Goal: Task Accomplishment & Management: Manage account settings

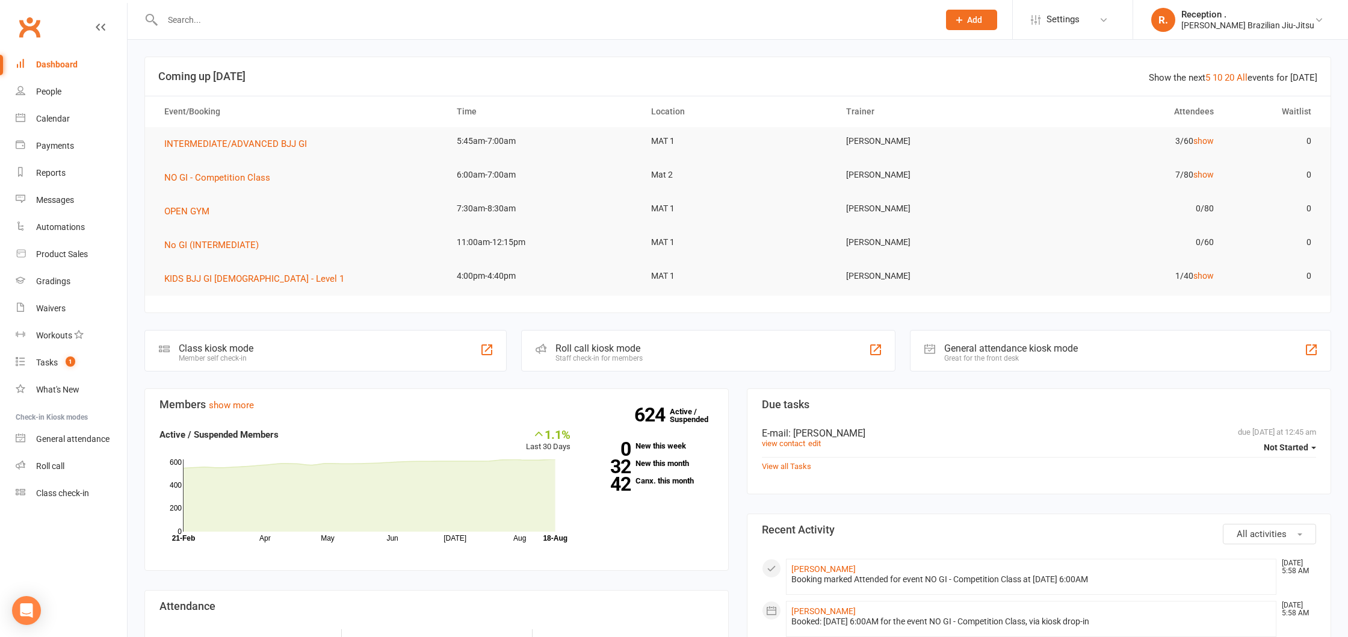
click at [235, 20] on input "text" at bounding box center [545, 19] width 772 height 17
paste input "benholding10@hotmail.com"
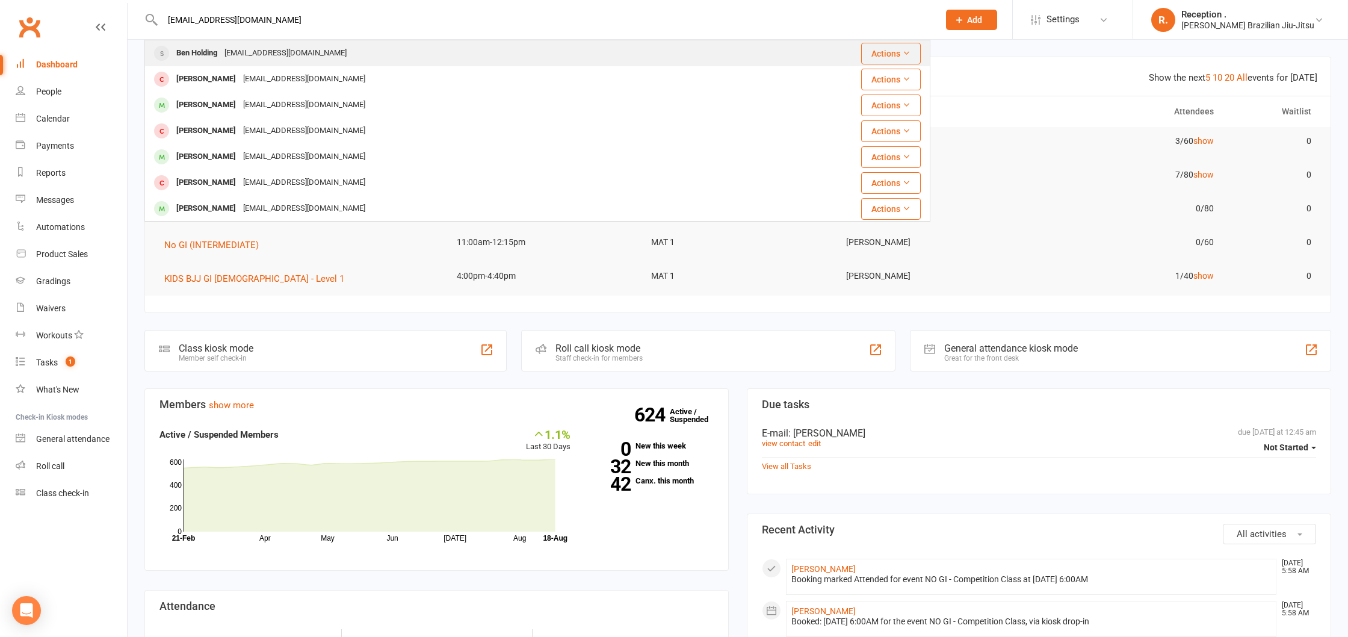
type input "benholding10@hotmail.com"
click at [291, 60] on div "Benholding10@hotmail.com" at bounding box center [285, 53] width 129 height 17
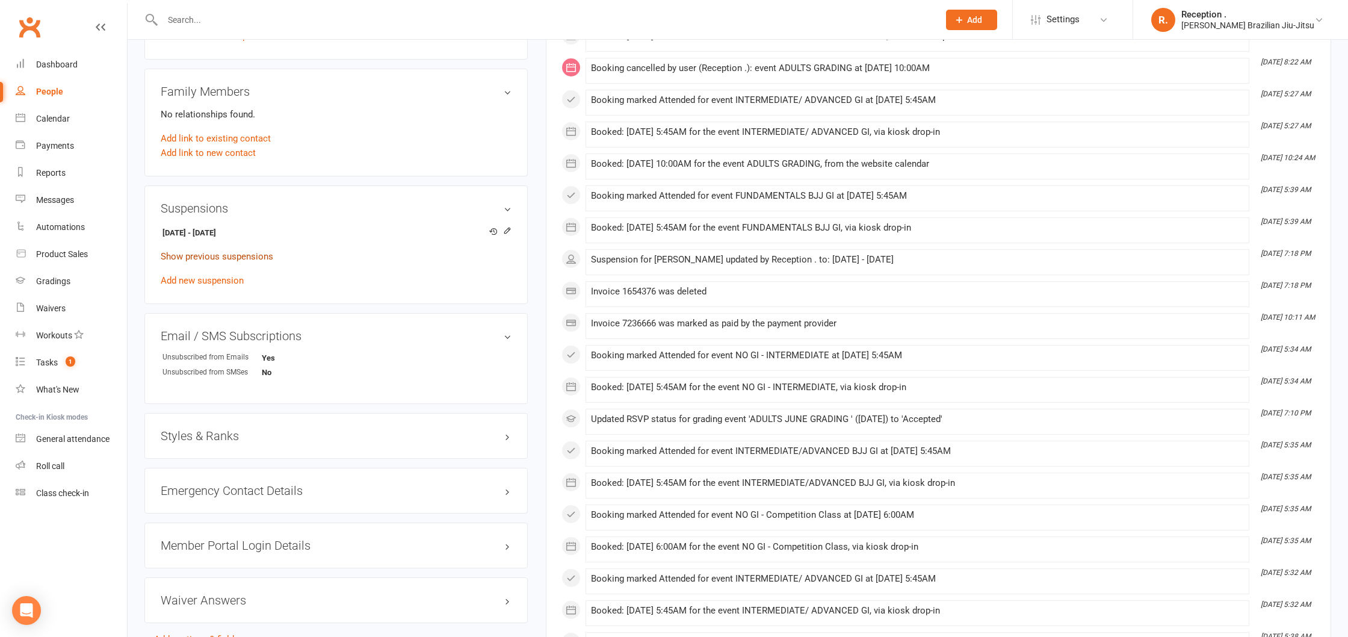
scroll to position [639, 0]
click at [214, 253] on link "Show previous suspensions" at bounding box center [217, 254] width 113 height 11
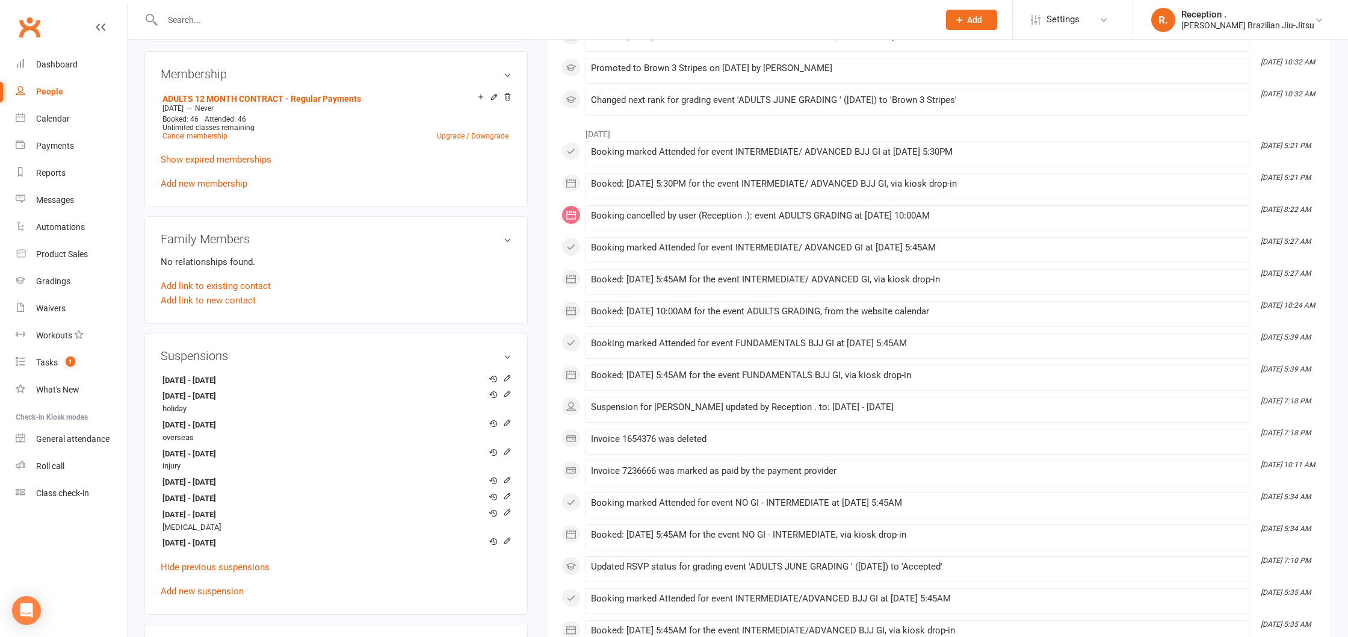
scroll to position [491, 0]
click at [516, 358] on div "Suspensions 18 Feb 2025 - 1 Mar 2025 1 Apr 2023 - 26 Apr 2023 holiday 26 Jan 20…" at bounding box center [335, 473] width 383 height 282
click at [511, 357] on h3 "Suspensions" at bounding box center [336, 354] width 351 height 13
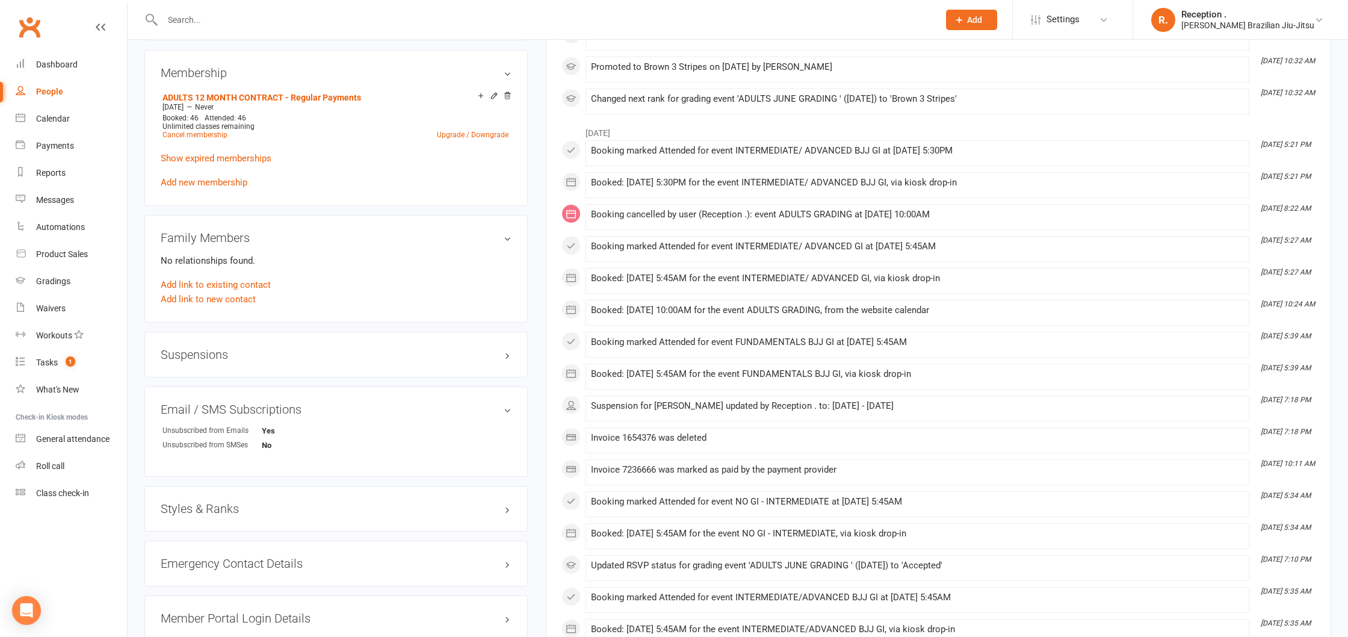
click at [509, 356] on h3 "Suspensions" at bounding box center [336, 354] width 351 height 13
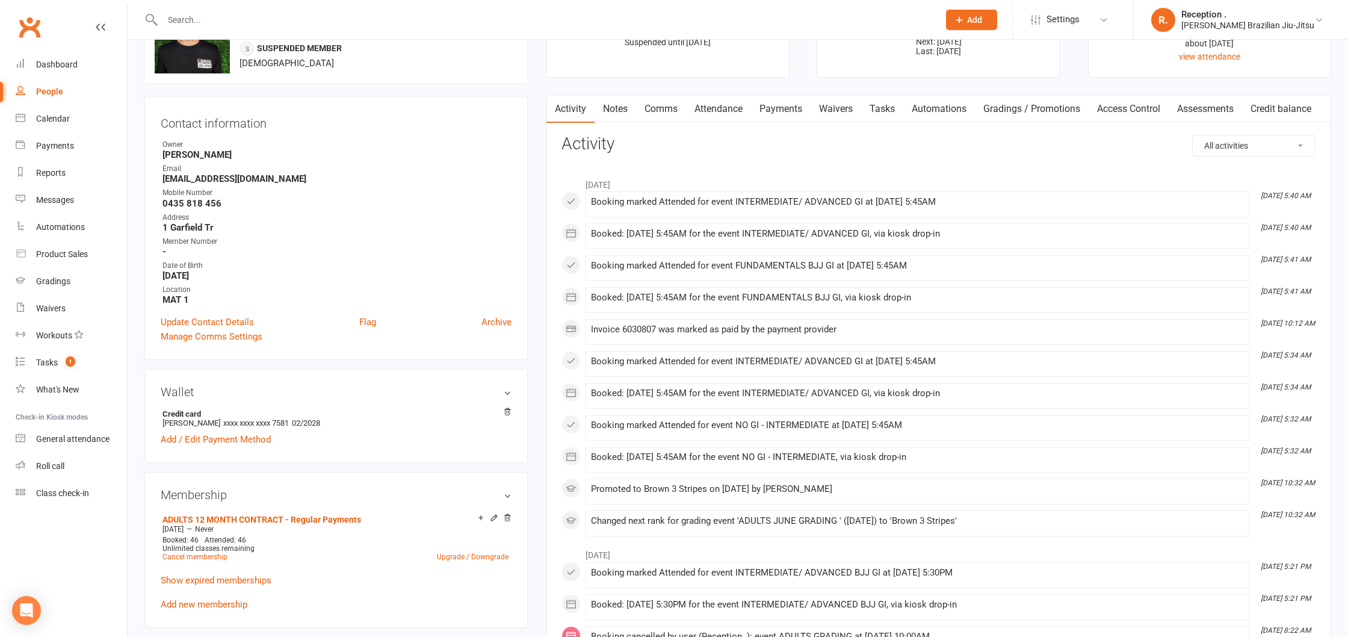
scroll to position [0, 0]
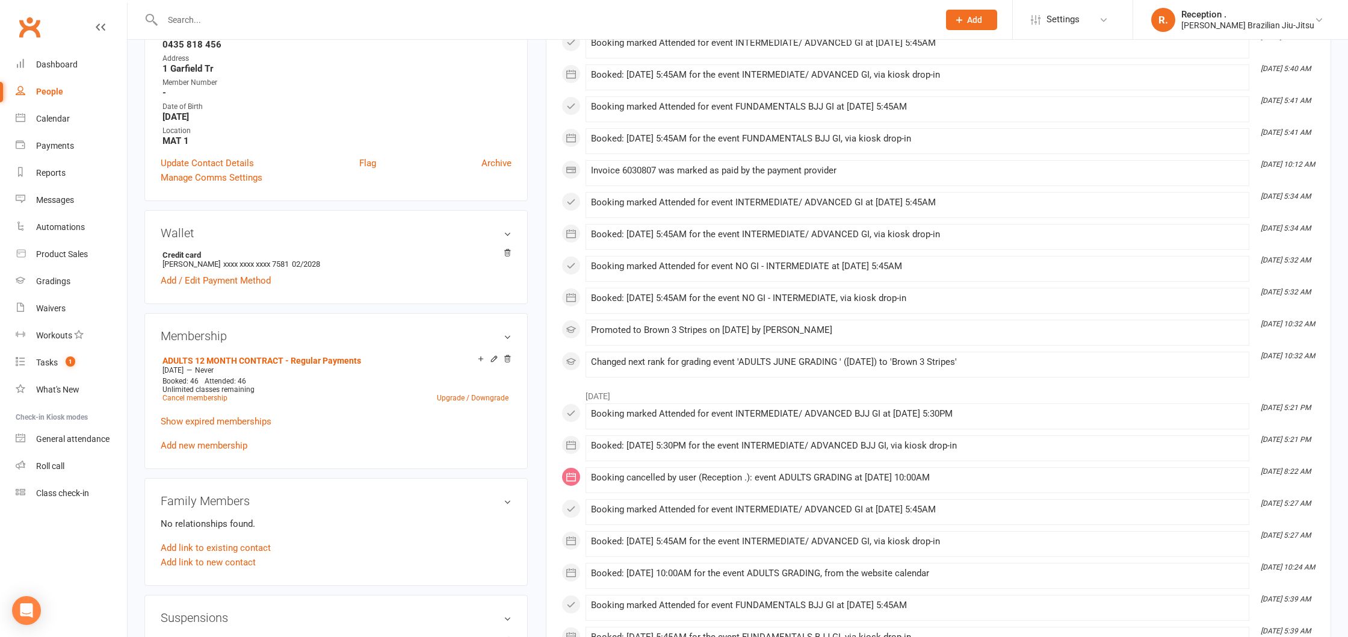
scroll to position [228, 0]
click at [220, 422] on link "Show expired memberships" at bounding box center [216, 420] width 111 height 11
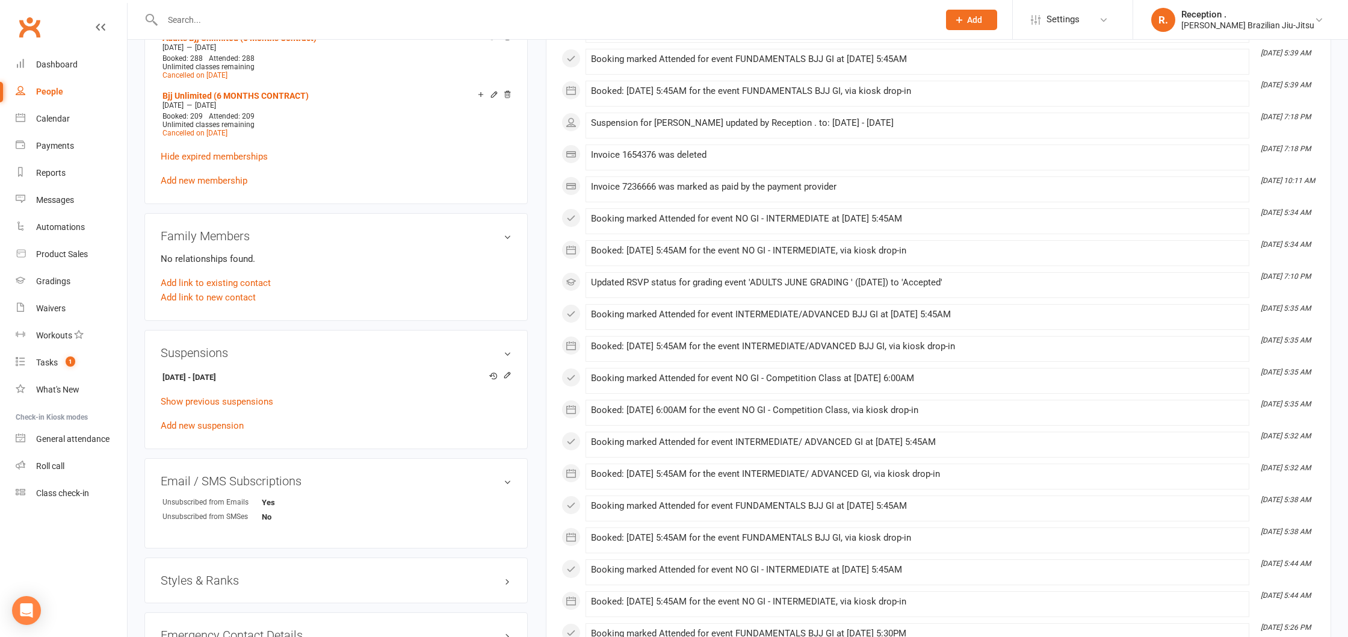
scroll to position [778, 0]
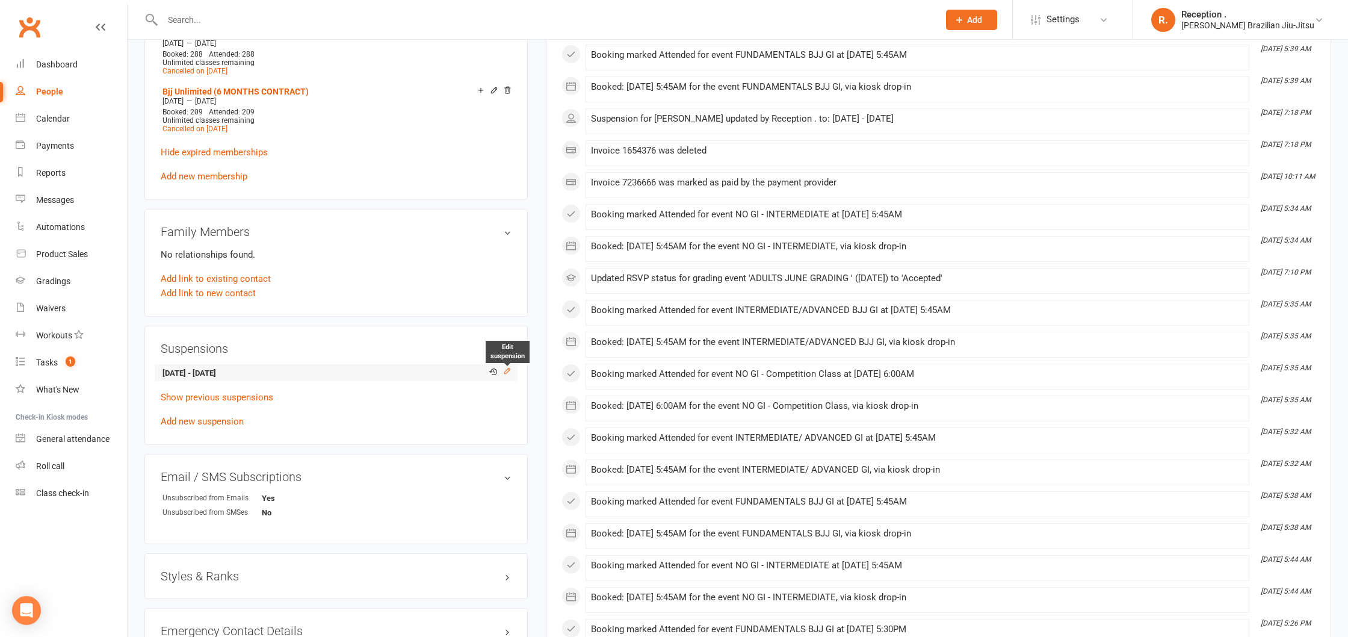
click at [503, 368] on icon at bounding box center [507, 371] width 8 height 8
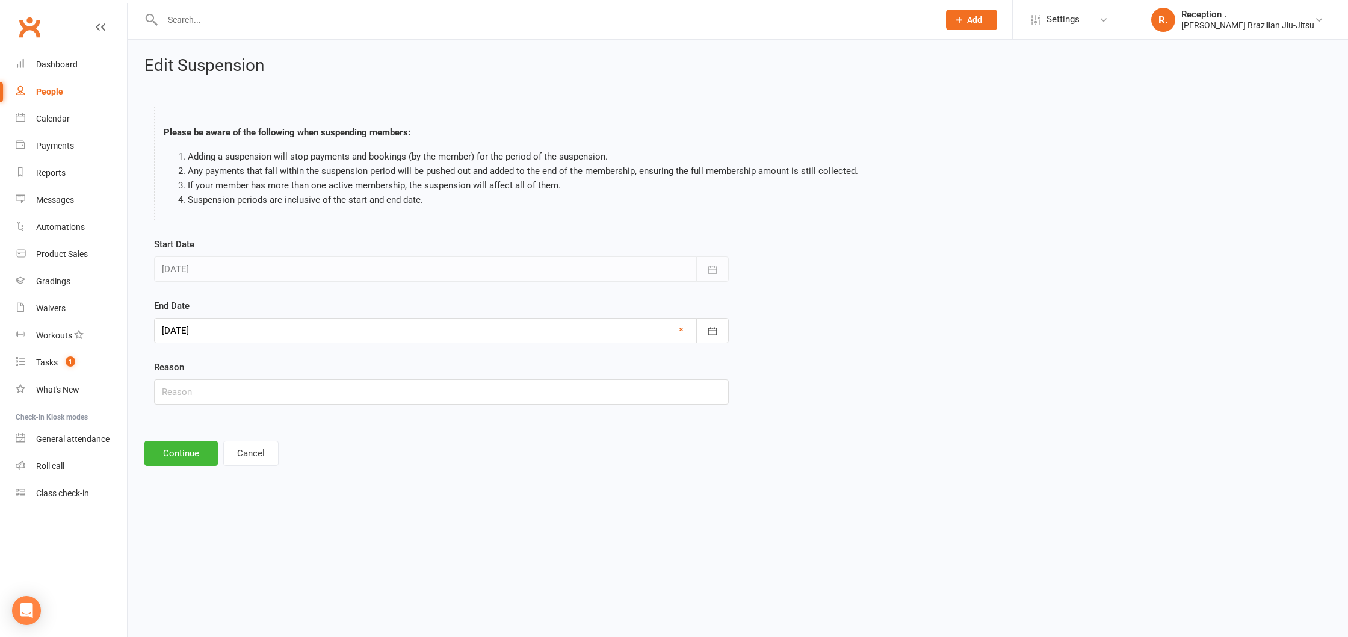
click at [540, 333] on div at bounding box center [441, 330] width 575 height 25
click at [367, 361] on button "button" at bounding box center [364, 361] width 26 height 22
click at [226, 407] on span "01" at bounding box center [229, 407] width 10 height 10
type input "[DATE]"
click at [174, 460] on button "Continue" at bounding box center [180, 453] width 73 height 25
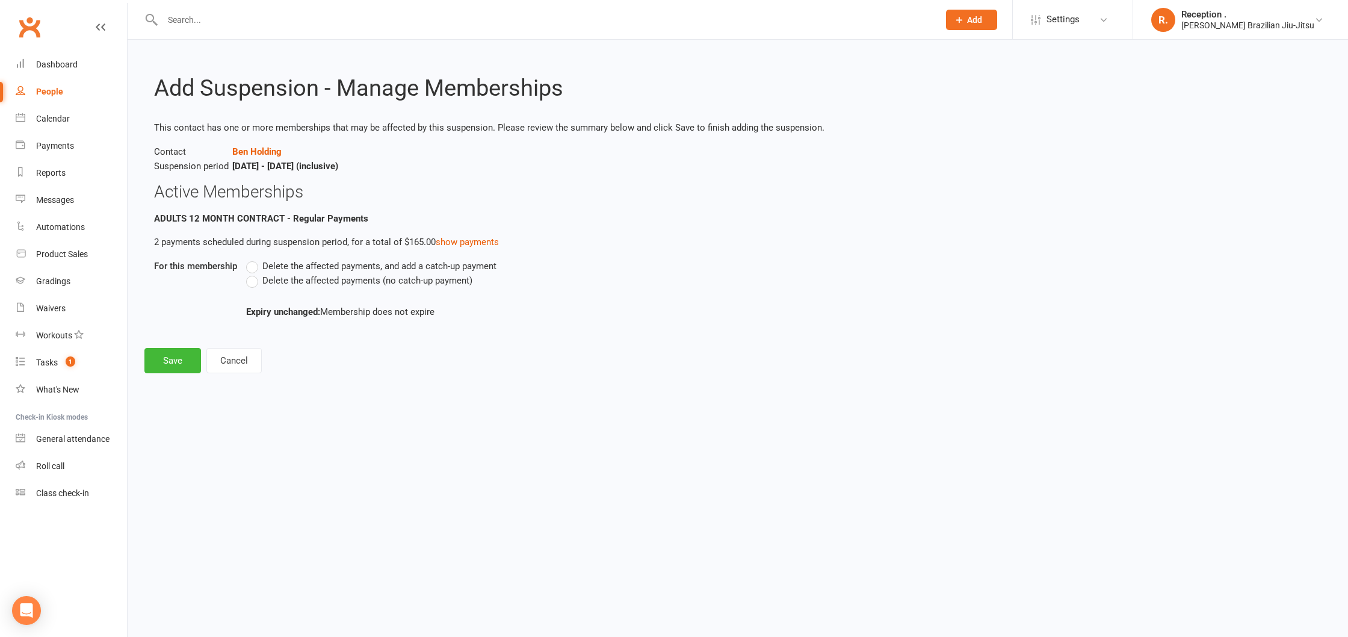
click at [305, 285] on span "Delete the affected payments (no catch-up payment)" at bounding box center [367, 279] width 210 height 13
click at [254, 273] on input "Delete the affected payments (no catch-up payment)" at bounding box center [250, 273] width 8 height 0
click at [181, 359] on button "Save" at bounding box center [172, 360] width 57 height 25
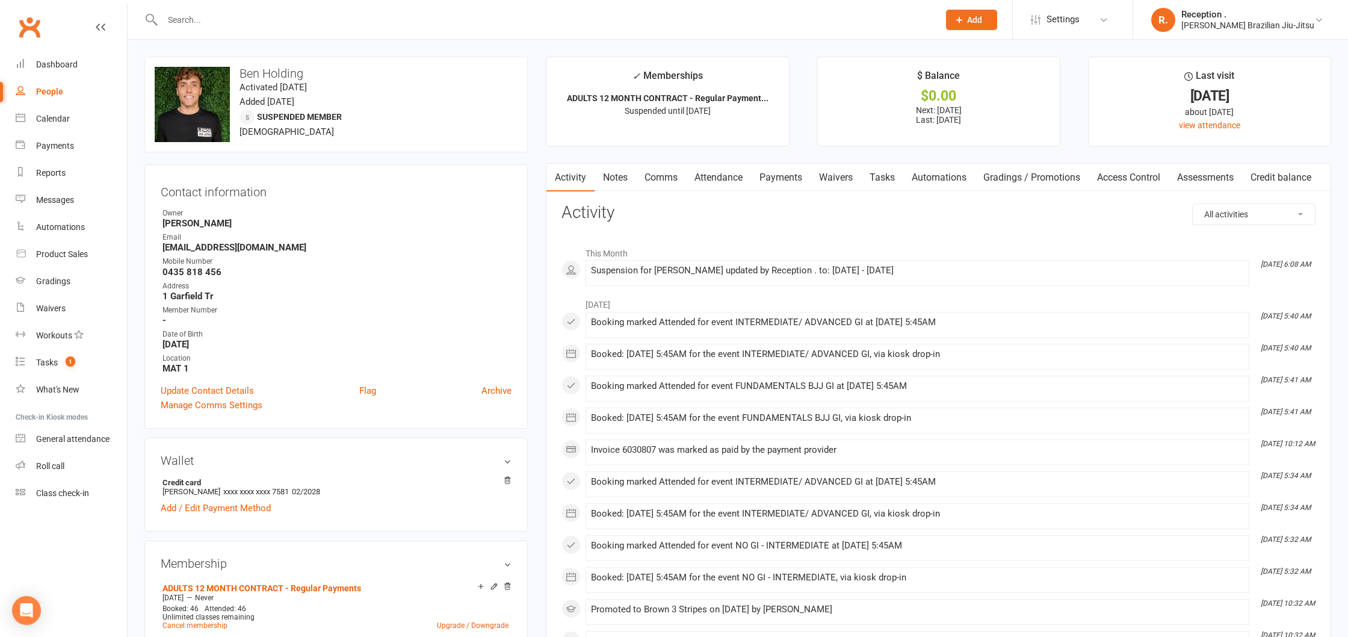
click at [244, 22] on input "text" at bounding box center [545, 19] width 772 height 17
paste input "danx0r@hotmail.com"
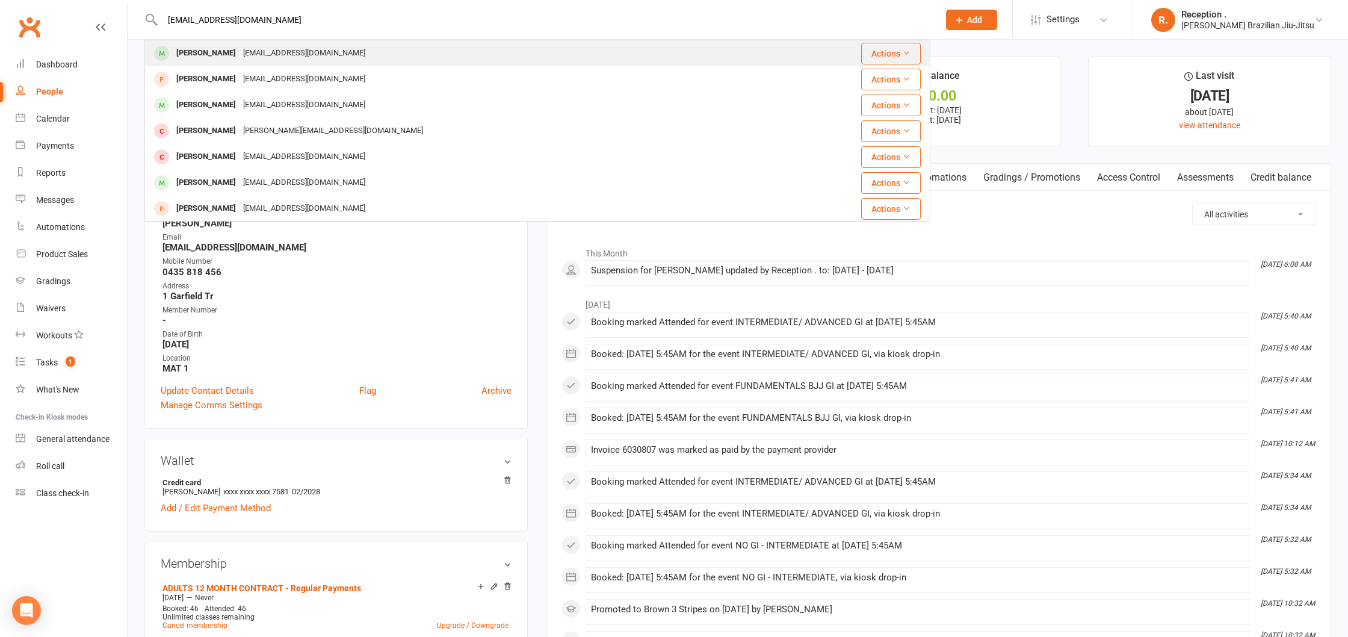
type input "danx0r@hotmail.com"
click at [240, 47] on div "danx0r@hotmail.com" at bounding box center [304, 53] width 129 height 17
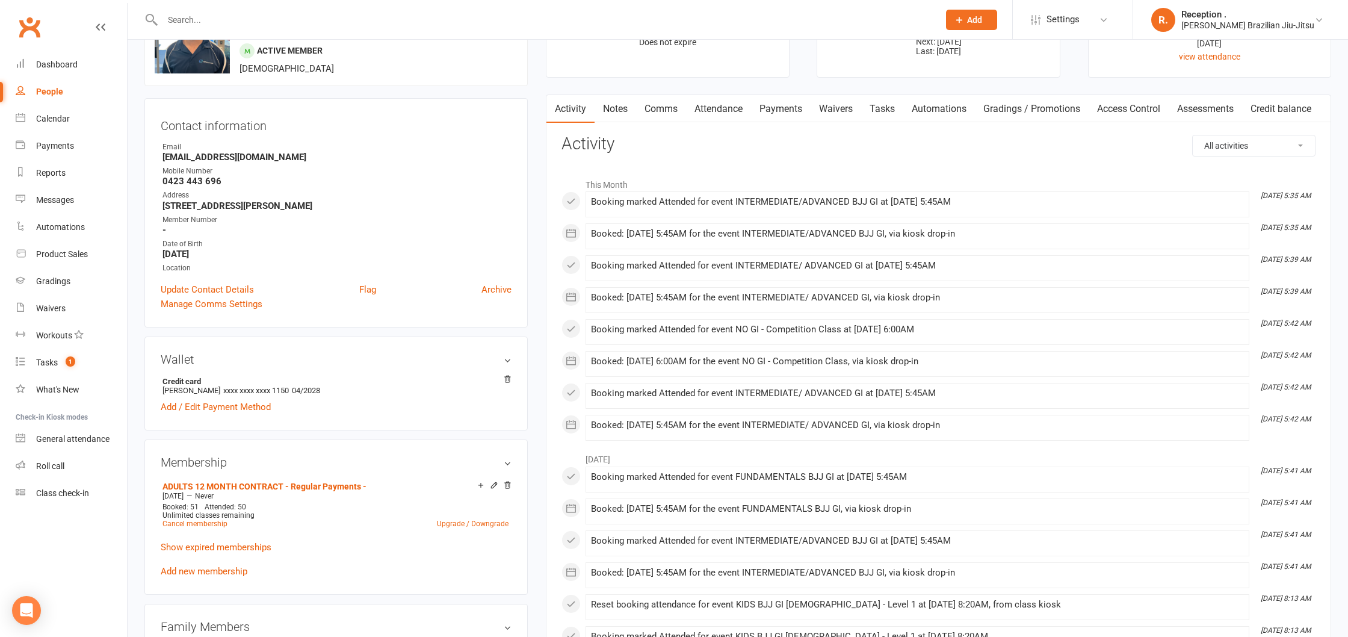
scroll to position [72, 0]
click at [724, 105] on link "Attendance" at bounding box center [718, 106] width 65 height 28
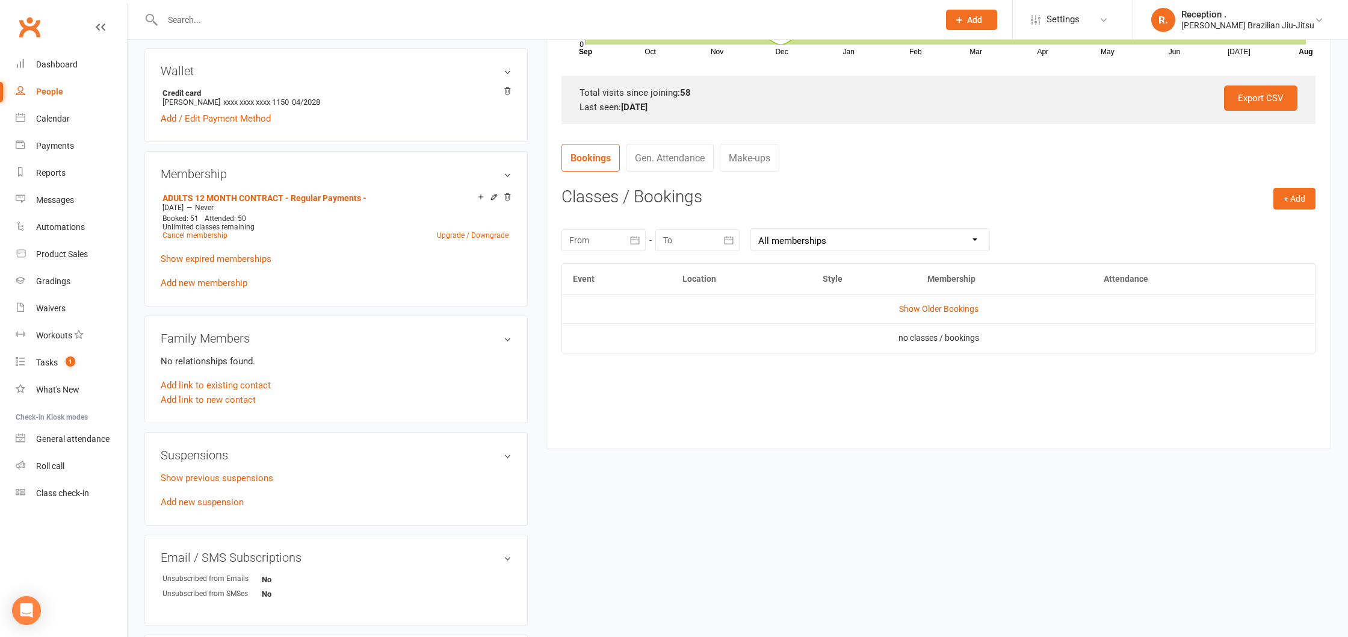
scroll to position [362, 0]
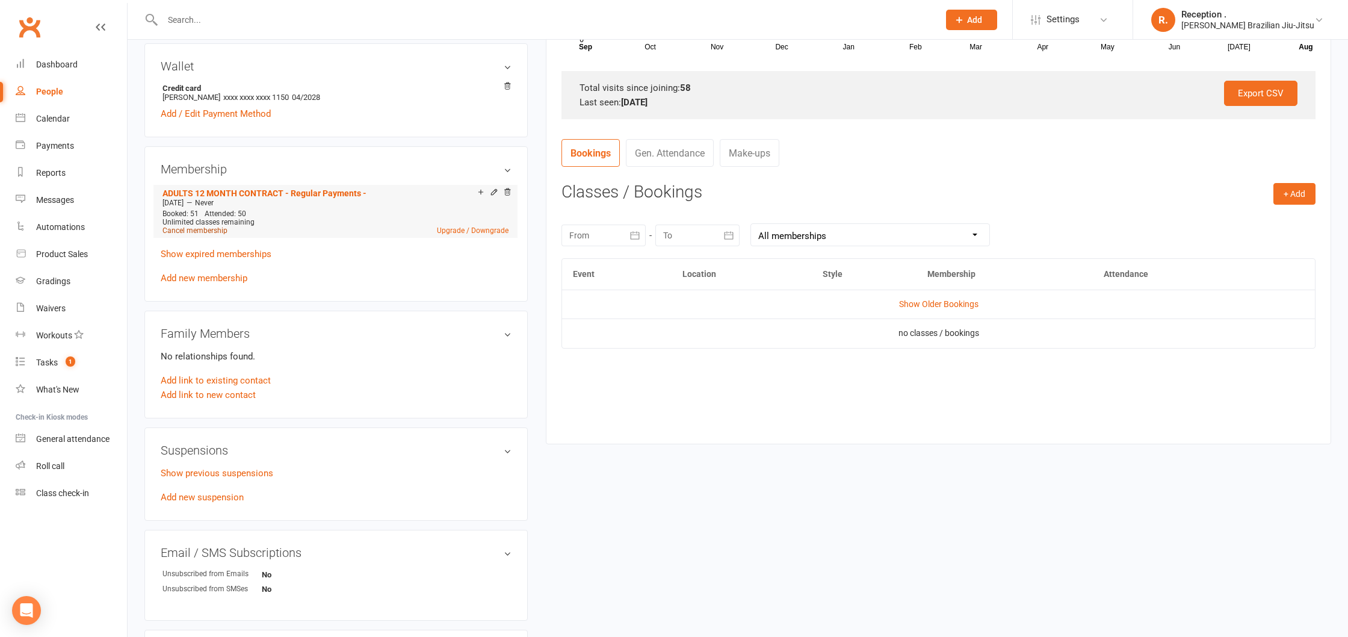
click at [191, 231] on link "Cancel membership" at bounding box center [195, 230] width 65 height 8
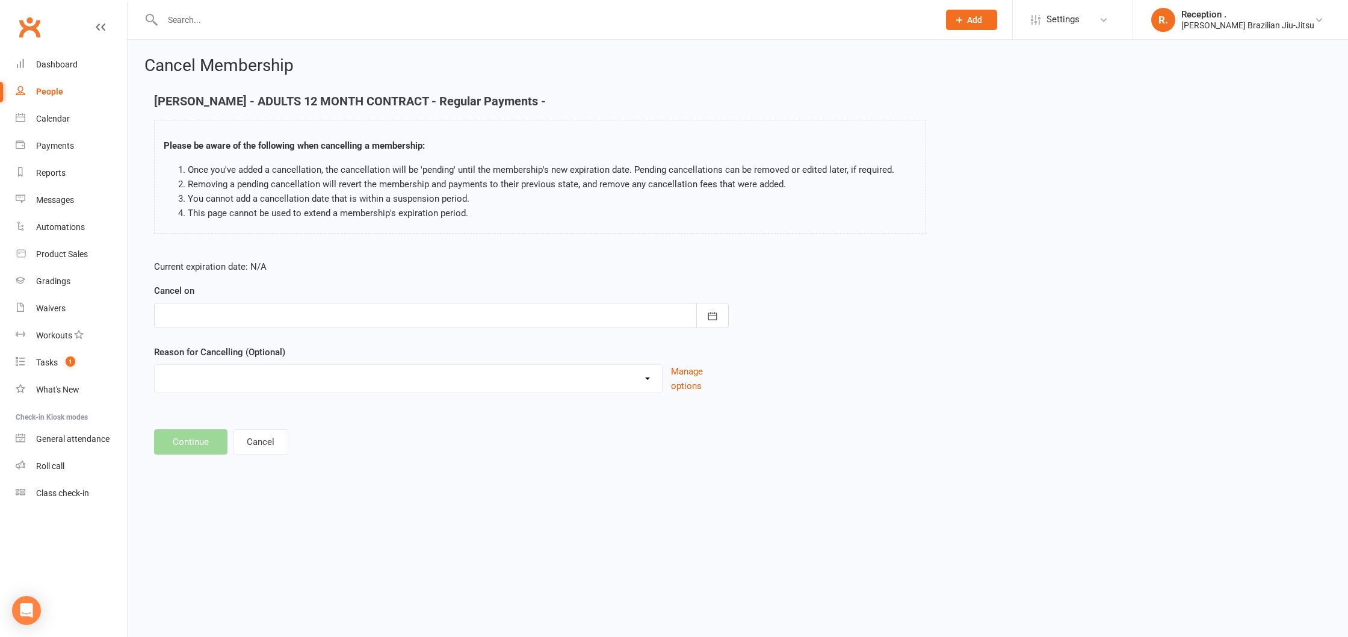
click at [216, 318] on div at bounding box center [441, 315] width 575 height 25
click at [362, 348] on icon "button" at bounding box center [363, 346] width 8 height 10
click at [312, 438] on span "18" at bounding box center [309, 438] width 10 height 10
click at [212, 309] on div at bounding box center [441, 315] width 575 height 25
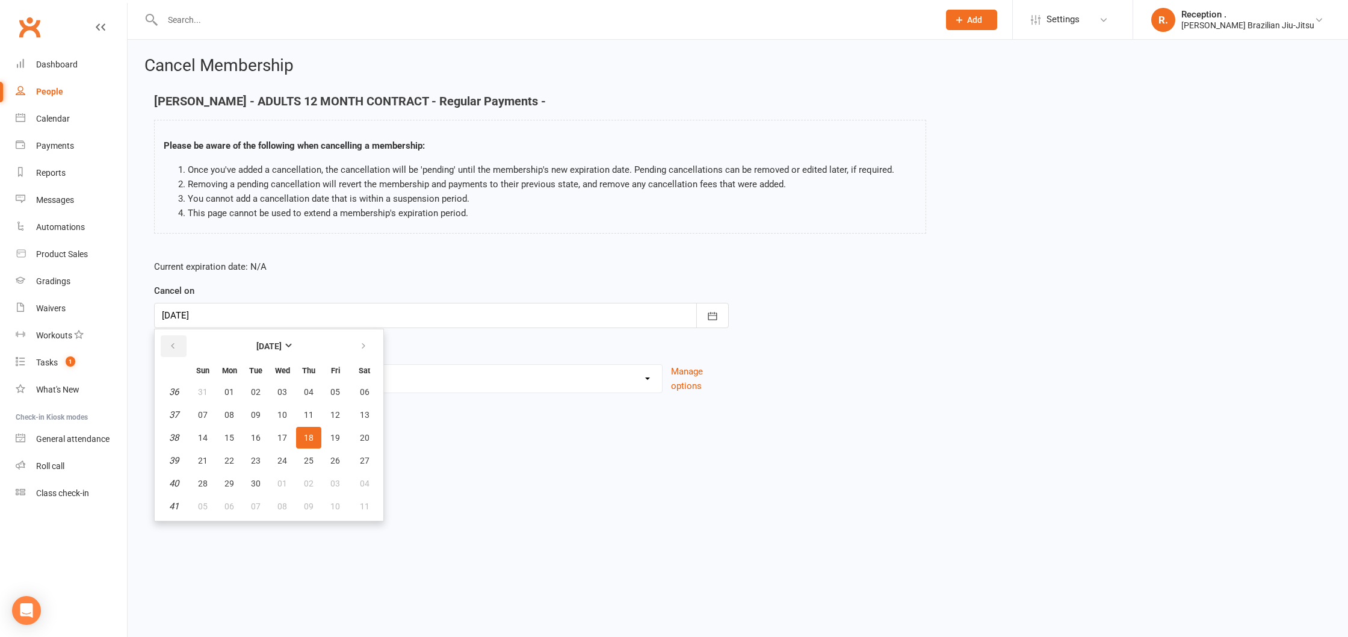
click at [170, 342] on icon "button" at bounding box center [173, 346] width 8 height 10
click at [364, 350] on icon "button" at bounding box center [363, 346] width 8 height 10
click at [231, 433] on span "15" at bounding box center [229, 438] width 10 height 10
type input "[DATE]"
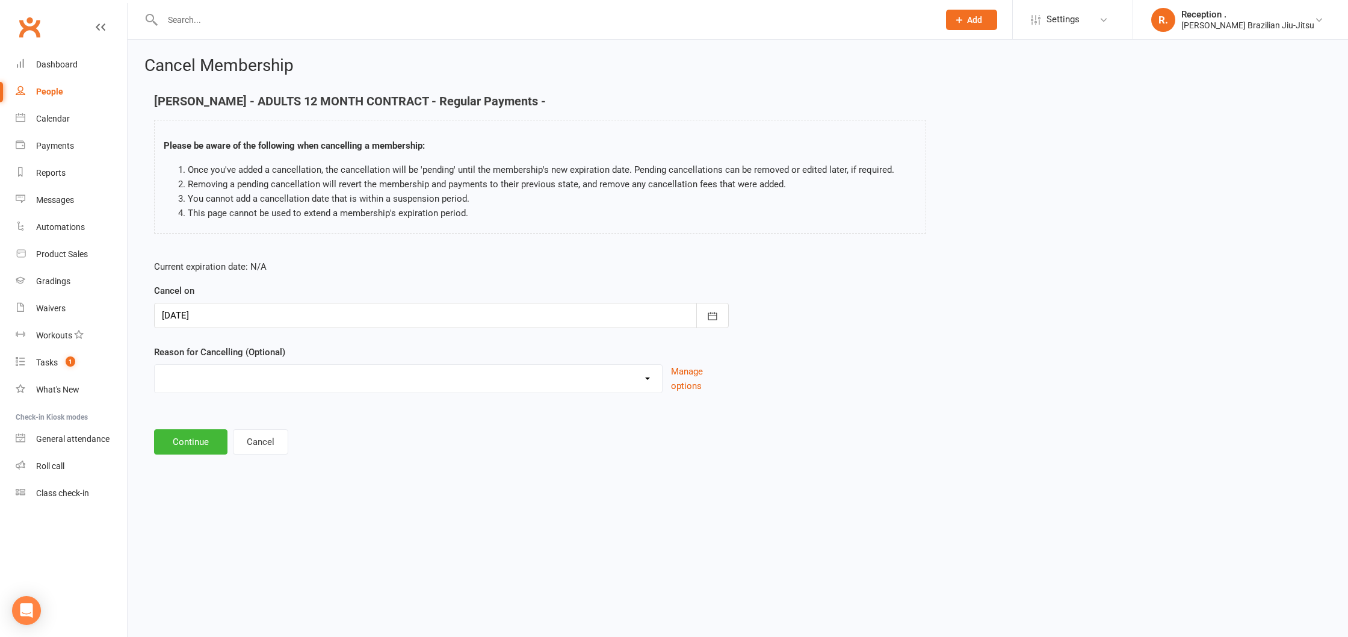
click at [187, 320] on div at bounding box center [441, 315] width 575 height 25
click at [179, 349] on button "button" at bounding box center [174, 346] width 26 height 22
click at [360, 353] on button "button" at bounding box center [364, 346] width 26 height 22
click at [228, 441] on span "15" at bounding box center [229, 438] width 10 height 10
click at [208, 385] on select "Holiday Injury Other reason" at bounding box center [408, 377] width 507 height 24
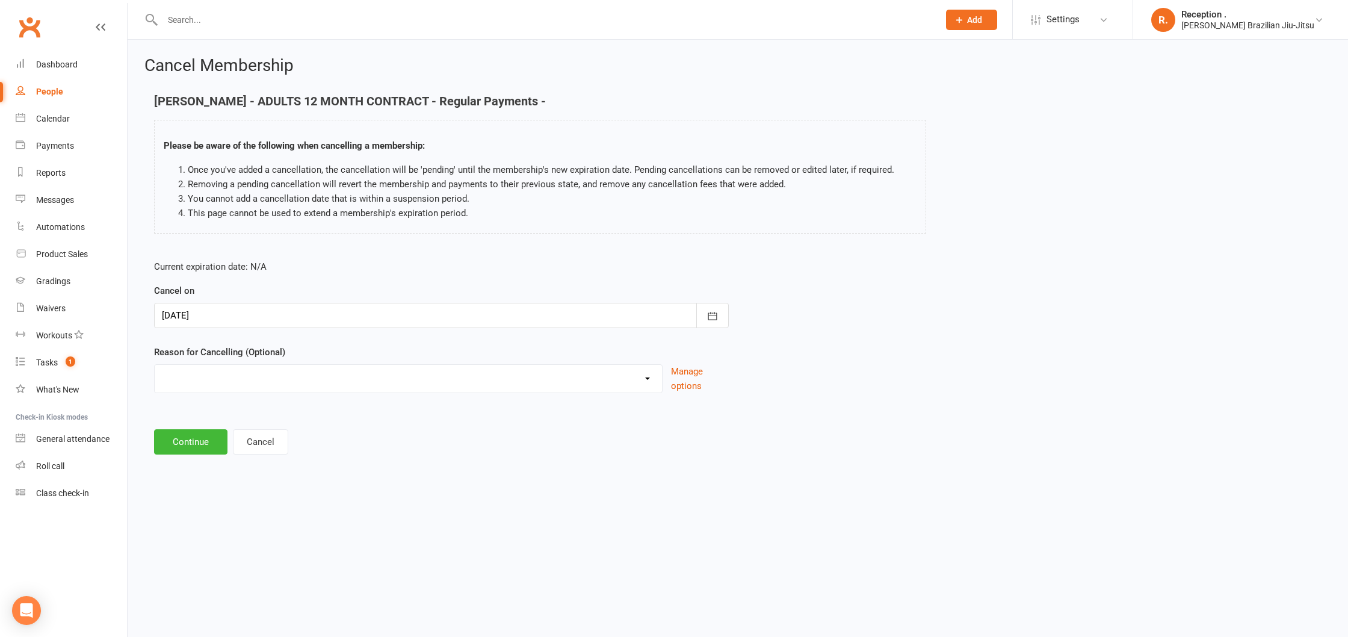
select select "2"
click at [155, 365] on select "Holiday Injury Other reason" at bounding box center [408, 377] width 507 height 24
click at [200, 443] on input at bounding box center [441, 441] width 575 height 25
type input "Moving"
click at [244, 321] on div at bounding box center [441, 315] width 575 height 25
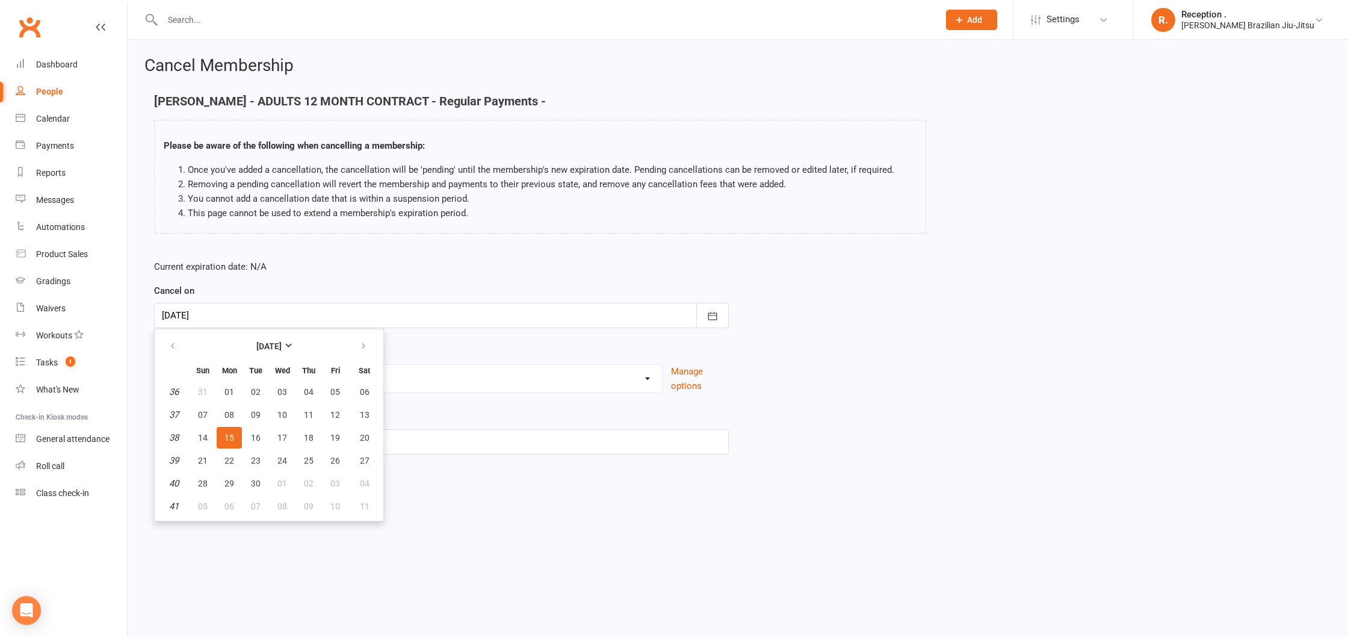
click at [238, 317] on div at bounding box center [441, 315] width 575 height 25
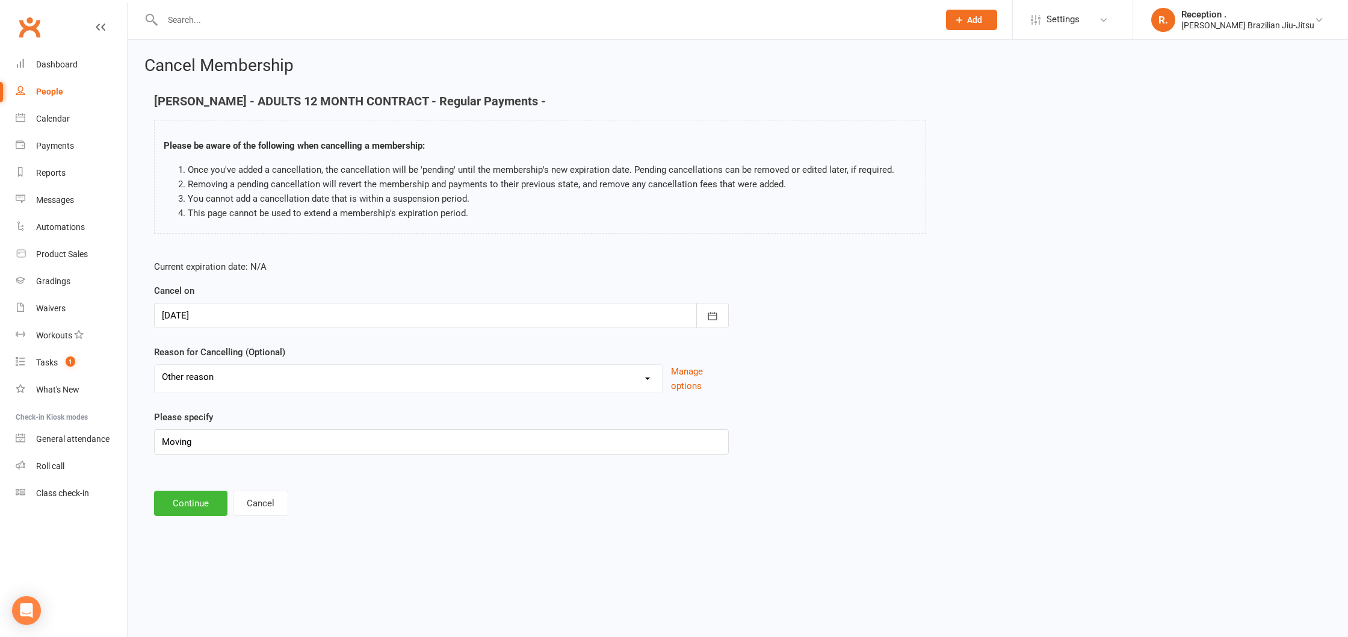
click at [240, 314] on div at bounding box center [441, 315] width 575 height 25
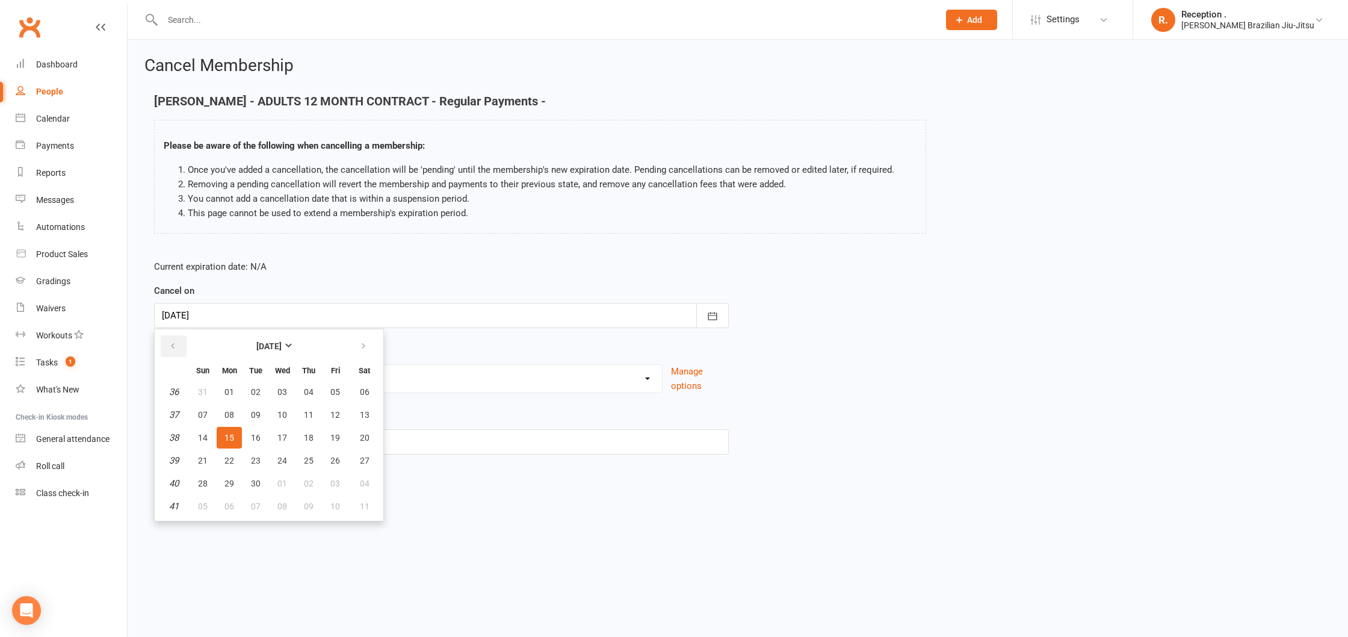
click at [169, 341] on icon "button" at bounding box center [173, 346] width 8 height 10
click at [365, 342] on icon "button" at bounding box center [363, 346] width 8 height 10
click at [167, 339] on button "button" at bounding box center [174, 346] width 26 height 22
click at [330, 286] on div "Cancel on 15 Sep 2025 August 2025 Sun Mon Tue Wed Thu Fri Sat 31 27 28 29 30 31…" at bounding box center [441, 305] width 575 height 45
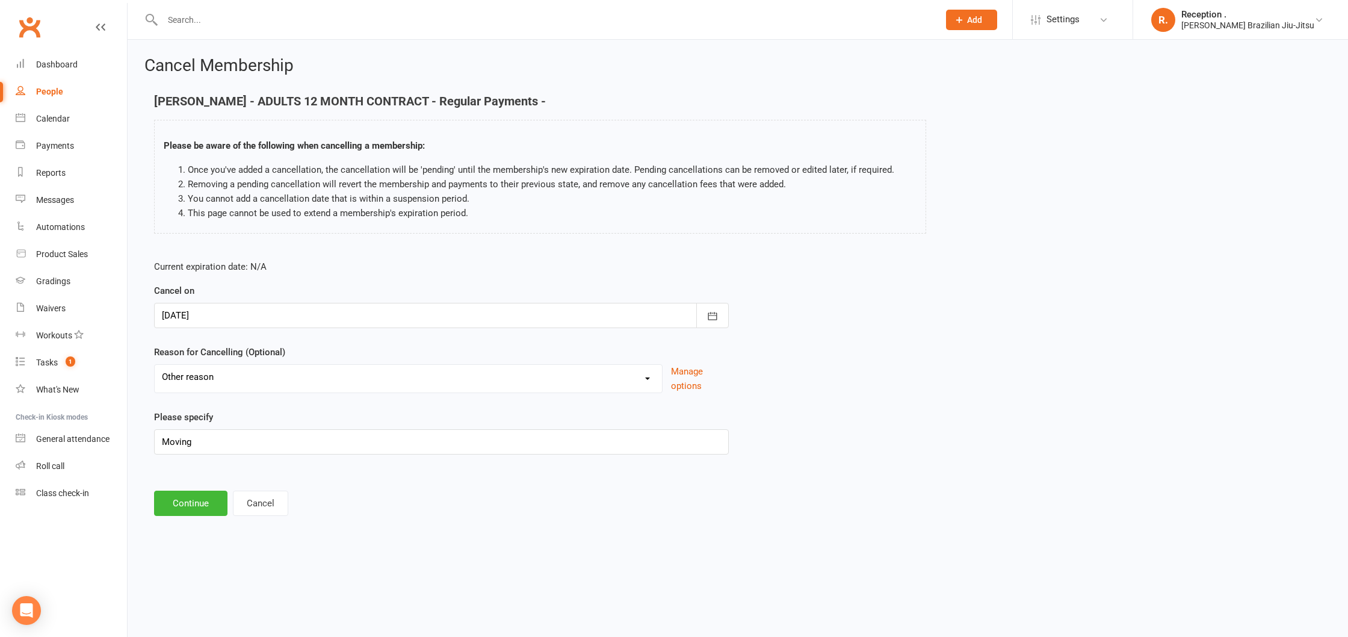
click at [311, 297] on div "Cancel on 15 Sep 2025 August 2025 Sun Mon Tue Wed Thu Fri Sat 31 27 28 29 30 31…" at bounding box center [441, 305] width 575 height 45
click at [303, 303] on div at bounding box center [441, 315] width 575 height 25
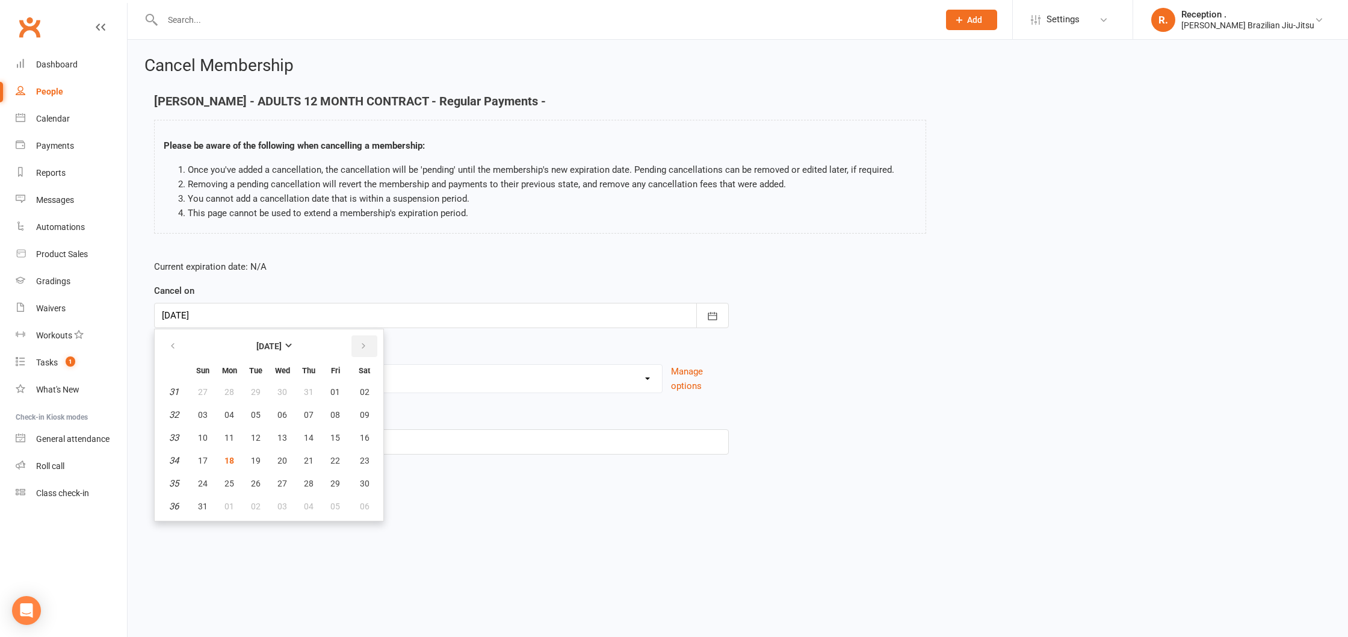
click at [367, 345] on icon "button" at bounding box center [363, 346] width 8 height 10
click at [592, 471] on main "Dan Rhodes - ADULTS 12 MONTH CONTRACT - Regular Payments - Please be aware of t…" at bounding box center [737, 304] width 1187 height 421
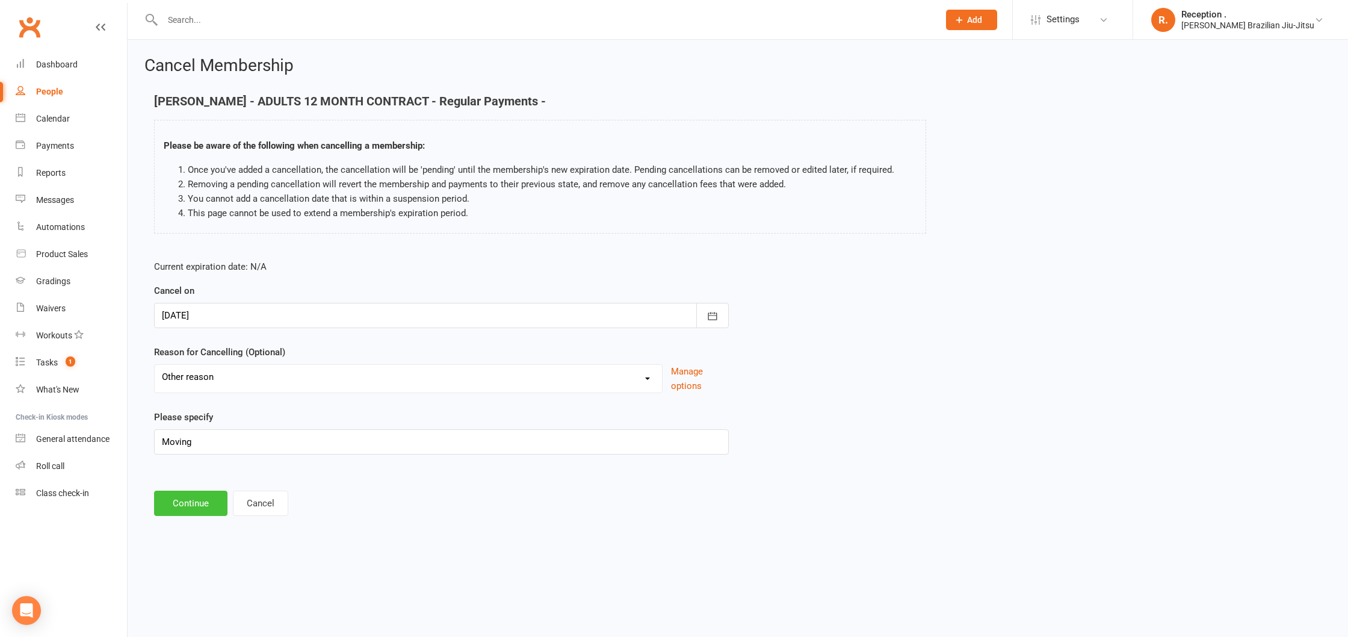
click at [178, 504] on button "Continue" at bounding box center [190, 503] width 73 height 25
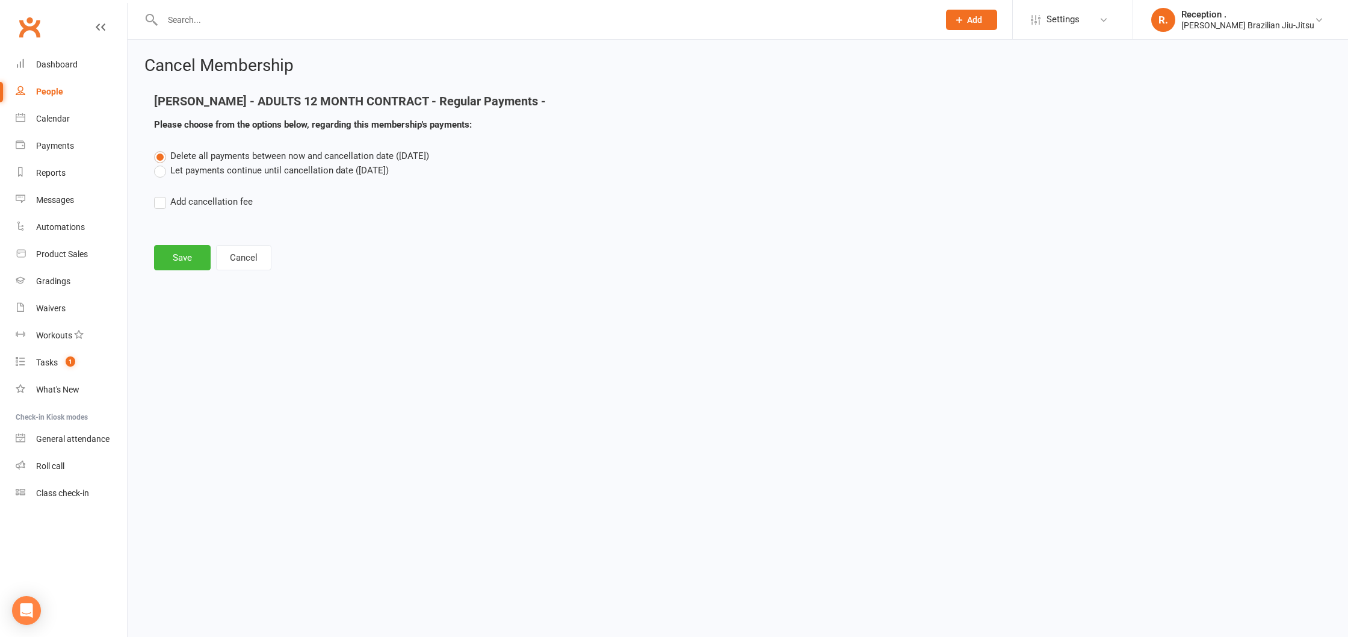
click at [253, 170] on label "Let payments continue until cancellation date (Sep 15, 2025)" at bounding box center [271, 170] width 235 height 14
click at [162, 163] on input "Let payments continue until cancellation date (Sep 15, 2025)" at bounding box center [158, 163] width 8 height 0
click at [181, 258] on button "Save" at bounding box center [182, 257] width 57 height 25
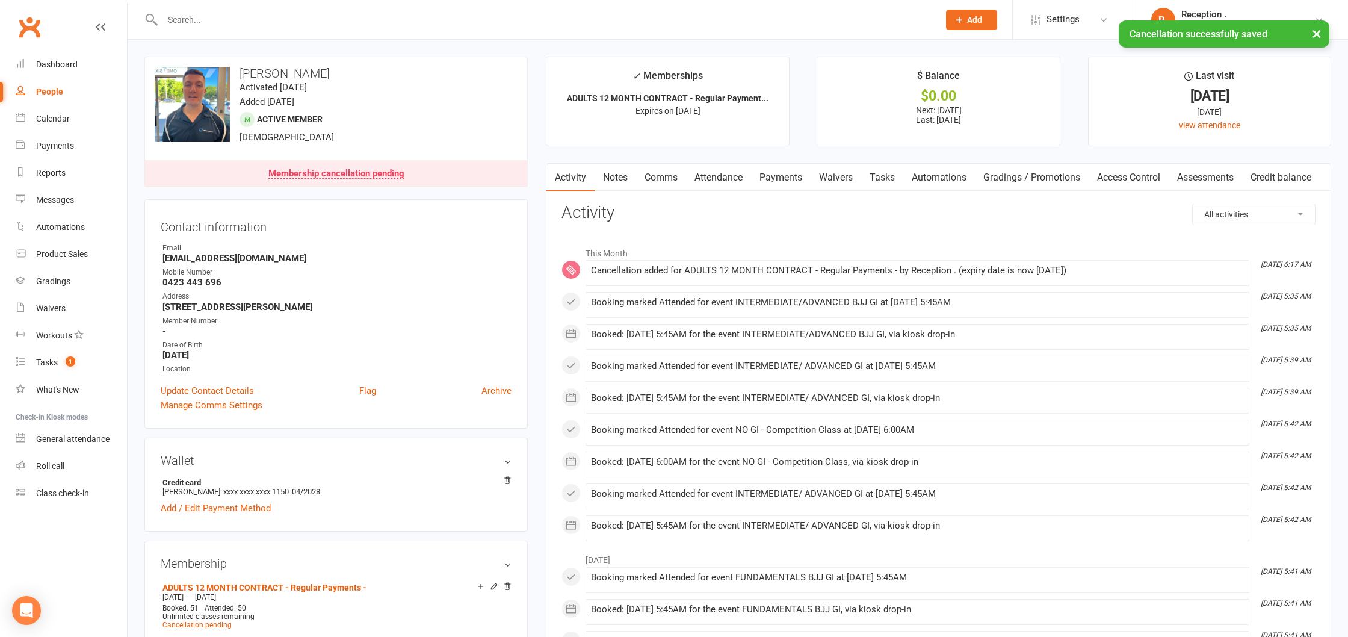
click at [775, 179] on link "Payments" at bounding box center [781, 178] width 60 height 28
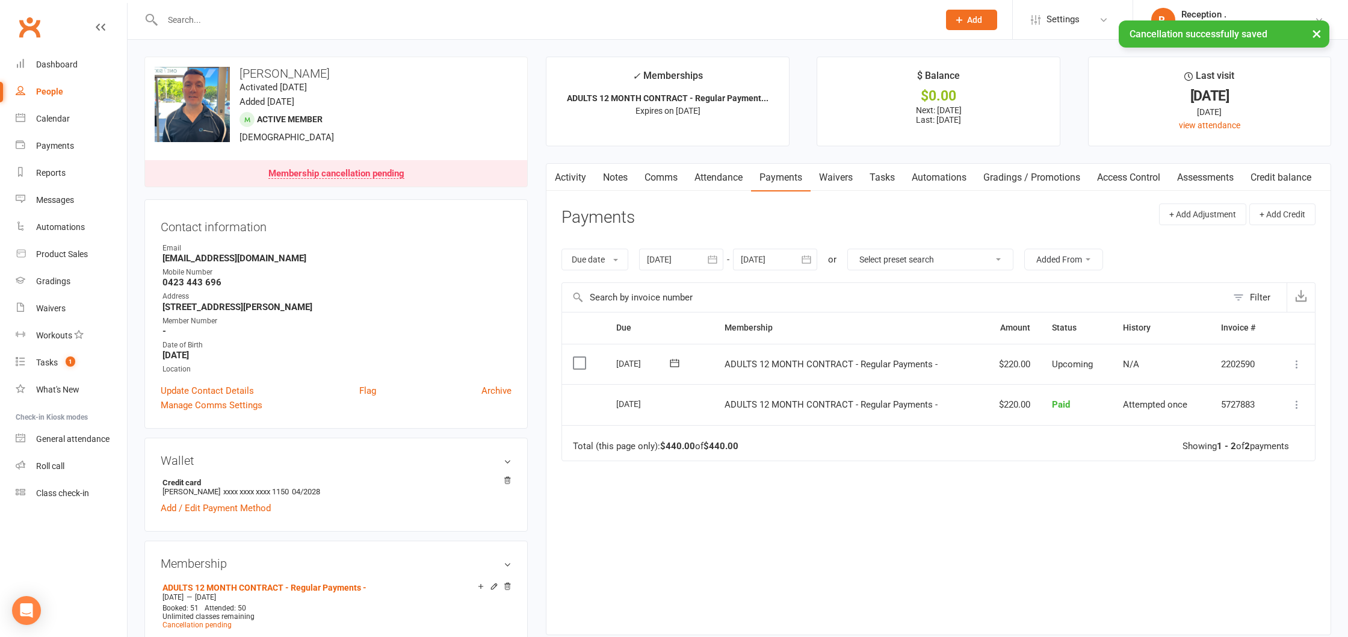
click at [763, 259] on div at bounding box center [775, 260] width 84 height 22
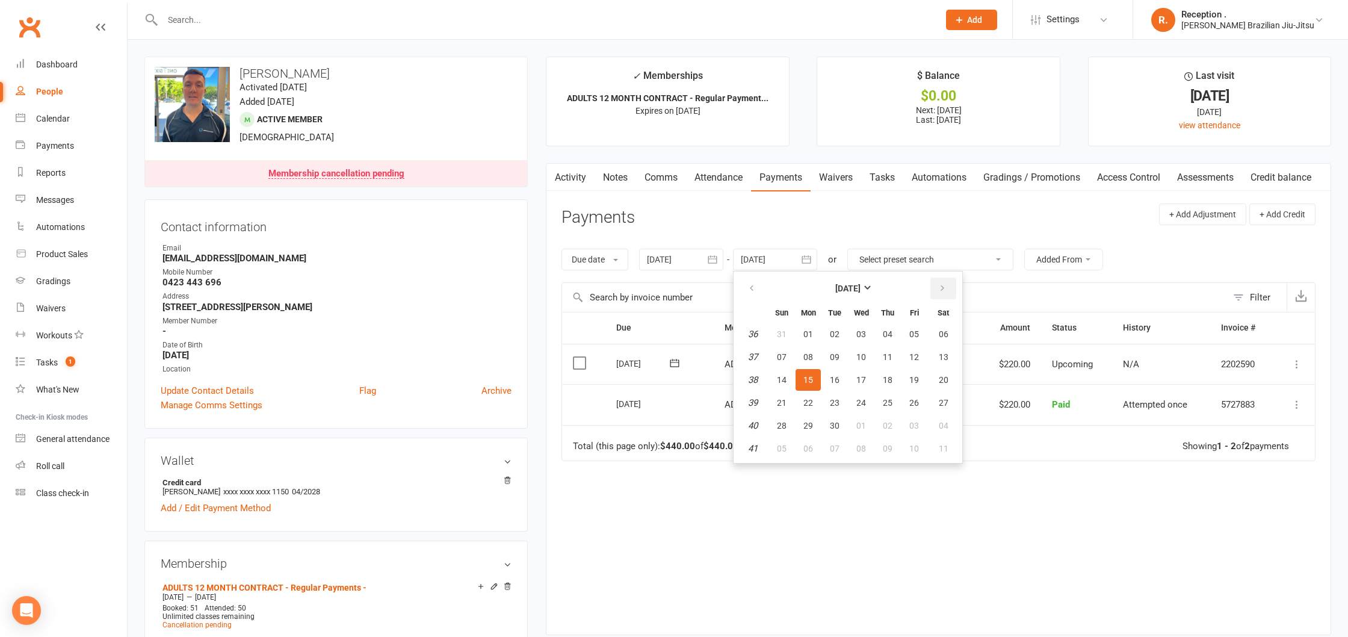
click at [950, 294] on button "button" at bounding box center [943, 288] width 26 height 22
drag, startPoint x: 950, startPoint y: 294, endPoint x: 944, endPoint y: 306, distance: 13.5
click at [950, 294] on button "button" at bounding box center [943, 288] width 26 height 22
click at [936, 362] on button "08" at bounding box center [943, 357] width 31 height 22
type input "08 Nov 2025"
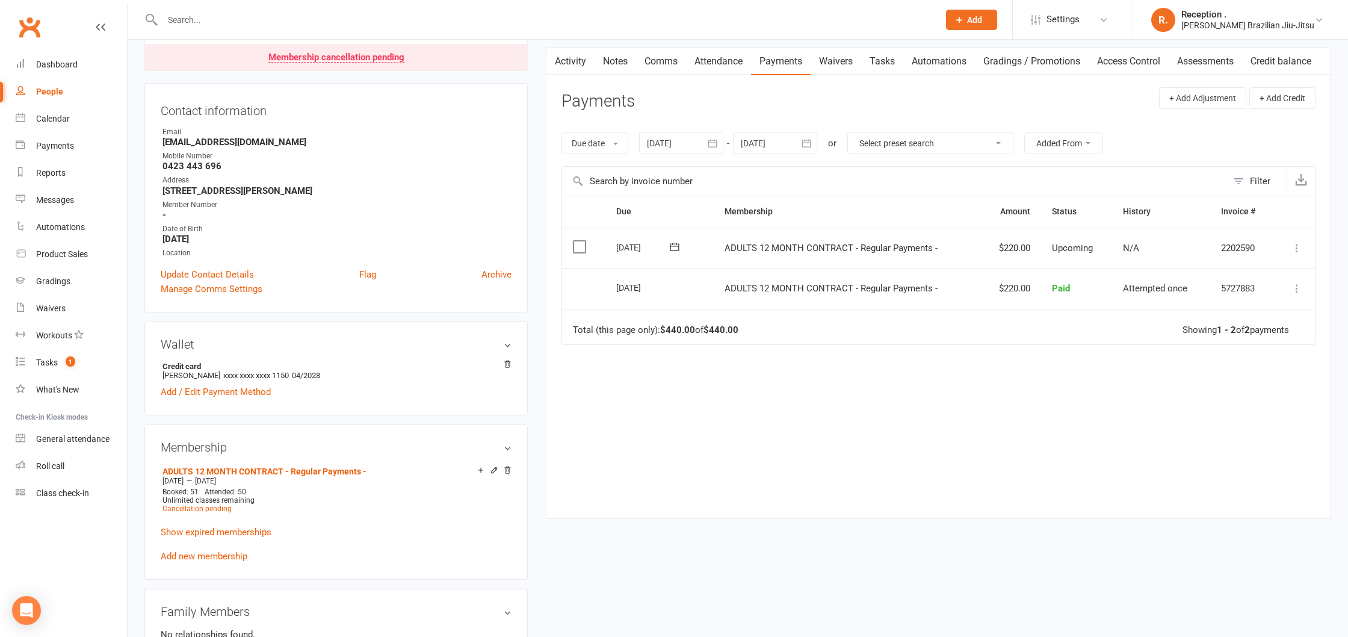
scroll to position [119, 0]
click at [687, 141] on div at bounding box center [681, 141] width 84 height 22
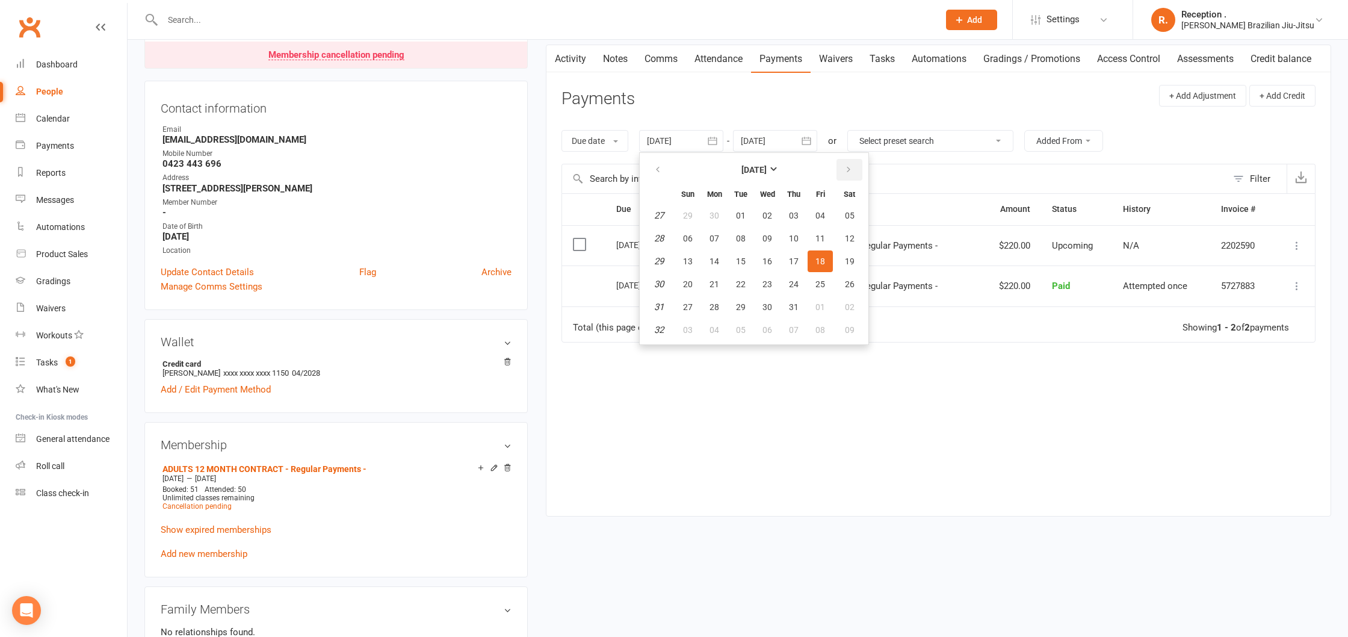
click at [844, 163] on button "button" at bounding box center [850, 170] width 26 height 22
click at [807, 237] on button "11" at bounding box center [793, 239] width 25 height 22
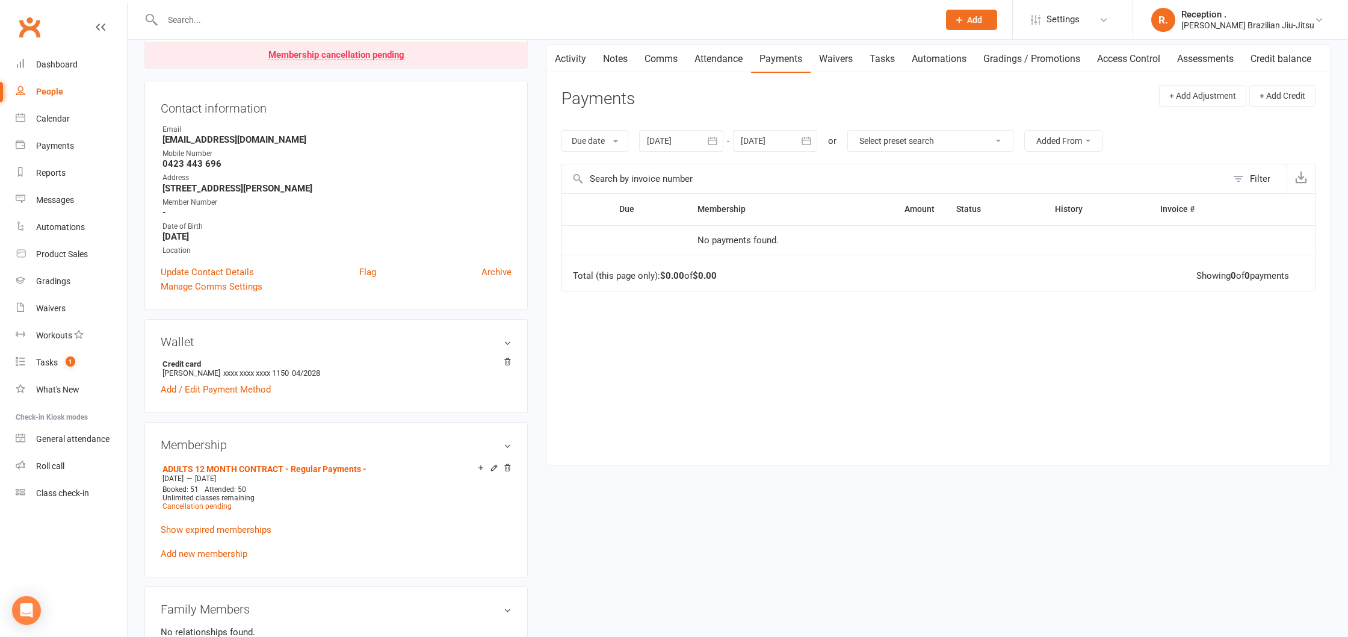
click at [682, 137] on div at bounding box center [681, 141] width 84 height 22
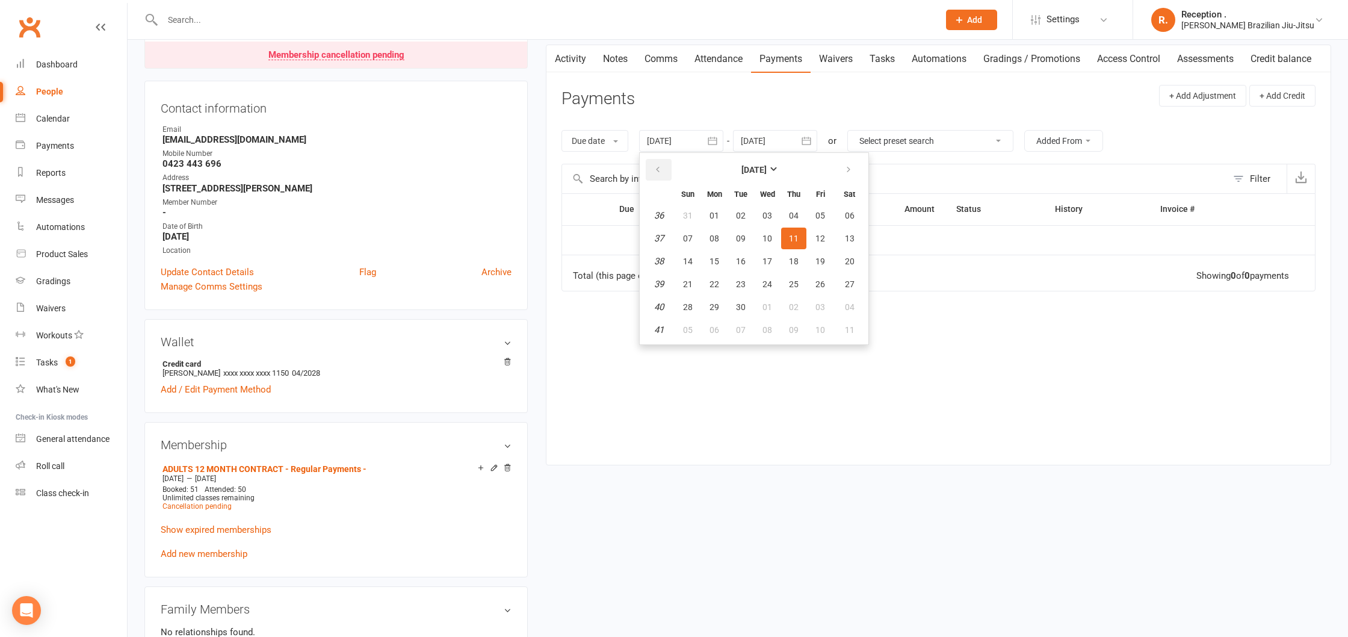
click at [656, 163] on button "button" at bounding box center [659, 170] width 26 height 22
click at [687, 214] on span "29" at bounding box center [688, 216] width 10 height 10
type input "29 Jun 2025"
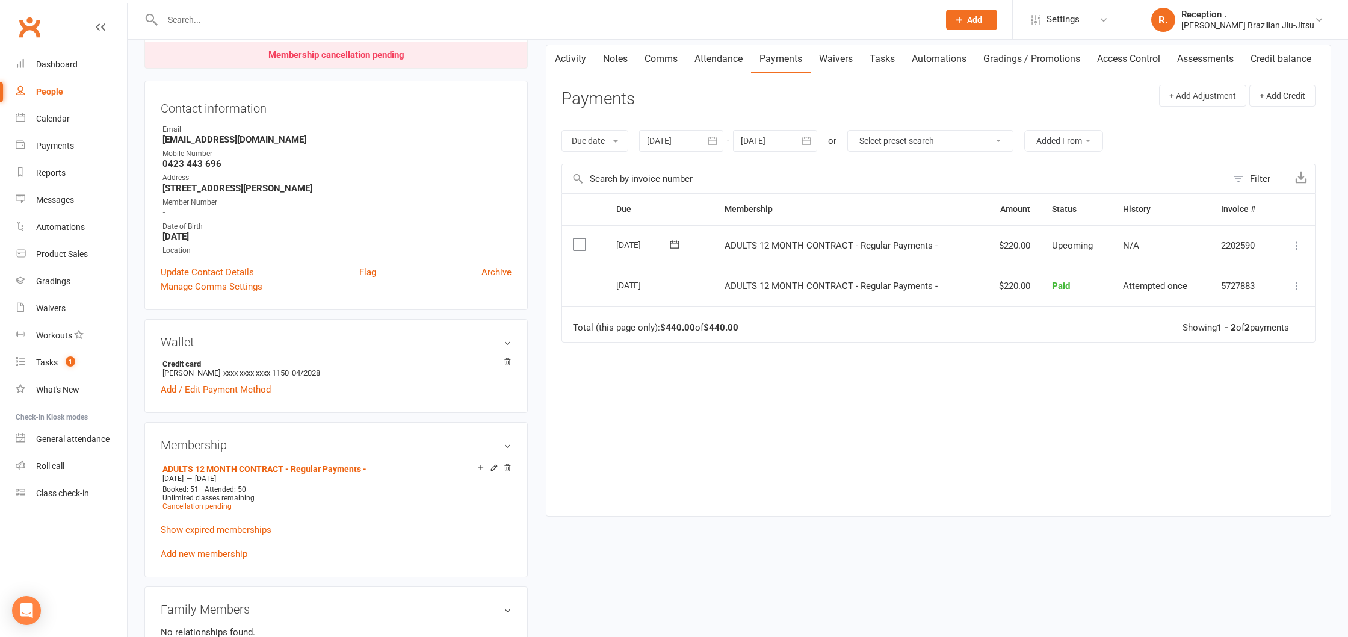
click at [696, 152] on div "Due date Due date Date paid Date failed Date settled 29 Jun 2025 June 2025 Sun …" at bounding box center [939, 141] width 754 height 46
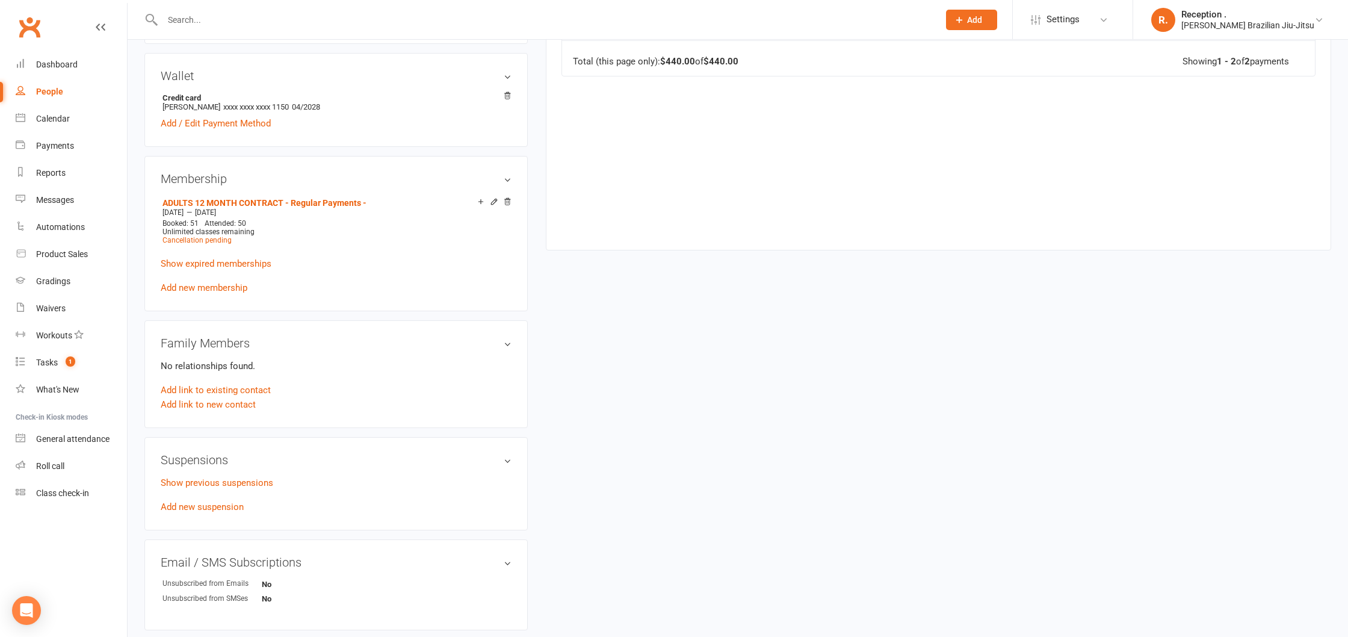
scroll to position [403, 0]
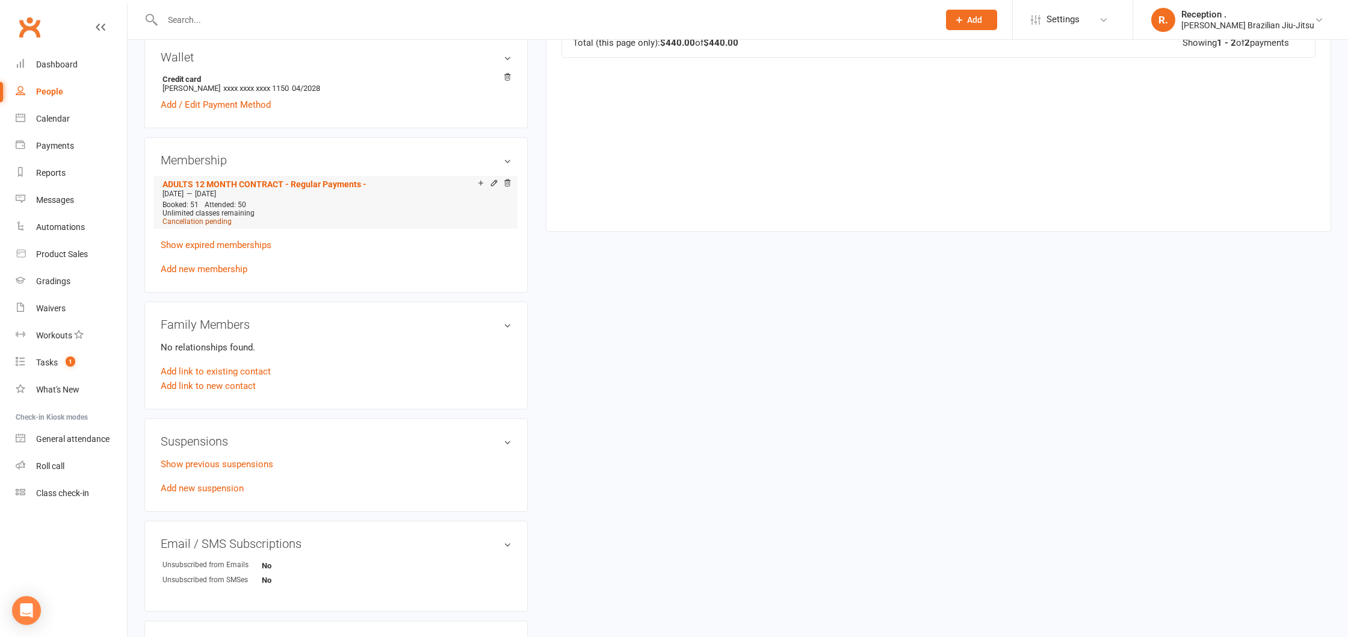
click at [208, 220] on span "Cancellation pending" at bounding box center [197, 221] width 69 height 8
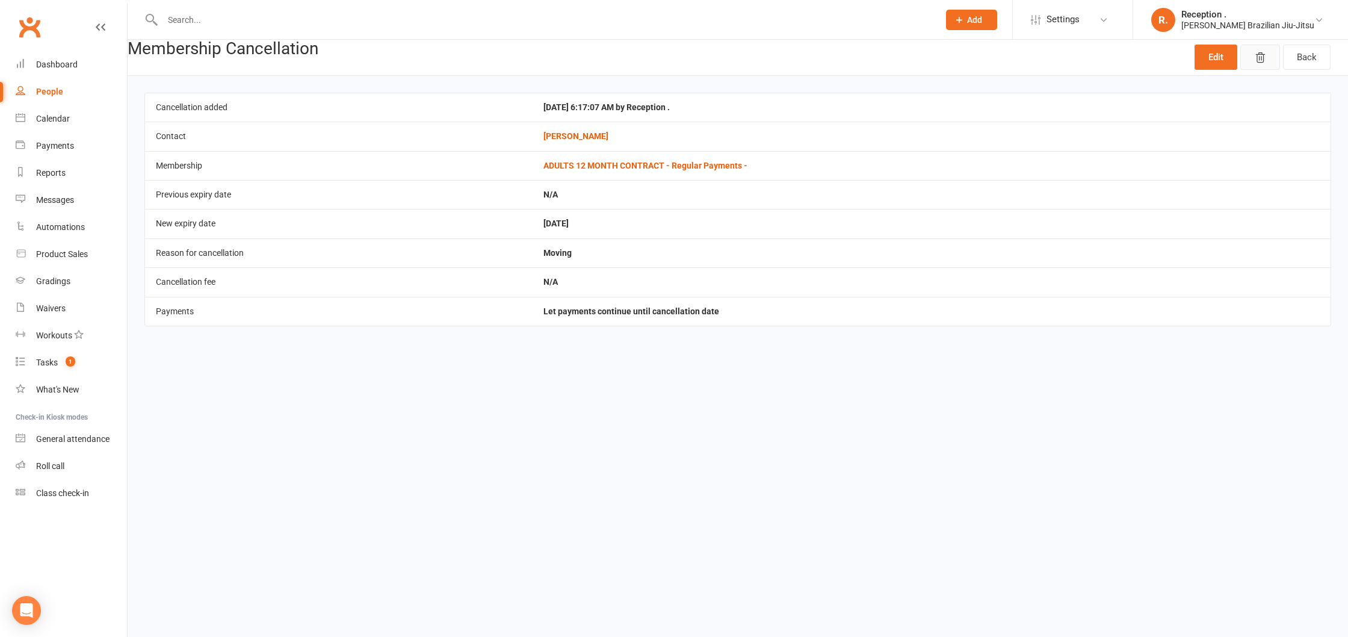
click at [1259, 58] on icon "button" at bounding box center [1260, 58] width 8 height 10
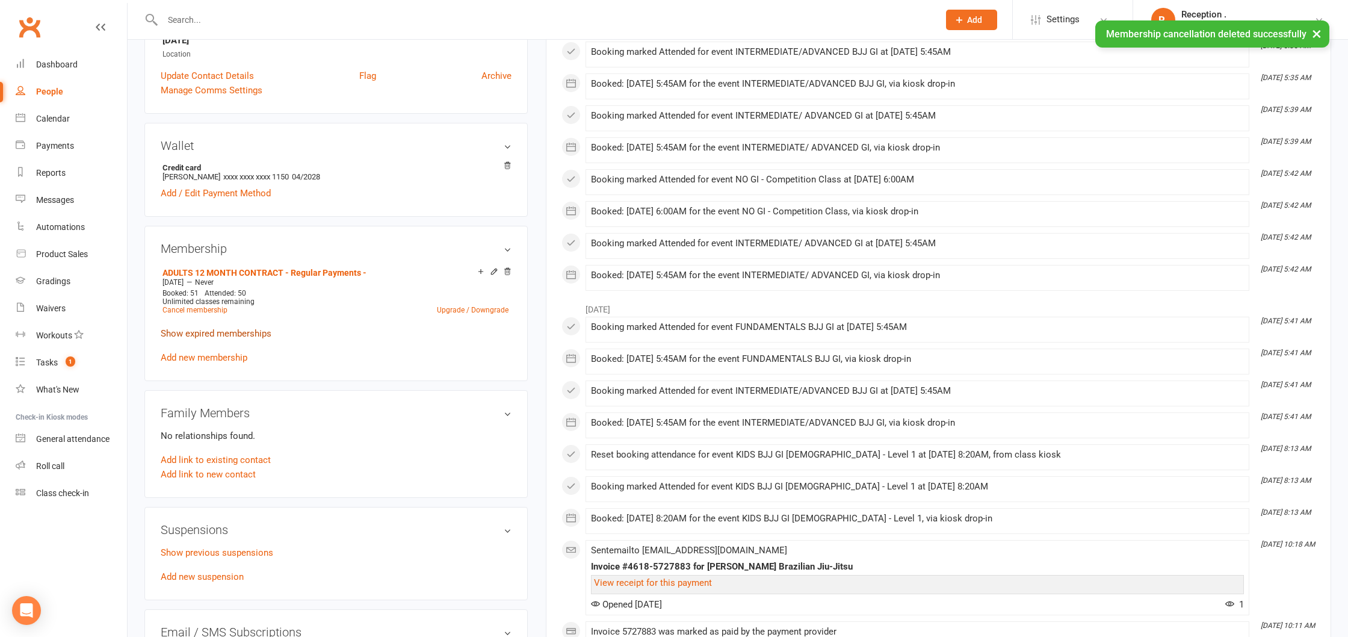
scroll to position [285, 0]
click at [199, 308] on link "Cancel membership" at bounding box center [195, 307] width 65 height 8
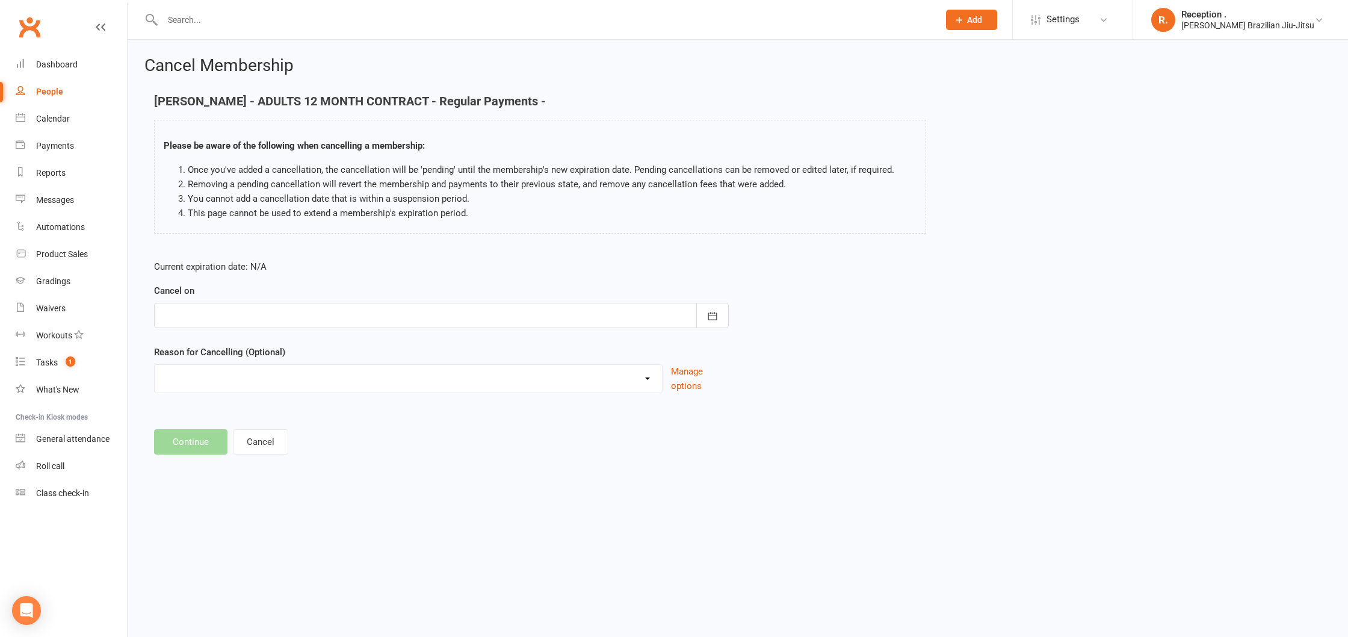
drag, startPoint x: 493, startPoint y: 327, endPoint x: 481, endPoint y: 326, distance: 11.6
click at [487, 327] on form "Current expiration date: N/A Cancel on August 2025 Sun Mon Tue Wed Thu Fri Sat …" at bounding box center [441, 326] width 575 height 134
click at [486, 324] on div at bounding box center [441, 315] width 575 height 25
click at [362, 345] on icon "button" at bounding box center [363, 346] width 8 height 10
click at [226, 460] on span "22" at bounding box center [229, 461] width 10 height 10
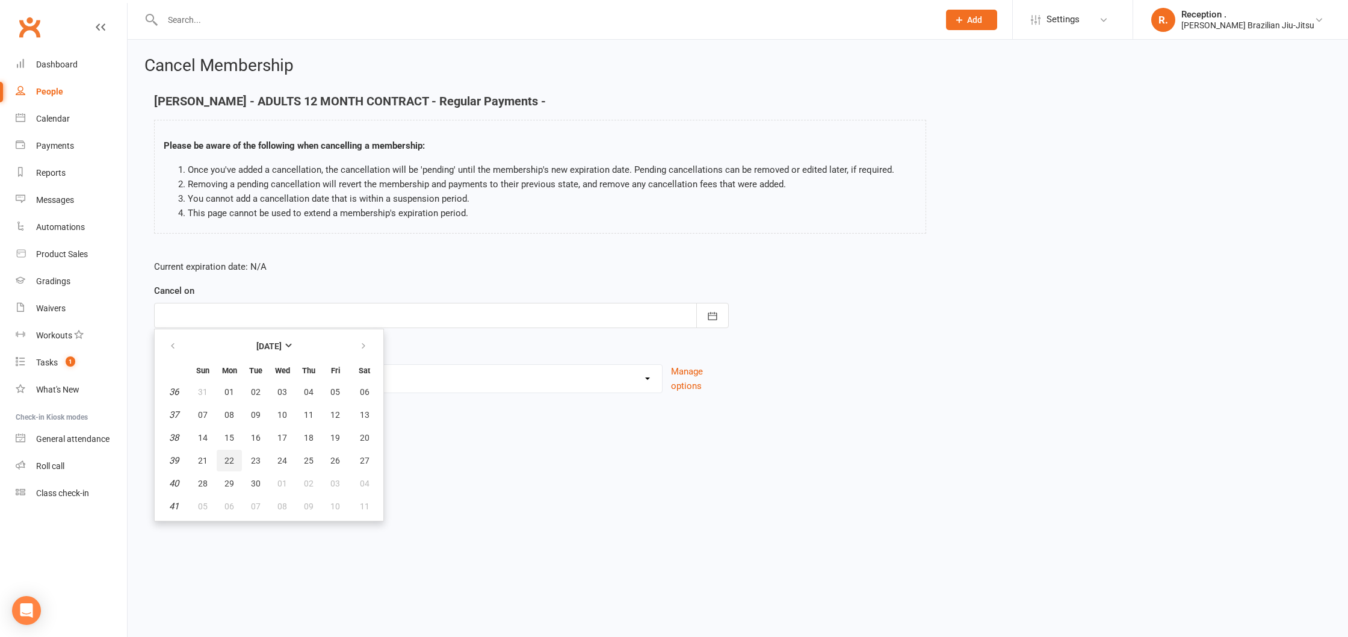
type input "[DATE]"
click at [201, 383] on select "Holiday Injury Other reason" at bounding box center [408, 377] width 507 height 24
select select "2"
click at [155, 365] on select "Holiday Injury Other reason" at bounding box center [408, 377] width 507 height 24
click at [196, 436] on input at bounding box center [441, 441] width 575 height 25
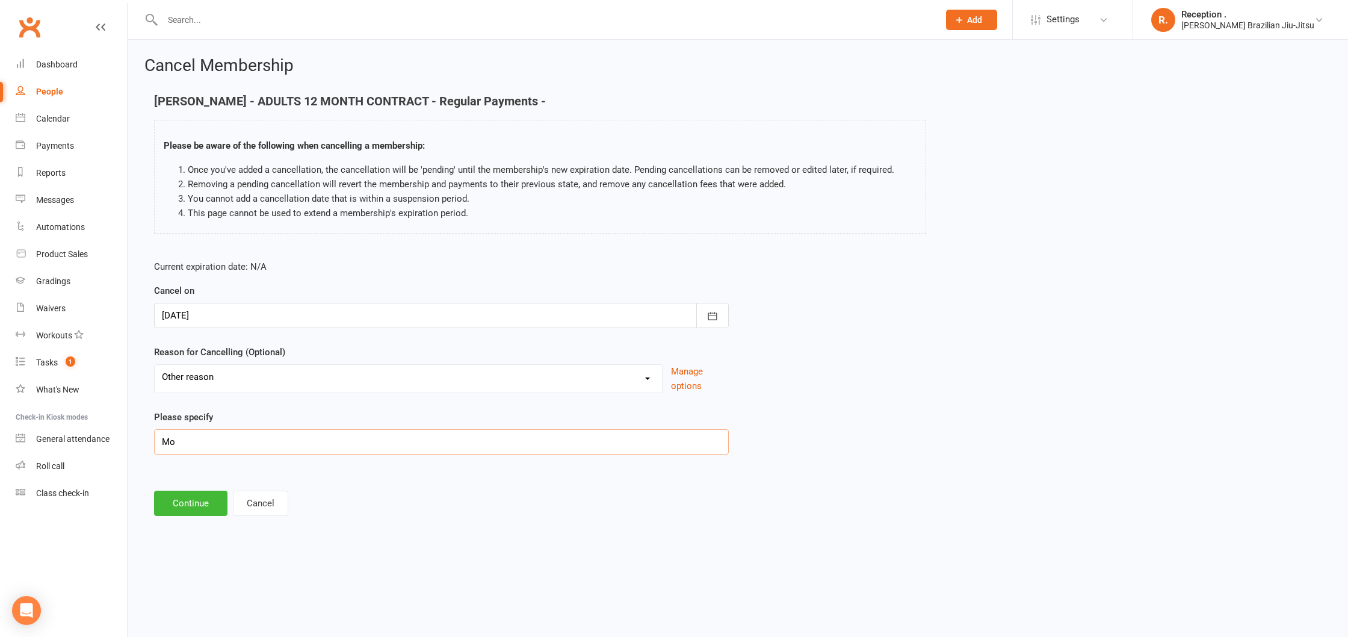
type input "M"
type input "New job"
click at [166, 510] on button "Continue" at bounding box center [190, 503] width 73 height 25
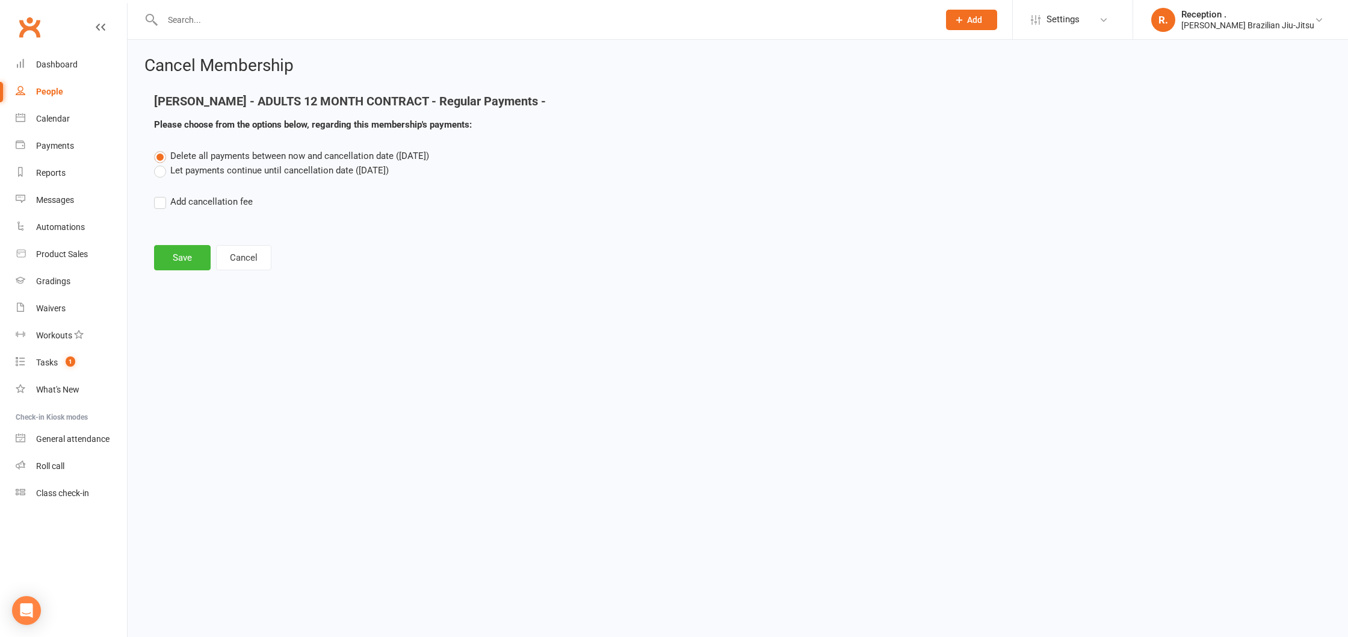
click at [240, 172] on label "Let payments continue until cancellation date (Sep 22, 2025)" at bounding box center [271, 170] width 235 height 14
click at [162, 163] on input "Let payments continue until cancellation date (Sep 22, 2025)" at bounding box center [158, 163] width 8 height 0
click at [179, 256] on button "Save" at bounding box center [182, 257] width 57 height 25
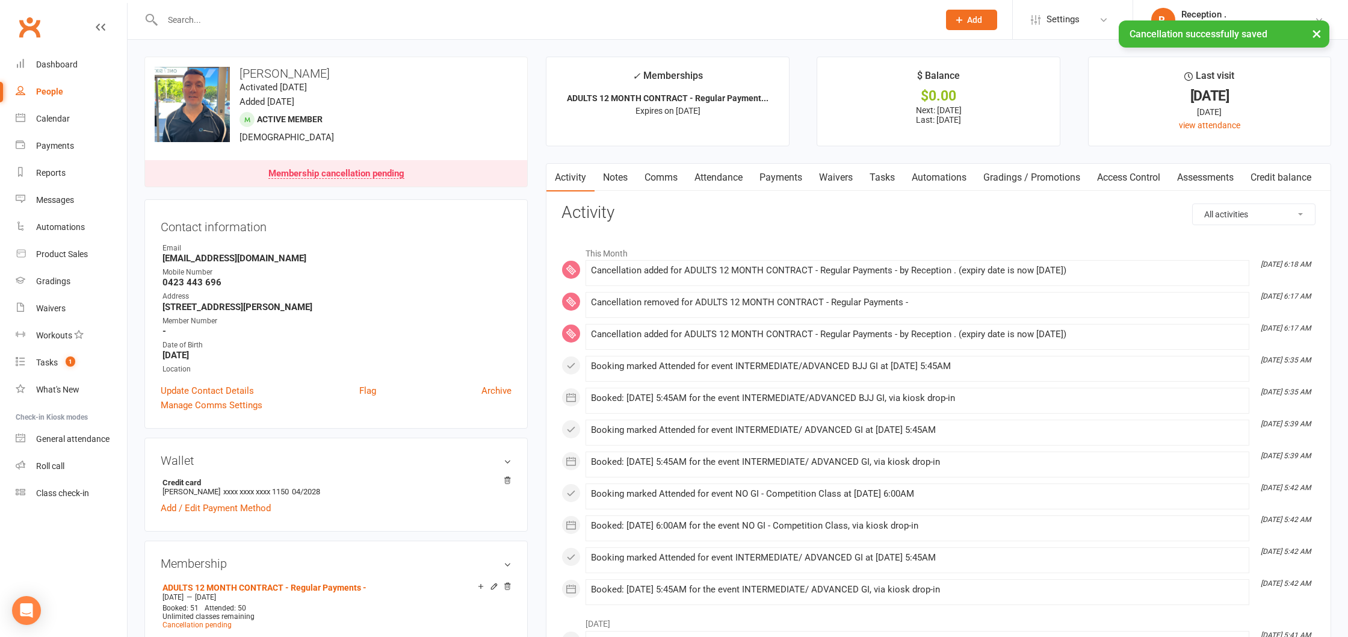
drag, startPoint x: 788, startPoint y: 175, endPoint x: 775, endPoint y: 178, distance: 14.1
click at [788, 175] on link "Payments" at bounding box center [781, 178] width 60 height 28
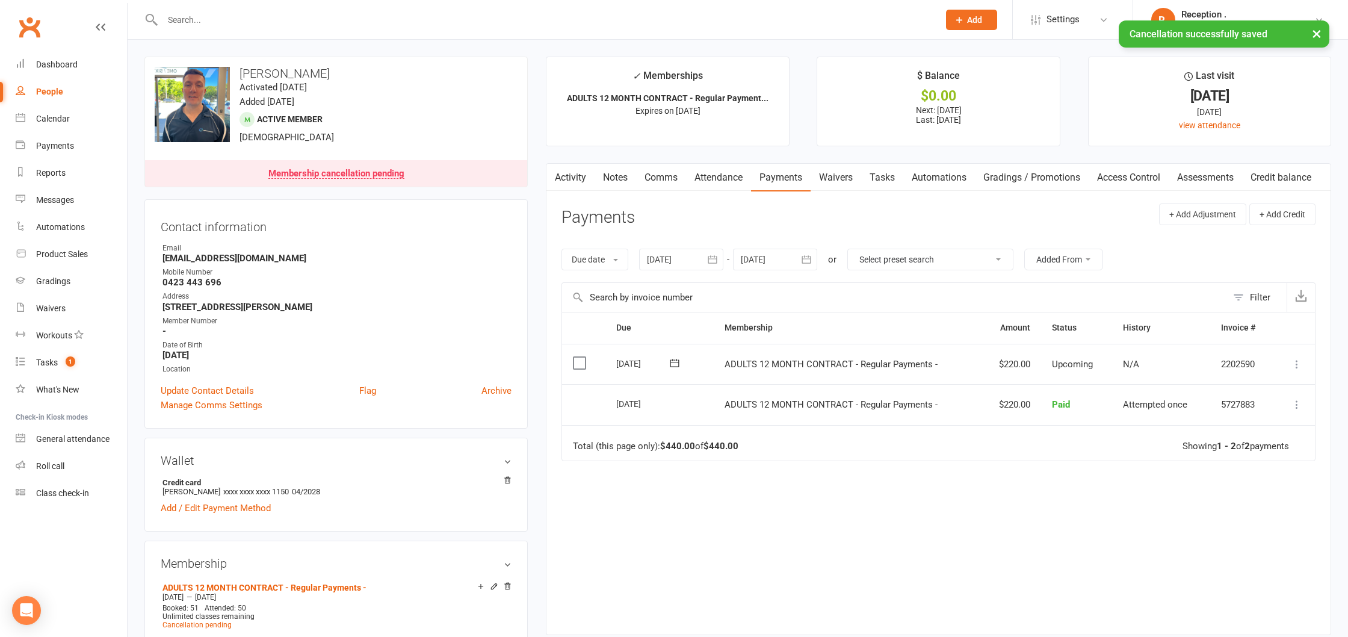
click at [807, 259] on icon "button" at bounding box center [806, 259] width 12 height 12
click at [941, 294] on button "button" at bounding box center [943, 288] width 26 height 22
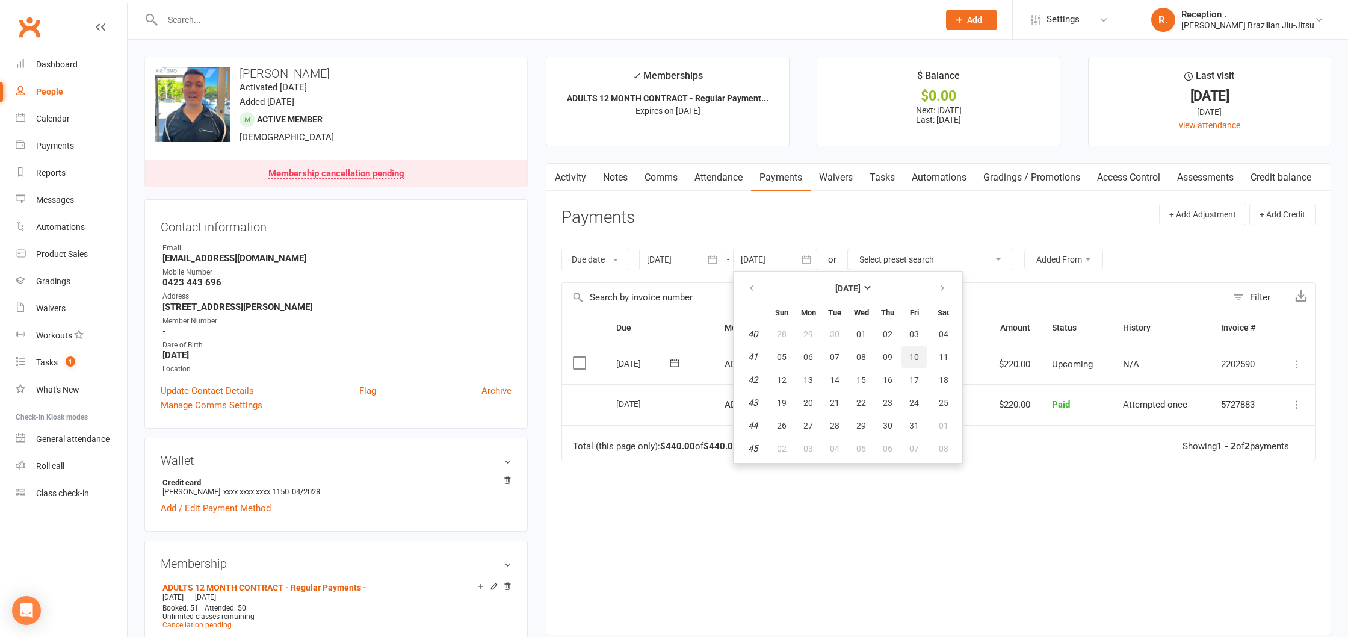
click at [921, 362] on button "10" at bounding box center [914, 357] width 25 height 22
type input "[DATE]"
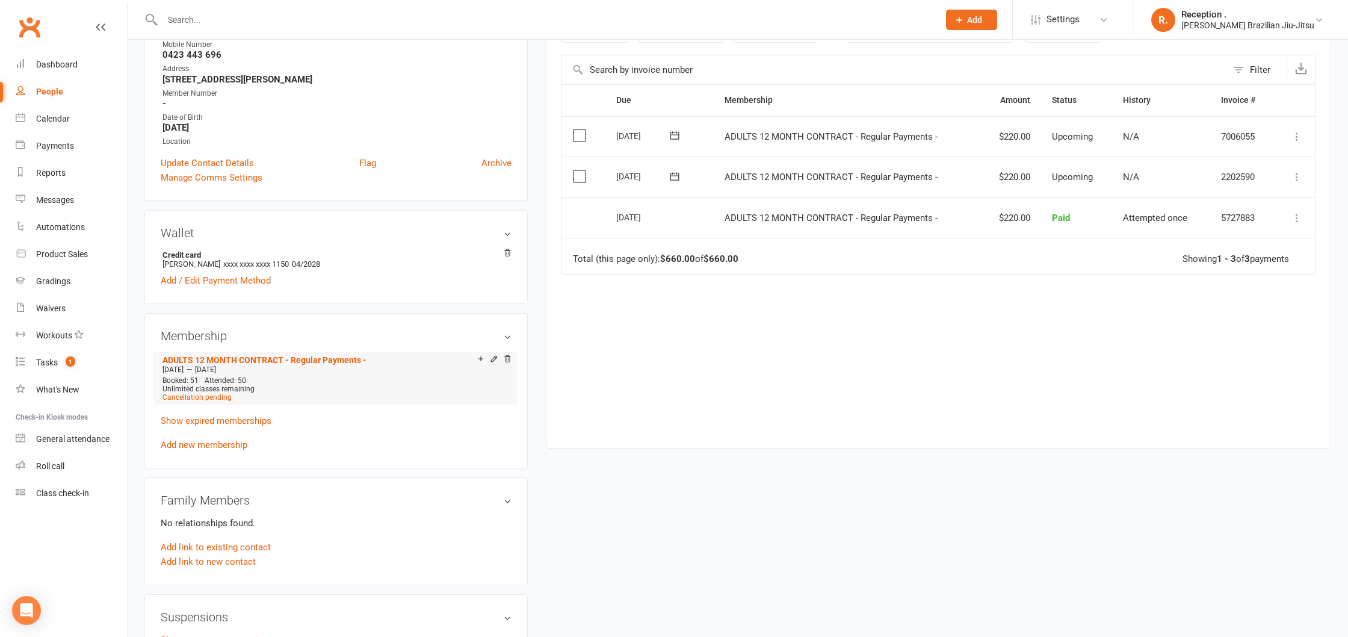
scroll to position [245, 0]
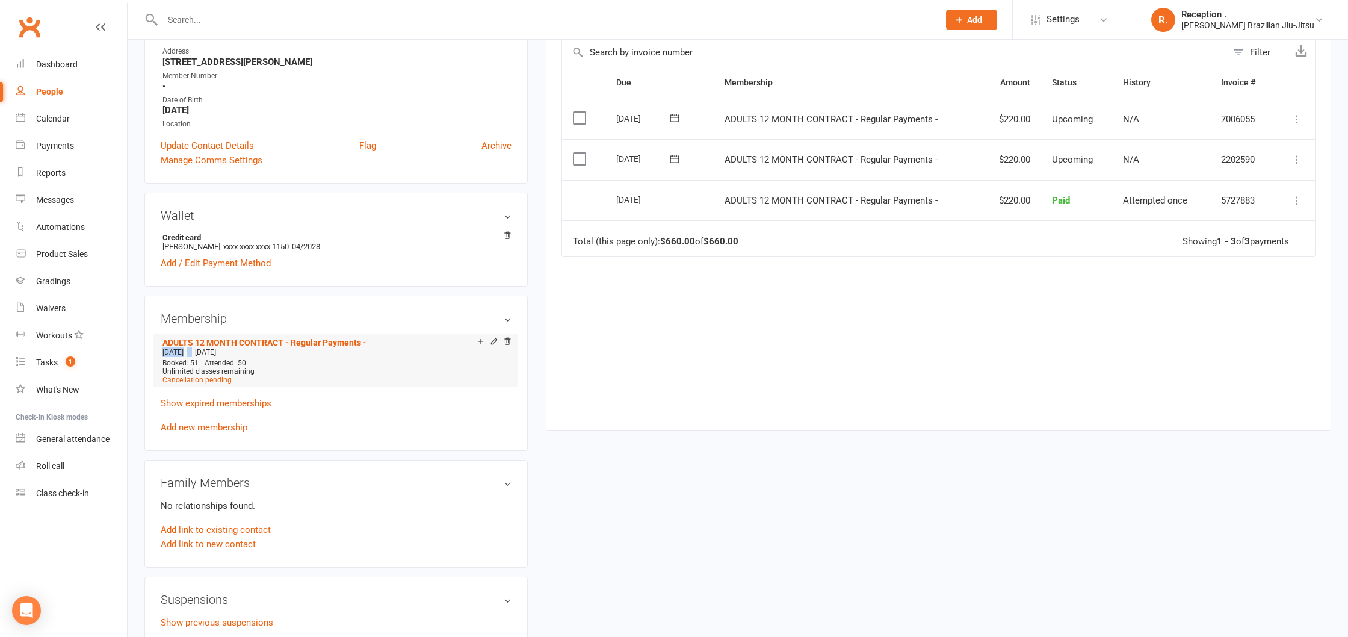
drag, startPoint x: 163, startPoint y: 351, endPoint x: 209, endPoint y: 349, distance: 46.4
click at [209, 349] on div "Jun 18 2024 — Sep 21 2025" at bounding box center [335, 352] width 352 height 10
click at [177, 351] on span "Jun 18 2024" at bounding box center [173, 352] width 21 height 8
click at [373, 25] on input "text" at bounding box center [545, 19] width 772 height 17
paste input "Amir DAOUD"
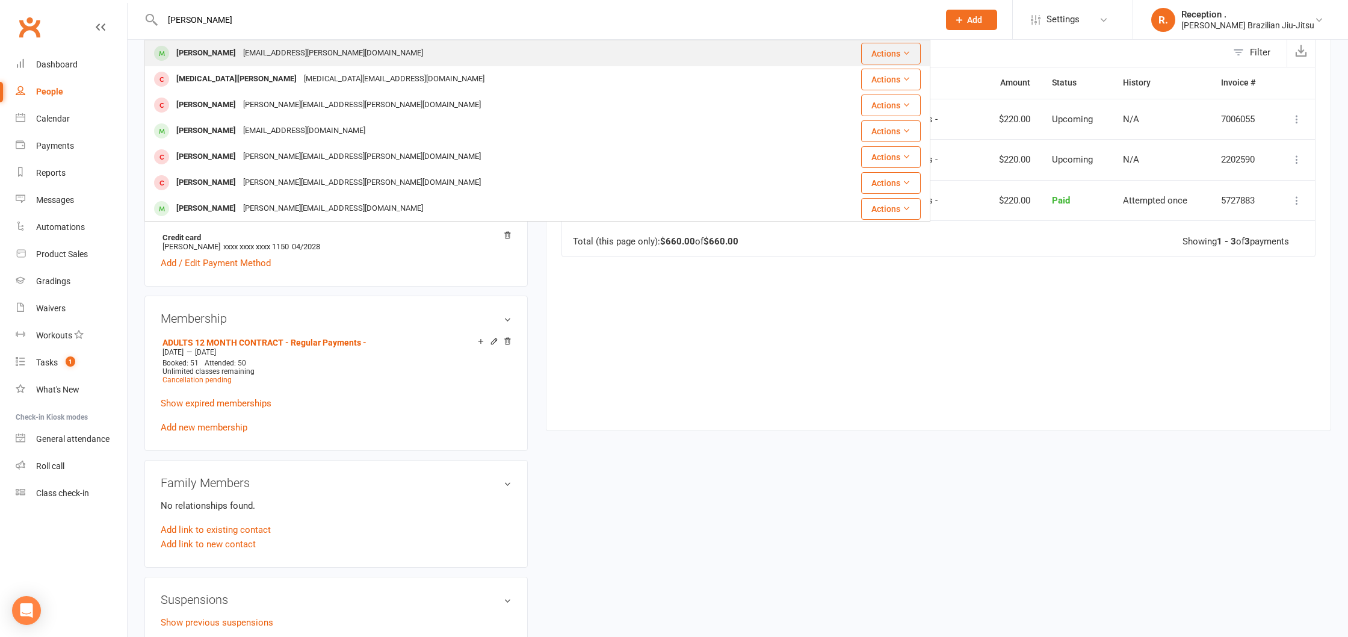
type input "Amir DAOUD"
click at [353, 60] on div "Amir DAOUD amir.m.daoud@gmail.com" at bounding box center [473, 53] width 654 height 25
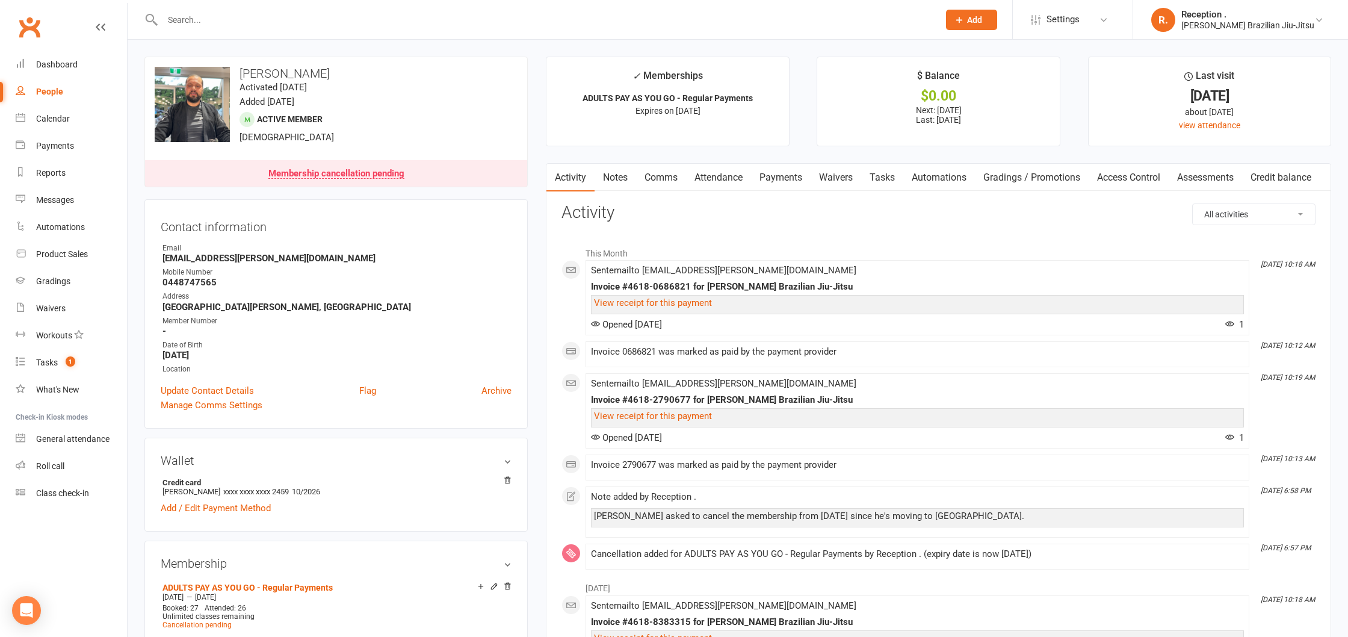
click at [251, 20] on input "text" at bounding box center [545, 19] width 772 height 17
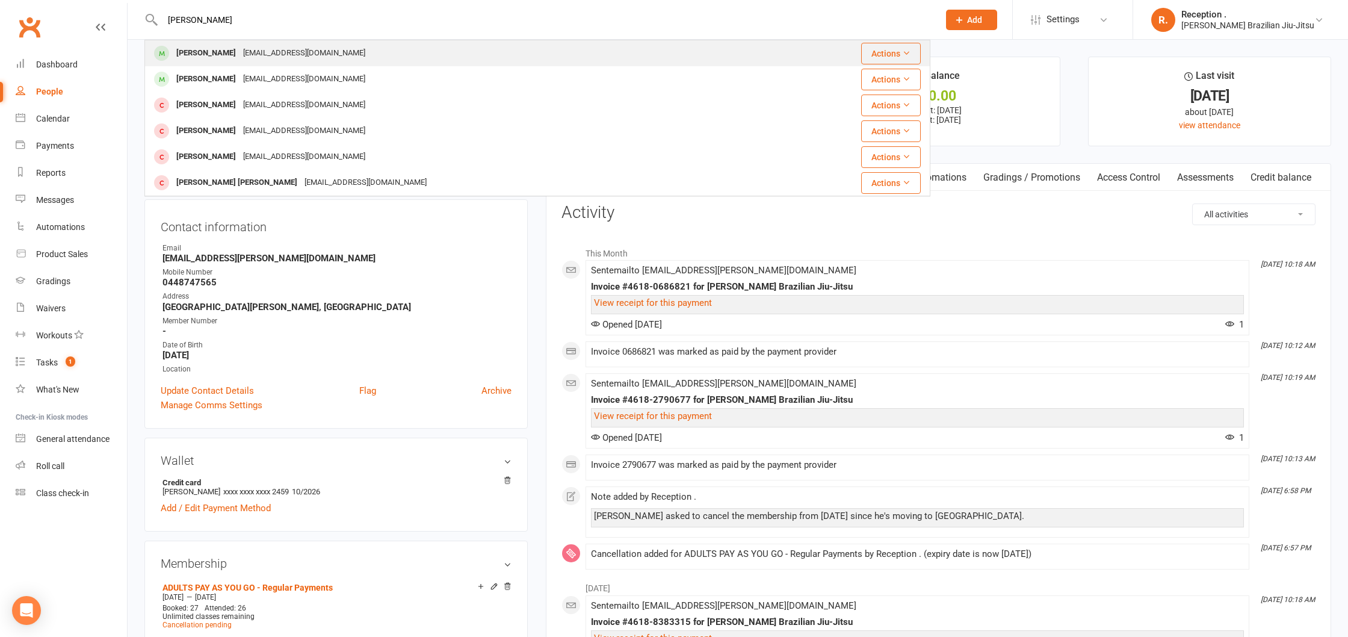
type input "rhodes"
click at [260, 59] on div "danx0r@hotmail.com" at bounding box center [304, 53] width 129 height 17
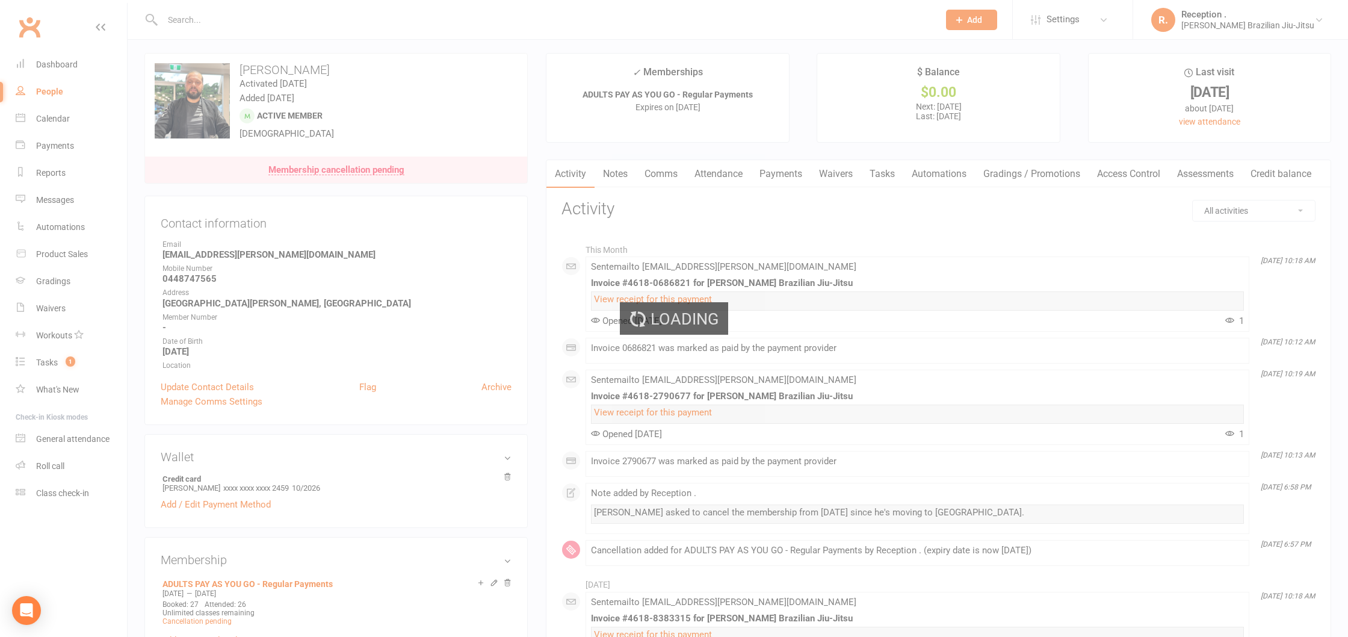
scroll to position [2, 0]
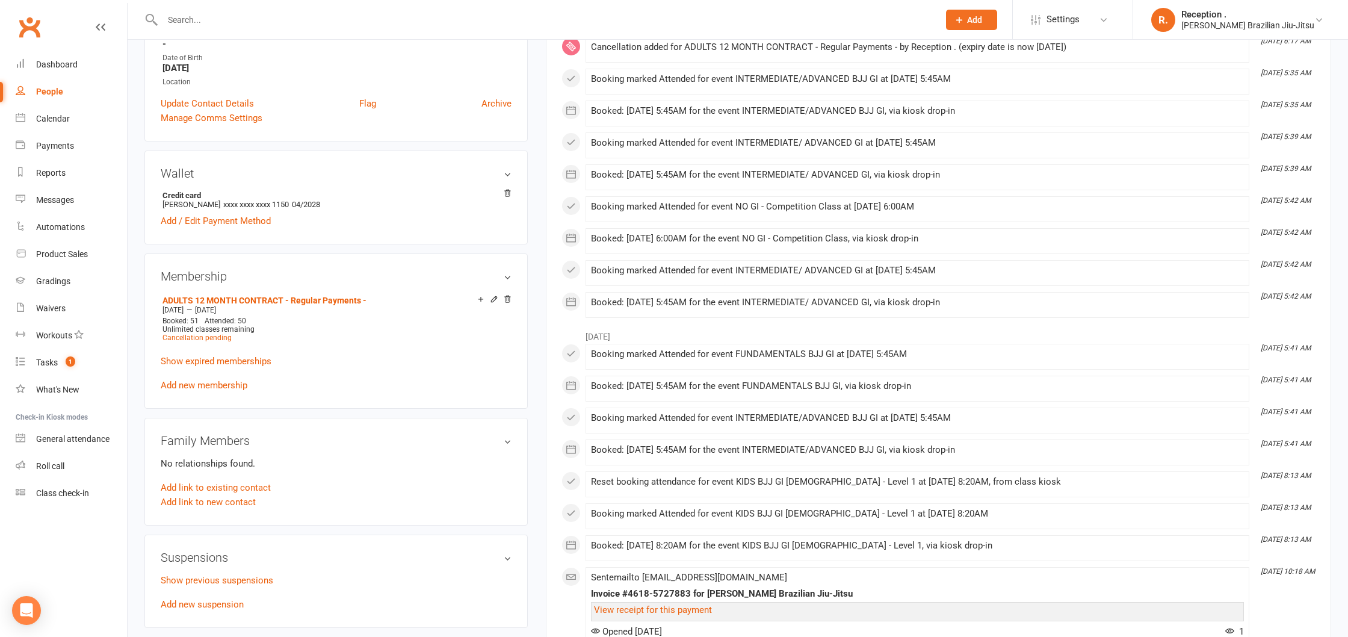
scroll to position [289, 0]
click at [509, 192] on icon at bounding box center [508, 190] width 6 height 7
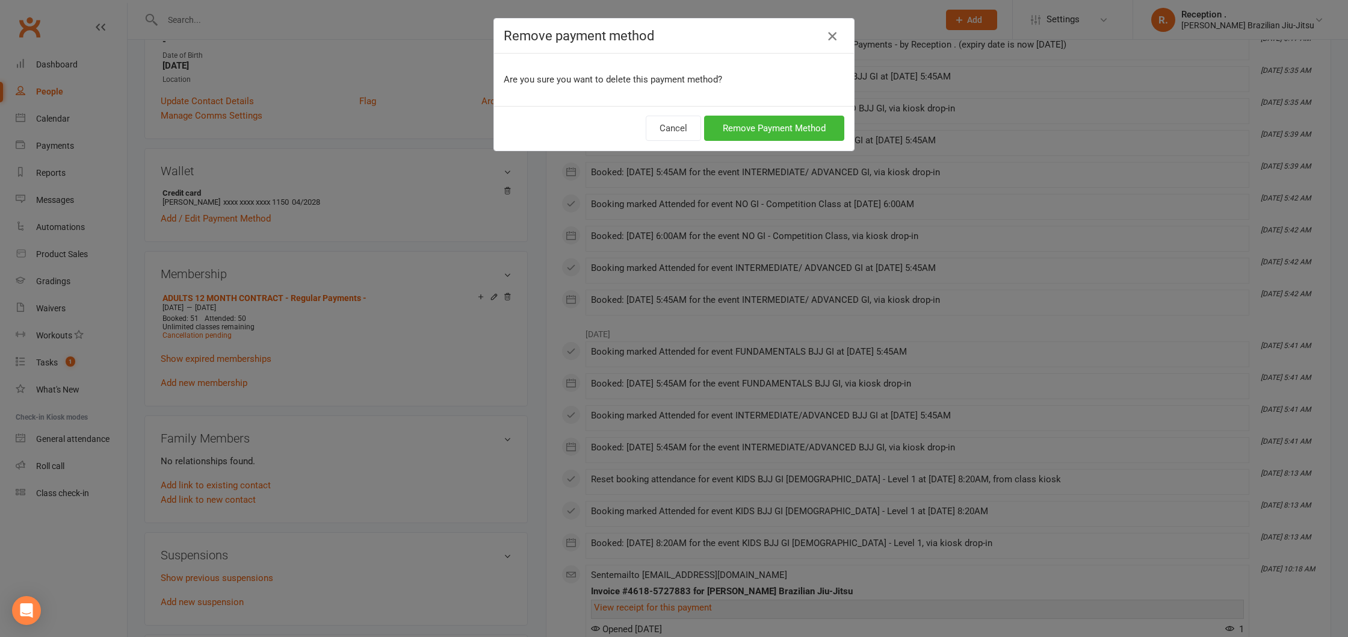
click at [836, 36] on icon "button" at bounding box center [832, 36] width 14 height 14
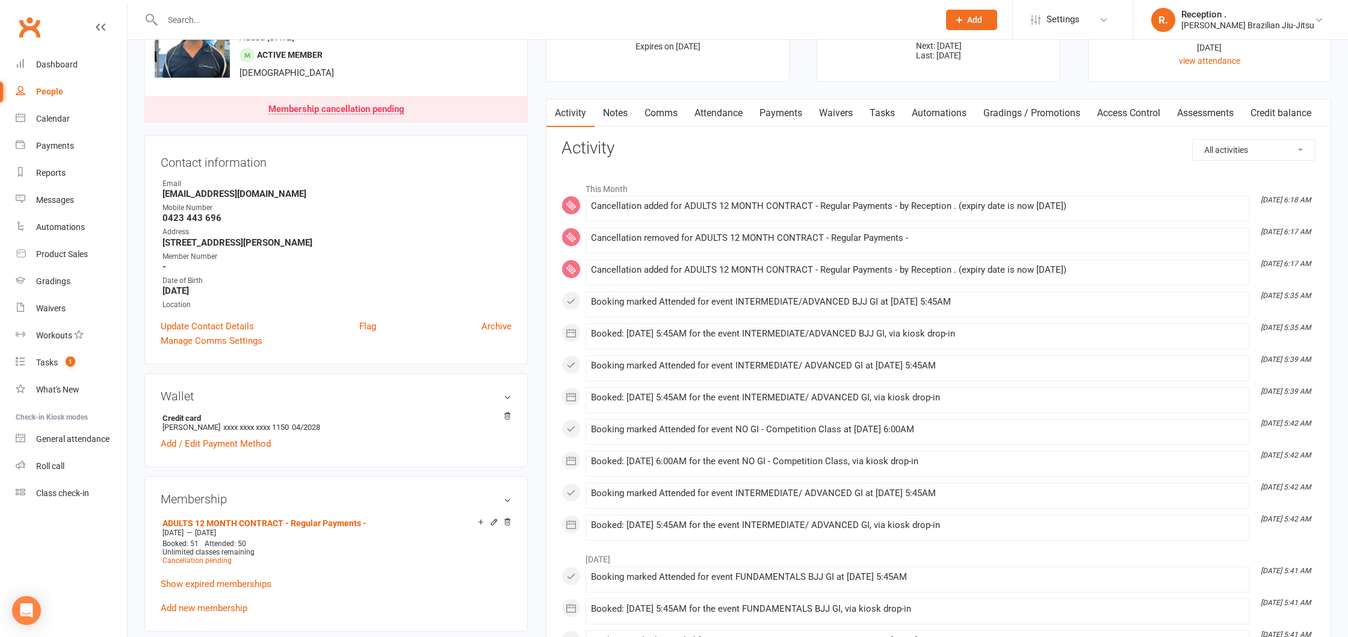
scroll to position [68, 0]
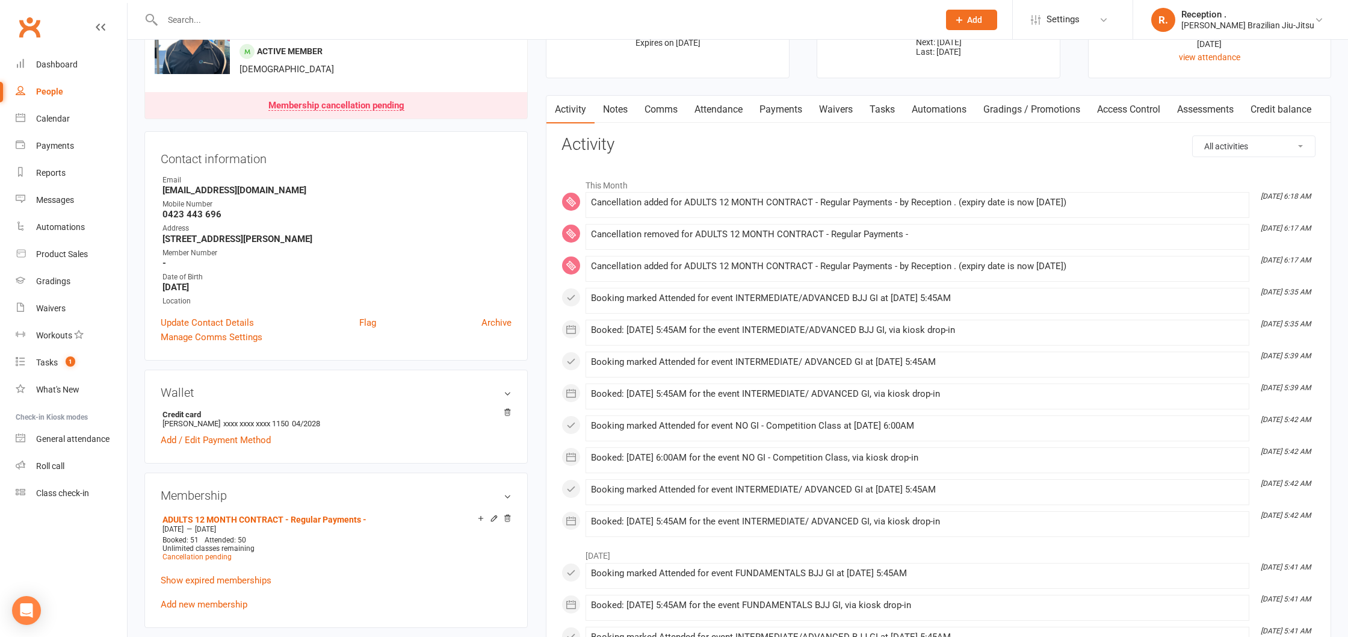
click at [796, 115] on link "Payments" at bounding box center [781, 110] width 60 height 28
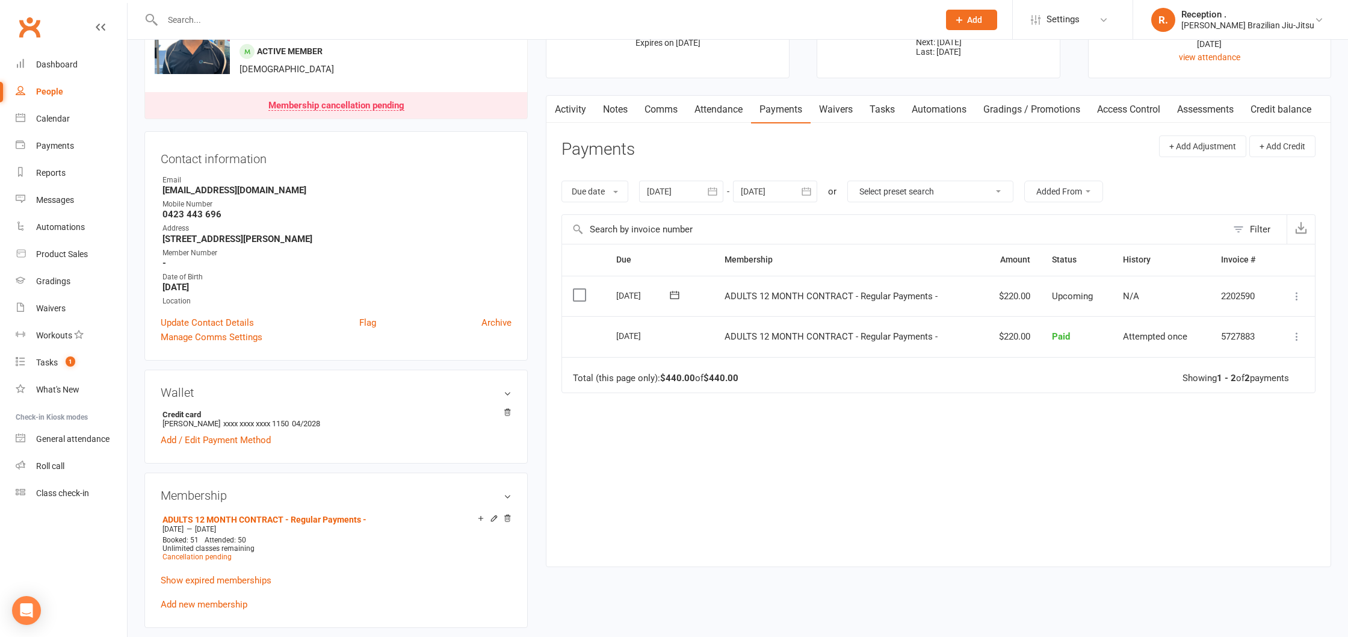
click at [799, 193] on button "button" at bounding box center [807, 192] width 22 height 22
click at [944, 222] on icon "button" at bounding box center [942, 220] width 8 height 10
click at [909, 285] on button "10" at bounding box center [914, 289] width 25 height 22
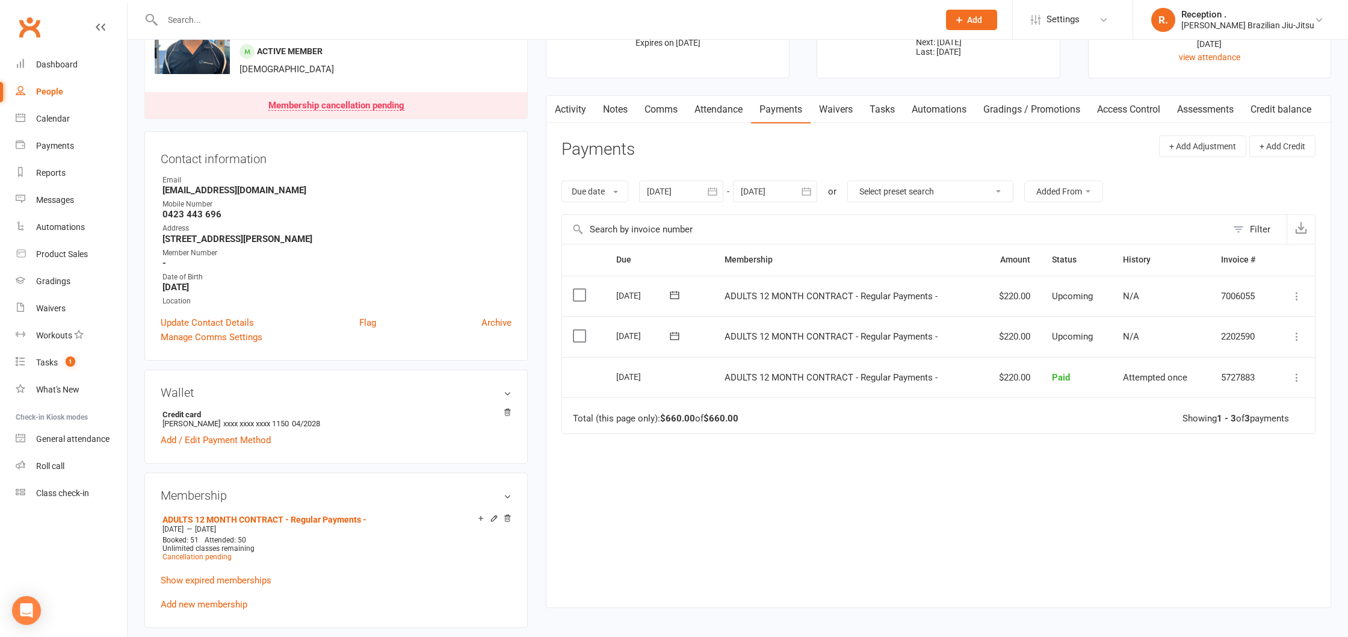
drag, startPoint x: 769, startPoint y: 193, endPoint x: 776, endPoint y: 194, distance: 6.9
click at [770, 193] on div at bounding box center [775, 192] width 84 height 22
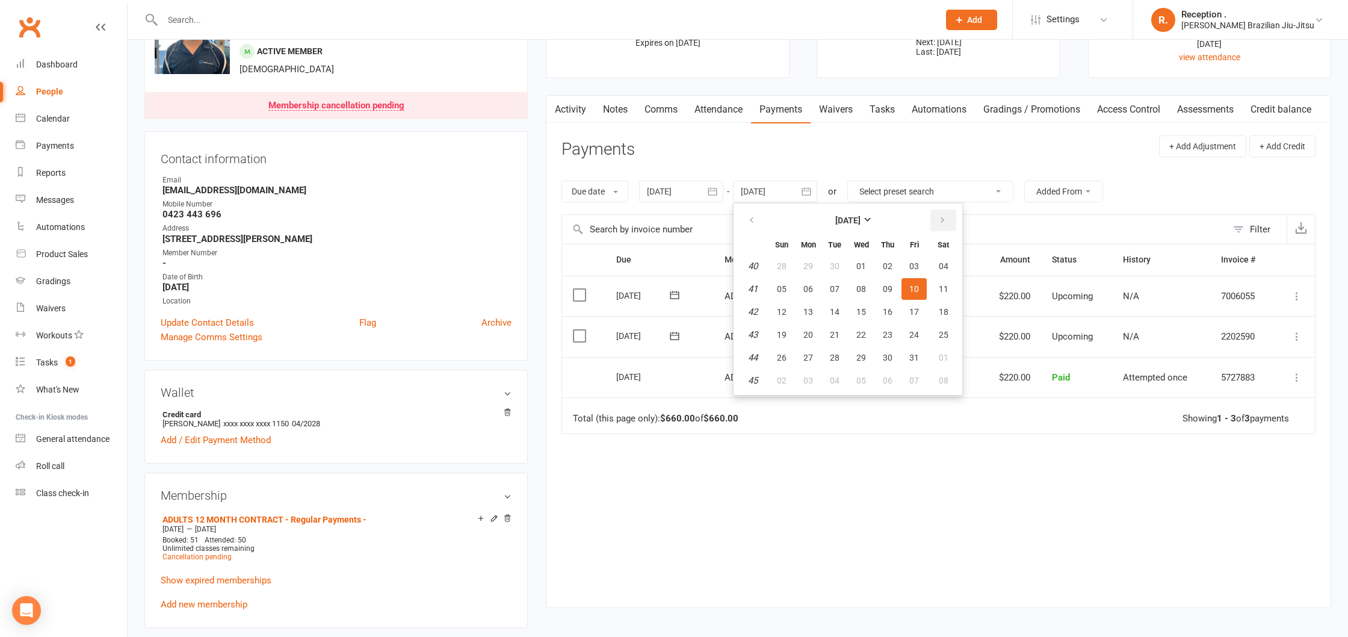
click at [950, 217] on button "button" at bounding box center [943, 220] width 26 height 22
click at [900, 285] on button "11" at bounding box center [887, 289] width 25 height 22
type input "11 Dec 2025"
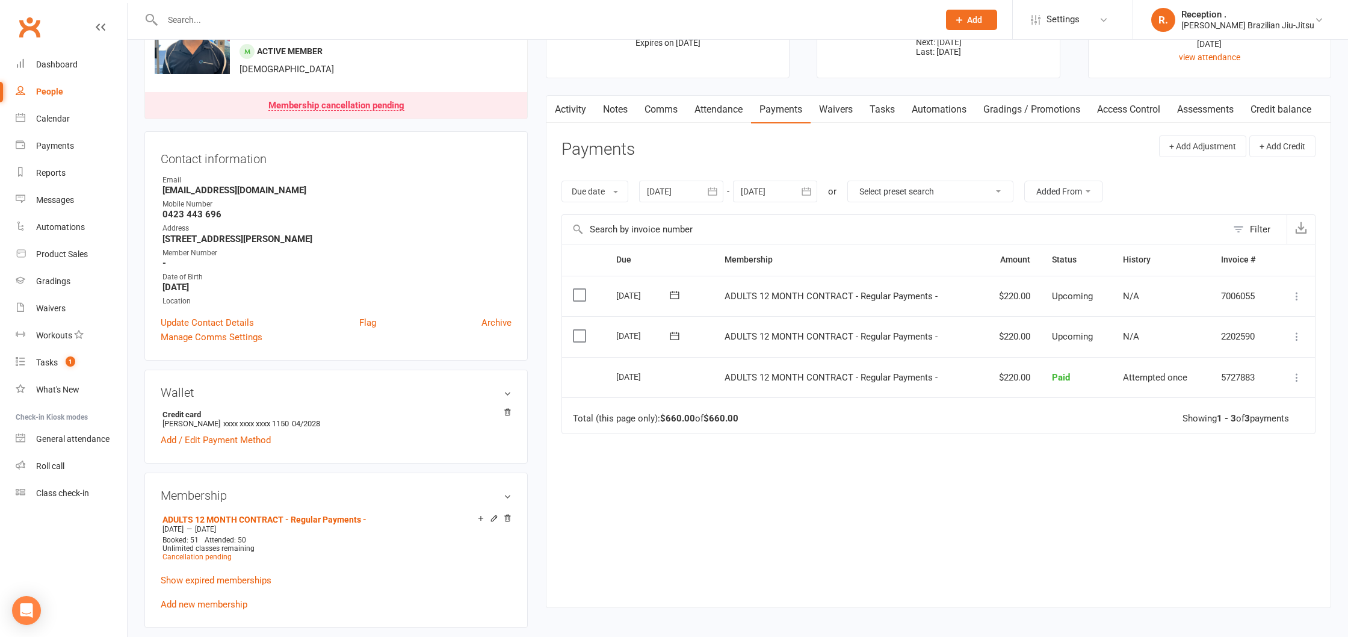
click at [679, 298] on icon at bounding box center [675, 295] width 12 height 12
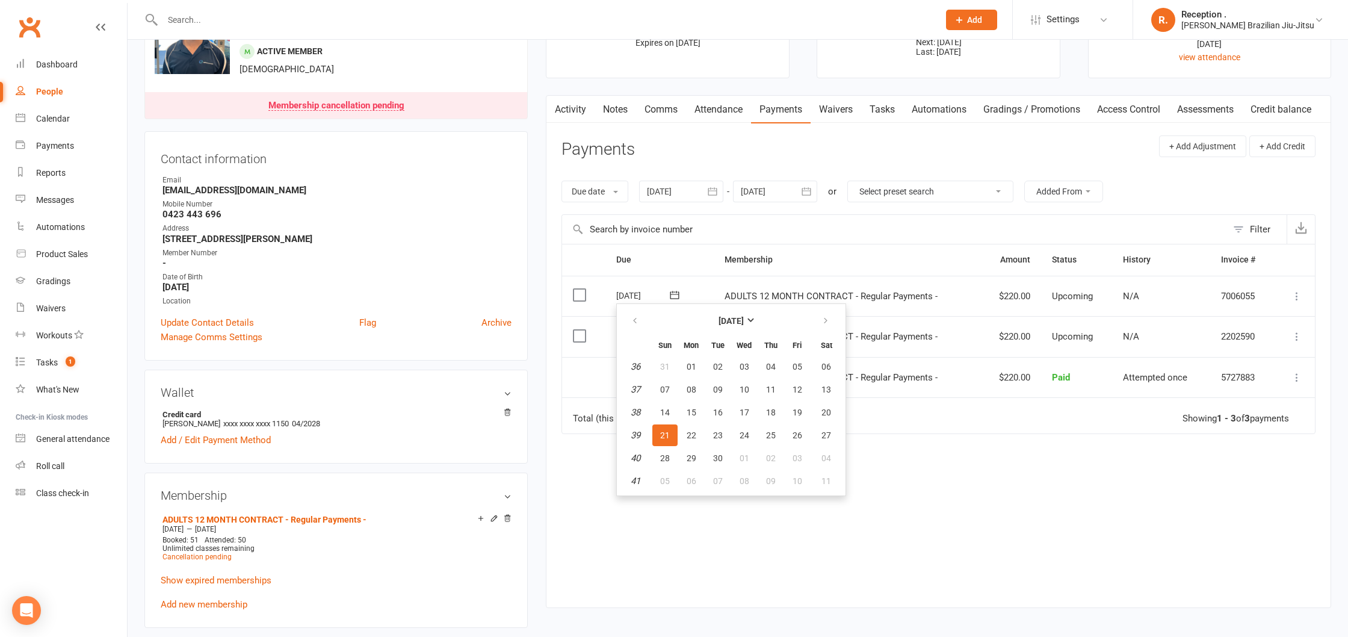
click at [720, 232] on input "text" at bounding box center [894, 229] width 665 height 29
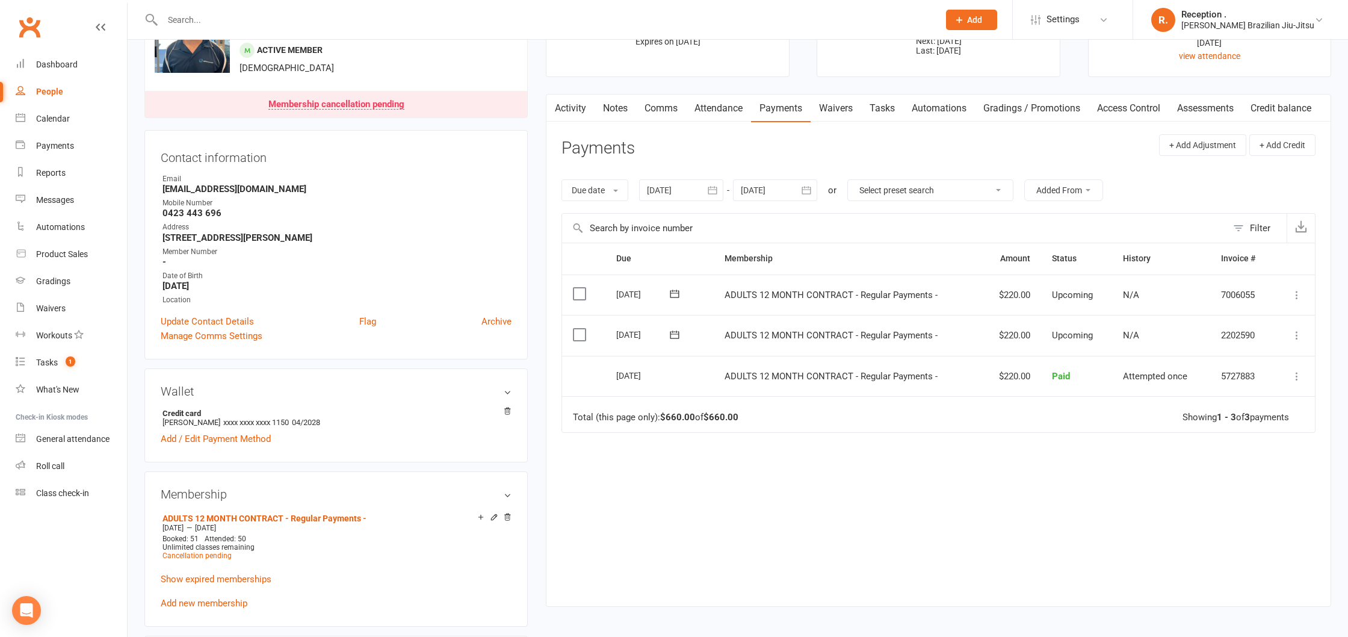
scroll to position [45, 0]
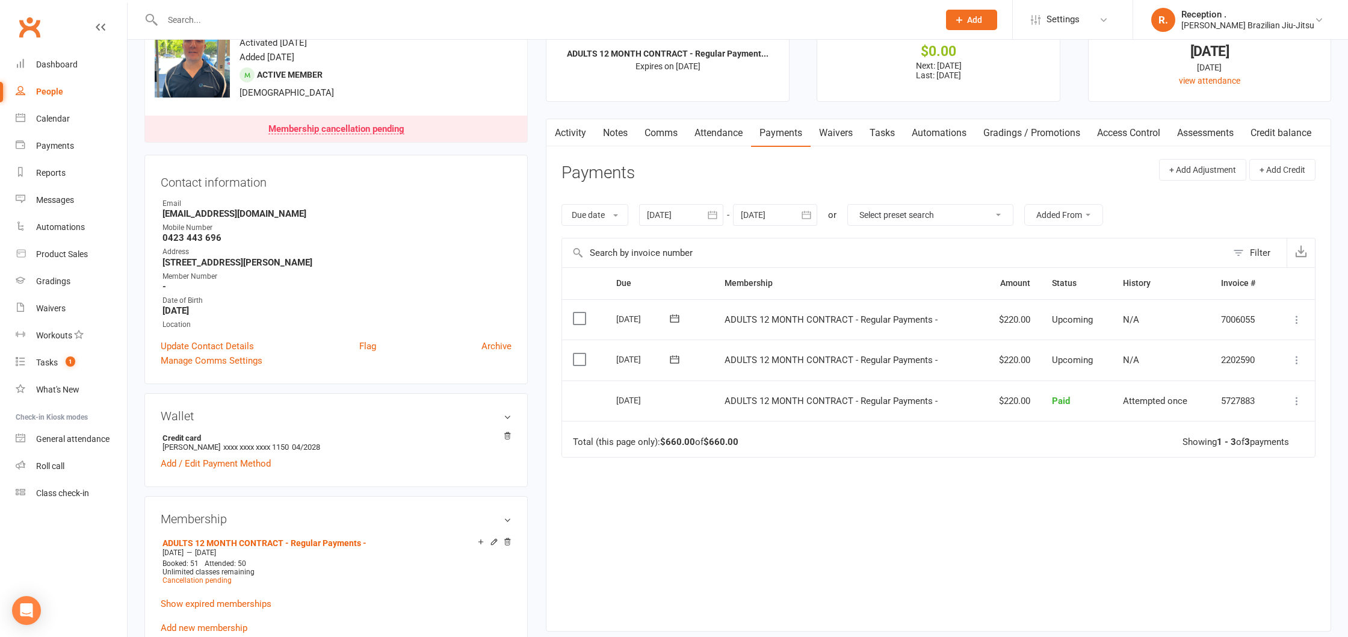
click at [70, 90] on link "People" at bounding box center [71, 91] width 111 height 27
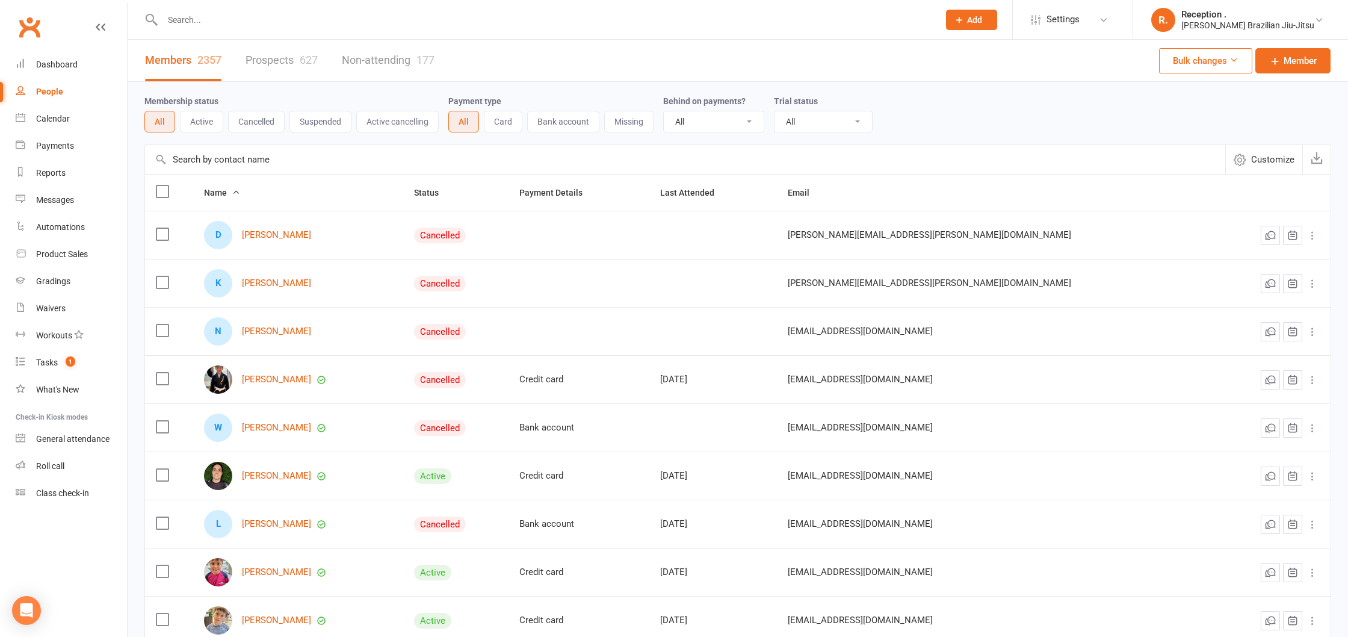
drag, startPoint x: 301, startPoint y: 14, endPoint x: 293, endPoint y: 20, distance: 9.9
click at [301, 14] on input "text" at bounding box center [545, 19] width 772 height 17
paste input "jacob.dare92@gmail.com"
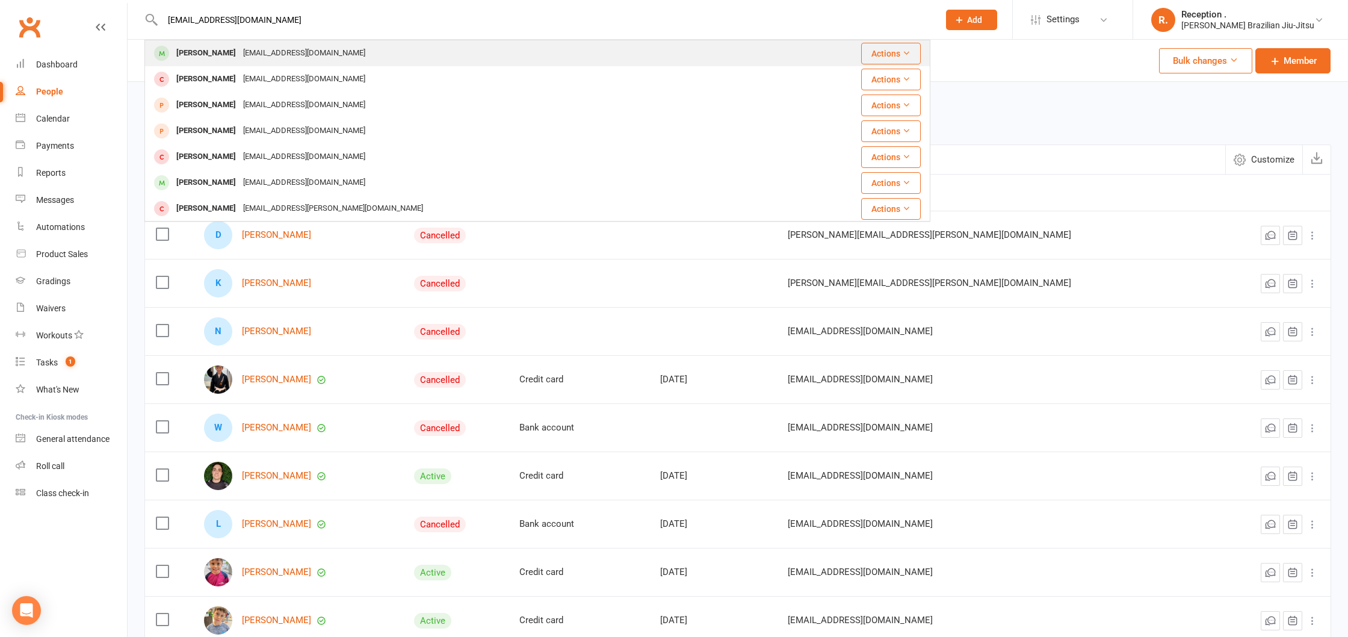
type input "jacob.dare92@gmail.com"
click at [297, 59] on div "jacob.dare92@gmail.com" at bounding box center [304, 53] width 129 height 17
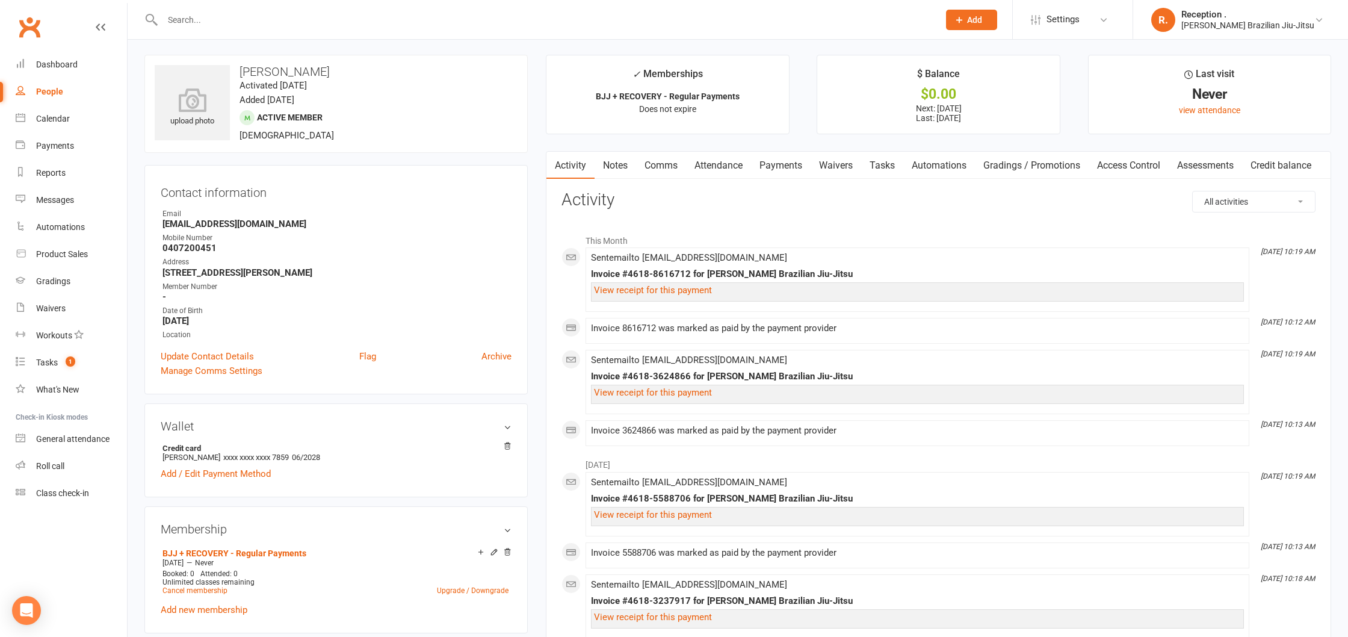
scroll to position [2, 0]
drag, startPoint x: 770, startPoint y: 169, endPoint x: 746, endPoint y: 165, distance: 25.0
click at [769, 169] on link "Payments" at bounding box center [781, 165] width 60 height 28
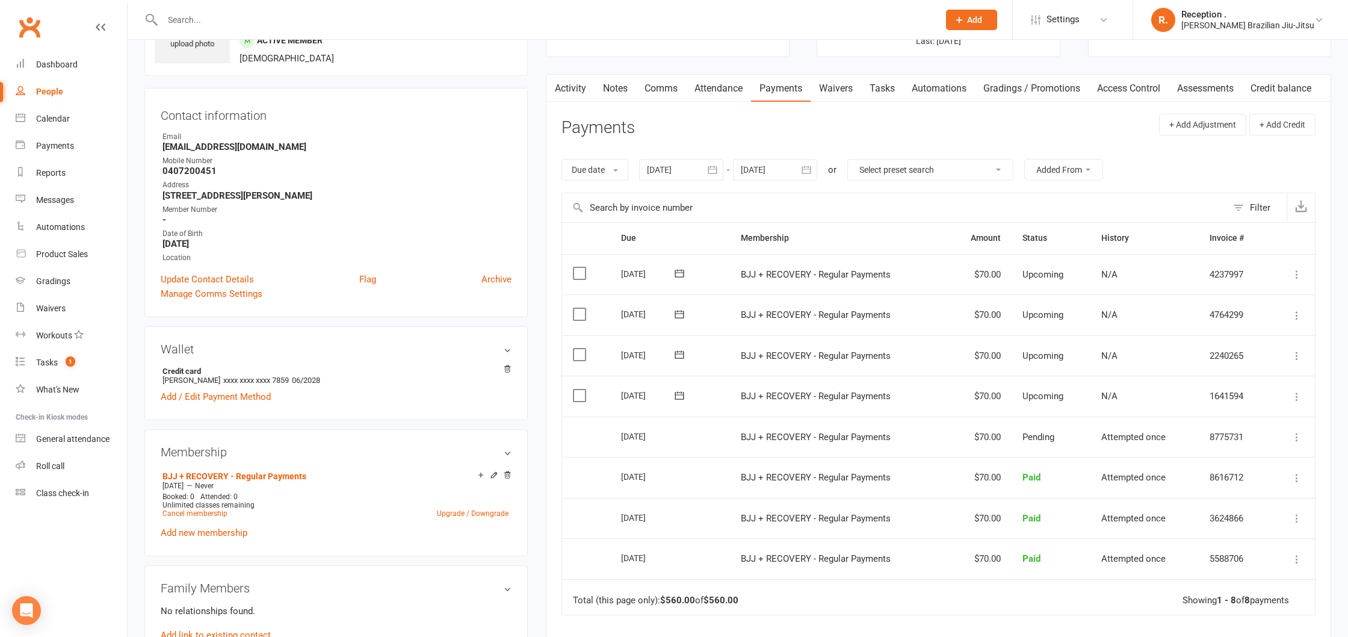
scroll to position [80, 0]
click at [191, 513] on link "Cancel membership" at bounding box center [195, 512] width 65 height 8
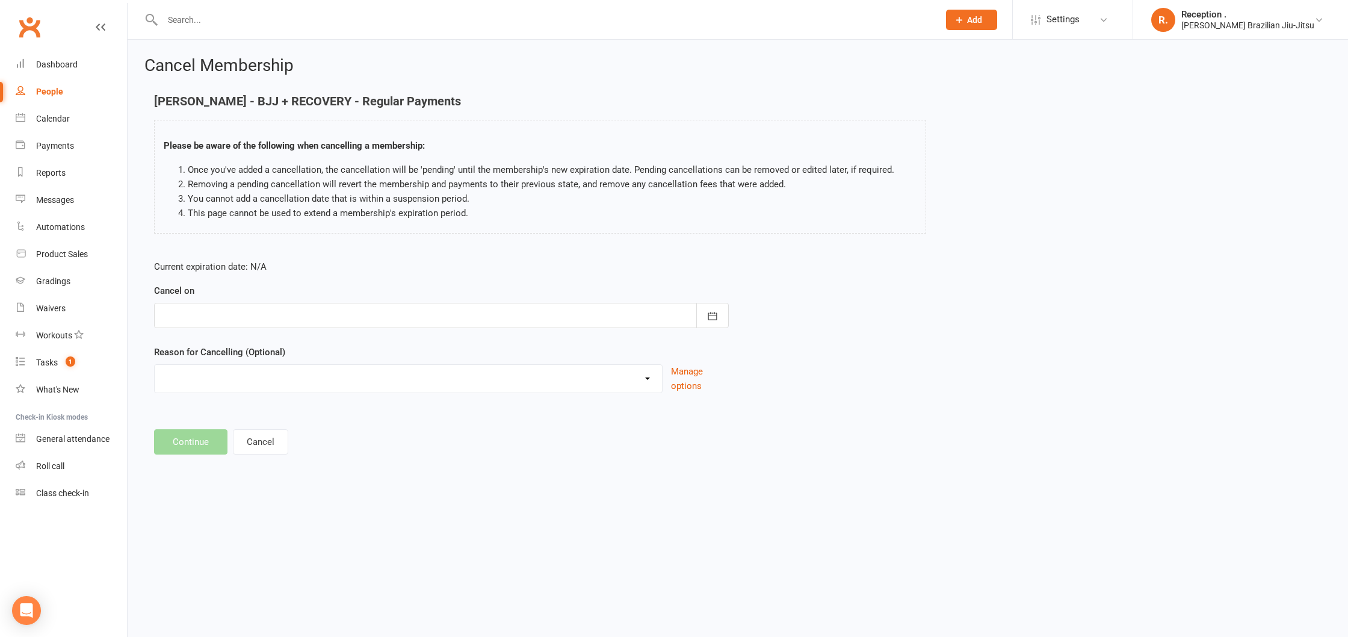
click at [512, 298] on div "Cancel on August 2025 Sun Mon Tue Wed Thu Fri Sat 31 27 28 29 30 31 01 02 32 03…" at bounding box center [441, 305] width 575 height 45
click at [500, 315] on div at bounding box center [441, 315] width 575 height 25
click at [363, 354] on button "button" at bounding box center [364, 346] width 26 height 22
click at [167, 347] on button "button" at bounding box center [174, 346] width 26 height 22
click at [363, 347] on icon "button" at bounding box center [363, 346] width 8 height 10
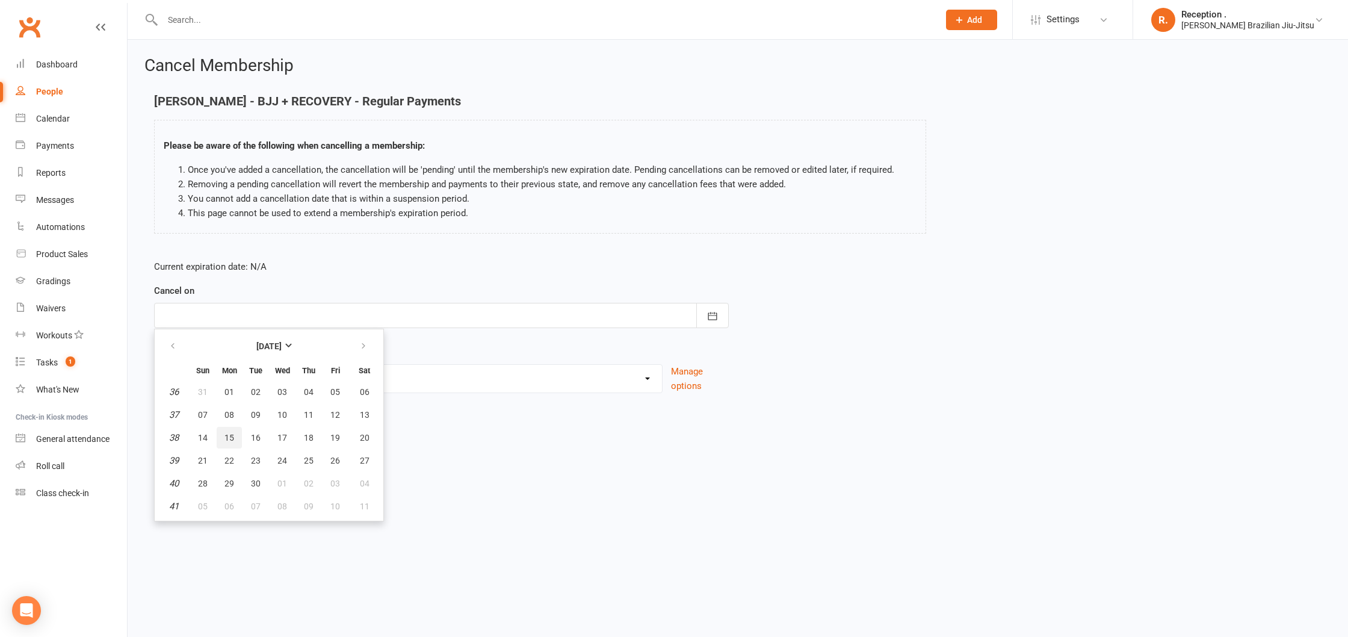
click at [229, 439] on span "15" at bounding box center [229, 438] width 10 height 10
type input "[DATE]"
click at [269, 442] on button "Cancel" at bounding box center [260, 441] width 55 height 25
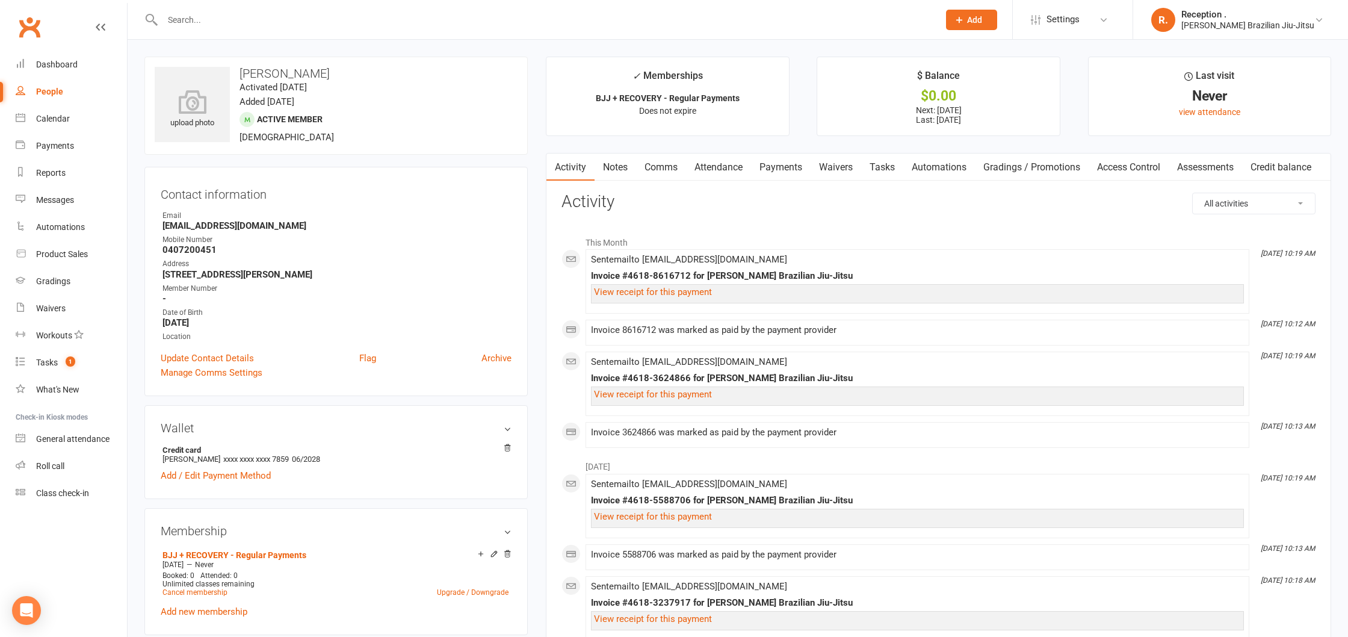
drag, startPoint x: 750, startPoint y: 164, endPoint x: 728, endPoint y: 164, distance: 21.7
click at [748, 165] on link "Attendance" at bounding box center [718, 167] width 65 height 28
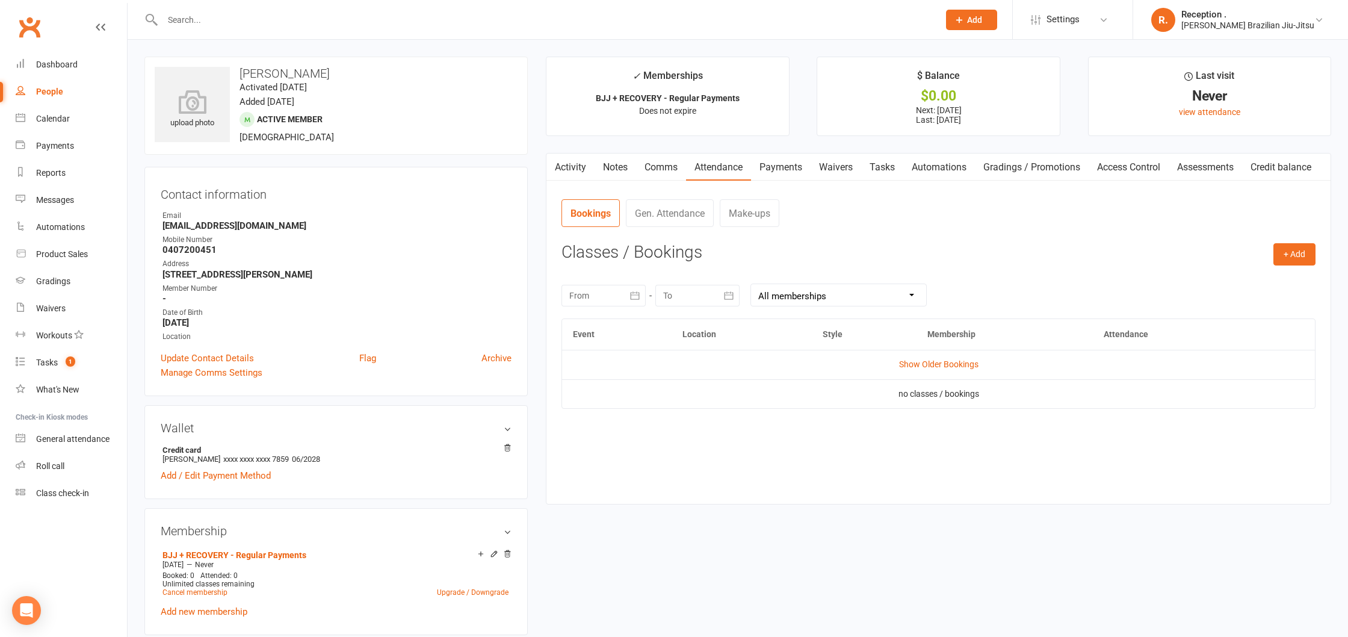
click at [781, 168] on link "Payments" at bounding box center [781, 167] width 60 height 28
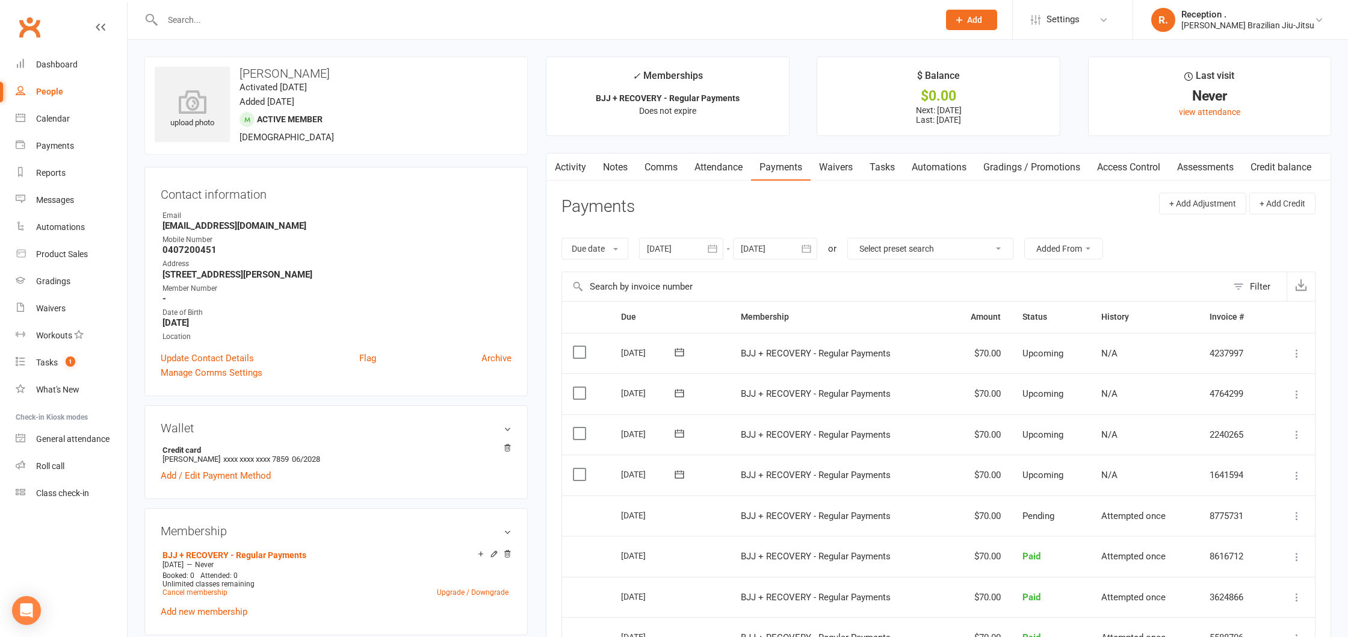
click at [674, 481] on span at bounding box center [679, 474] width 29 height 19
click at [677, 477] on icon at bounding box center [679, 474] width 9 height 8
click at [677, 475] on icon at bounding box center [679, 474] width 12 height 12
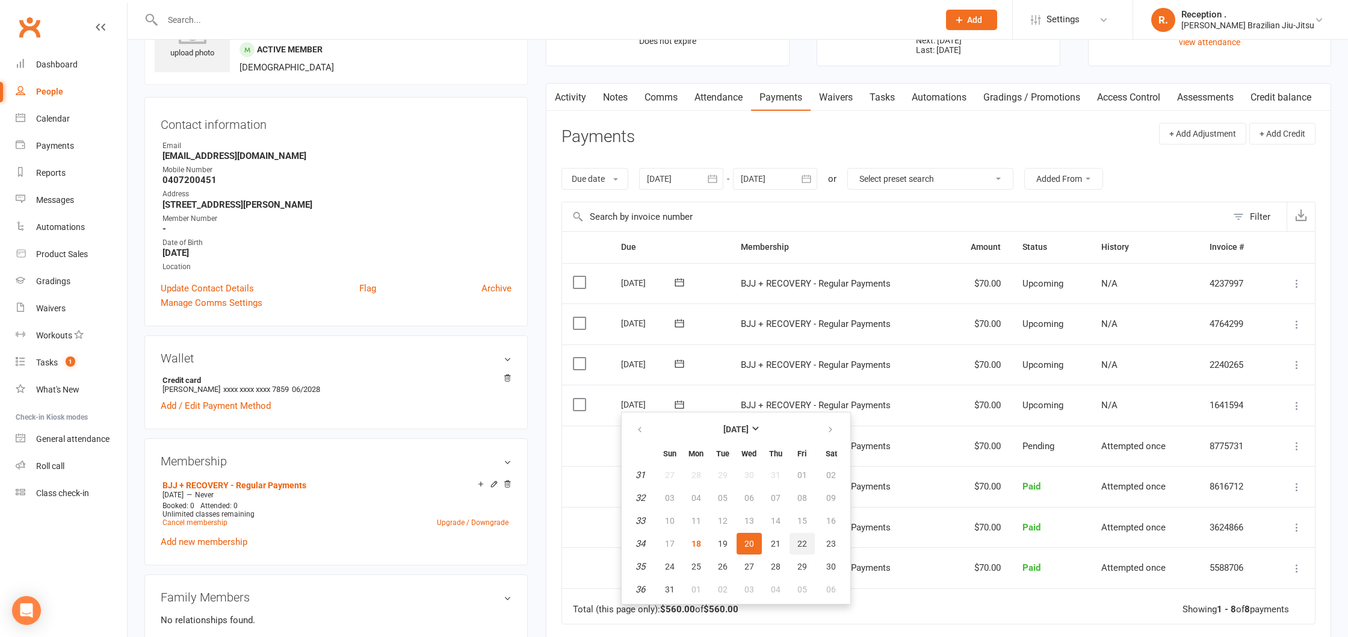
scroll to position [70, 0]
click at [831, 421] on button "button" at bounding box center [832, 429] width 26 height 22
click at [631, 424] on button "button" at bounding box center [641, 429] width 26 height 22
click at [830, 433] on icon "button" at bounding box center [830, 429] width 8 height 10
drag, startPoint x: 708, startPoint y: 135, endPoint x: 735, endPoint y: 135, distance: 26.5
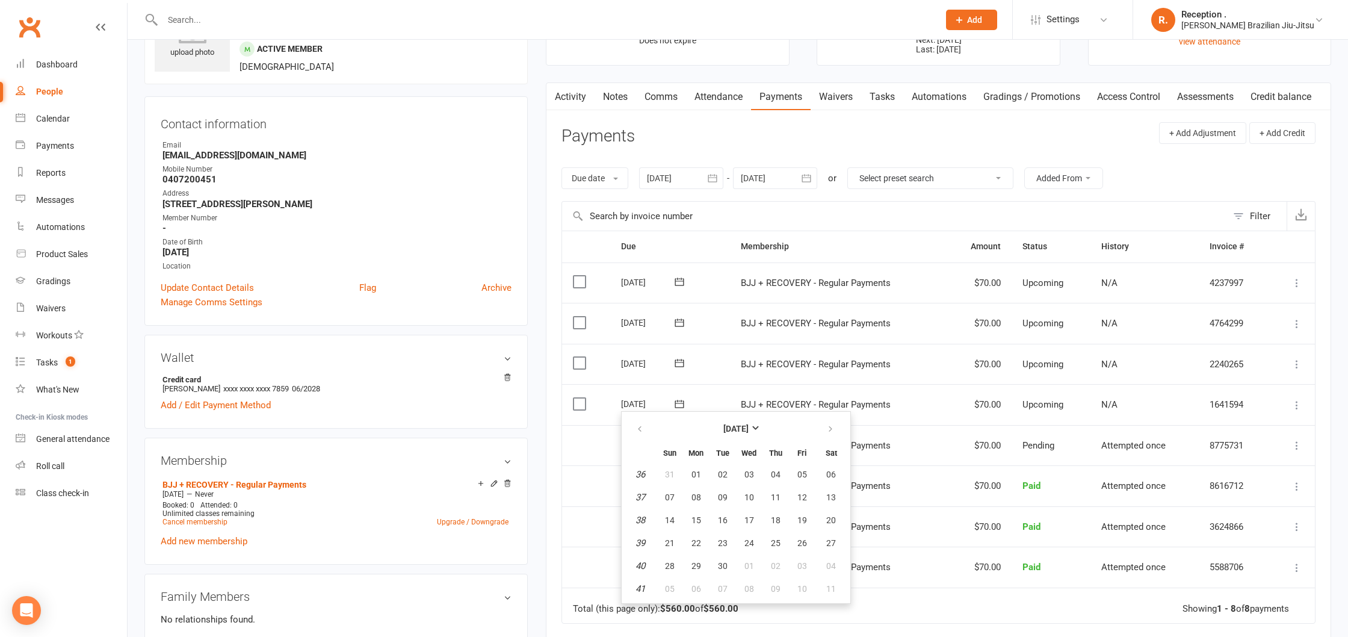
click at [708, 135] on header "Payments + Add Adjustment + Add Credit" at bounding box center [939, 138] width 754 height 33
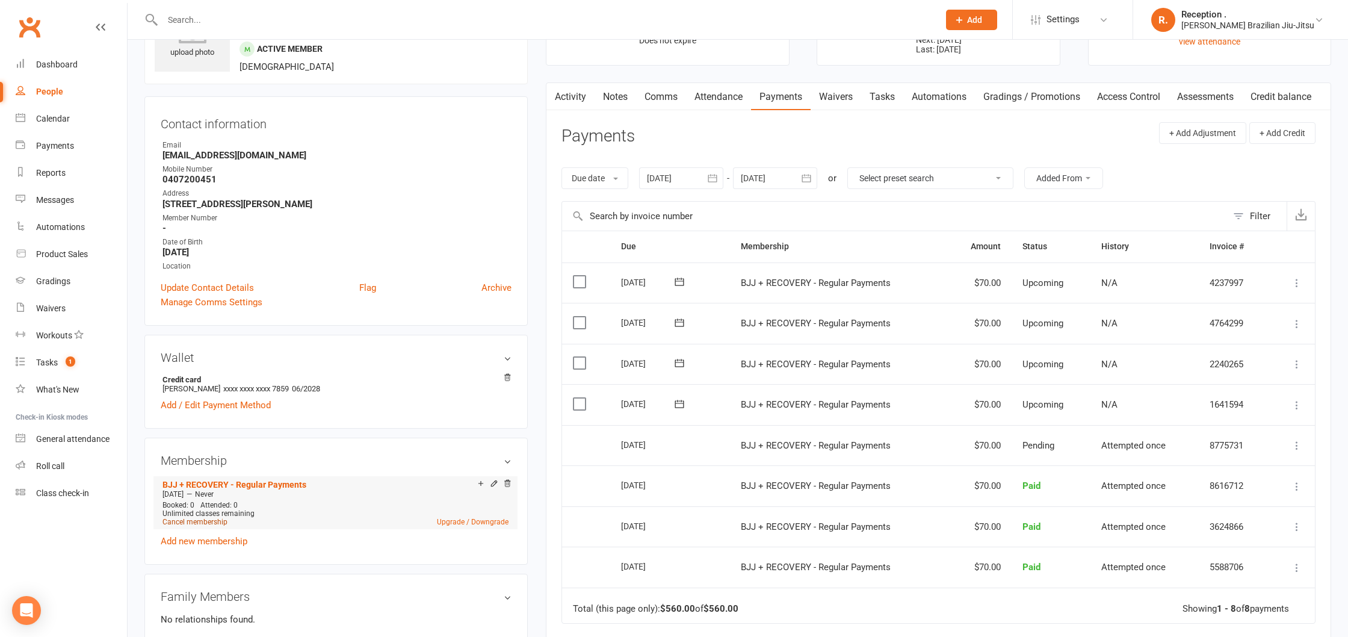
click at [209, 522] on link "Cancel membership" at bounding box center [195, 522] width 65 height 8
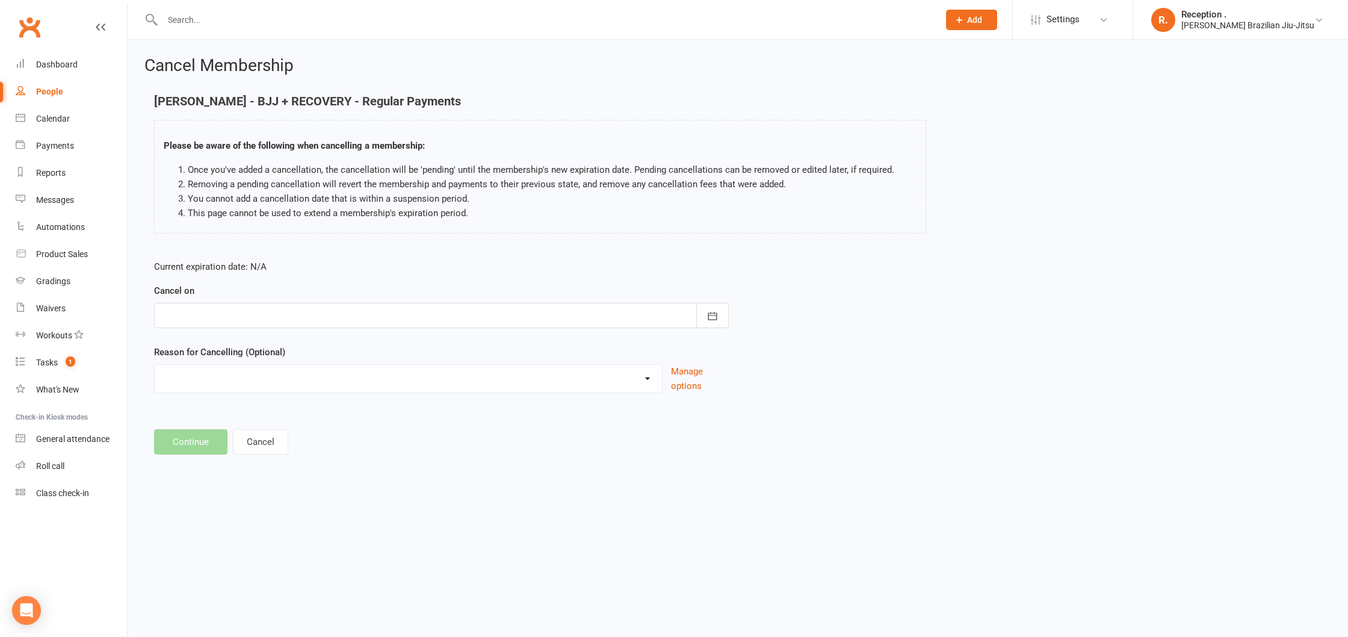
click at [299, 309] on div at bounding box center [441, 315] width 575 height 25
click at [172, 347] on icon "button" at bounding box center [173, 346] width 8 height 10
click at [369, 347] on button "button" at bounding box center [364, 346] width 26 height 22
click at [364, 336] on button "button" at bounding box center [364, 346] width 26 height 22
click at [313, 414] on button "11" at bounding box center [308, 415] width 25 height 22
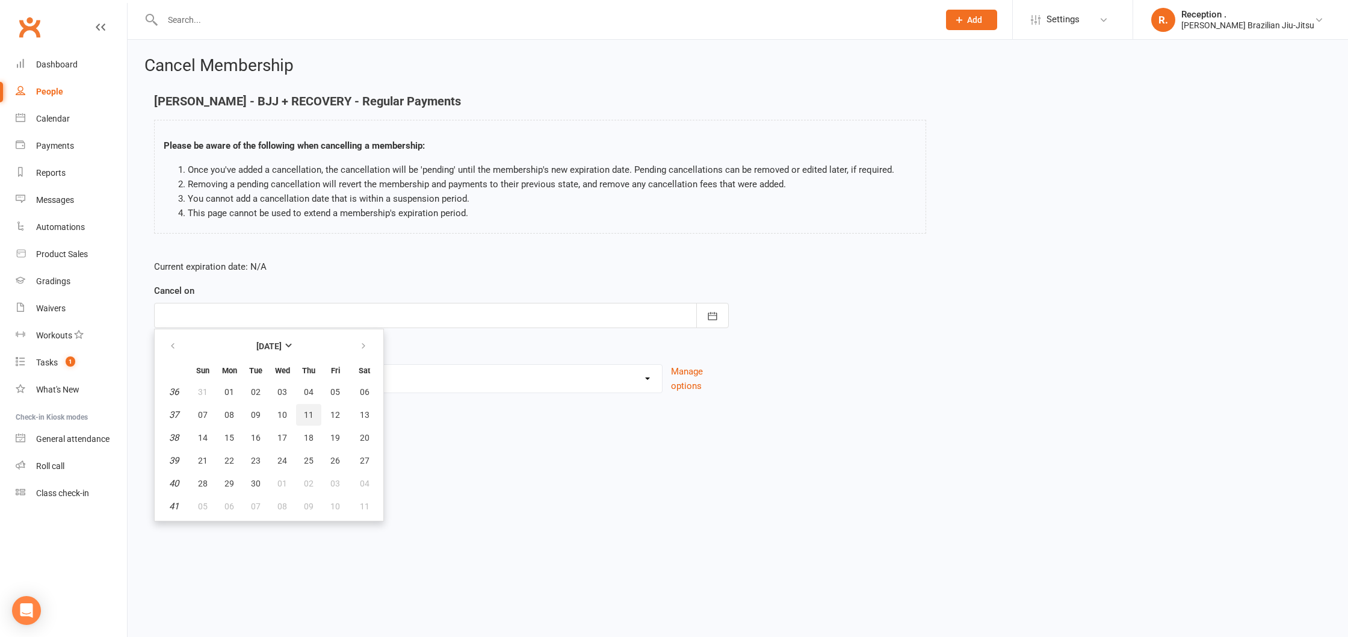
type input "11 Sep 2025"
click at [243, 389] on div "Holiday Injury Other reason" at bounding box center [408, 378] width 509 height 29
click at [244, 378] on select "Holiday Injury Other reason" at bounding box center [408, 377] width 507 height 24
select select "2"
click at [155, 365] on select "Holiday Injury Other reason" at bounding box center [408, 377] width 507 height 24
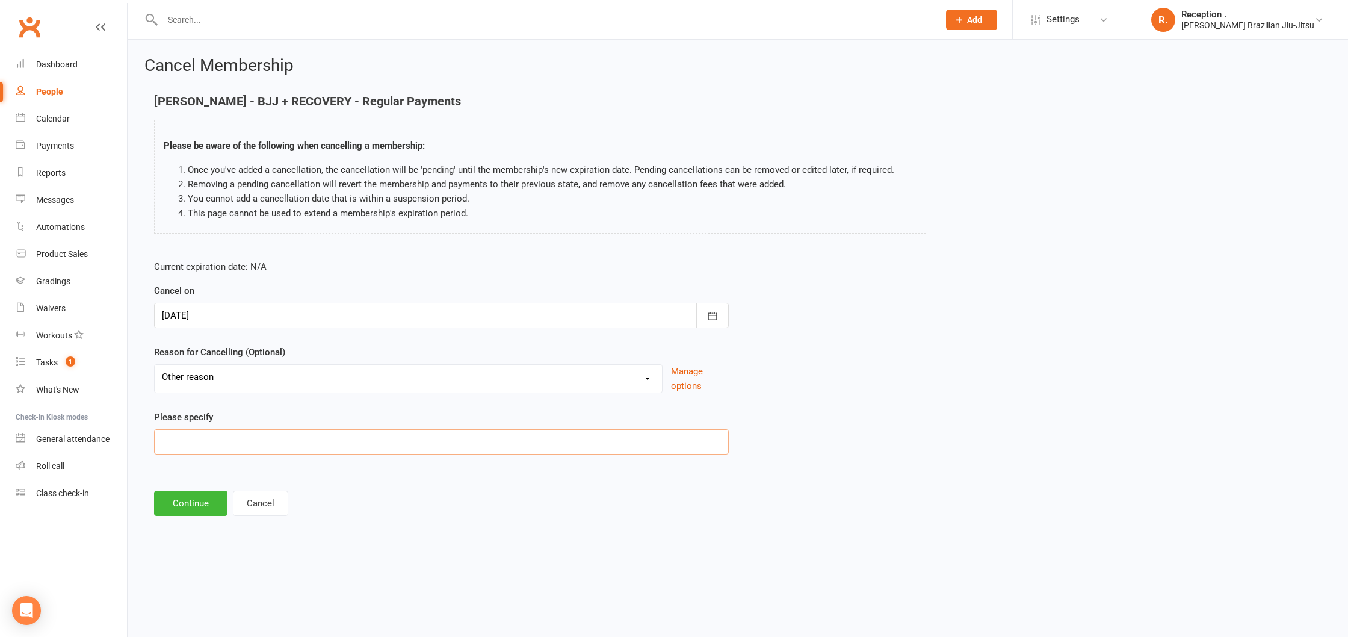
click at [352, 442] on input at bounding box center [441, 441] width 575 height 25
type input "Movign"
drag, startPoint x: 194, startPoint y: 441, endPoint x: 24, endPoint y: 430, distance: 170.7
click at [27, 430] on ui-view "Prospect Member Non-attending contact Class / event Appointment Grading event T…" at bounding box center [674, 269] width 1348 height 532
type input "W"
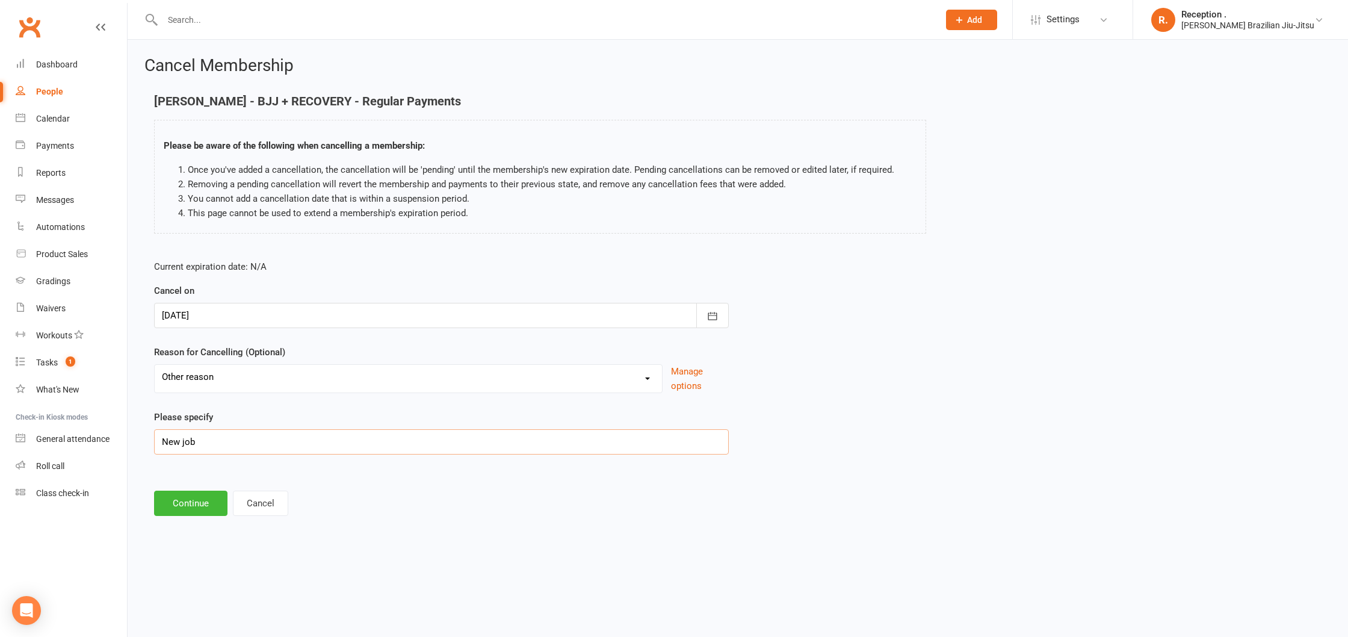
type input "New job"
click at [318, 321] on div at bounding box center [441, 315] width 575 height 25
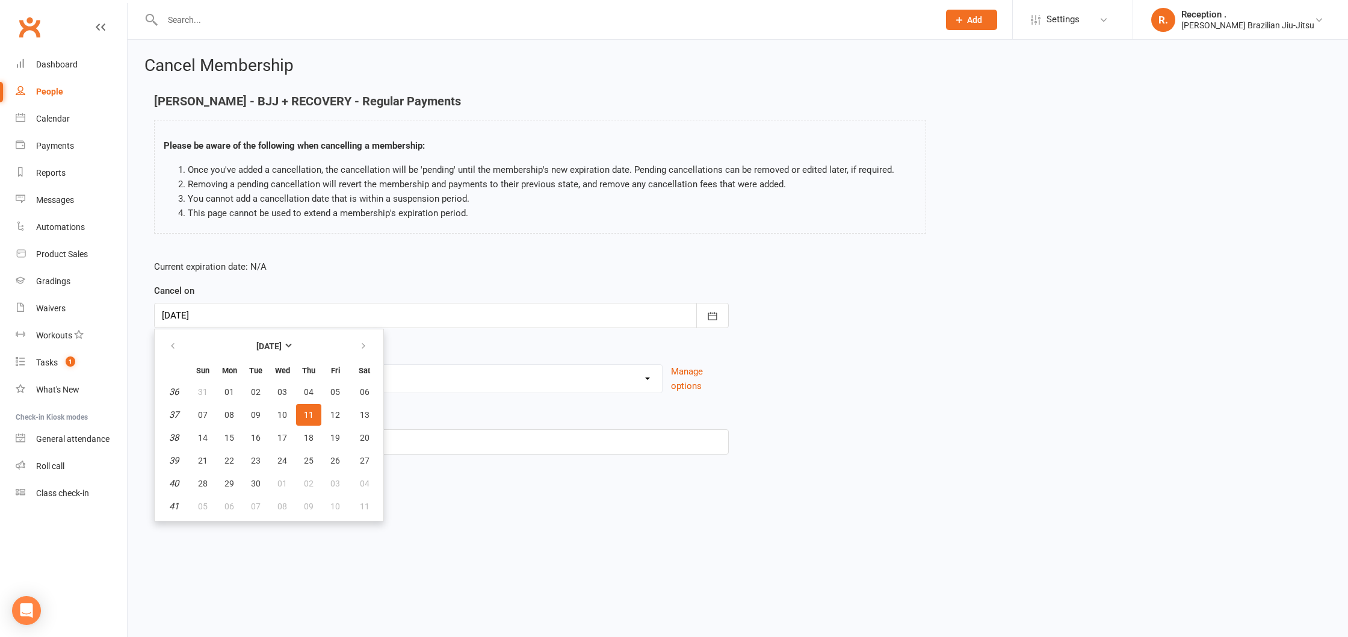
click at [314, 410] on button "11" at bounding box center [308, 415] width 25 height 22
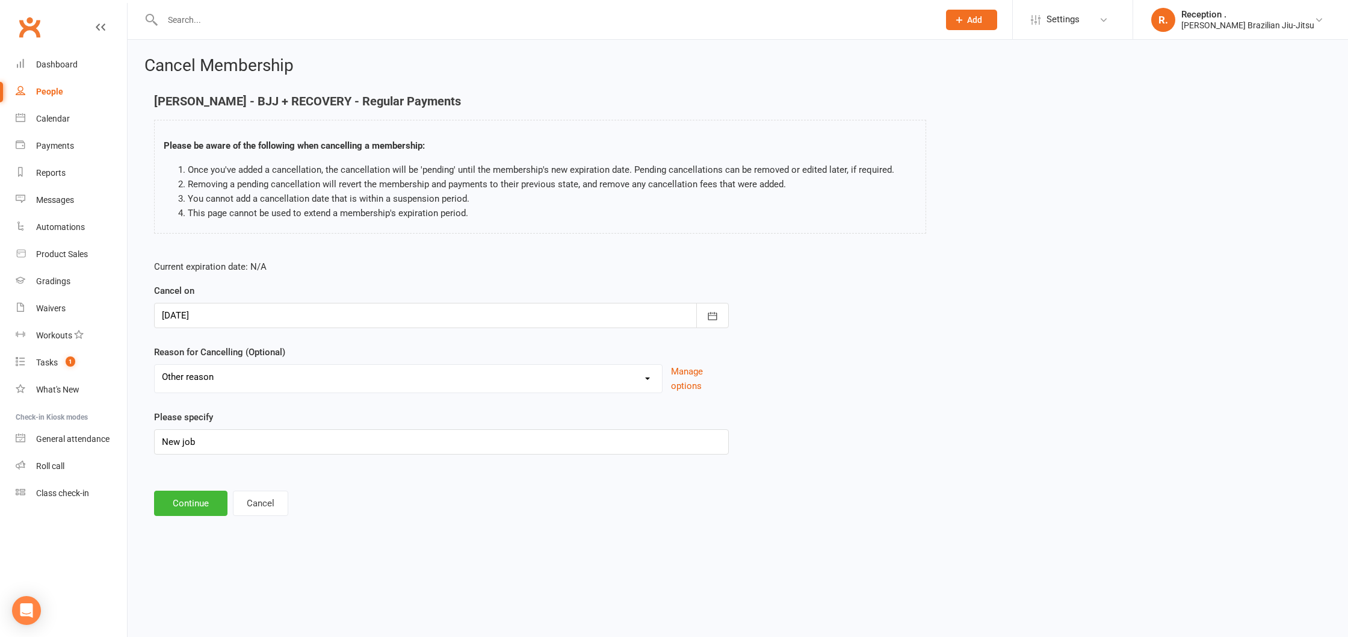
click at [259, 317] on div at bounding box center [441, 315] width 575 height 25
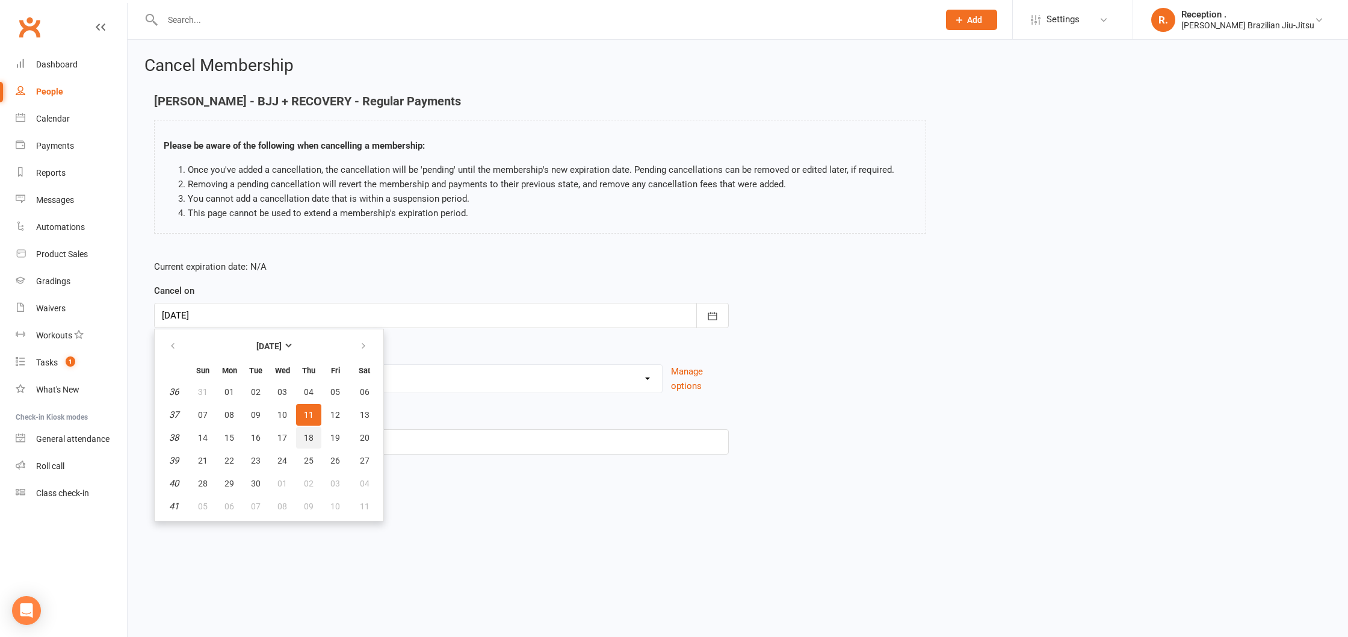
click at [305, 439] on span "18" at bounding box center [309, 438] width 10 height 10
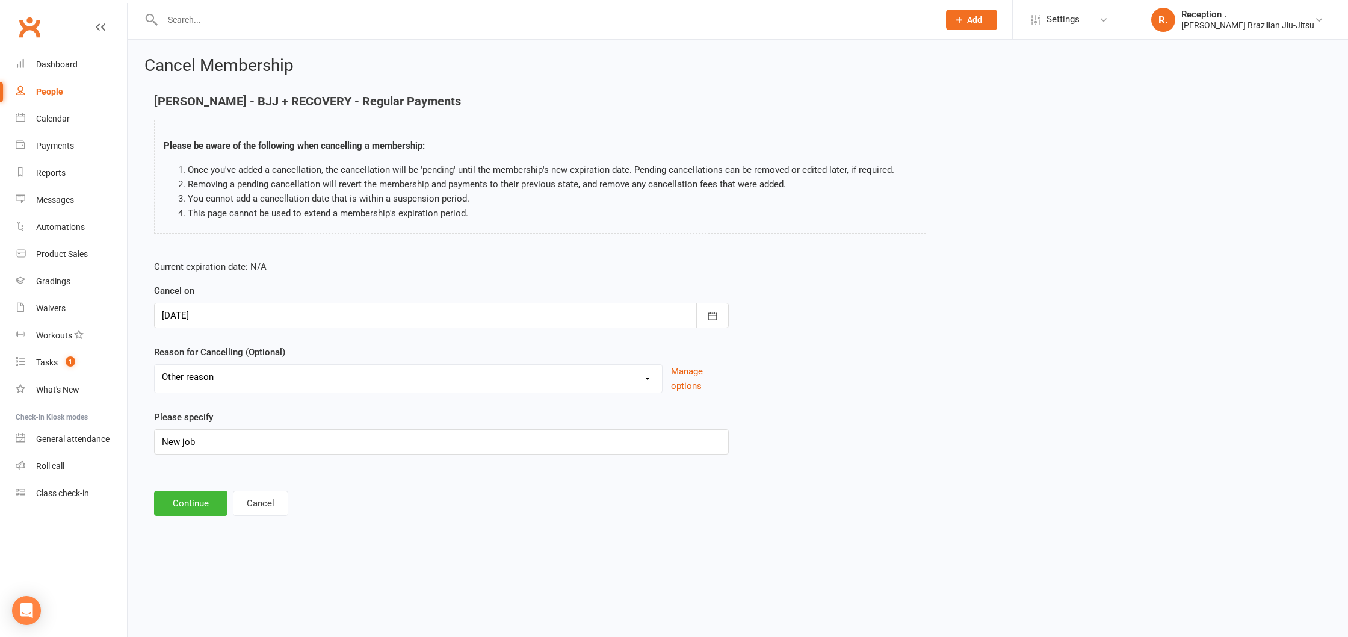
click at [179, 319] on div at bounding box center [441, 315] width 575 height 25
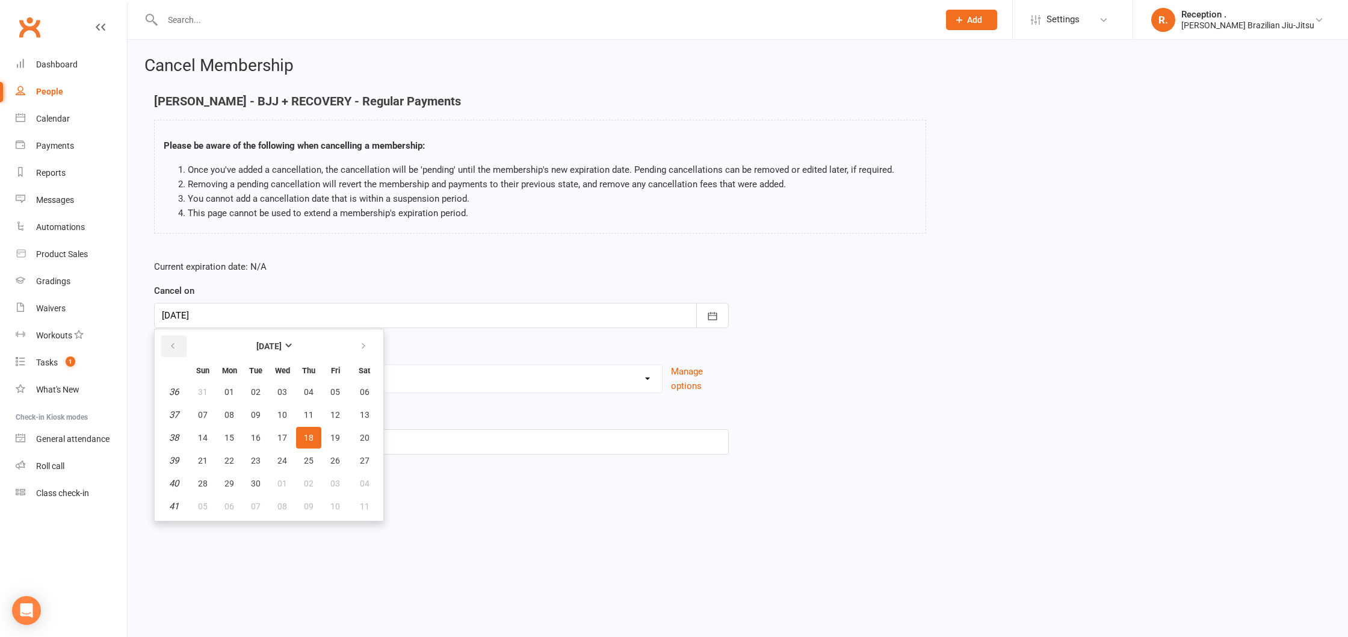
click at [169, 346] on icon "button" at bounding box center [173, 346] width 8 height 10
click at [356, 336] on button "button" at bounding box center [364, 346] width 26 height 22
click at [311, 413] on span "11" at bounding box center [309, 415] width 10 height 10
type input "11 Sep 2025"
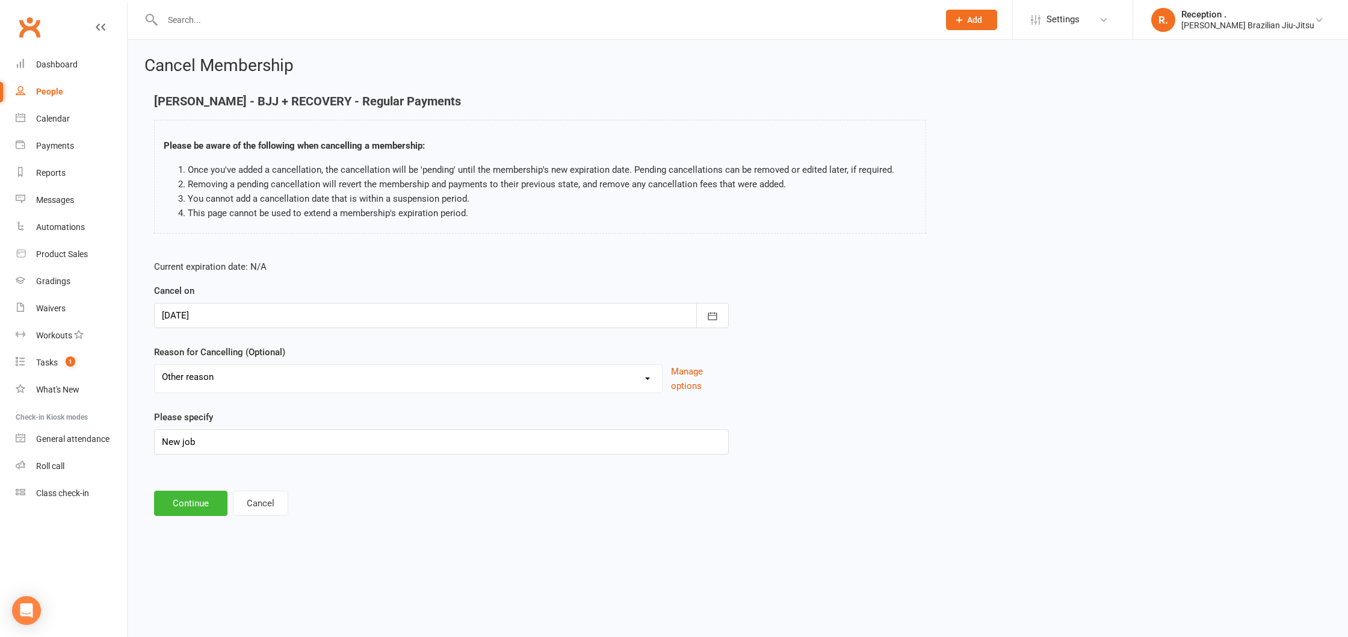
click at [210, 321] on div at bounding box center [441, 315] width 575 height 25
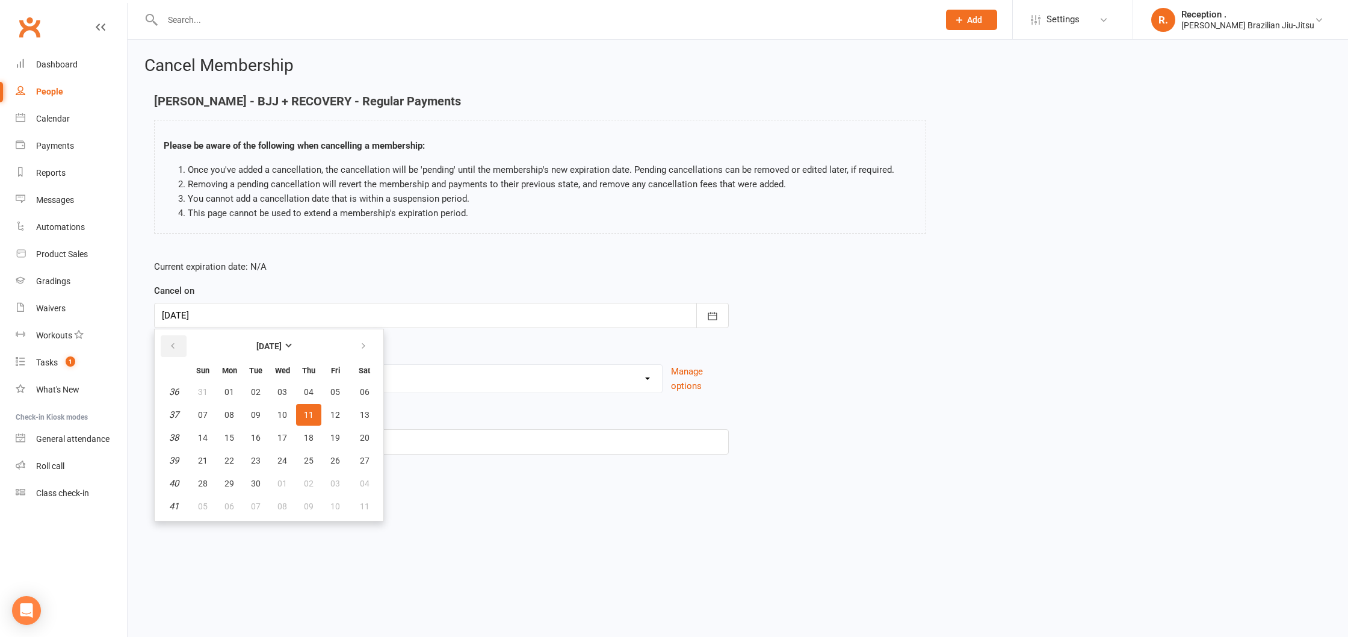
drag, startPoint x: 175, startPoint y: 352, endPoint x: 191, endPoint y: 373, distance: 26.2
click at [175, 352] on button "button" at bounding box center [174, 346] width 26 height 22
click at [365, 348] on icon "button" at bounding box center [363, 346] width 8 height 10
click at [307, 418] on span "11" at bounding box center [309, 415] width 10 height 10
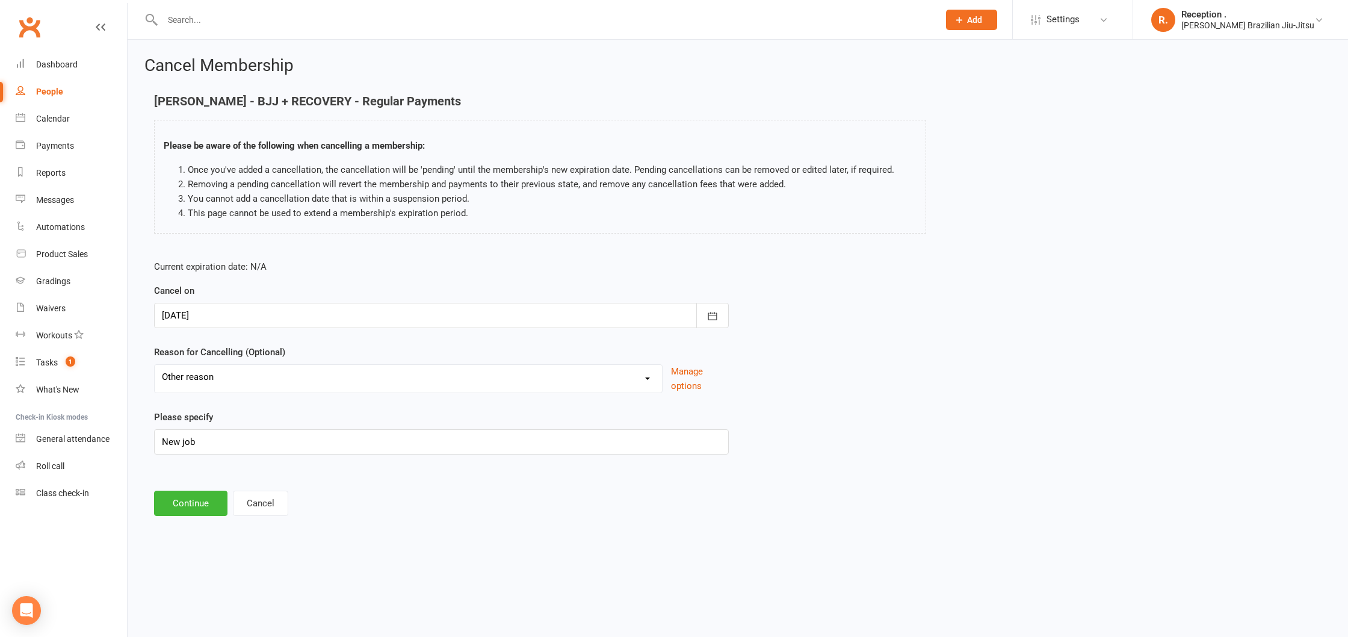
click at [233, 320] on div at bounding box center [441, 315] width 575 height 25
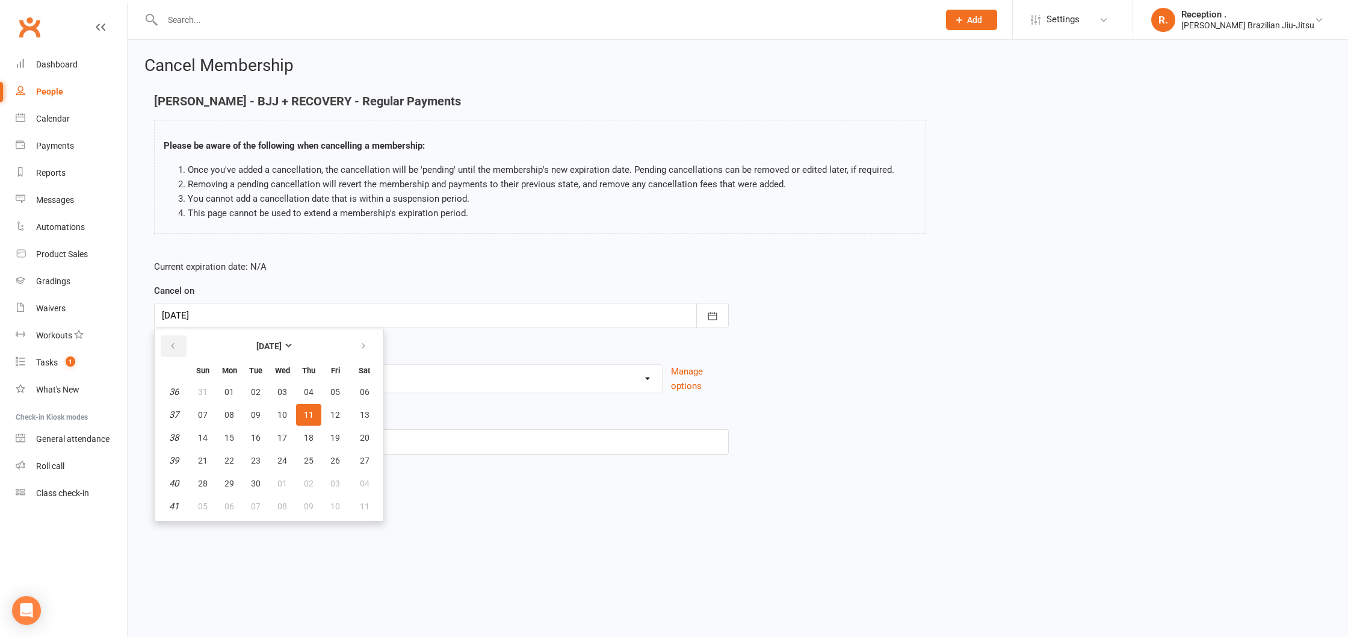
click at [175, 348] on icon "button" at bounding box center [173, 346] width 8 height 10
click at [356, 347] on button "button" at bounding box center [364, 346] width 26 height 22
click at [491, 507] on footer "Continue Cancel" at bounding box center [738, 503] width 1168 height 25
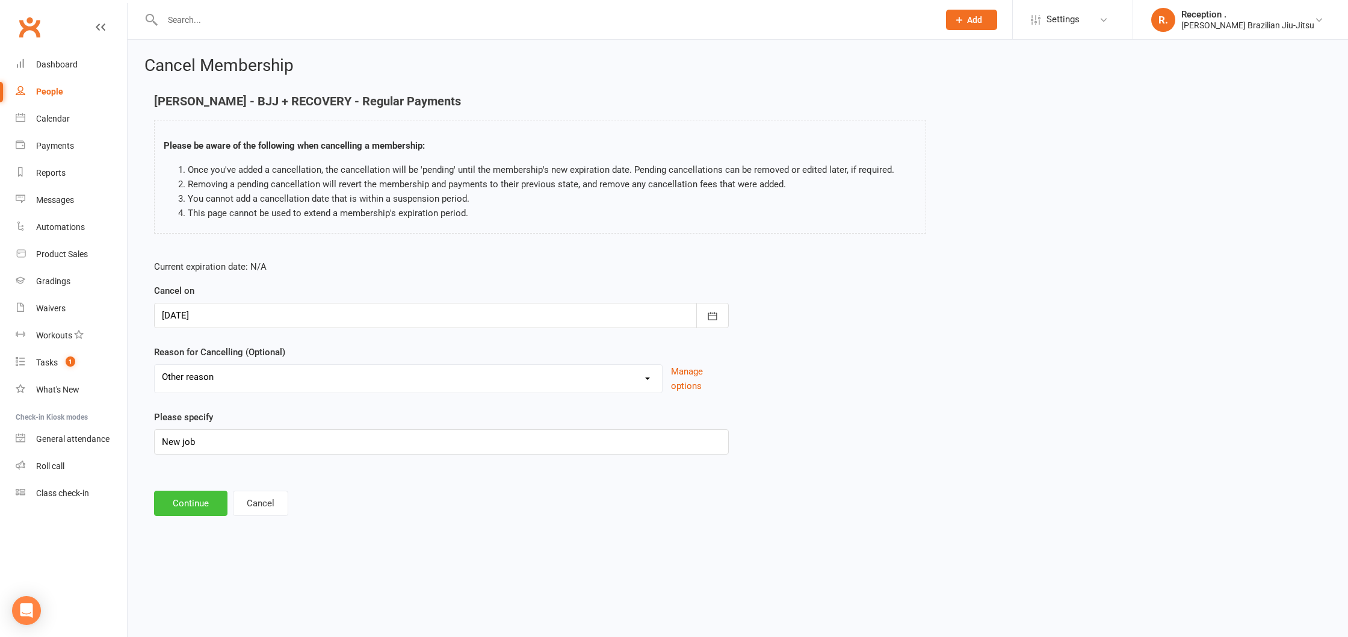
click at [202, 509] on button "Continue" at bounding box center [190, 503] width 73 height 25
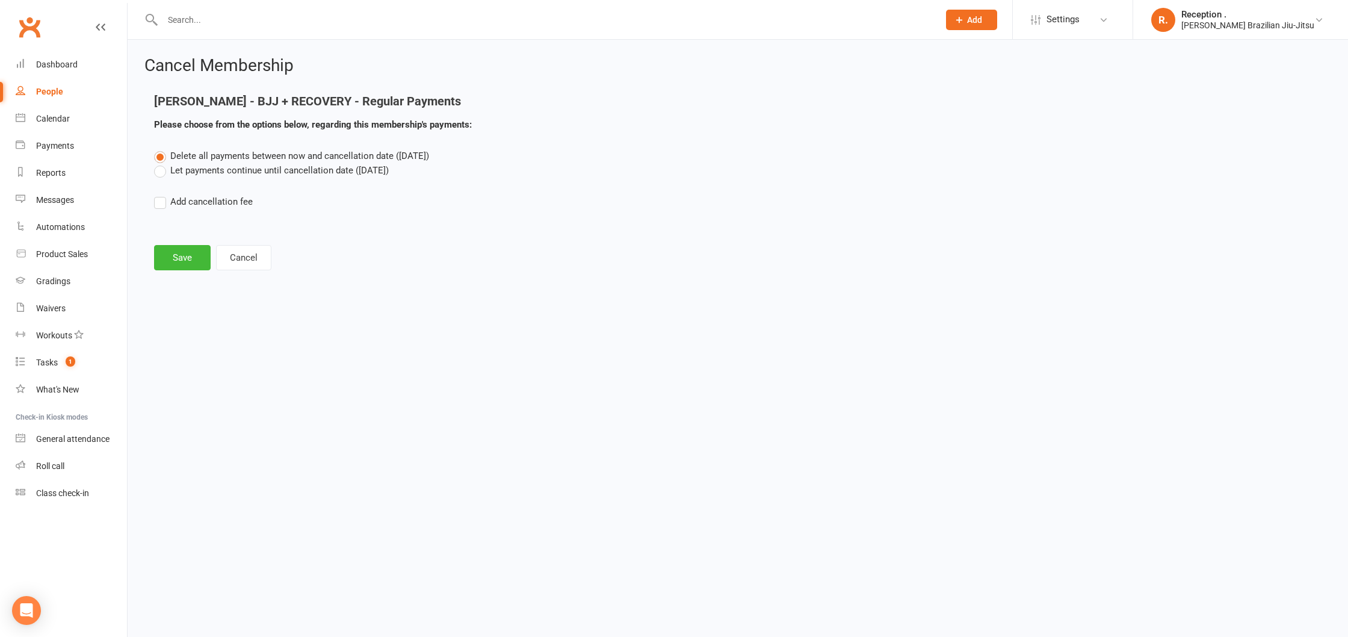
click at [245, 172] on label "Let payments continue until cancellation date (Sep 11, 2025)" at bounding box center [271, 170] width 235 height 14
click at [162, 163] on input "Let payments continue until cancellation date (Sep 11, 2025)" at bounding box center [158, 163] width 8 height 0
click at [177, 261] on button "Save" at bounding box center [182, 257] width 57 height 25
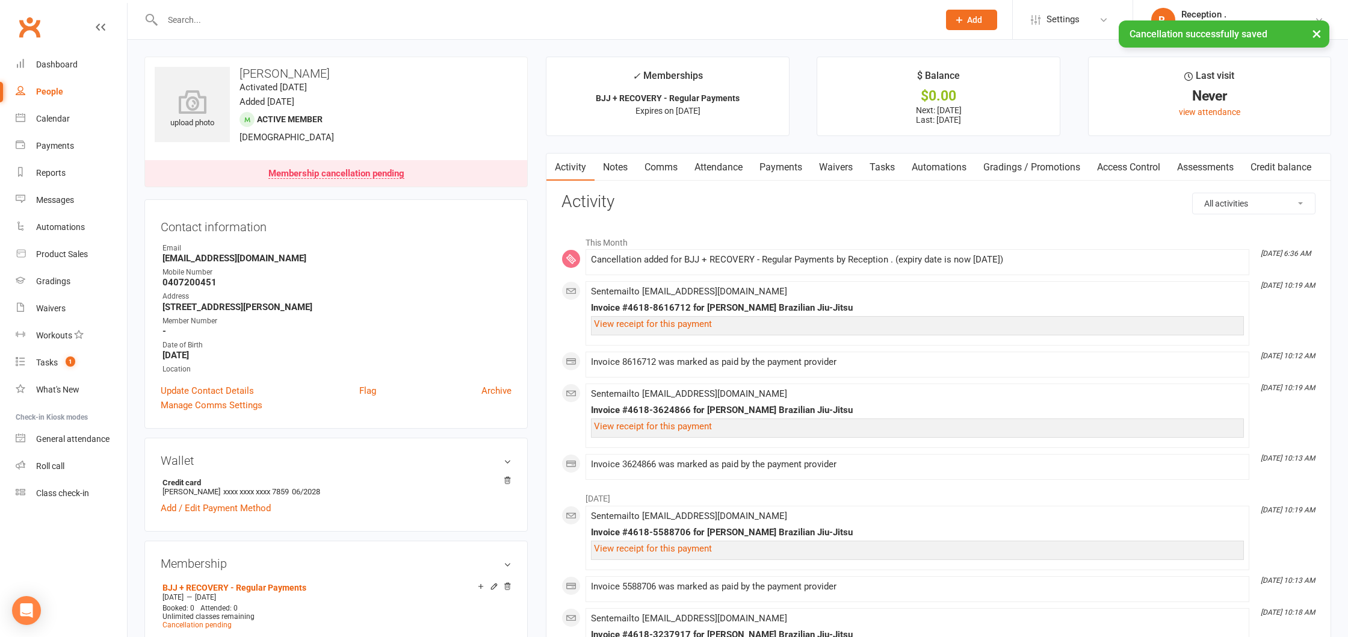
click at [764, 166] on link "Payments" at bounding box center [781, 167] width 60 height 28
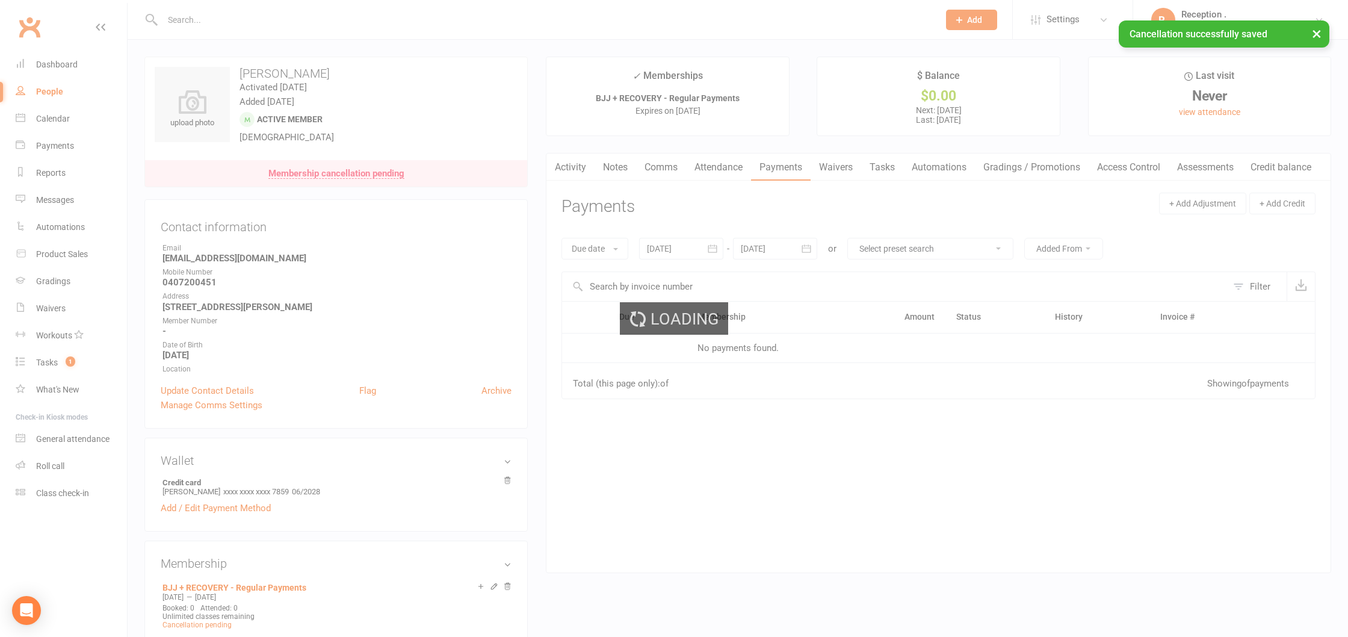
click at [728, 167] on link "Attendance" at bounding box center [718, 167] width 65 height 28
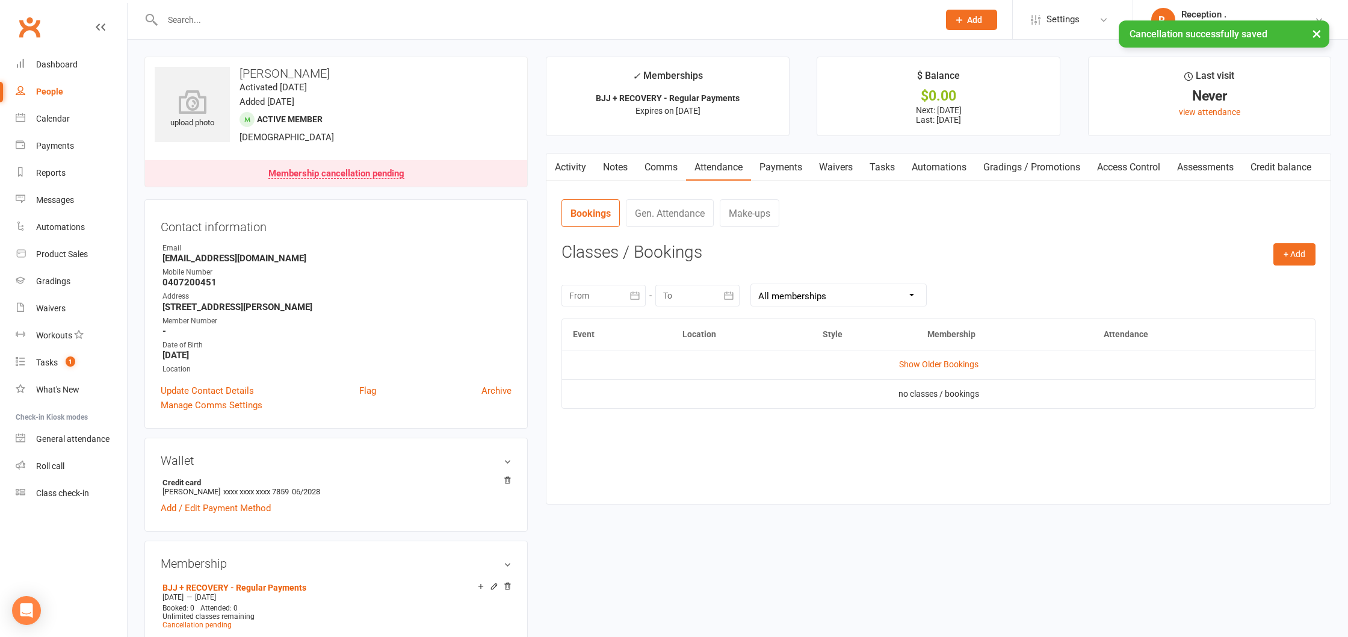
drag, startPoint x: 789, startPoint y: 168, endPoint x: 824, endPoint y: 197, distance: 45.7
click at [789, 168] on link "Payments" at bounding box center [781, 167] width 60 height 28
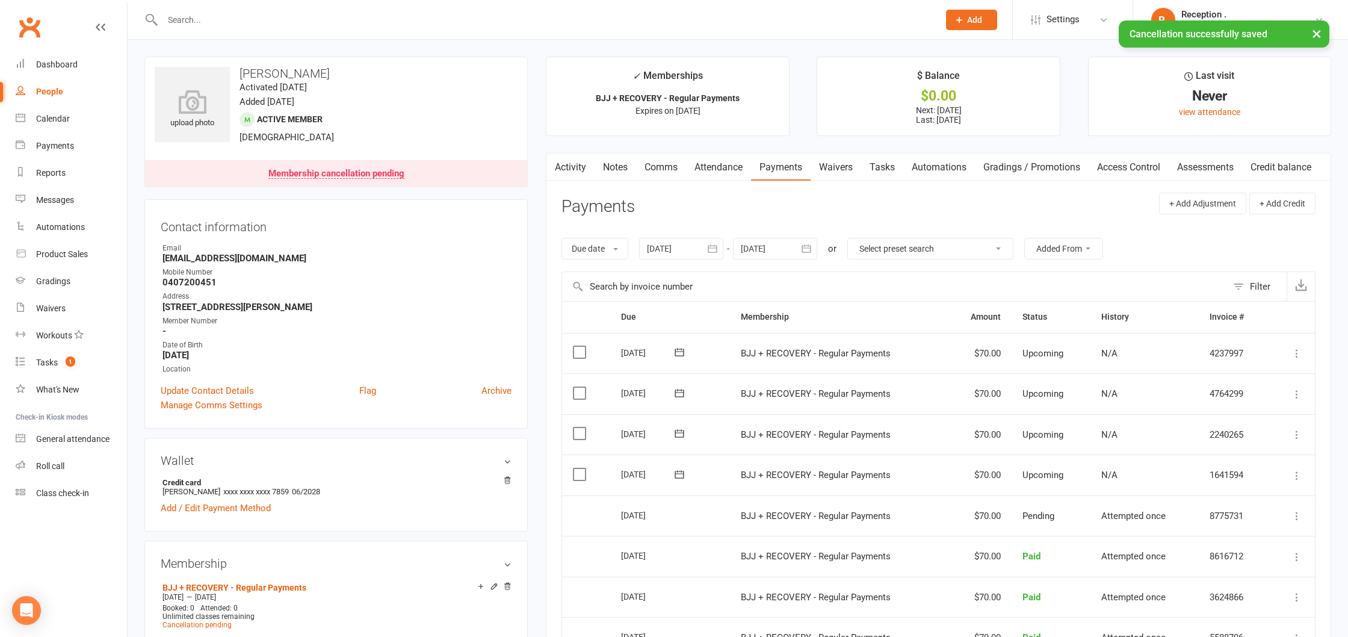
drag, startPoint x: 802, startPoint y: 245, endPoint x: 810, endPoint y: 250, distance: 9.2
click at [802, 245] on button "button" at bounding box center [807, 249] width 22 height 22
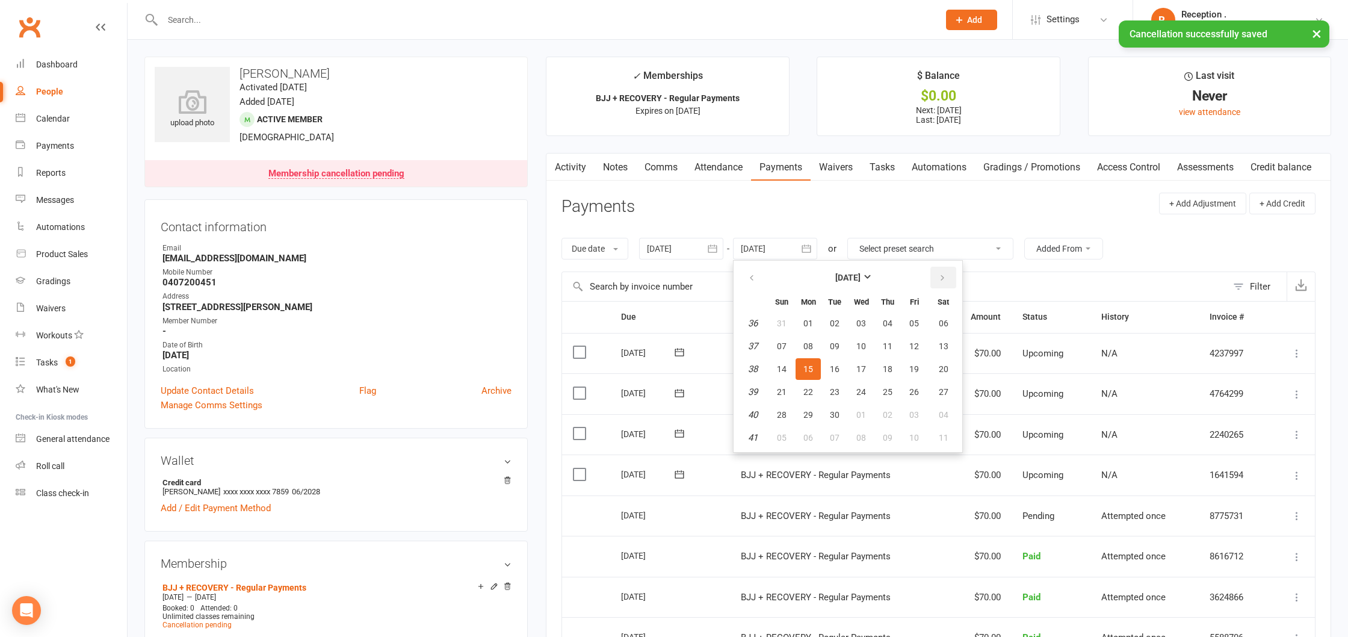
click at [941, 279] on icon "button" at bounding box center [942, 278] width 8 height 10
click at [899, 354] on button "09" at bounding box center [887, 346] width 25 height 22
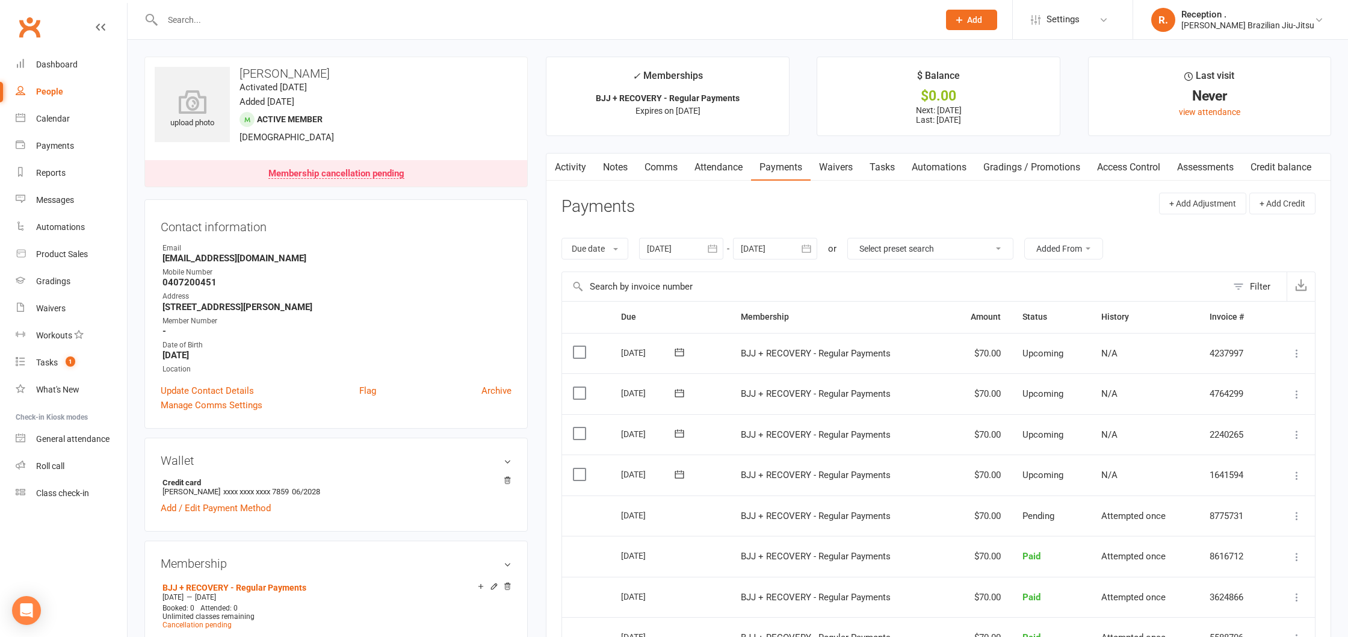
drag, startPoint x: 725, startPoint y: 163, endPoint x: 715, endPoint y: 163, distance: 9.6
click at [723, 163] on link "Attendance" at bounding box center [718, 167] width 65 height 28
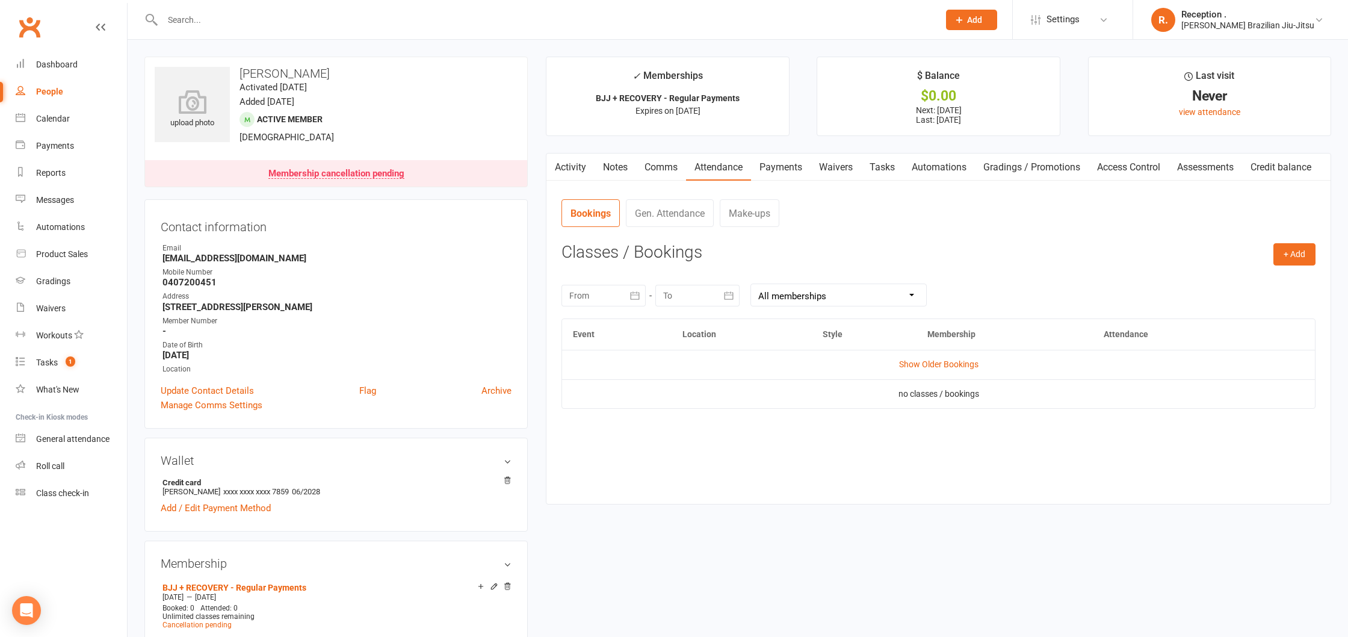
click at [565, 169] on link "Activity" at bounding box center [570, 167] width 48 height 28
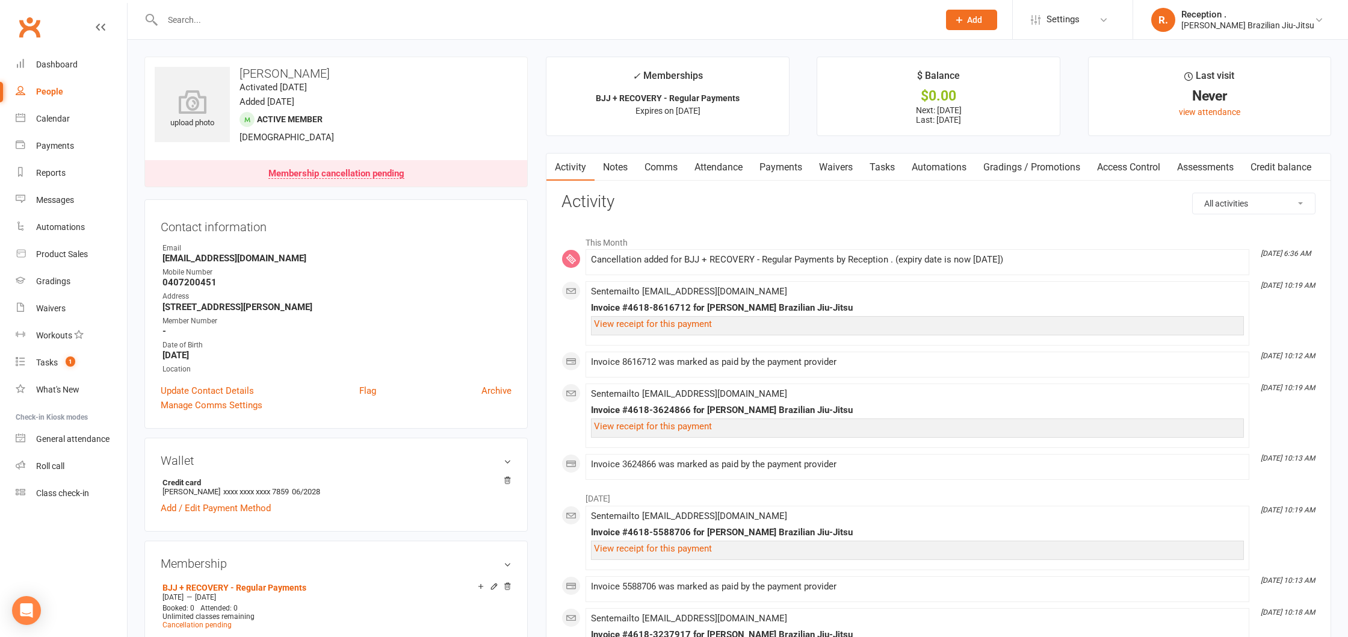
click at [718, 174] on link "Attendance" at bounding box center [718, 167] width 65 height 28
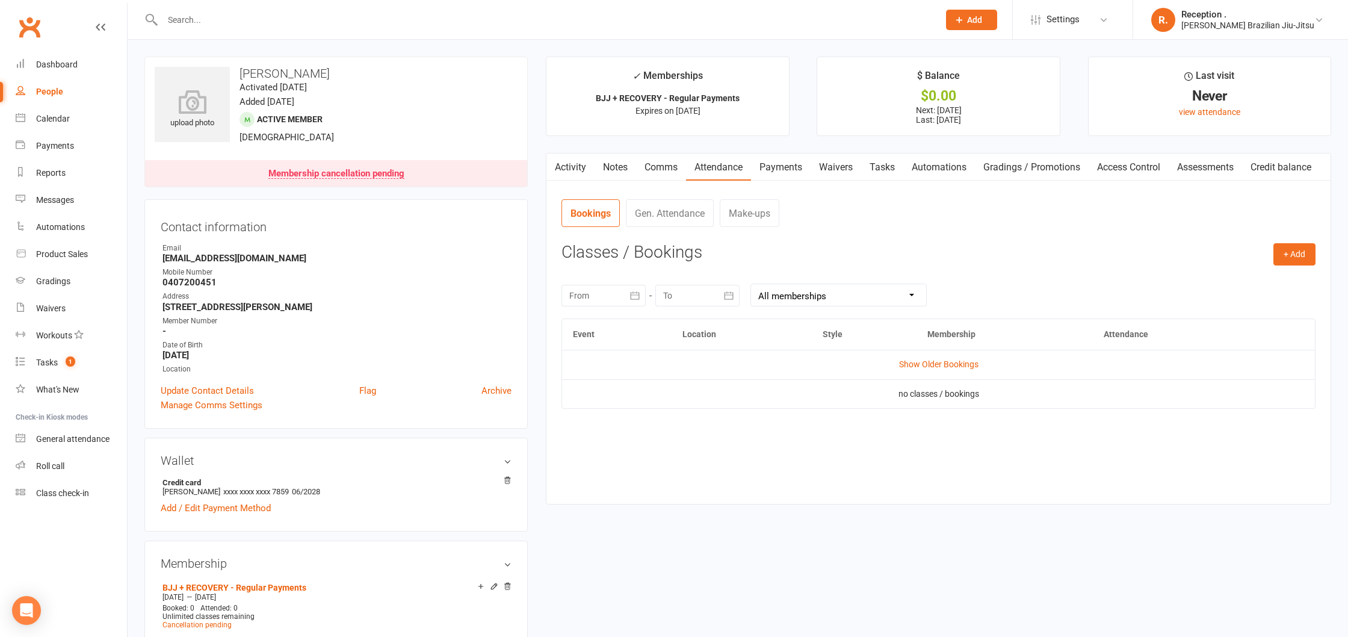
drag, startPoint x: 819, startPoint y: 172, endPoint x: 791, endPoint y: 171, distance: 27.7
click at [819, 172] on link "Waivers" at bounding box center [836, 167] width 51 height 28
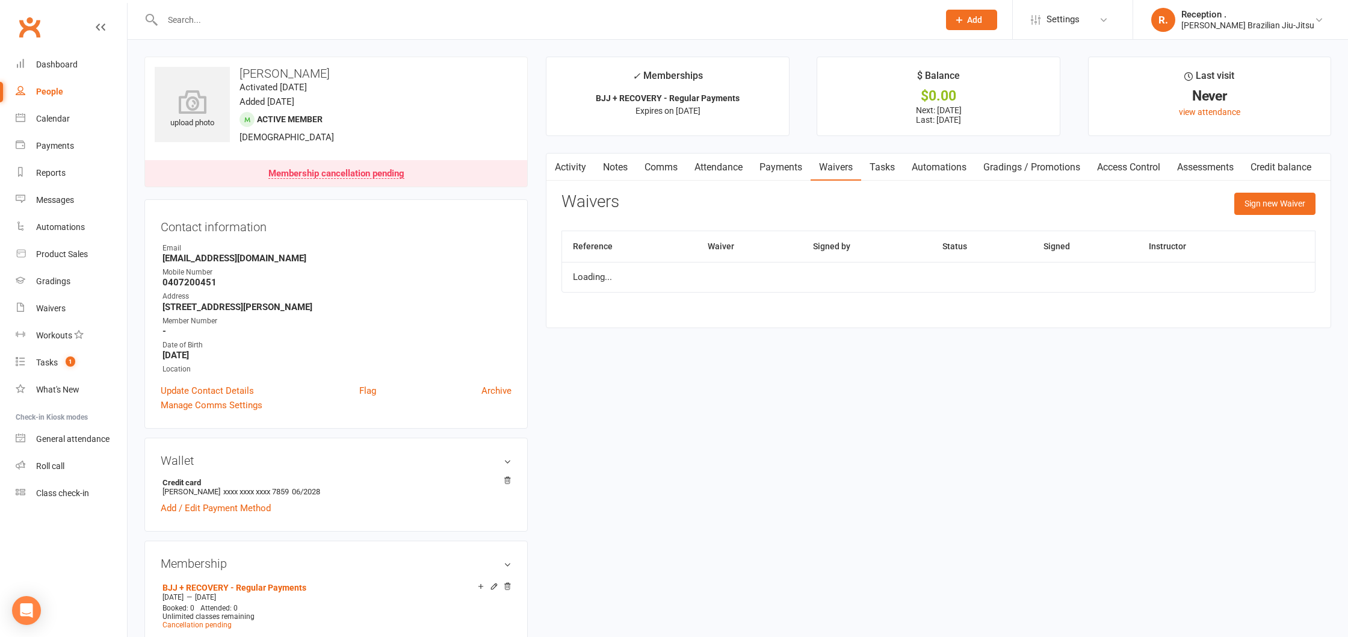
drag, startPoint x: 787, startPoint y: 170, endPoint x: 778, endPoint y: 171, distance: 9.1
click at [787, 170] on link "Payments" at bounding box center [781, 167] width 60 height 28
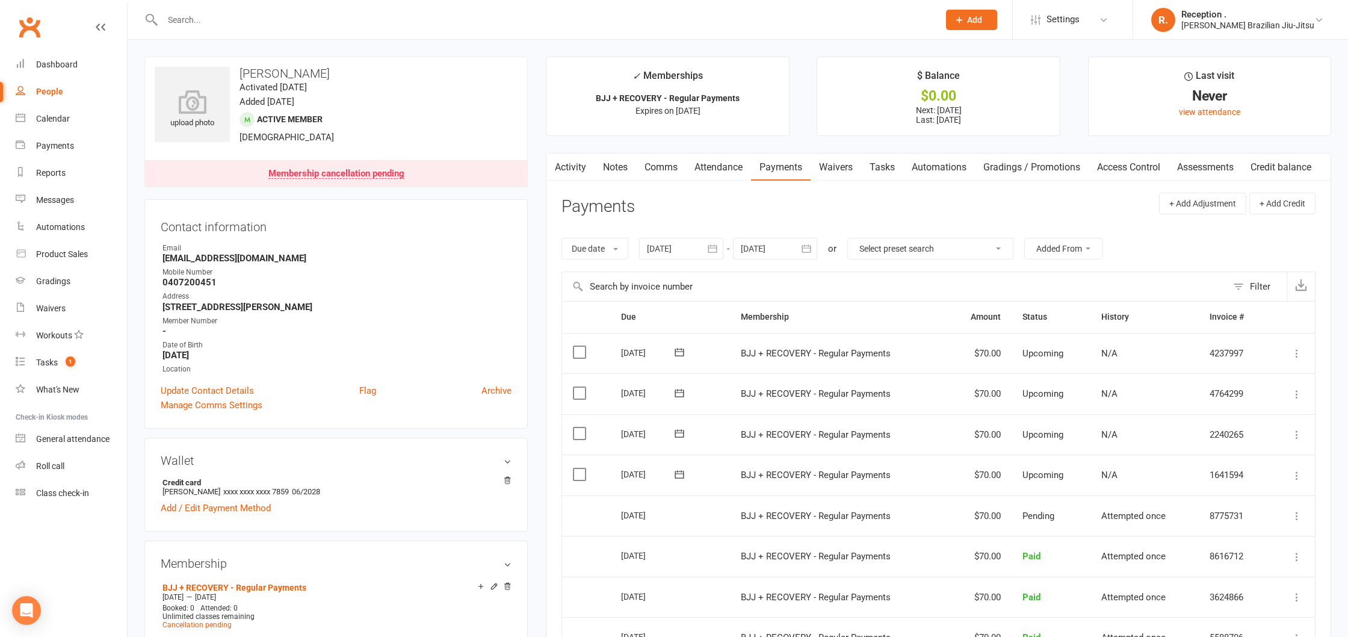
drag, startPoint x: 784, startPoint y: 249, endPoint x: 872, endPoint y: 265, distance: 89.3
click at [784, 250] on div at bounding box center [775, 249] width 84 height 22
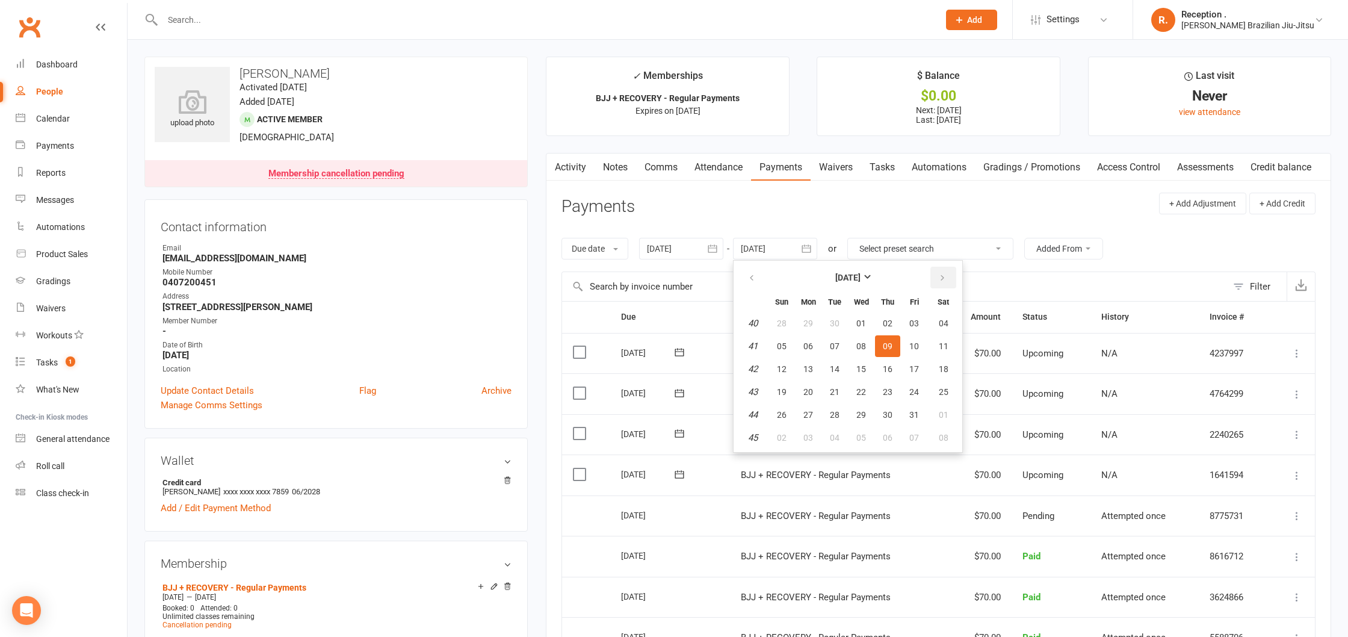
drag, startPoint x: 942, startPoint y: 276, endPoint x: 932, endPoint y: 302, distance: 27.6
click at [942, 277] on icon "button" at bounding box center [942, 278] width 8 height 10
click at [891, 398] on button "20" at bounding box center [887, 392] width 25 height 22
type input "20 Nov 2025"
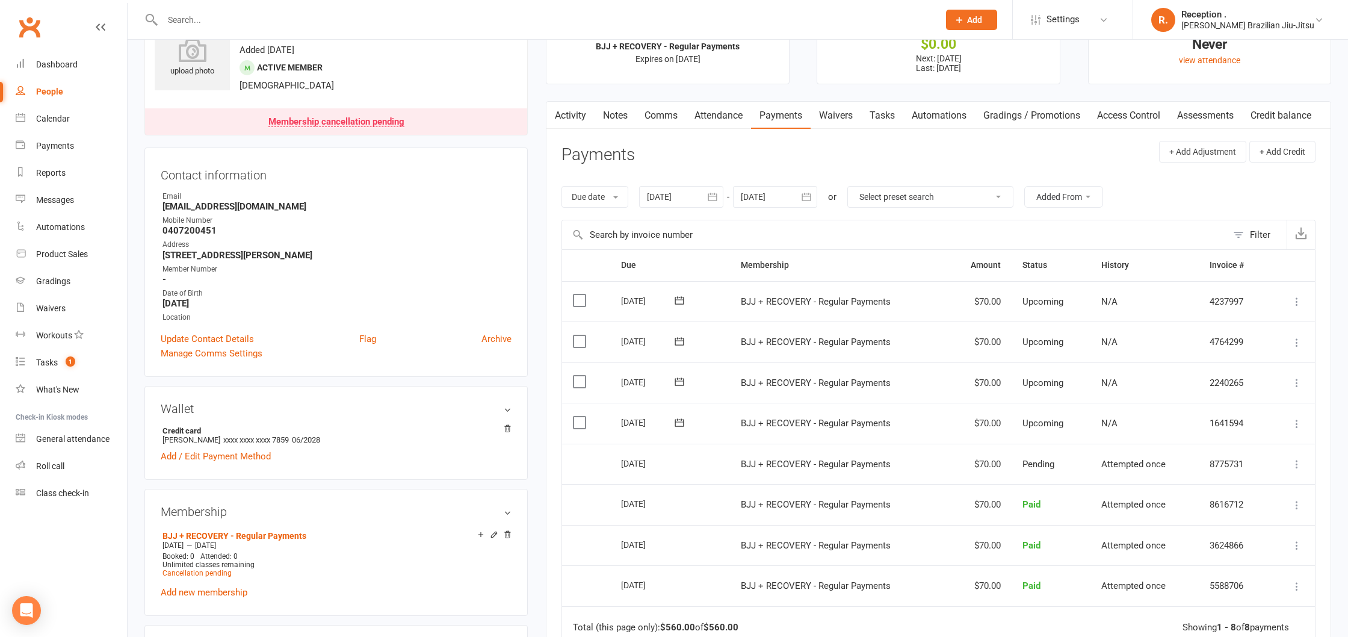
scroll to position [67, 0]
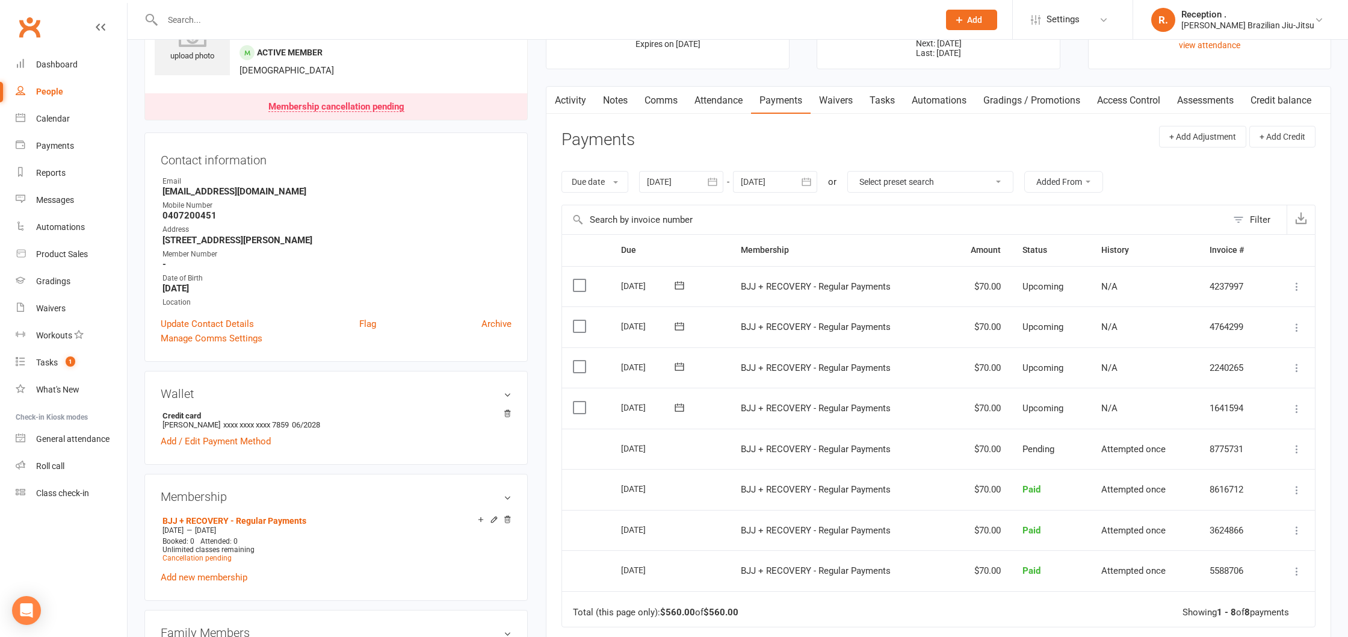
click at [675, 407] on icon at bounding box center [679, 407] width 9 height 8
click at [690, 238] on th "Due" at bounding box center [670, 250] width 120 height 31
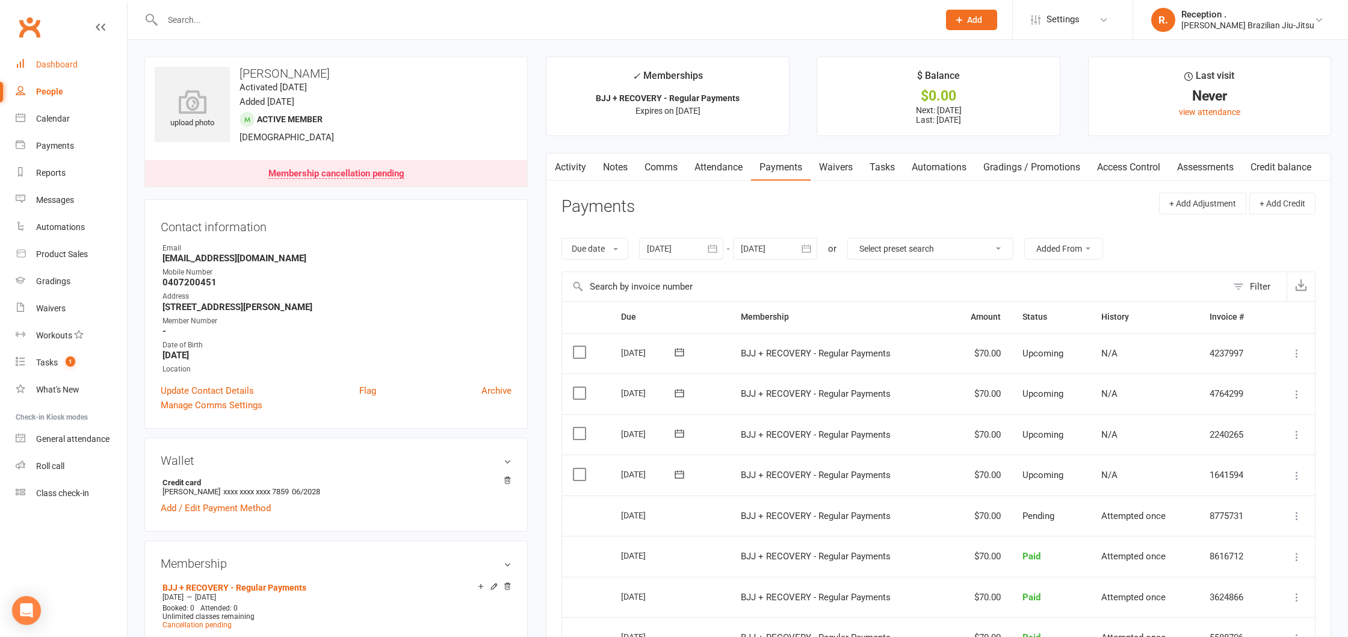
click at [92, 60] on link "Dashboard" at bounding box center [71, 64] width 111 height 27
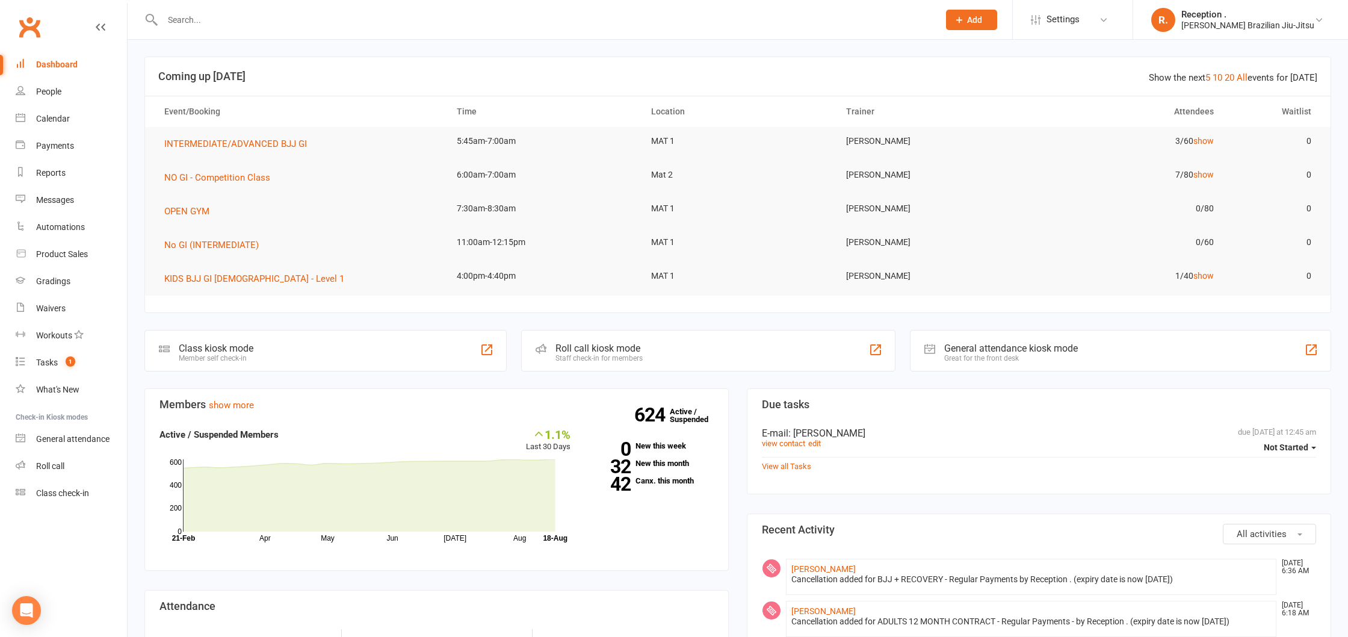
click at [312, 15] on input "text" at bounding box center [545, 19] width 772 height 17
paste input "Francisco_parot@hotmail.com"
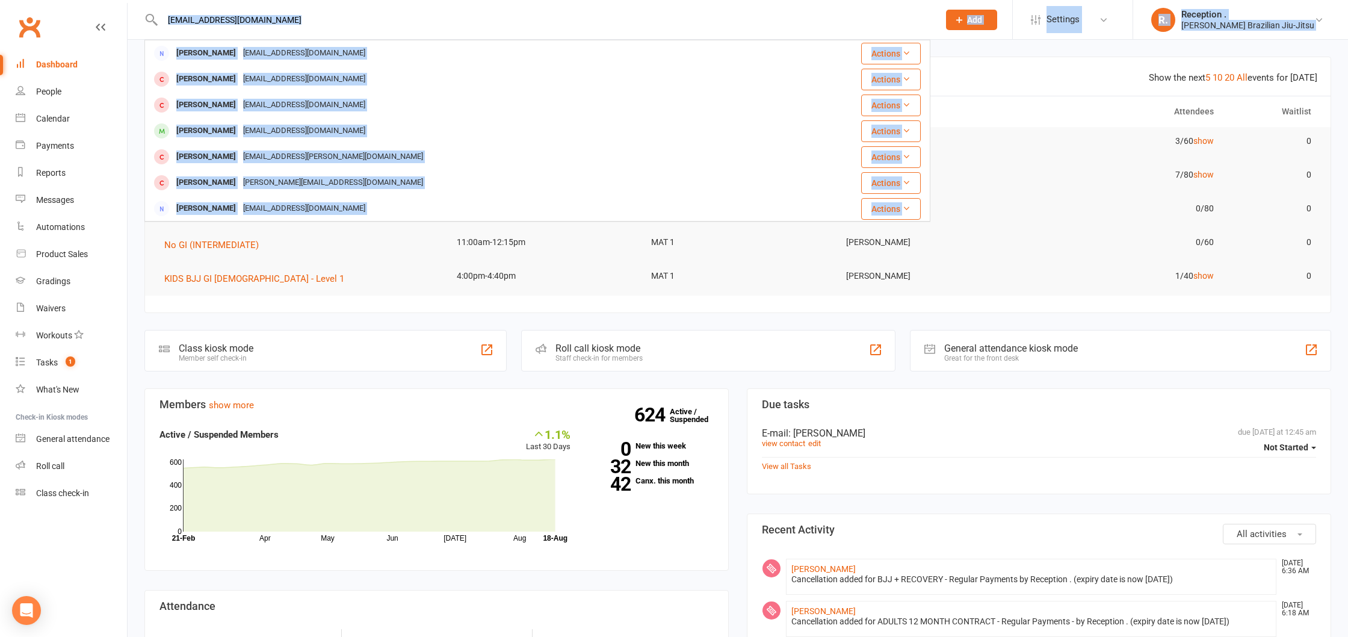
drag, startPoint x: 308, startPoint y: 32, endPoint x: 225, endPoint y: 26, distance: 82.7
click at [111, 3] on header "Francisco_parot@hotmail.com Francisco Parot Francisco_parot@hotmail.com Actions…" at bounding box center [674, 3] width 1348 height 0
drag, startPoint x: 294, startPoint y: 17, endPoint x: 324, endPoint y: 21, distance: 30.9
click at [294, 17] on input "Francisco_parot@hotmail.com" at bounding box center [545, 19] width 772 height 17
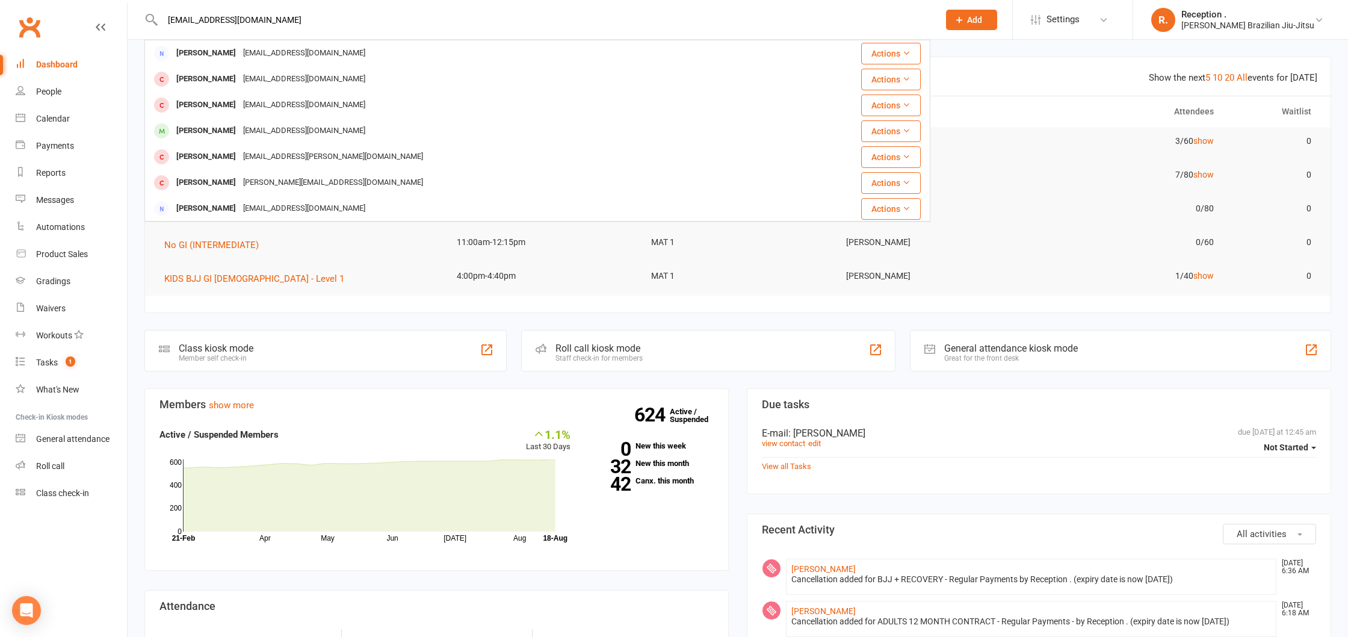
drag, startPoint x: 291, startPoint y: 22, endPoint x: 143, endPoint y: 19, distance: 147.5
click at [143, 19] on react-component "Francisco_parot@hotmail.com Francisco Parot Francisco_parot@hotmail.com Actions…" at bounding box center [465, 19] width 930 height 39
paste input "erbhiemartin@g"
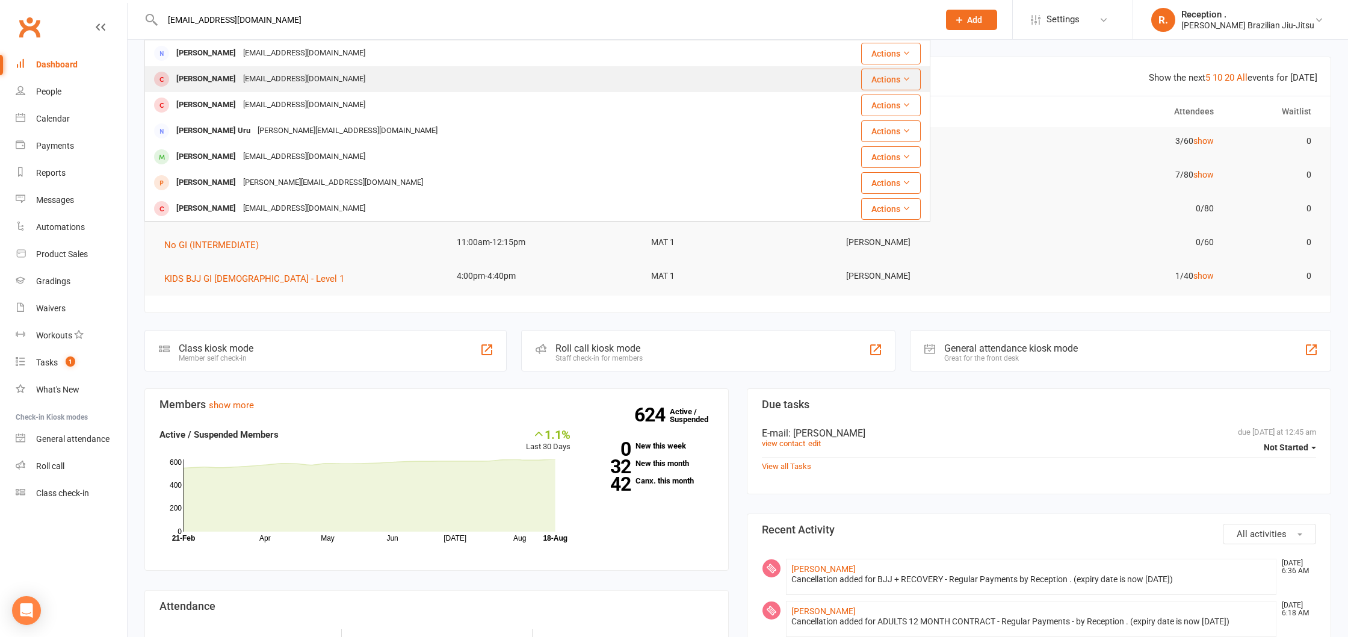
type input "erbhiemartin@gmail.com"
click at [492, 76] on div "Jeremiah Martin Erbhiemartin@gmail.com" at bounding box center [472, 79] width 652 height 25
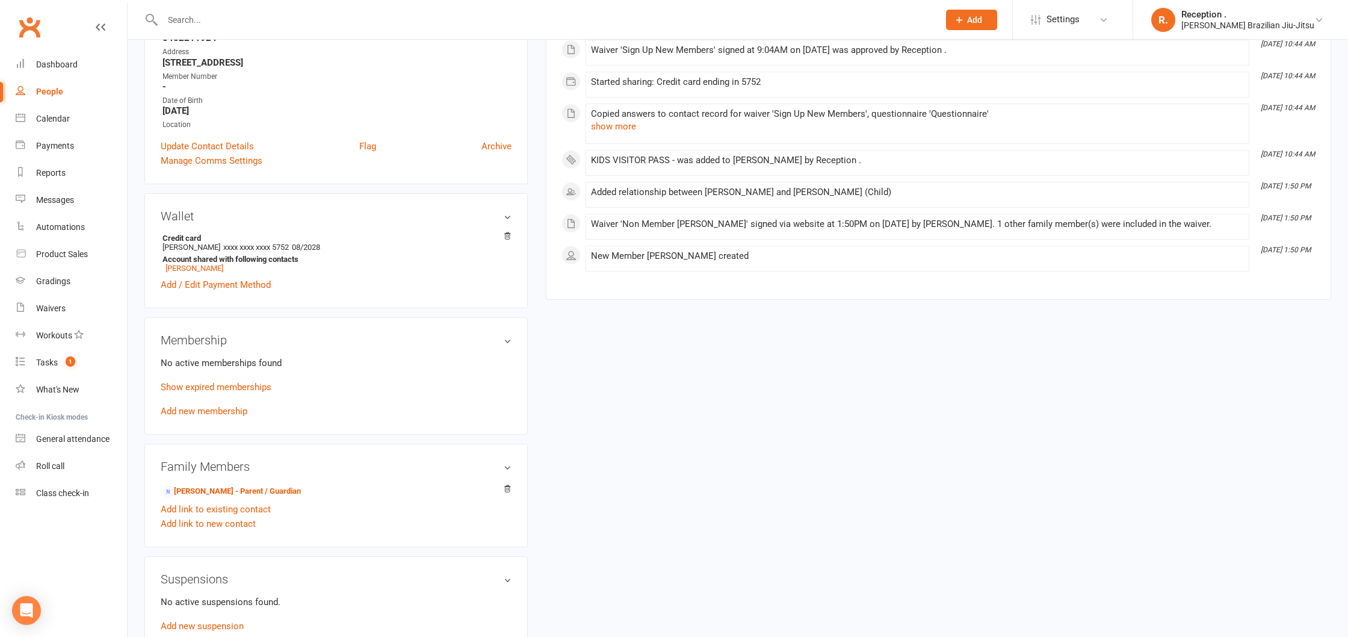
scroll to position [209, 0]
click at [193, 408] on link "Add new membership" at bounding box center [204, 411] width 87 height 11
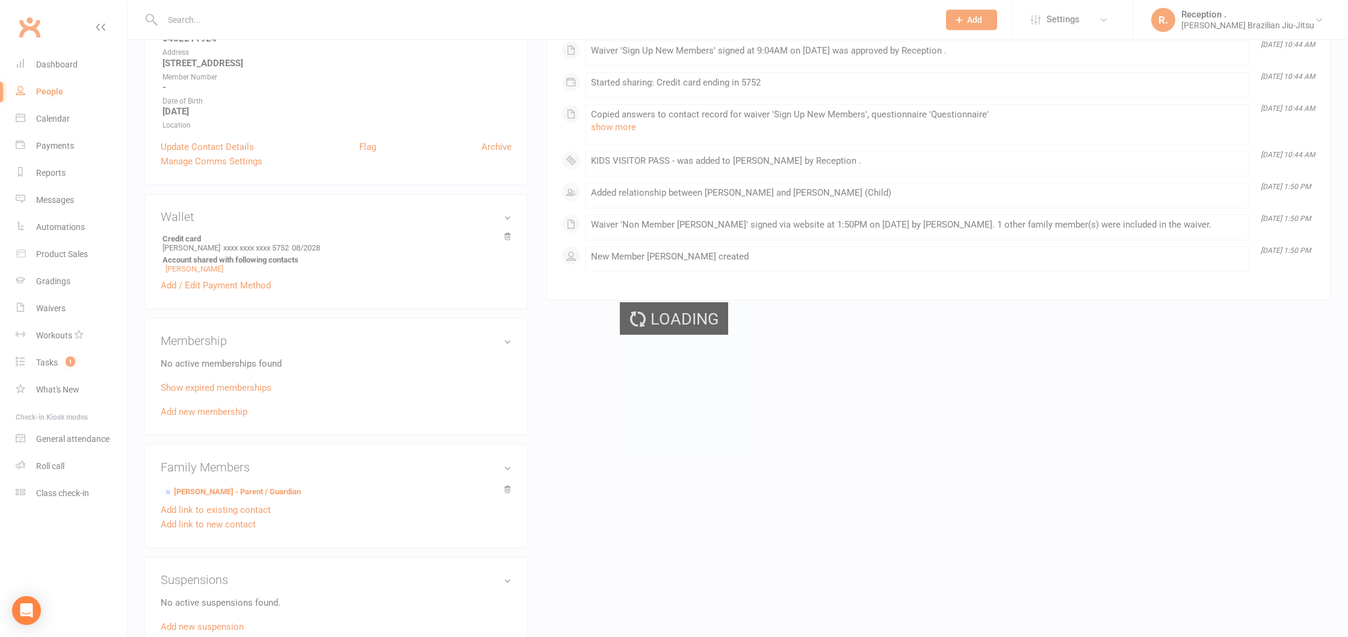
scroll to position [208, 0]
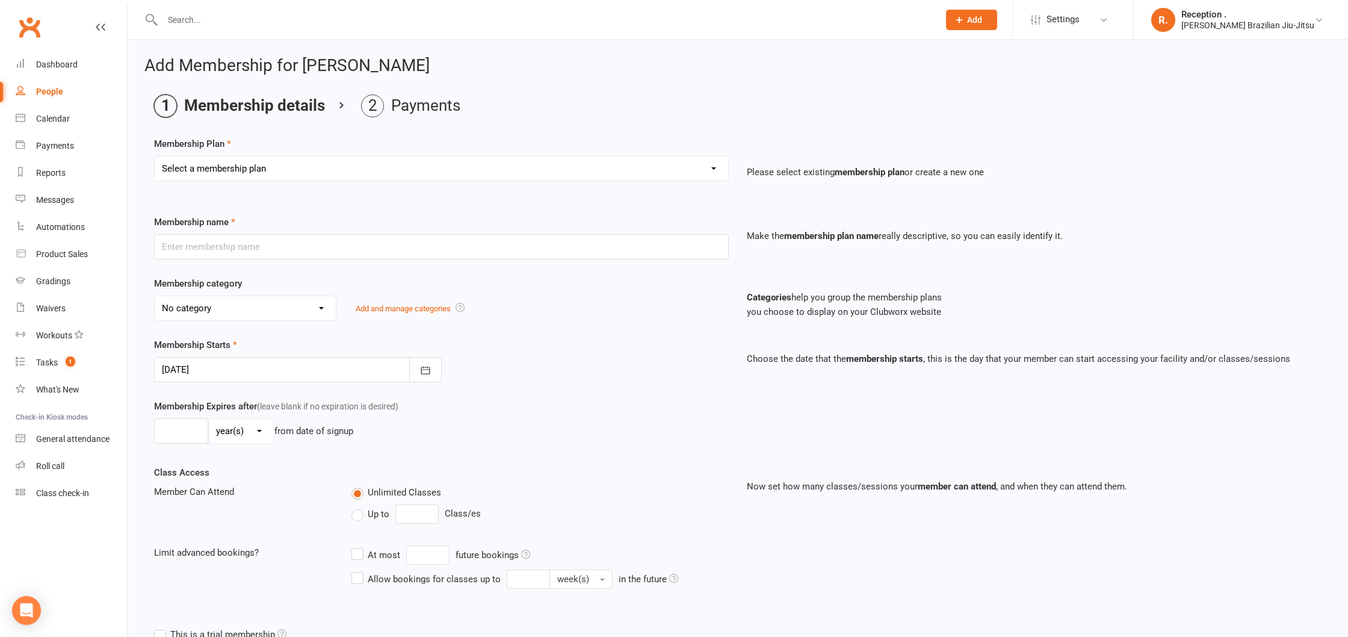
click at [317, 156] on select "Select a membership plan Create new Membership Plan FREE ADULTS 12 MONTH CONTRA…" at bounding box center [442, 168] width 574 height 24
select select "14"
click at [155, 156] on select "Select a membership plan Create new Membership Plan FREE ADULTS 12 MONTH CONTRA…" at bounding box center [442, 168] width 574 height 24
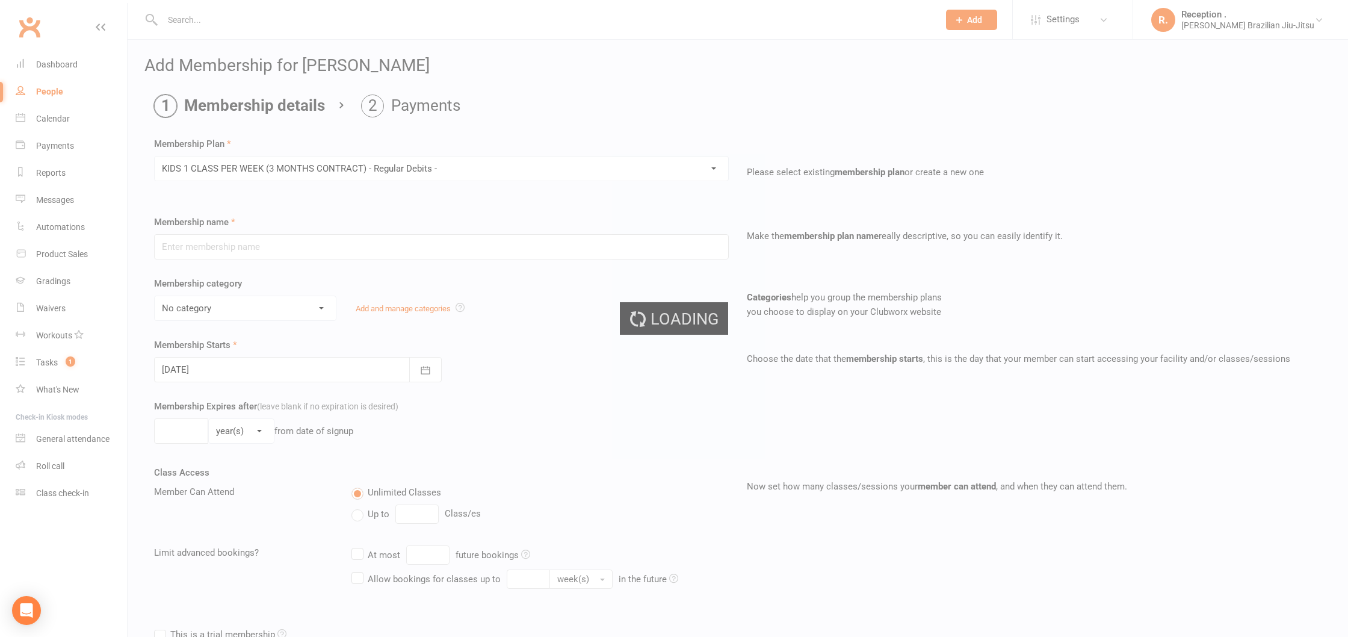
type input "KIDS 1 CLASS PER WEEK (3 MONTHS CONTRACT) - Regular Debits -"
select select "1"
type input "0"
type input "1"
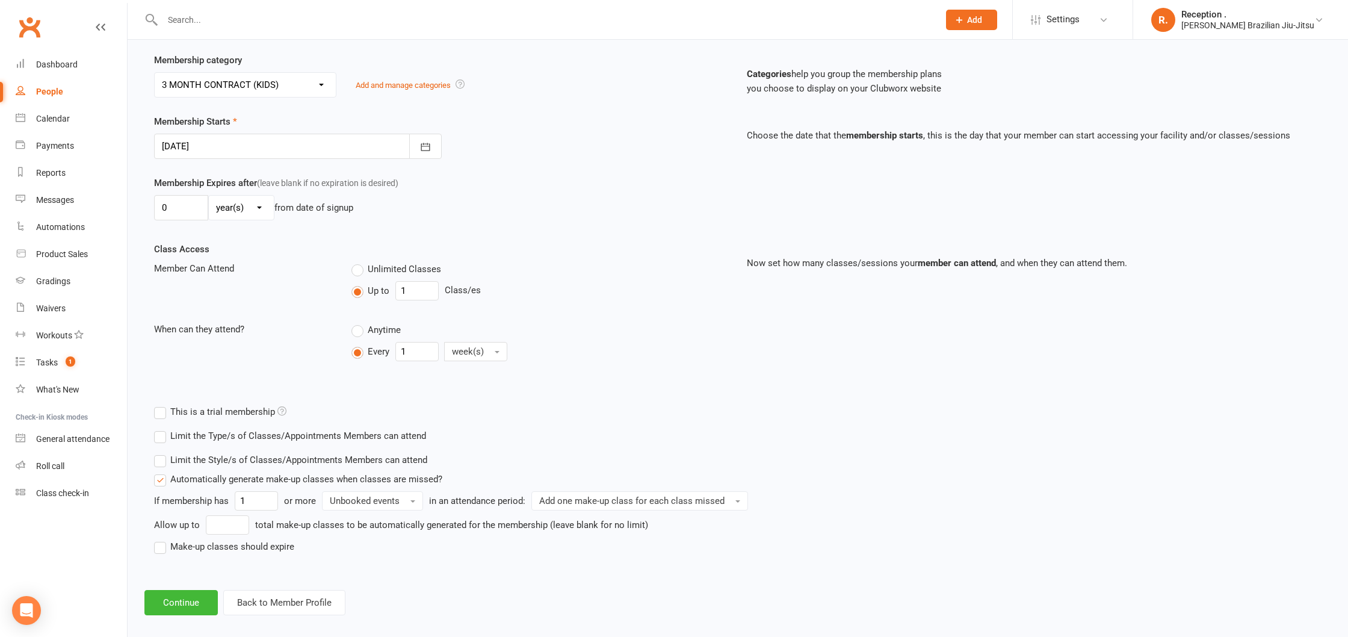
scroll to position [236, 0]
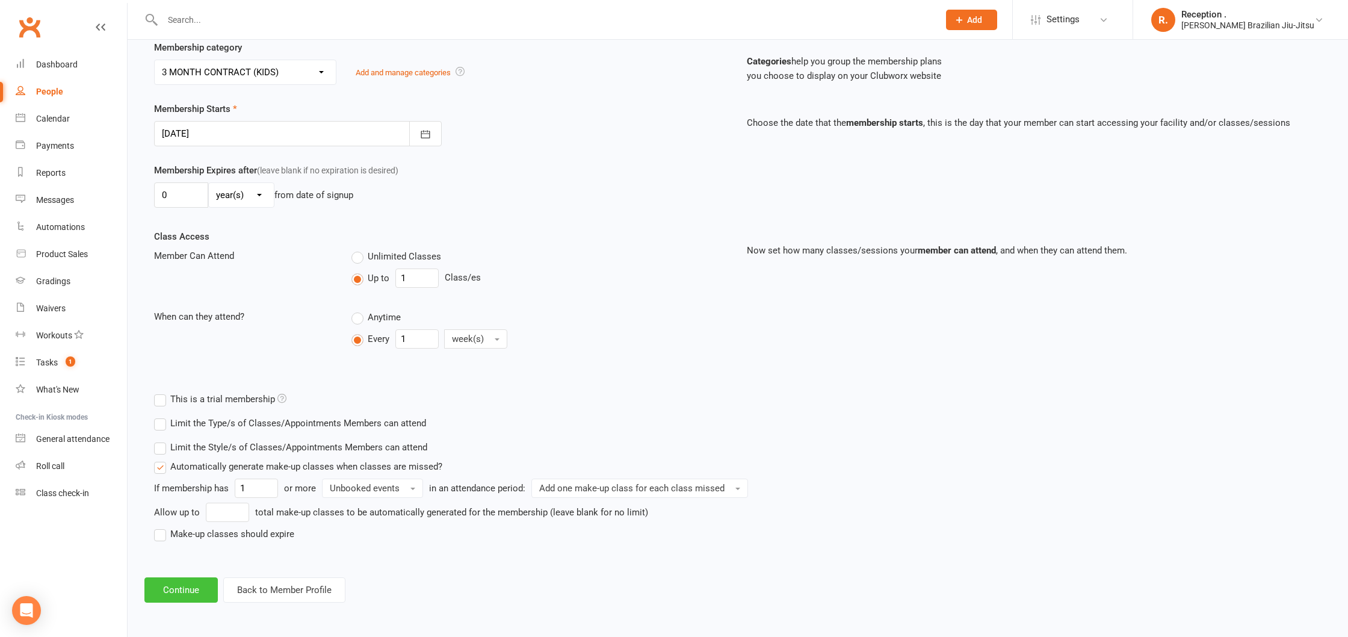
click at [191, 589] on button "Continue" at bounding box center [180, 589] width 73 height 25
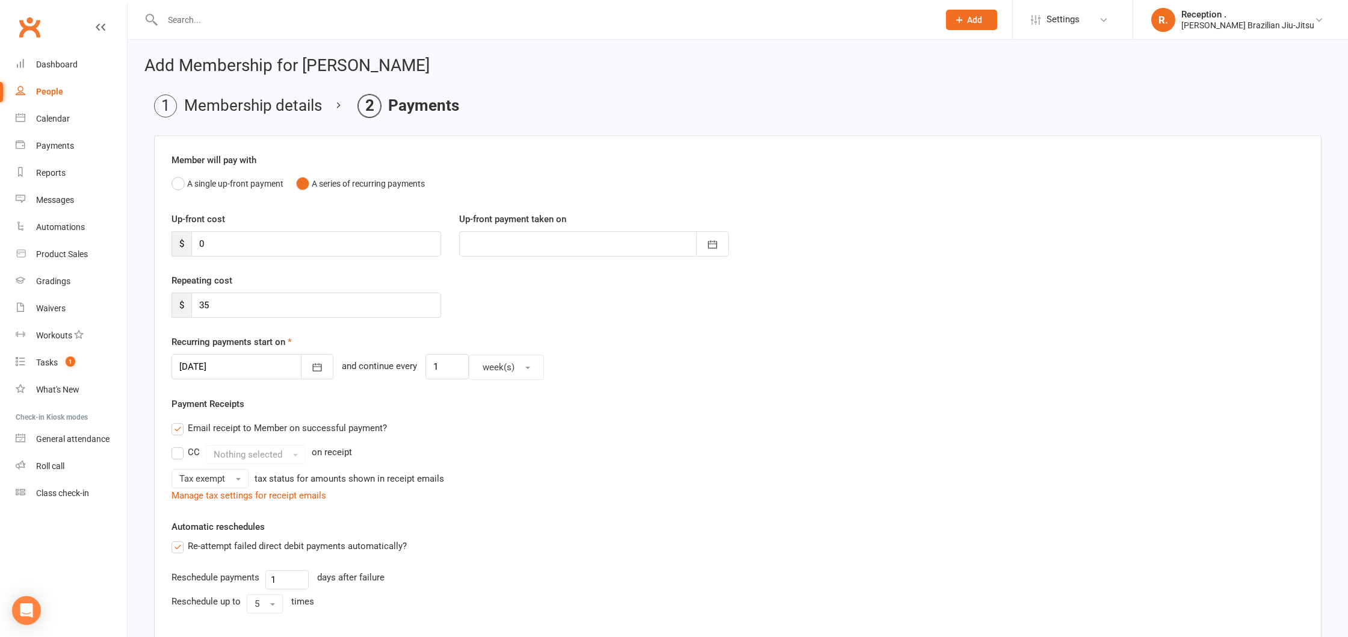
click at [220, 225] on label "Up-front cost" at bounding box center [199, 219] width 54 height 14
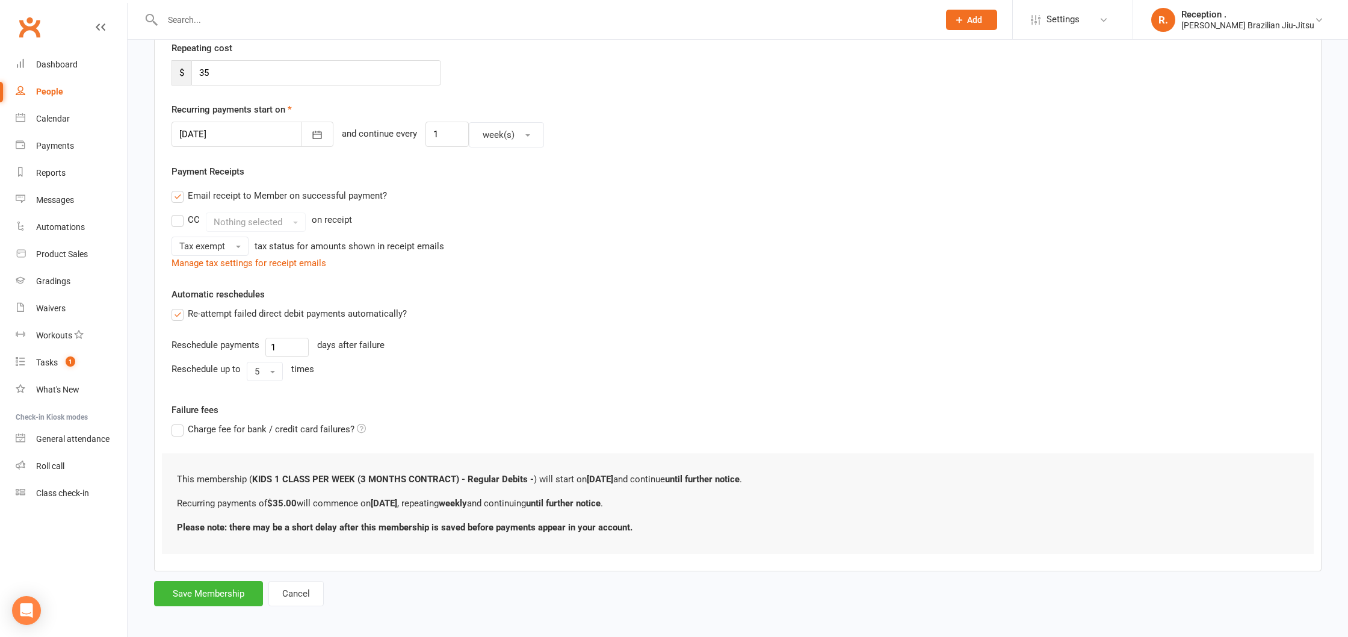
scroll to position [238, 0]
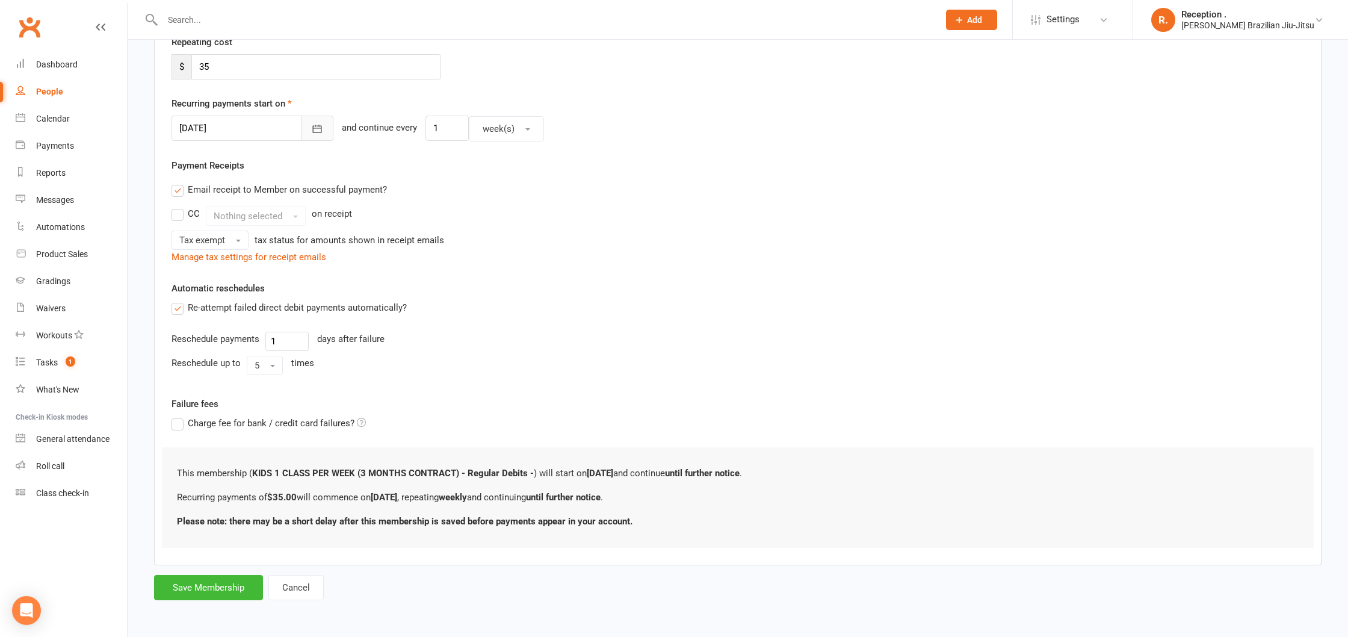
click at [308, 132] on button "button" at bounding box center [317, 128] width 33 height 25
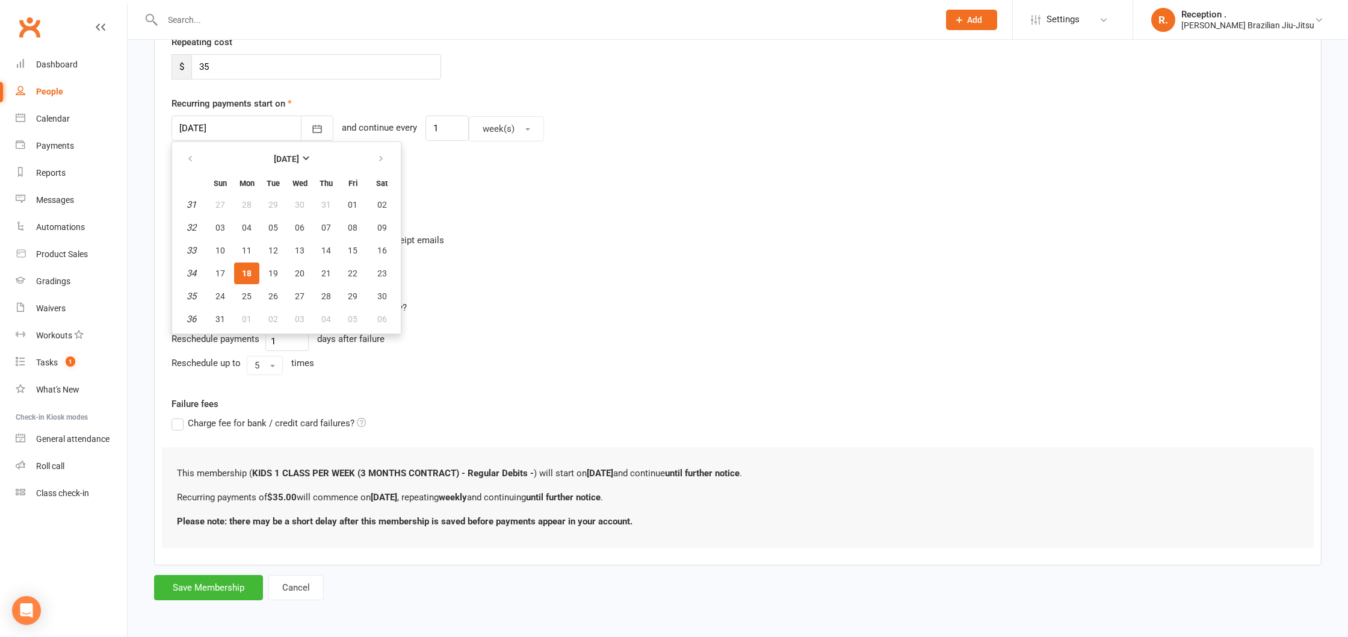
click at [247, 275] on span "18" at bounding box center [247, 273] width 10 height 10
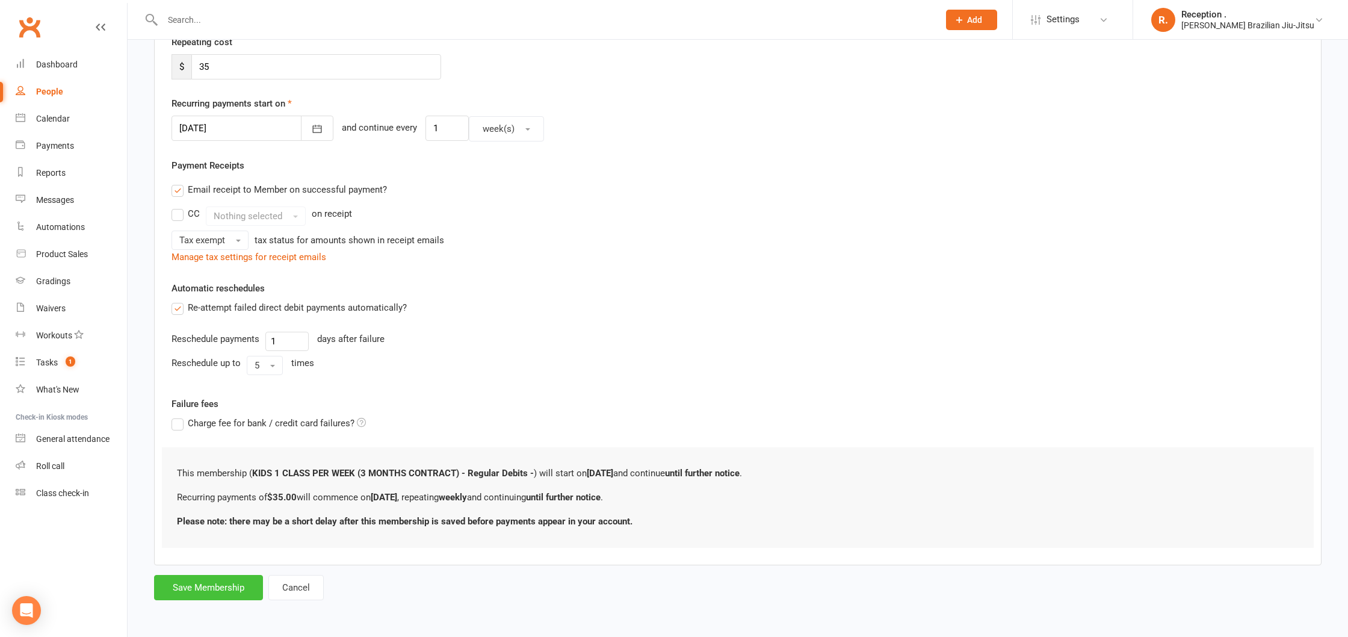
click at [227, 591] on button "Save Membership" at bounding box center [208, 587] width 109 height 25
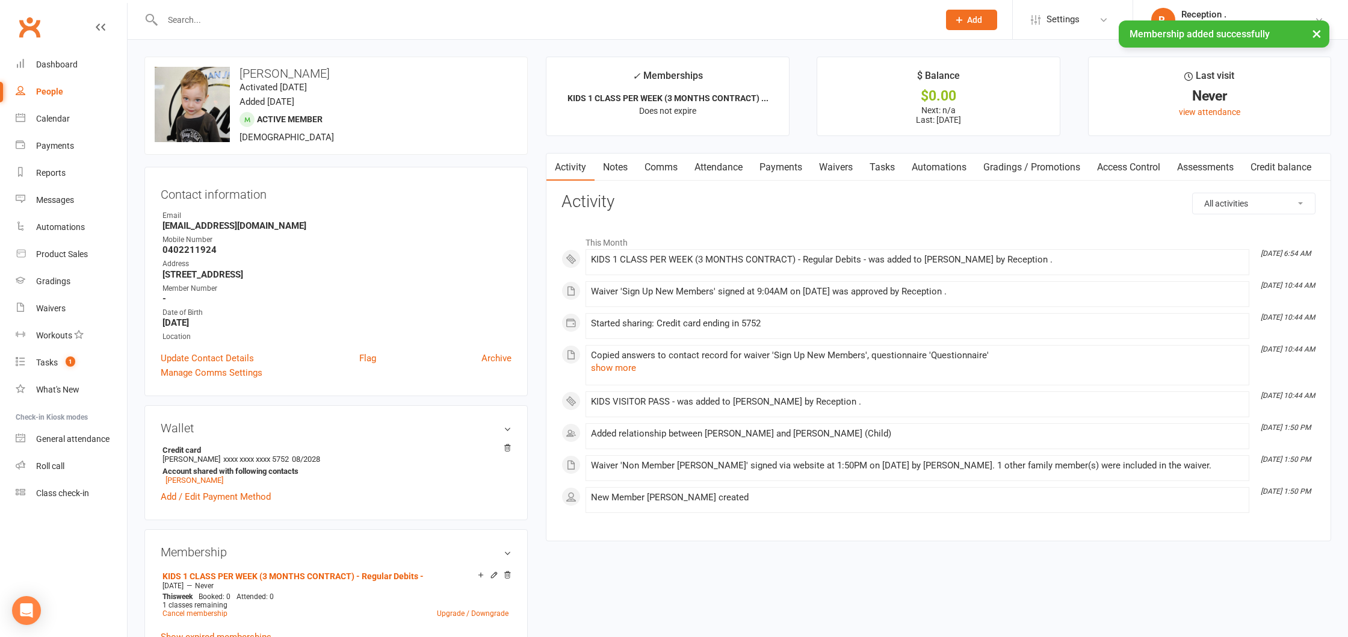
scroll to position [1, 0]
drag, startPoint x: 607, startPoint y: 169, endPoint x: 614, endPoint y: 168, distance: 7.2
click at [607, 169] on link "Notes" at bounding box center [616, 166] width 42 height 28
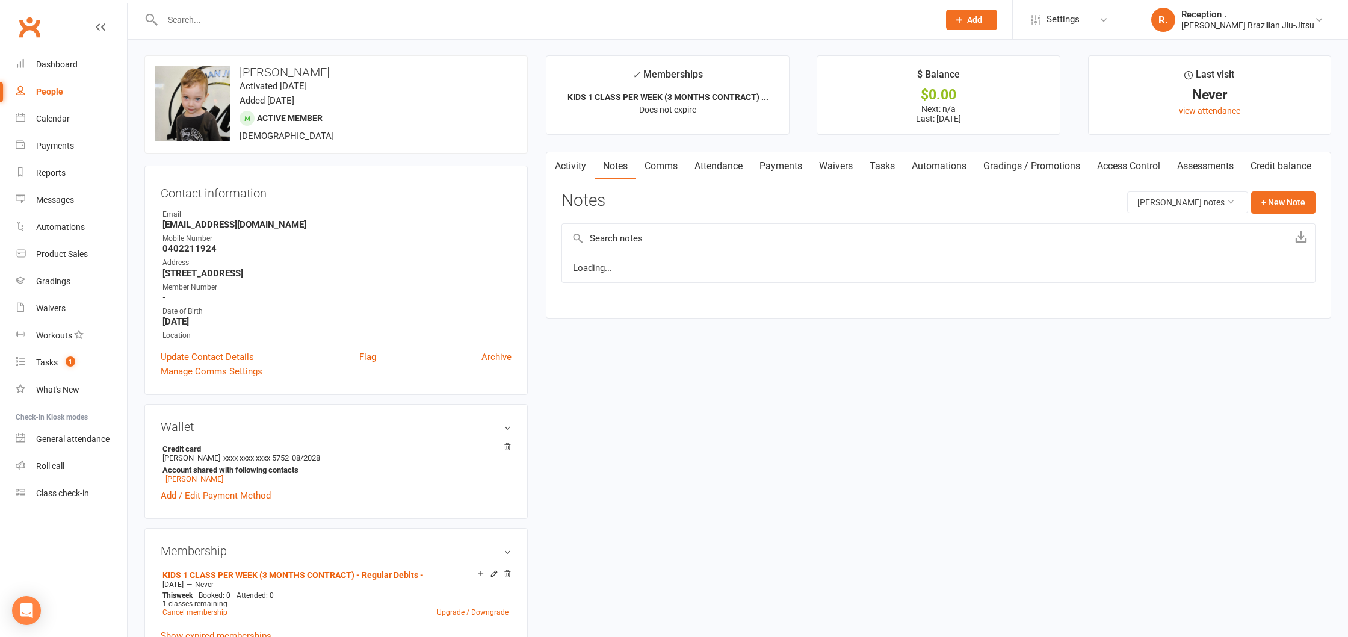
drag, startPoint x: 745, startPoint y: 166, endPoint x: 736, endPoint y: 171, distance: 10.0
click at [744, 166] on link "Attendance" at bounding box center [718, 166] width 65 height 28
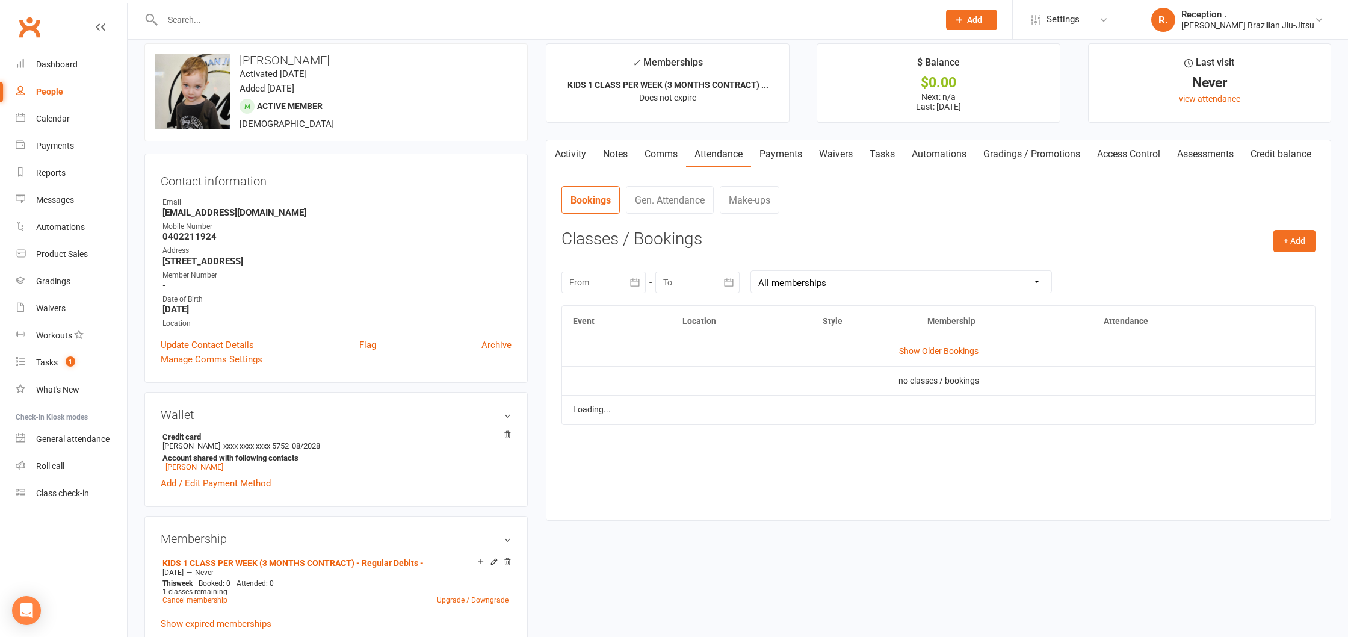
scroll to position [16, 0]
drag, startPoint x: 785, startPoint y: 153, endPoint x: 752, endPoint y: 154, distance: 32.5
click at [785, 153] on link "Payments" at bounding box center [781, 152] width 60 height 28
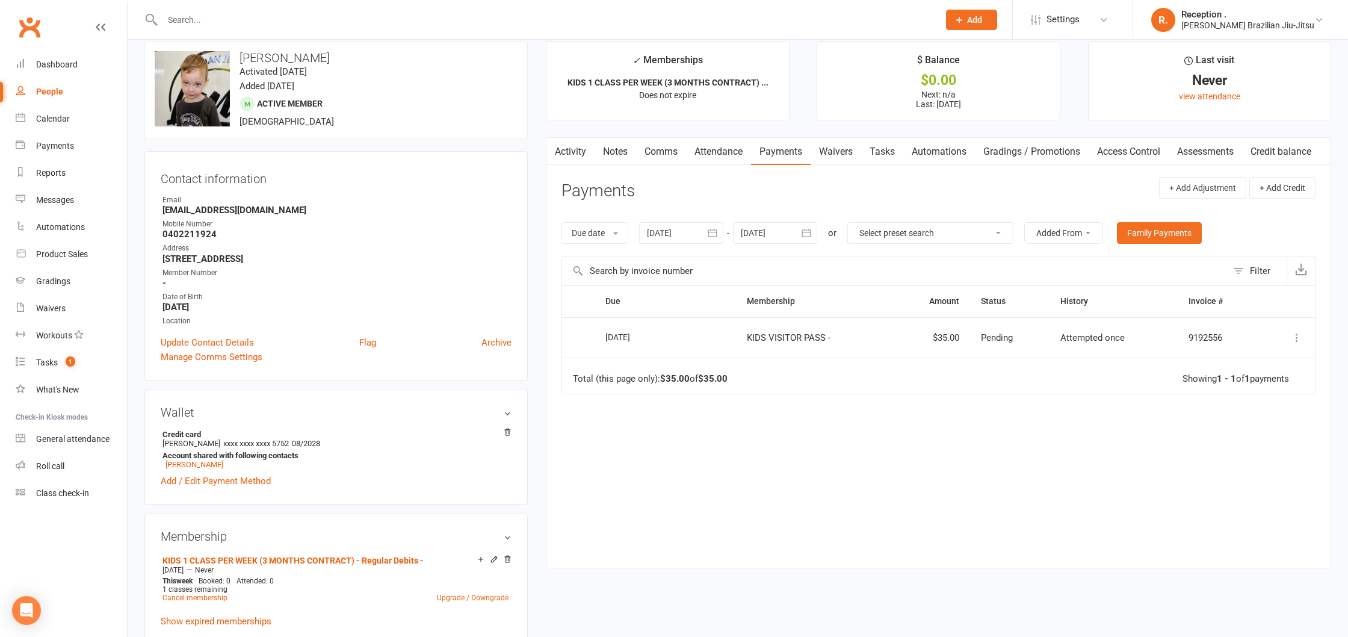
click at [816, 231] on button "button" at bounding box center [807, 233] width 22 height 22
click at [946, 263] on icon "button" at bounding box center [942, 263] width 8 height 10
click at [917, 342] on button "19" at bounding box center [914, 353] width 25 height 22
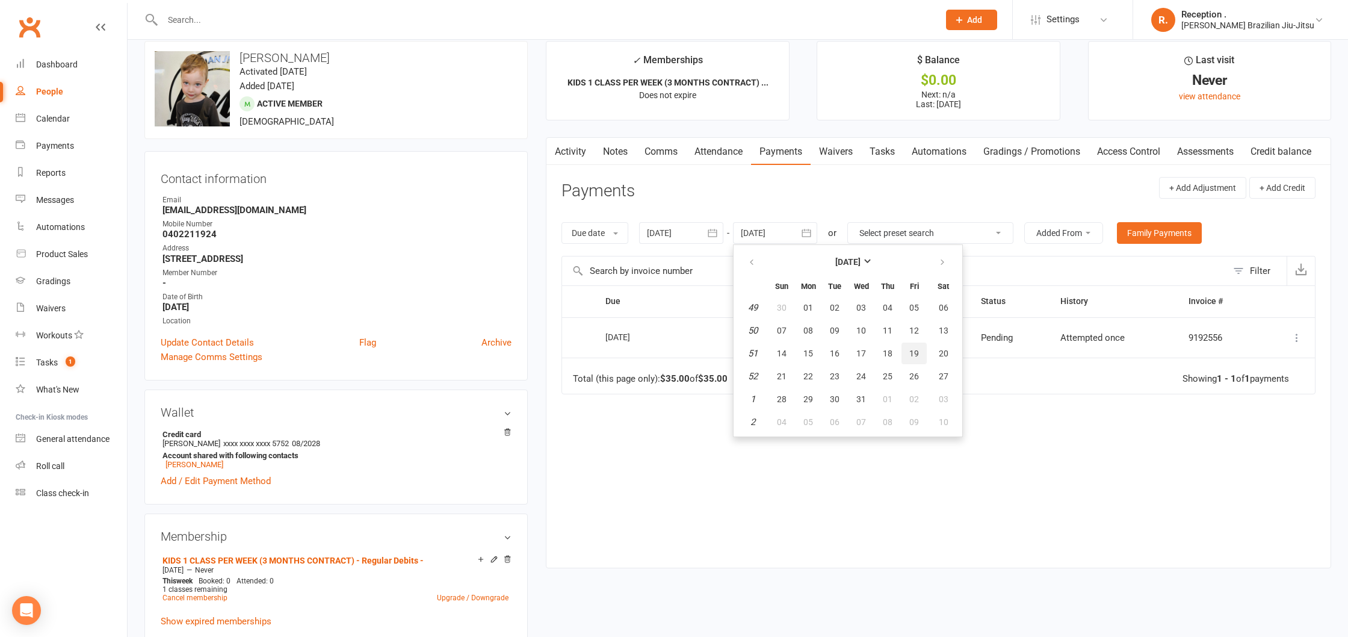
type input "19 Dec 2025"
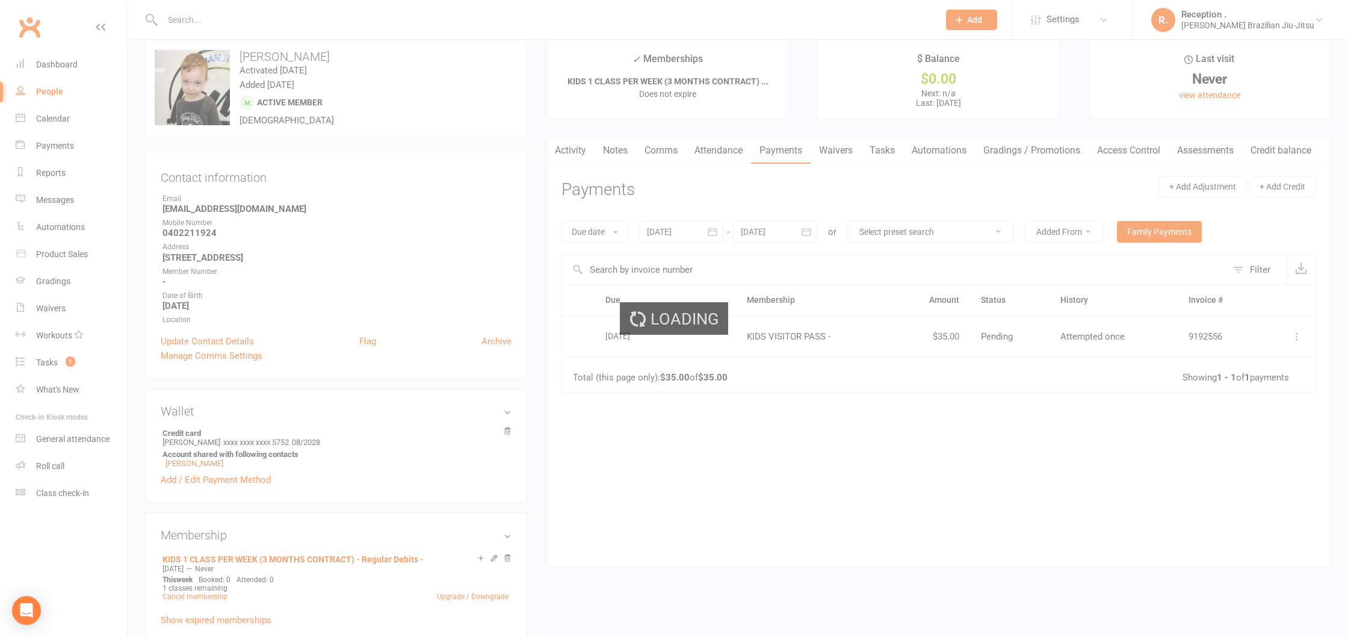
scroll to position [17, 0]
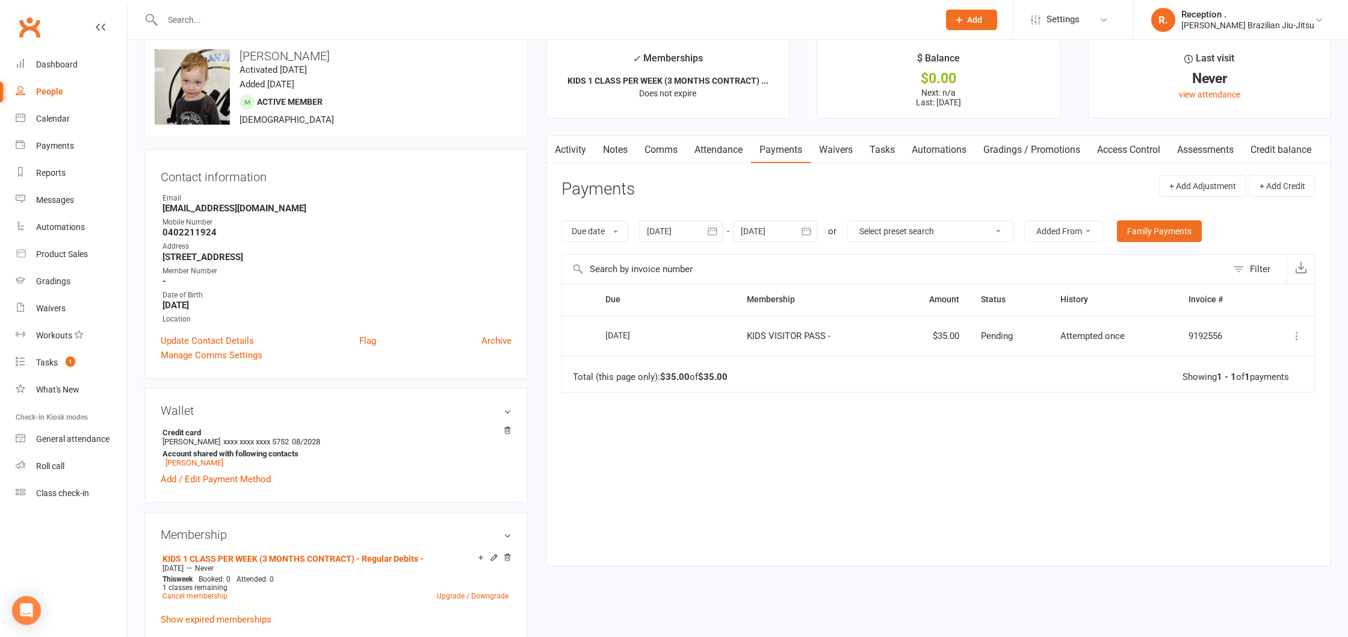
click at [785, 229] on div at bounding box center [775, 231] width 84 height 22
drag, startPoint x: 668, startPoint y: 421, endPoint x: 743, endPoint y: 388, distance: 81.9
click at [669, 418] on div "Due Contact Membership Amount Status History Invoice # Select this 16 Aug 2025 …" at bounding box center [939, 415] width 754 height 264
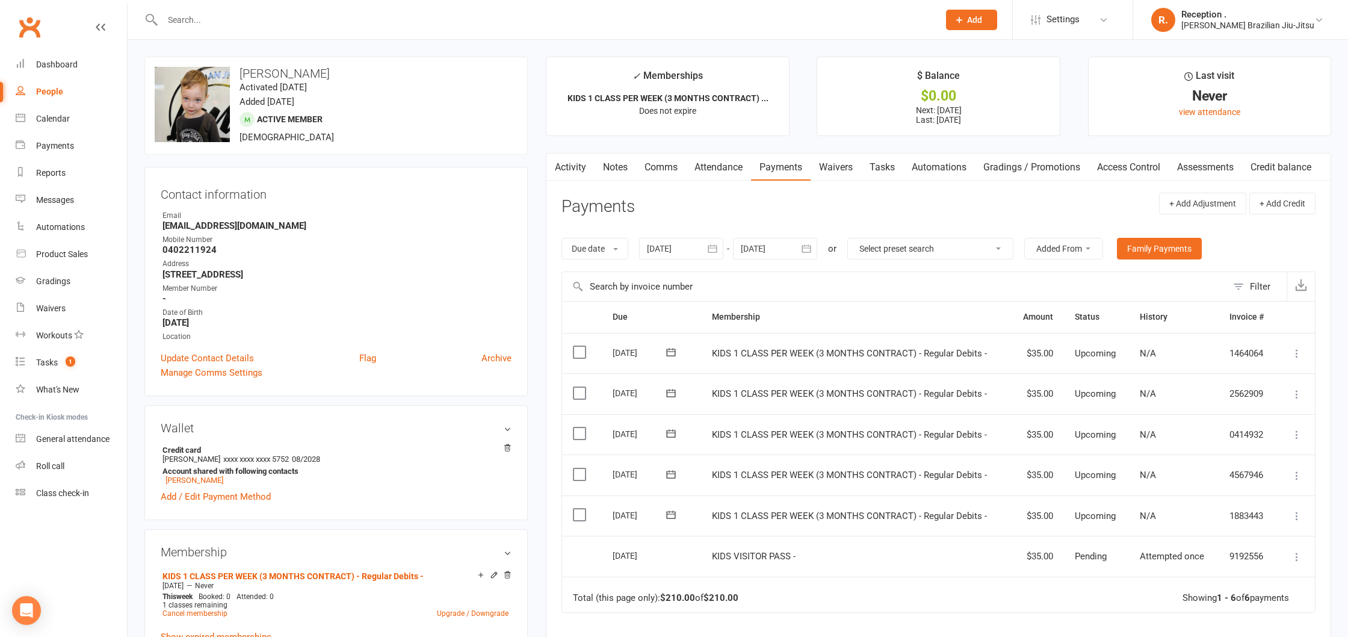
drag, startPoint x: 800, startPoint y: 253, endPoint x: 881, endPoint y: 278, distance: 84.3
click at [801, 254] on button "button" at bounding box center [807, 249] width 22 height 22
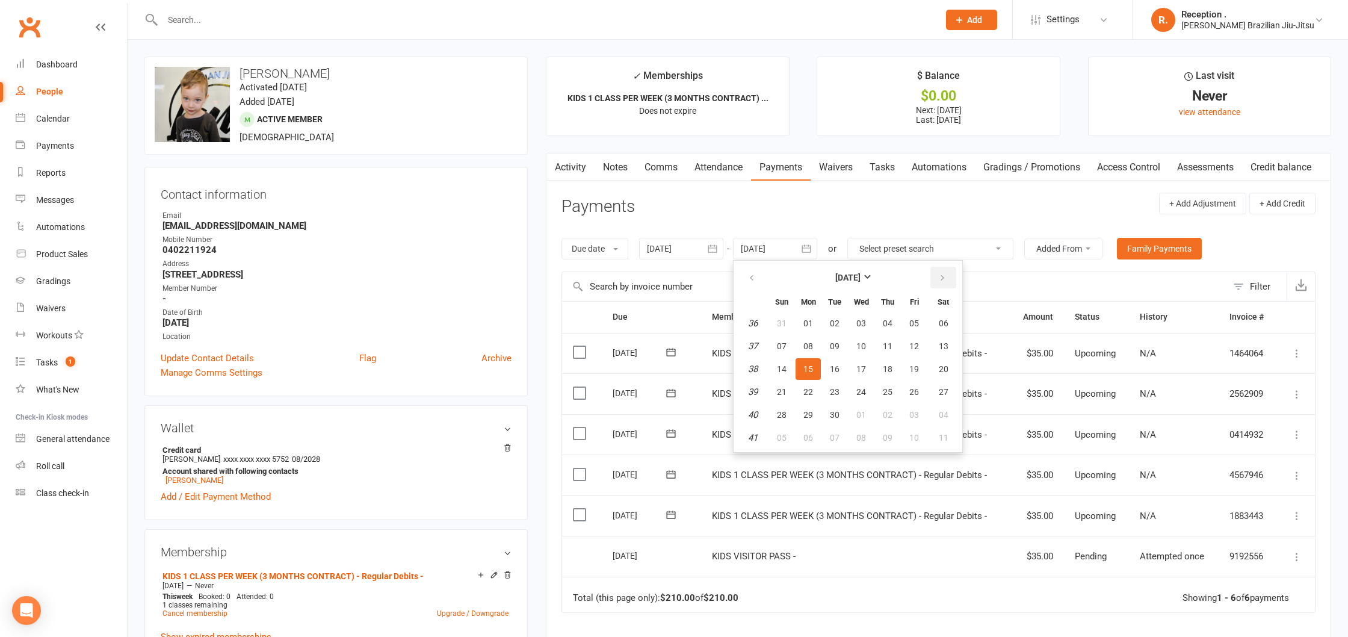
click at [946, 282] on icon "button" at bounding box center [942, 278] width 8 height 10
drag, startPoint x: 946, startPoint y: 282, endPoint x: 935, endPoint y: 306, distance: 26.2
click at [945, 282] on icon "button" at bounding box center [942, 278] width 8 height 10
click at [929, 344] on table "[DATE] Sun Mon Tue Wed Thu Fri Sat 49 30 01 02 03 04 05 06 50 07 08 09 10 11 12…" at bounding box center [848, 356] width 224 height 187
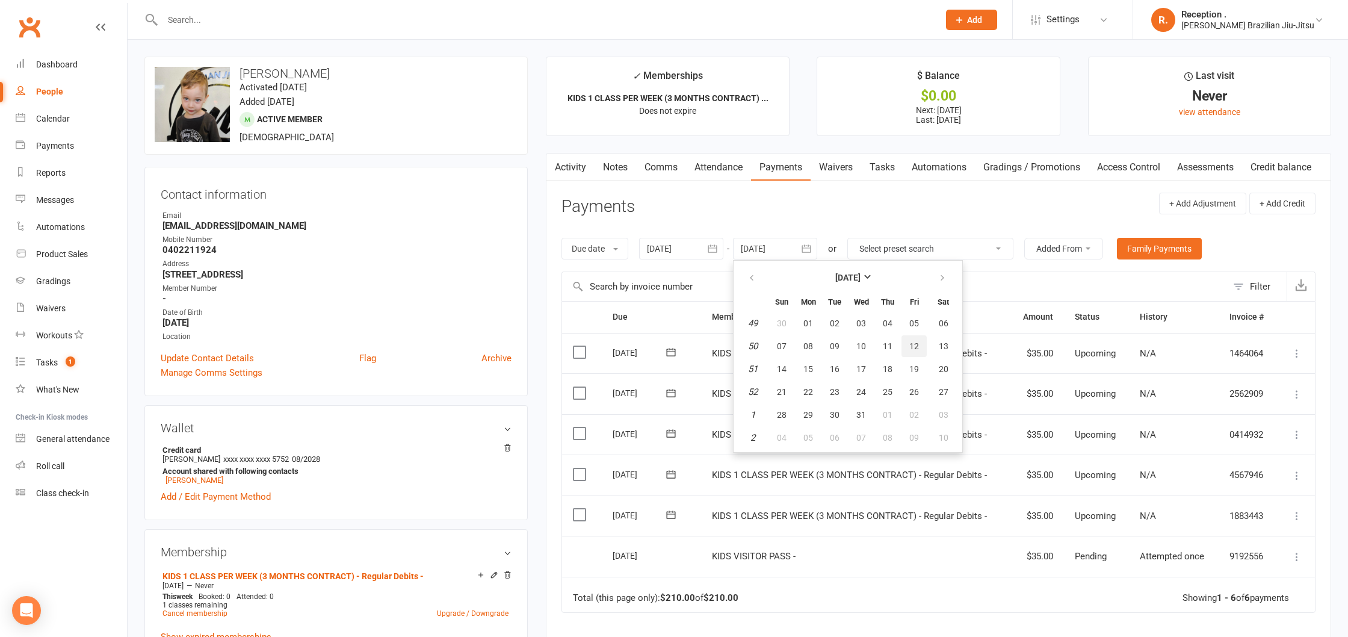
click at [907, 349] on button "12" at bounding box center [914, 346] width 25 height 22
type input "[DATE]"
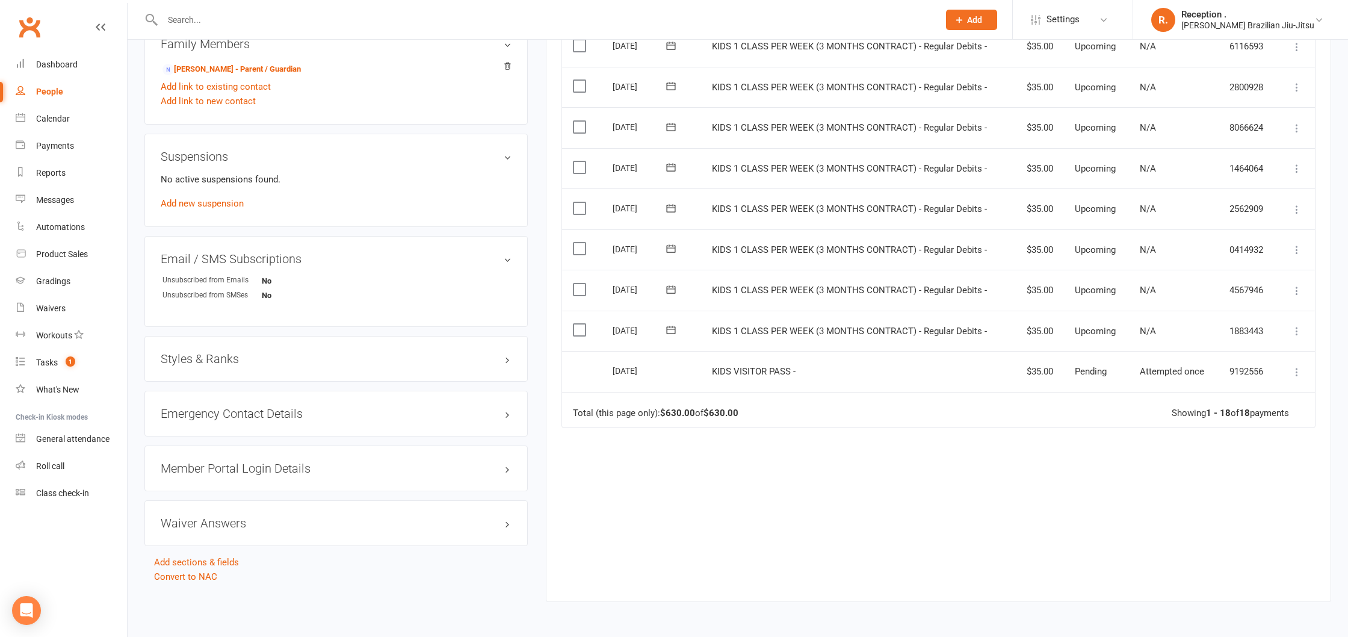
scroll to position [676, 0]
click at [380, 341] on div "Styles & Ranks" at bounding box center [335, 355] width 383 height 46
click at [365, 362] on div "Styles & Ranks" at bounding box center [335, 356] width 383 height 46
click at [380, 362] on div "Styles & Ranks" at bounding box center [335, 358] width 383 height 46
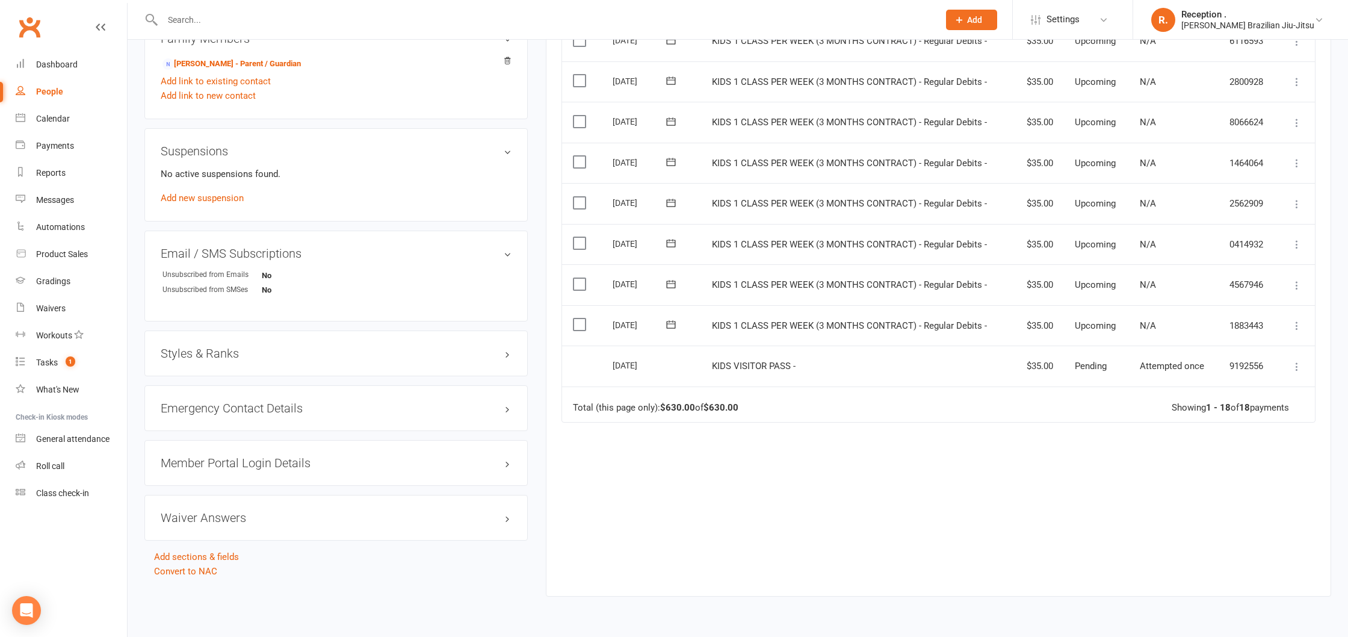
click at [509, 359] on div "Styles & Ranks" at bounding box center [335, 353] width 383 height 46
click at [509, 358] on div "Styles & Ranks" at bounding box center [335, 353] width 383 height 46
click at [507, 356] on h3 "Styles & Ranks" at bounding box center [336, 351] width 351 height 13
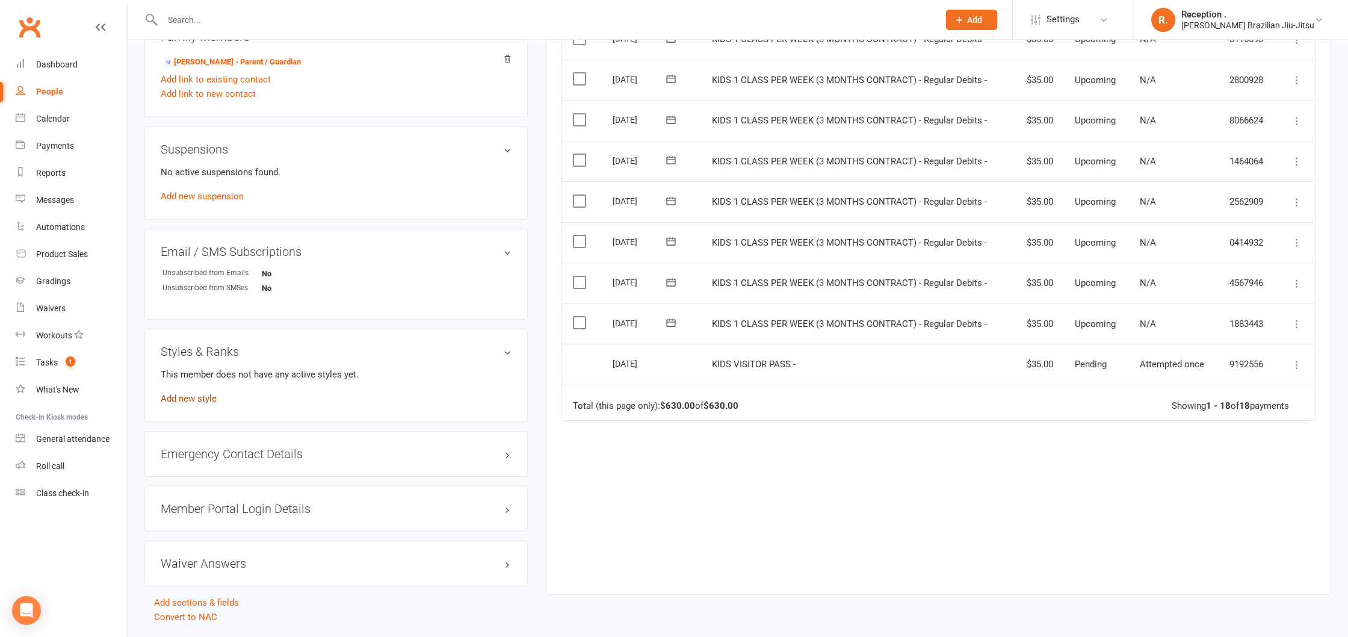
click at [200, 393] on link "Add new style" at bounding box center [189, 398] width 56 height 11
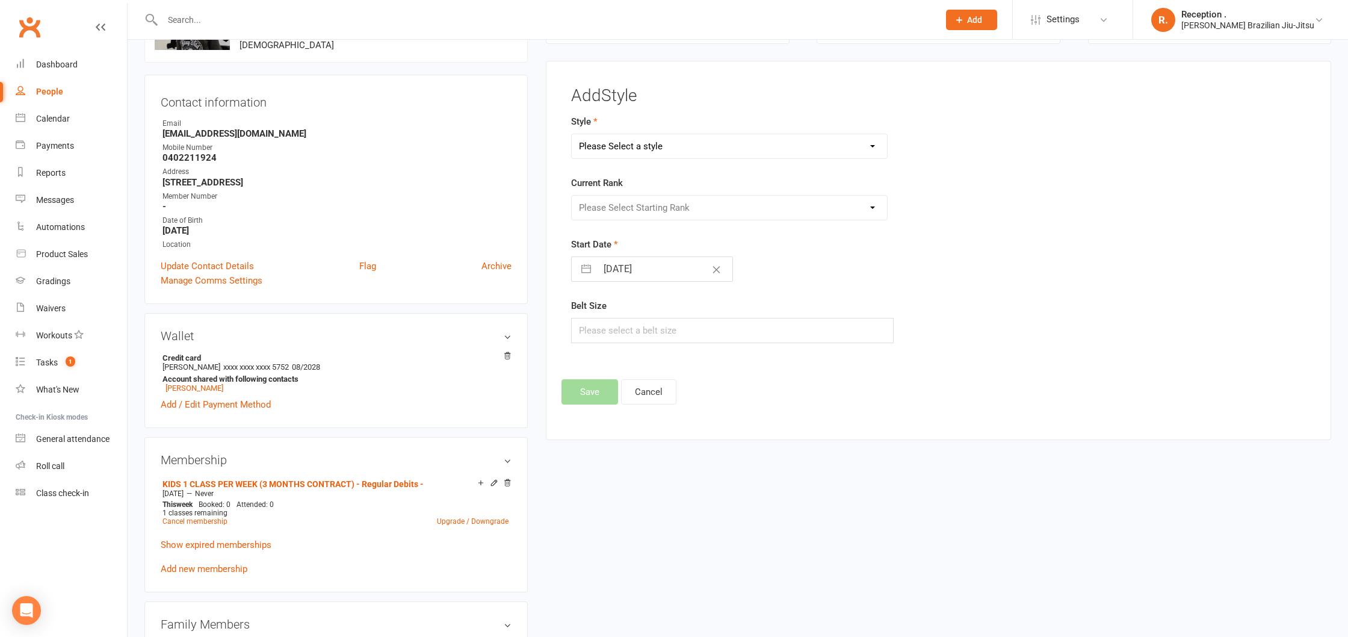
scroll to position [93, 0]
click at [658, 154] on select "Please Select a style Brazilian Jiu-Jitsu Adults Brazilian Jiu-Jitsu Kids" at bounding box center [729, 146] width 315 height 24
select select "2244"
click at [572, 134] on select "Please Select a style Brazilian Jiu-Jitsu Adults Brazilian Jiu-Jitsu Kids" at bounding box center [729, 146] width 315 height 24
click at [635, 206] on select "Please Select Starting Rank White White 1 Stripe White 2 Stripes White 3 Stripe…" at bounding box center [729, 207] width 315 height 24
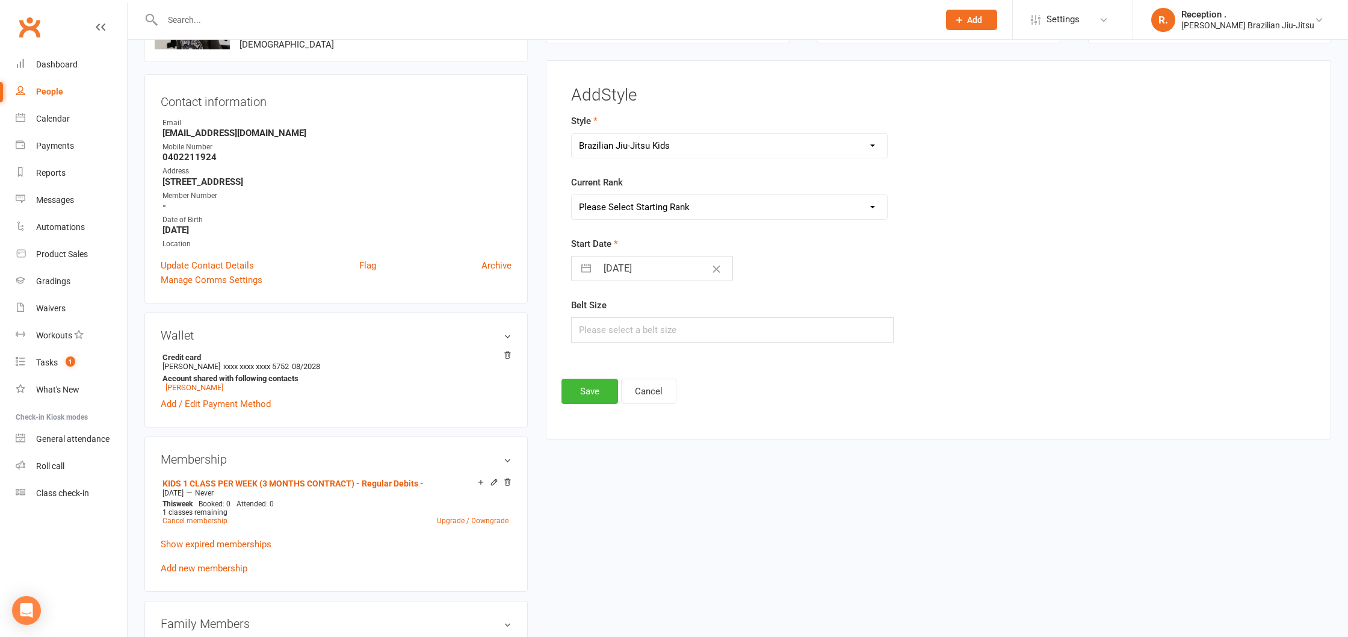
select select "22133"
click at [572, 195] on select "Please Select Starting Rank White White 1 Stripe White 2 Stripes White 3 Stripe…" at bounding box center [729, 207] width 315 height 24
click at [654, 264] on input "[DATE]" at bounding box center [664, 270] width 135 height 24
select select "6"
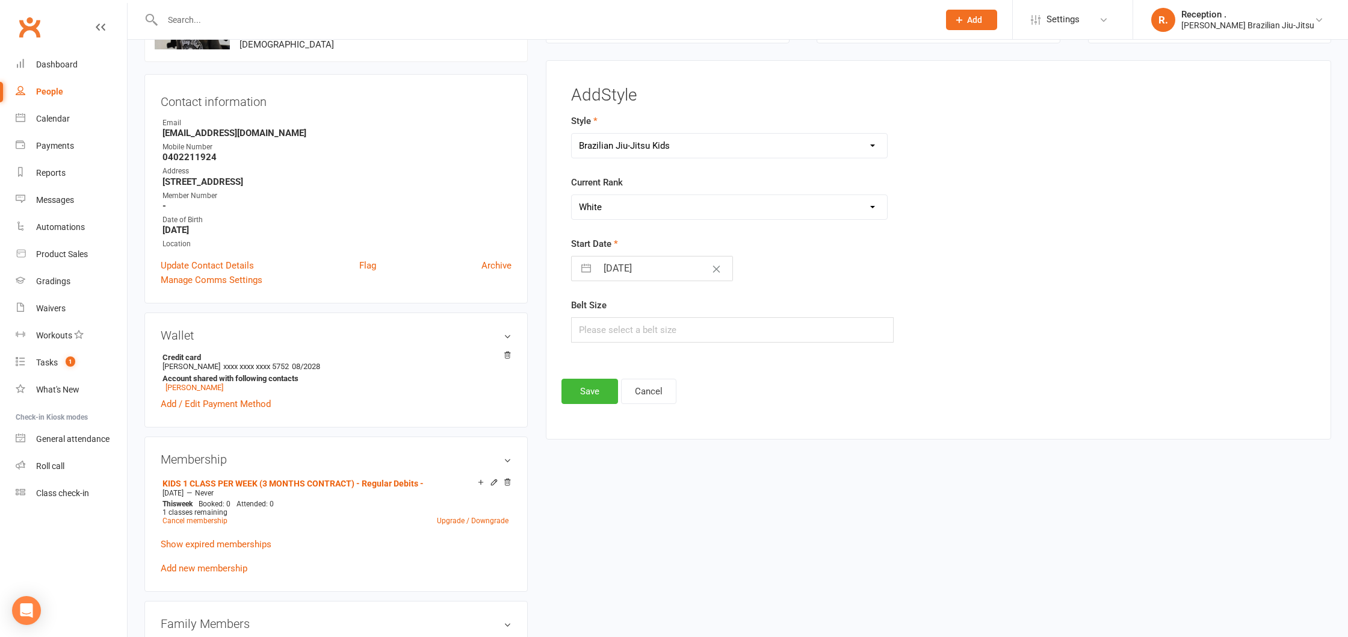
select select "2025"
select select "7"
select select "2025"
select select "8"
select select "2025"
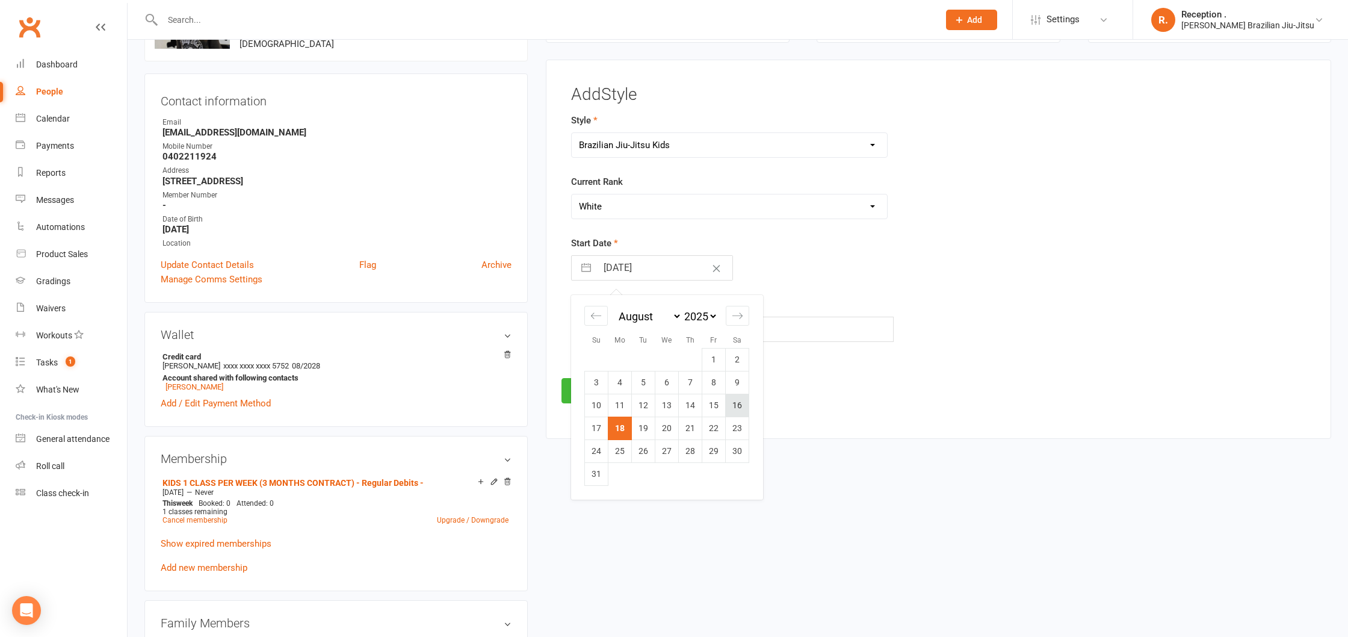
scroll to position [95, 0]
click at [739, 406] on td "16" at bounding box center [737, 403] width 23 height 23
type input "[DATE]"
click at [587, 387] on button "Save" at bounding box center [590, 388] width 57 height 25
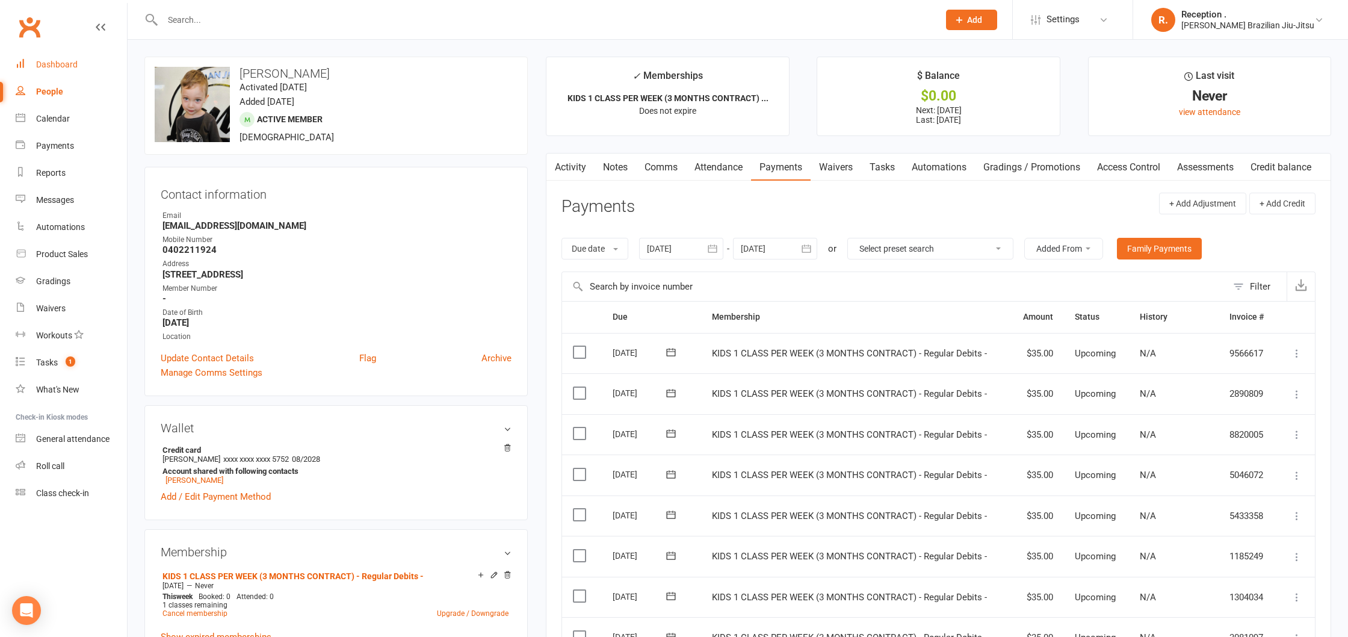
scroll to position [4, 0]
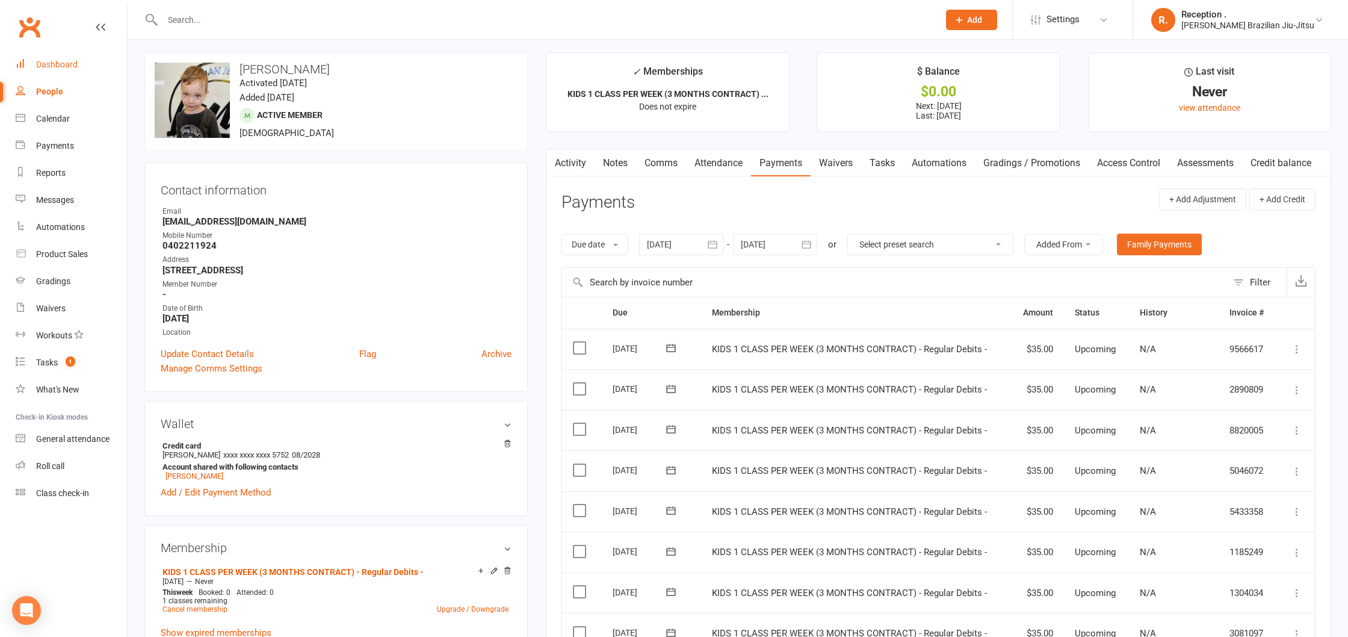
click at [58, 61] on div "Dashboard" at bounding box center [57, 65] width 42 height 10
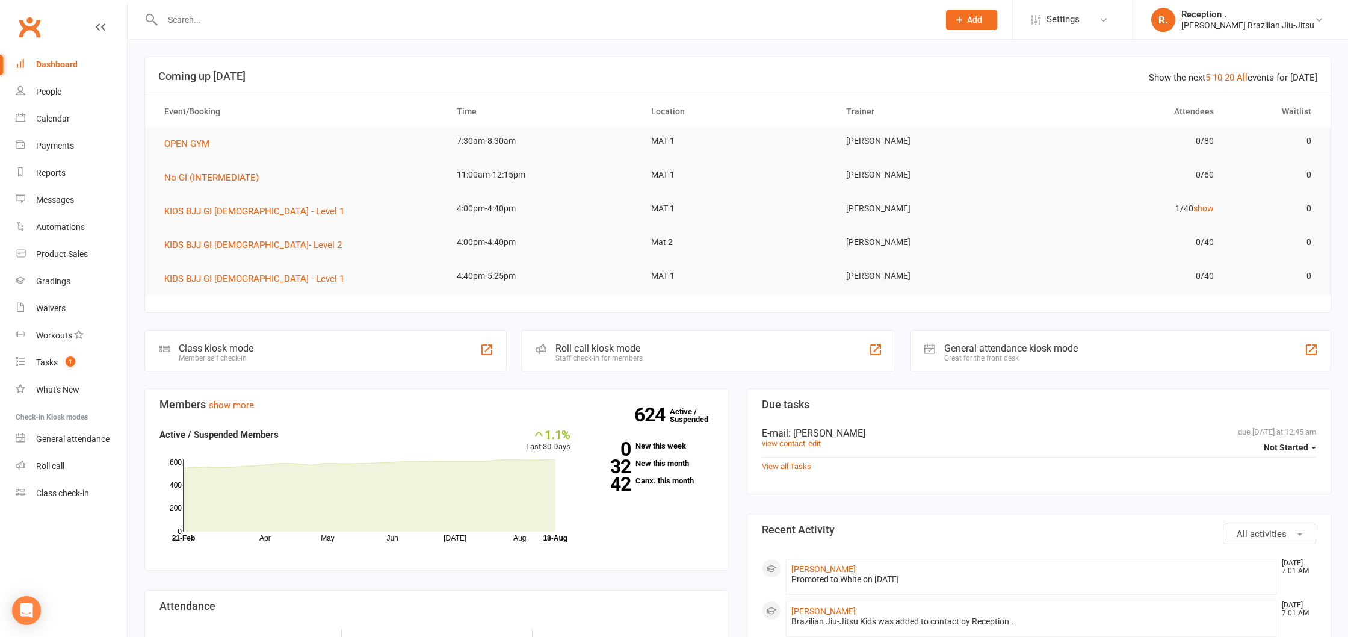
click at [300, 22] on input "text" at bounding box center [545, 19] width 772 height 17
type input "∫"
paste input "[EMAIL_ADDRESS][PERSON_NAME][DOMAIN_NAME]"
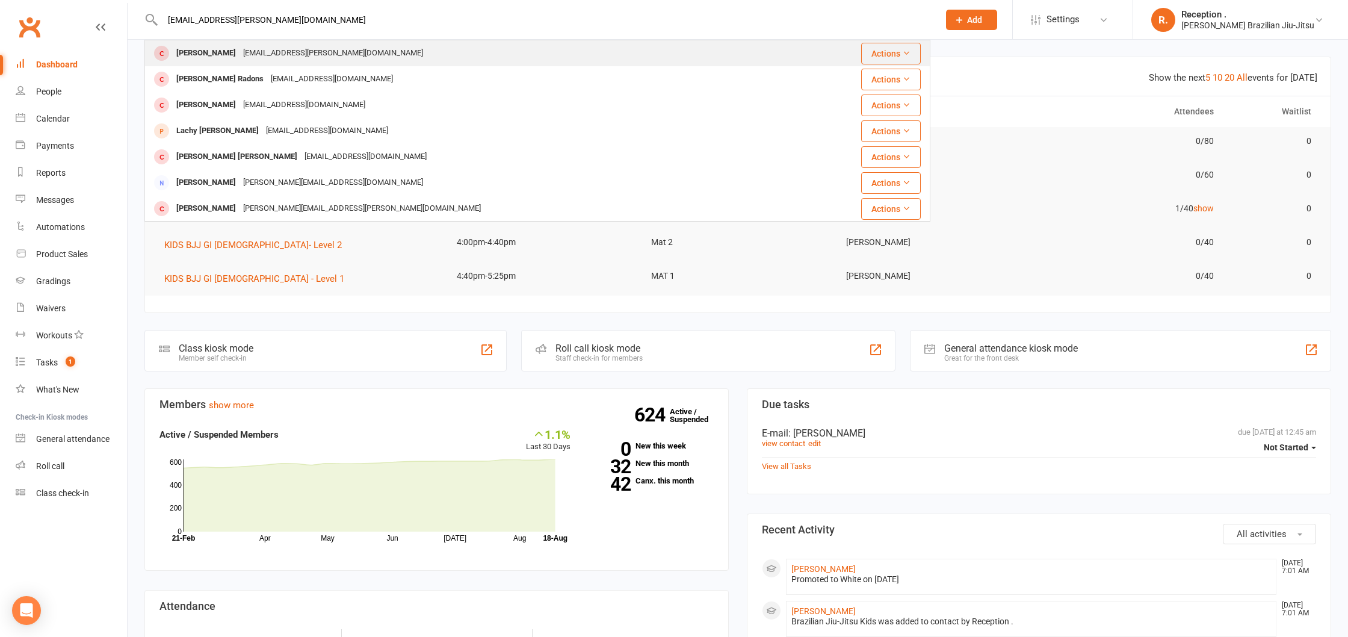
type input "[EMAIL_ADDRESS][PERSON_NAME][DOMAIN_NAME]"
click at [364, 54] on div "[PERSON_NAME] [EMAIL_ADDRESS][PERSON_NAME][DOMAIN_NAME]" at bounding box center [472, 53] width 652 height 25
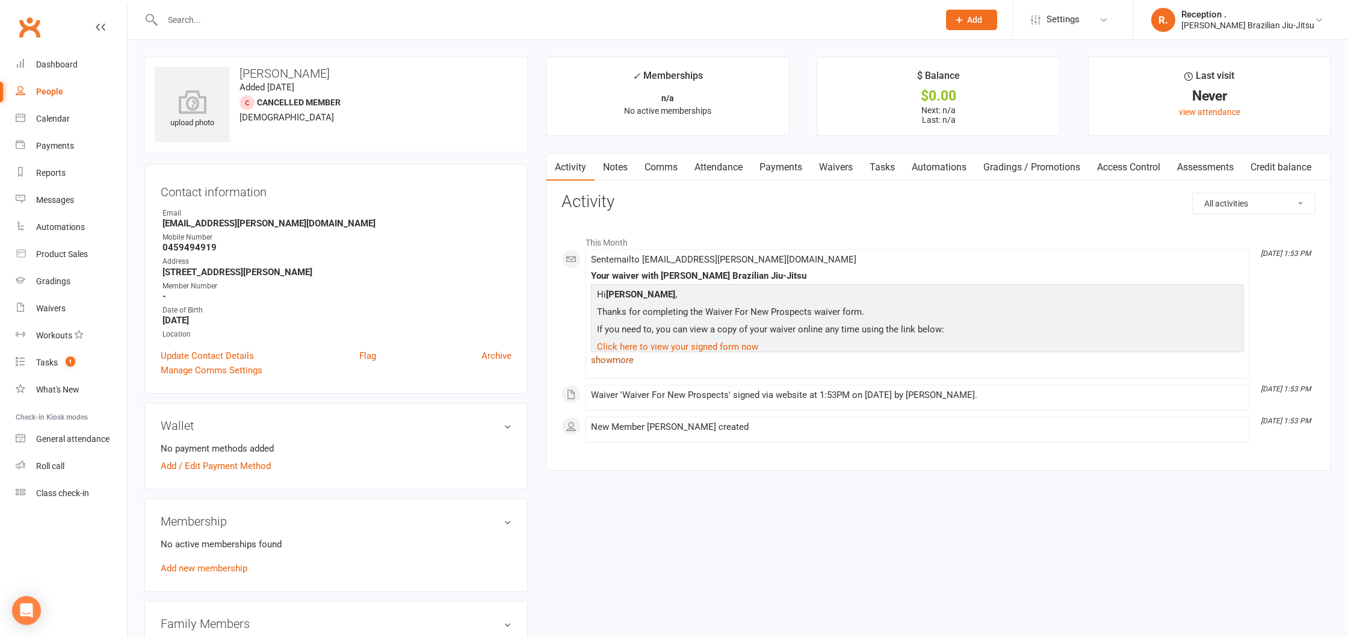
click at [615, 362] on link "show more" at bounding box center [917, 359] width 653 height 17
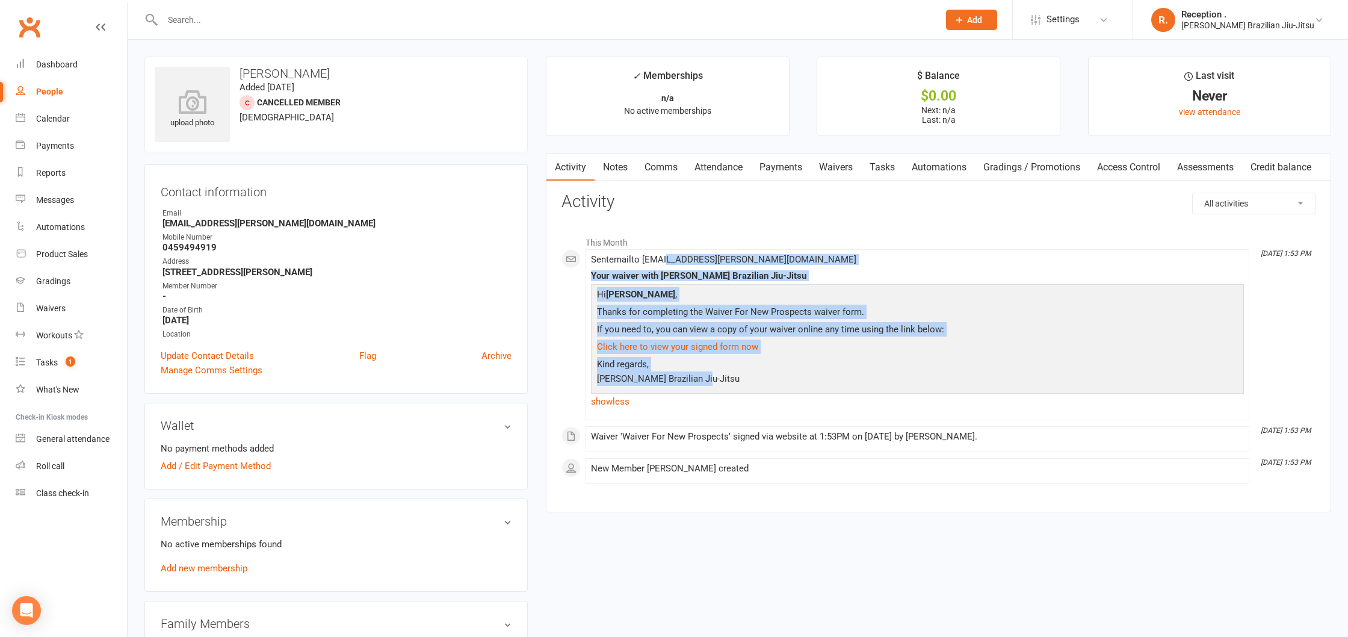
drag, startPoint x: 832, startPoint y: 374, endPoint x: 668, endPoint y: 242, distance: 210.6
click at [668, 253] on li "[DATE] 1:53 PM Sent email to [PERSON_NAME][EMAIL_ADDRESS][DOMAIN_NAME] Your wai…" at bounding box center [918, 334] width 664 height 171
click at [610, 158] on link "Notes" at bounding box center [616, 167] width 42 height 28
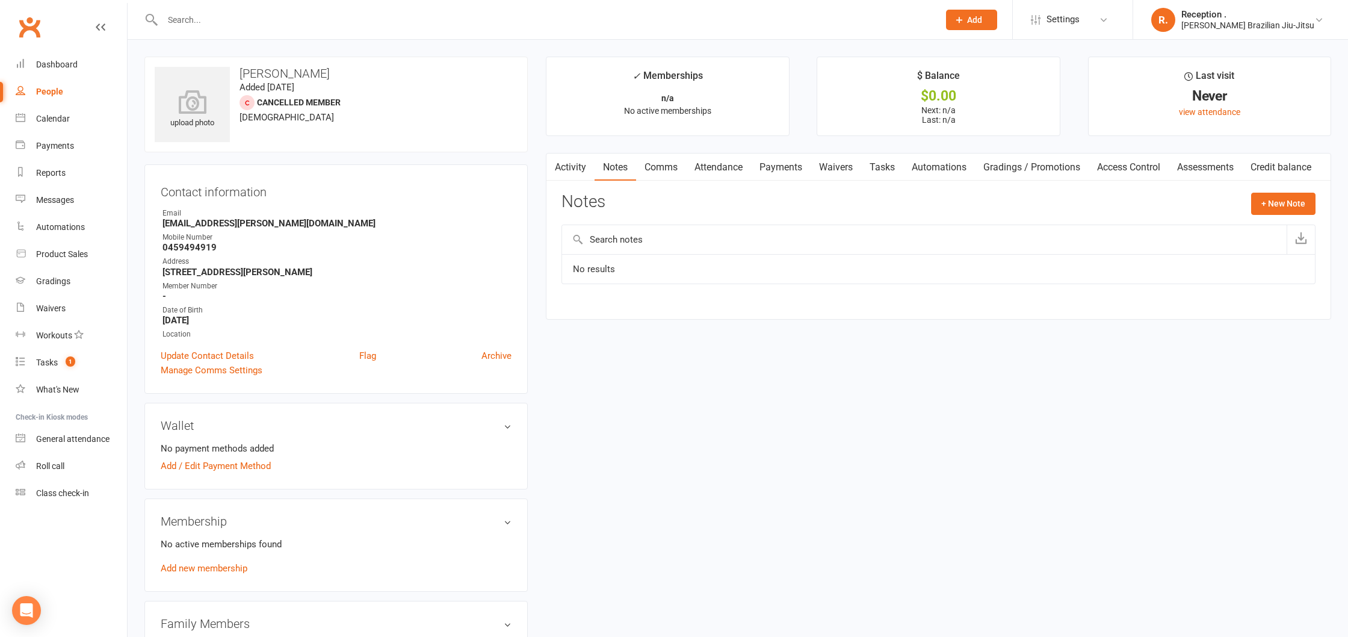
click at [669, 166] on link "Comms" at bounding box center [661, 167] width 50 height 28
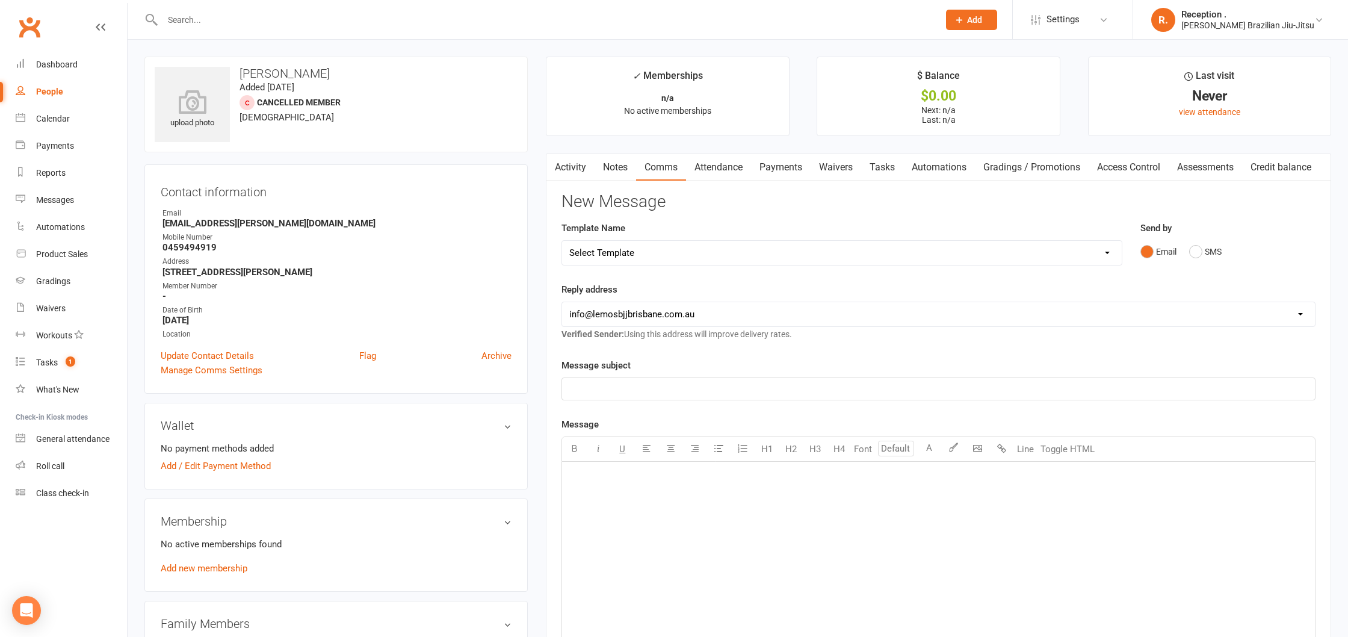
scroll to position [1, 0]
click at [717, 170] on link "Attendance" at bounding box center [718, 167] width 65 height 28
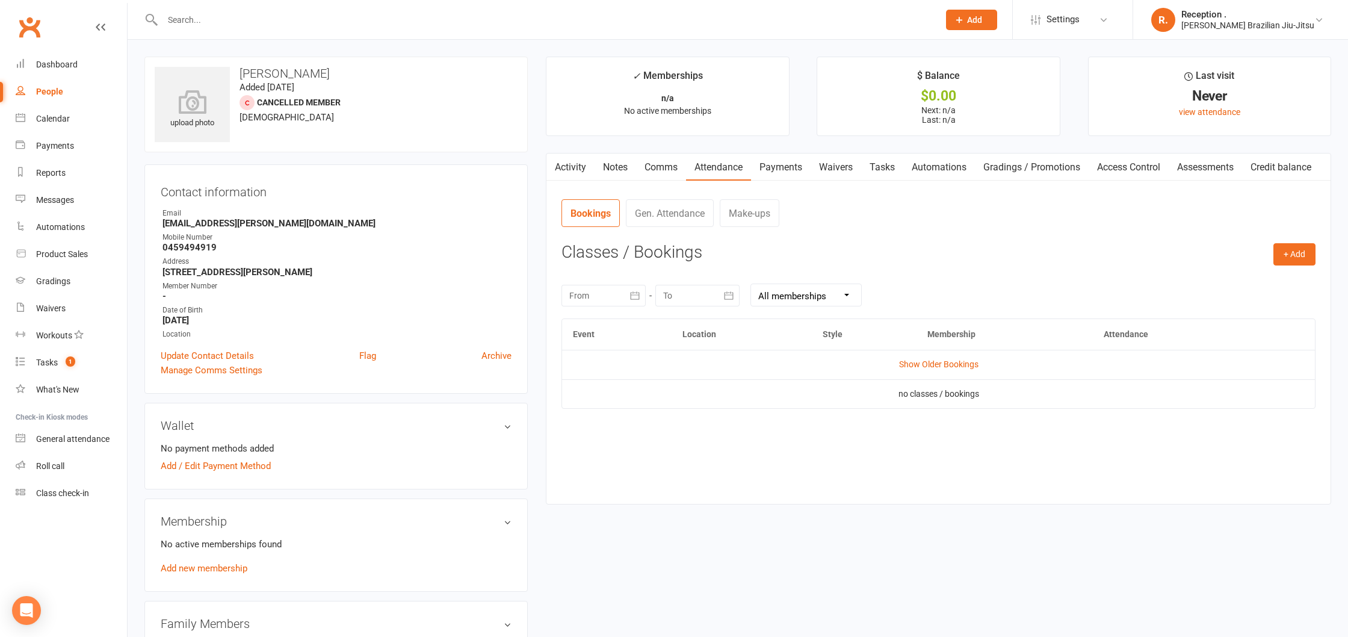
click at [799, 170] on link "Payments" at bounding box center [781, 167] width 60 height 28
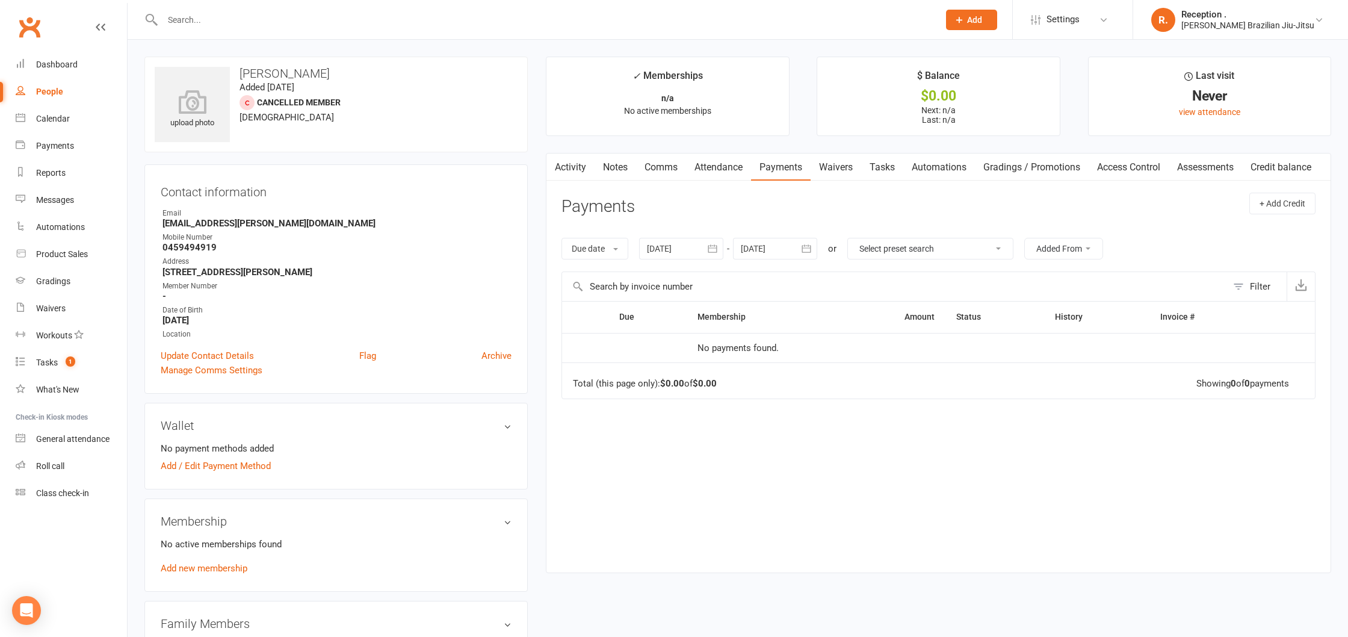
click at [853, 176] on link "Waivers" at bounding box center [836, 167] width 51 height 28
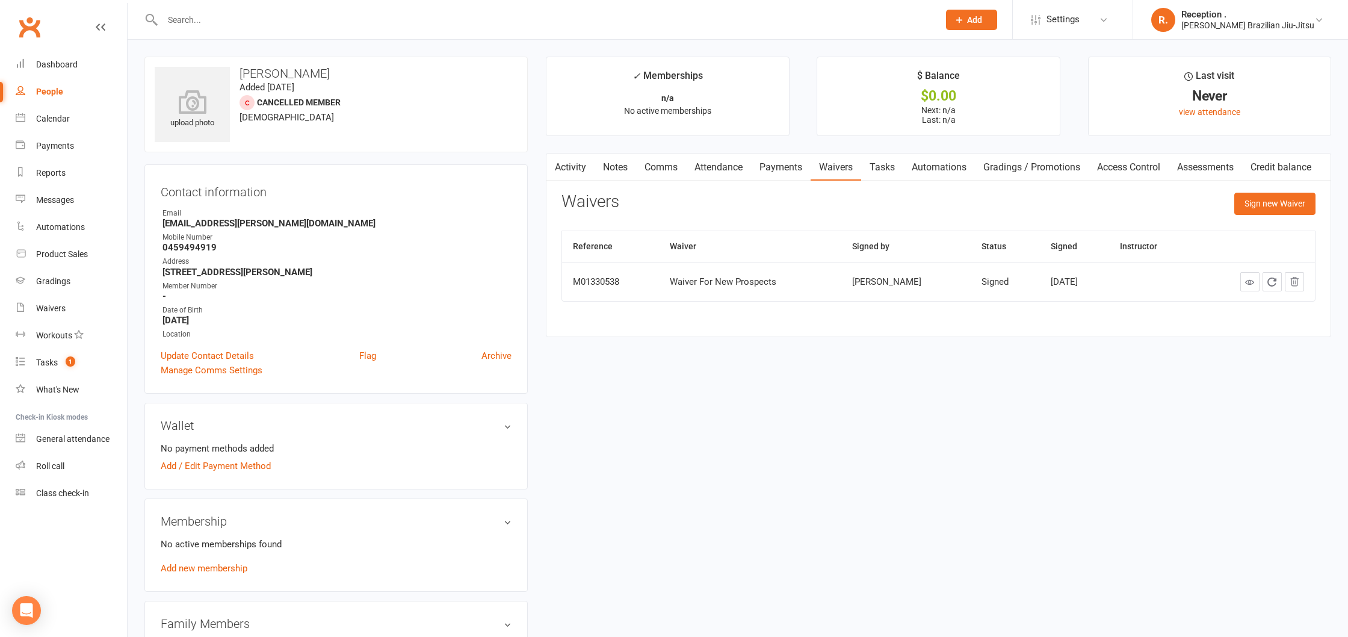
click at [580, 169] on link "Activity" at bounding box center [570, 167] width 48 height 28
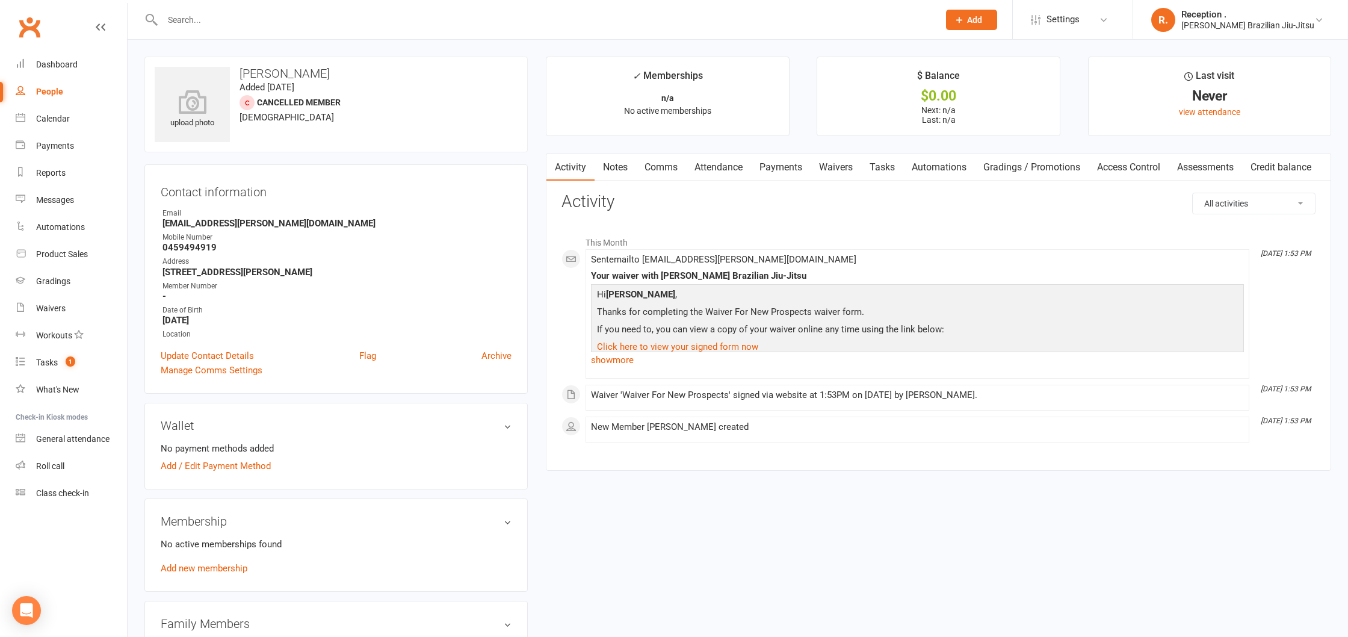
click at [868, 169] on link "Tasks" at bounding box center [882, 167] width 42 height 28
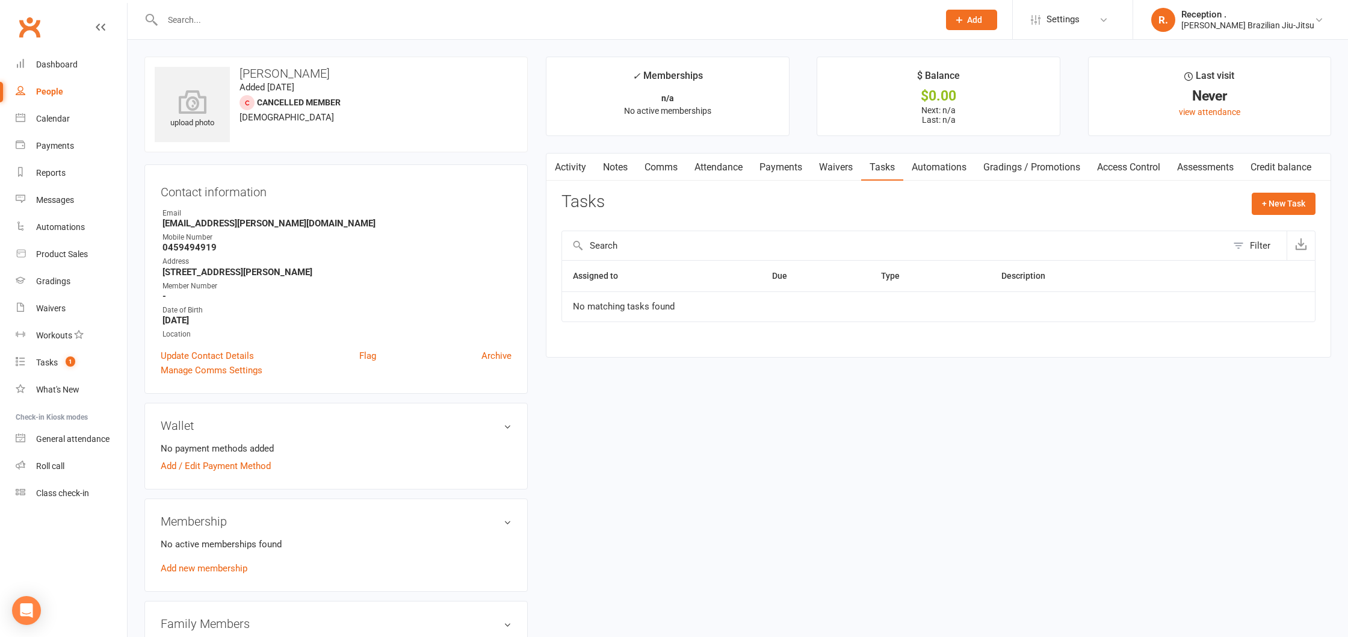
click at [840, 167] on link "Waivers" at bounding box center [836, 167] width 51 height 28
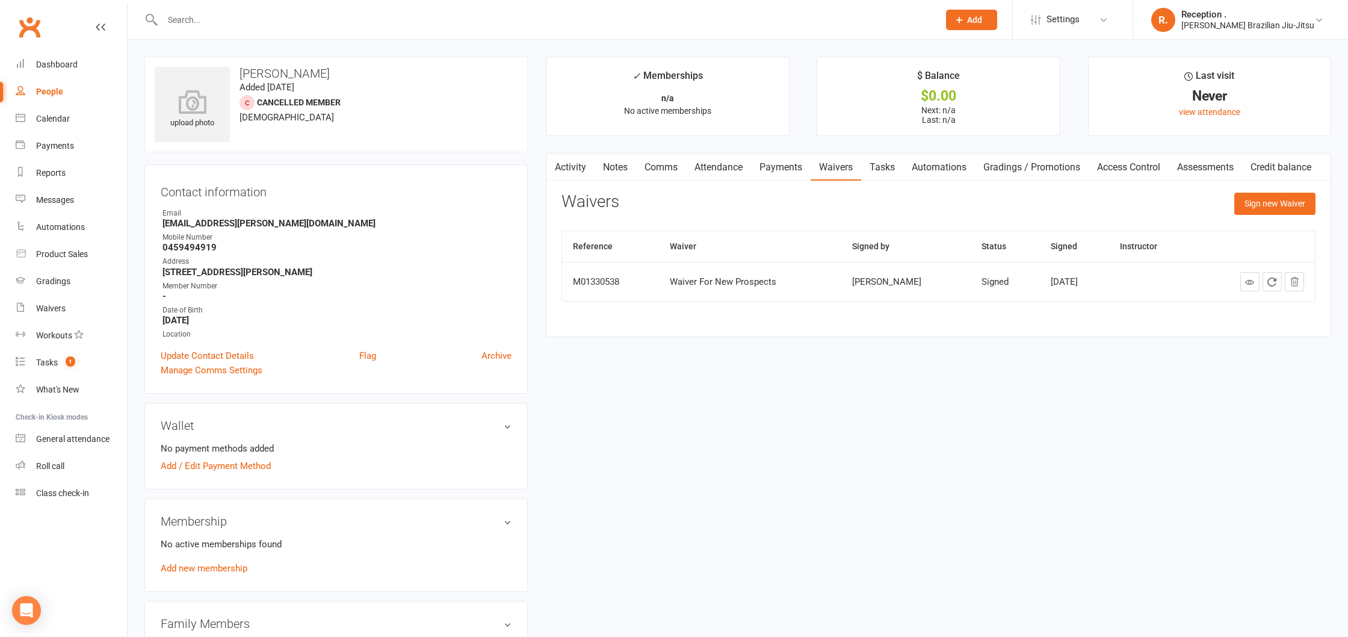
click at [571, 170] on link "Activity" at bounding box center [570, 167] width 48 height 28
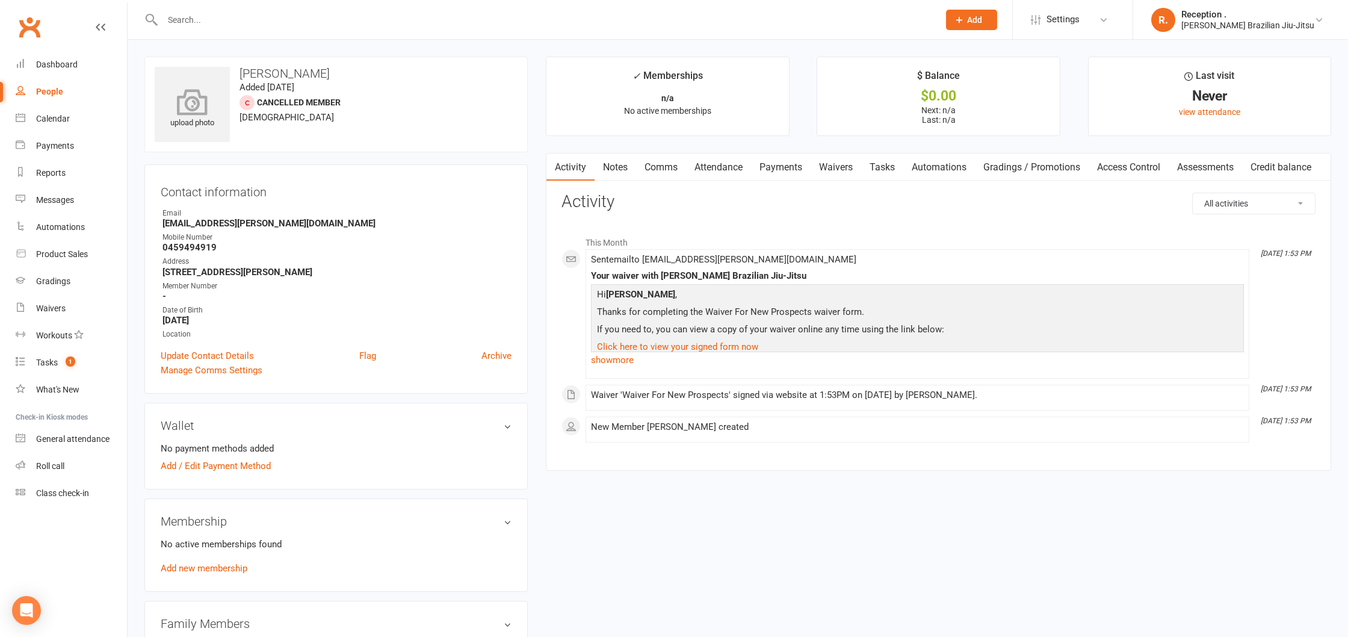
drag, startPoint x: 365, startPoint y: 67, endPoint x: 229, endPoint y: 76, distance: 136.3
click at [228, 76] on div "upload photo [PERSON_NAME] Added [DATE] Cancelled member [DEMOGRAPHIC_DATA]" at bounding box center [335, 105] width 383 height 96
click at [314, 71] on h3 "[PERSON_NAME]" at bounding box center [336, 73] width 363 height 13
drag, startPoint x: 378, startPoint y: 76, endPoint x: 243, endPoint y: 76, distance: 134.8
click at [243, 76] on h3 "[PERSON_NAME]" at bounding box center [336, 73] width 363 height 13
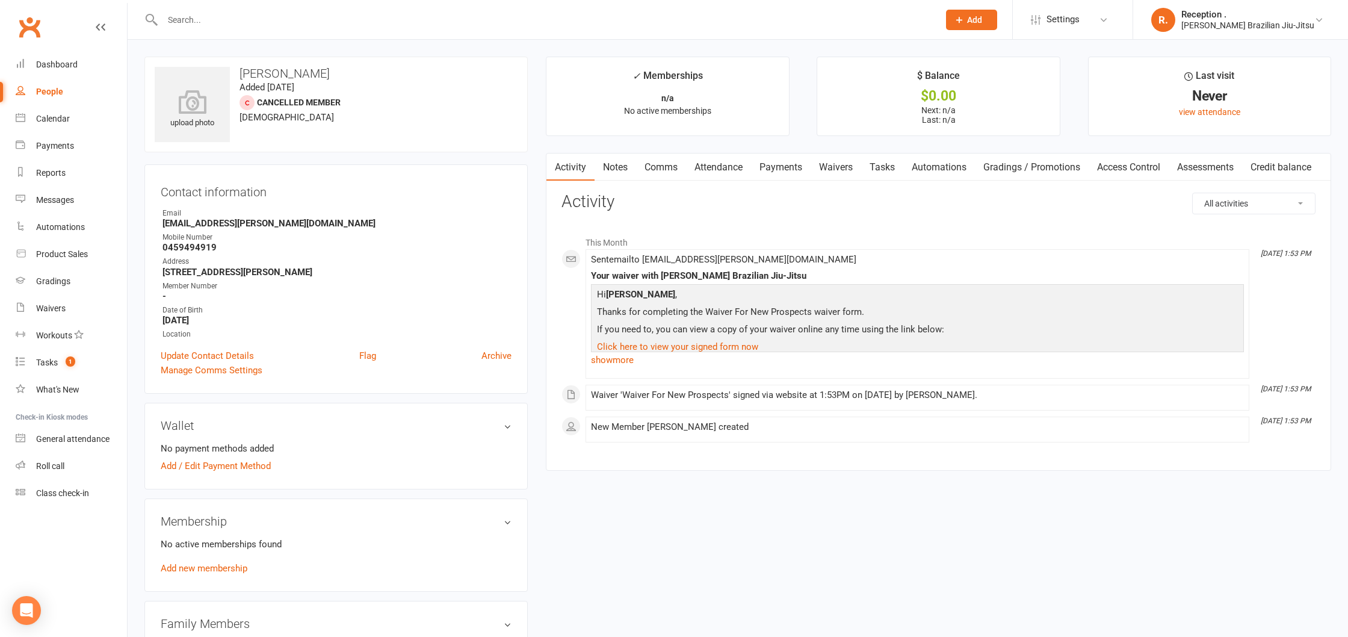
click at [311, 75] on h3 "[PERSON_NAME]" at bounding box center [336, 73] width 363 height 13
click at [315, 75] on h3 "[PERSON_NAME]" at bounding box center [336, 73] width 363 height 13
copy h3 "[PERSON_NAME]"
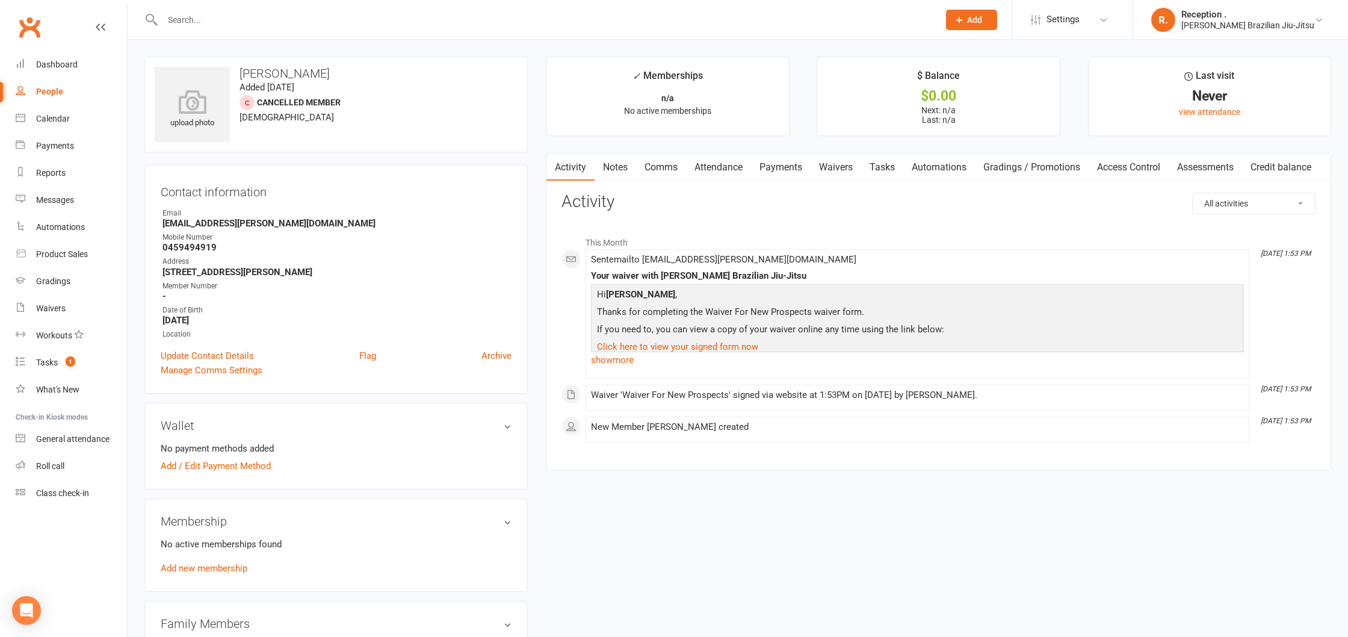
click at [217, 28] on input "text" at bounding box center [545, 19] width 772 height 17
paste input "[EMAIL_ADDRESS][DOMAIN_NAME]"
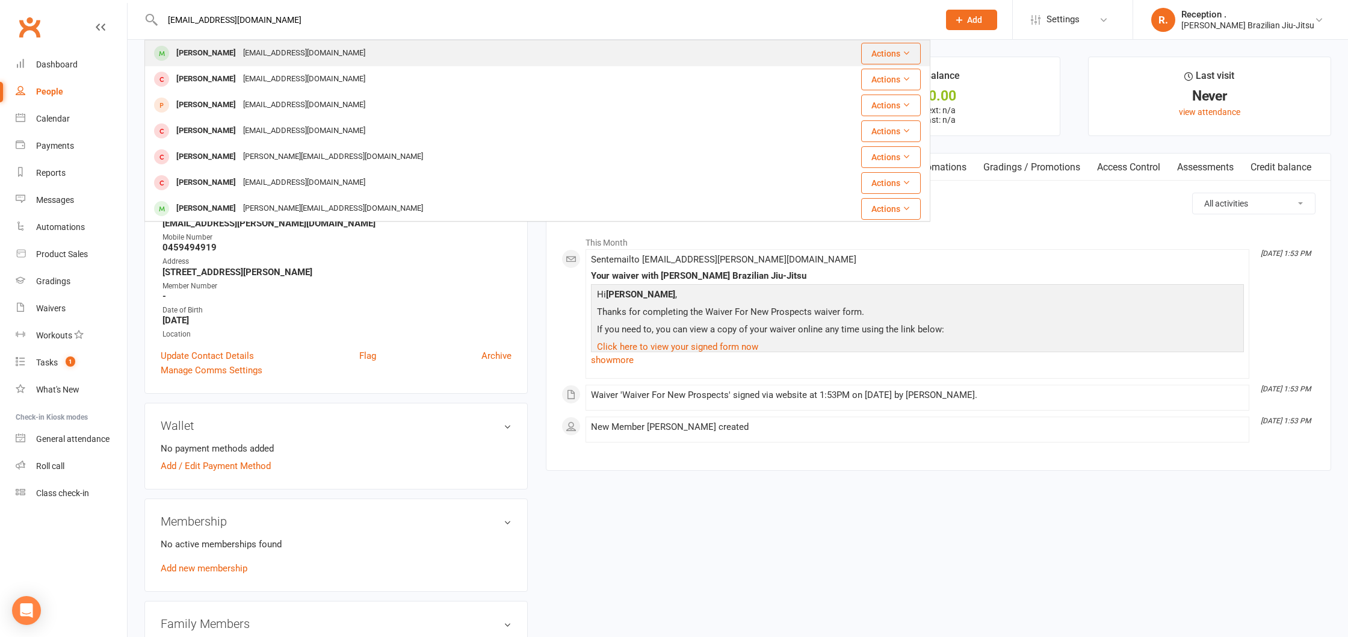
type input "[EMAIL_ADDRESS][DOMAIN_NAME]"
click at [252, 52] on div "[EMAIL_ADDRESS][DOMAIN_NAME]" at bounding box center [304, 53] width 129 height 17
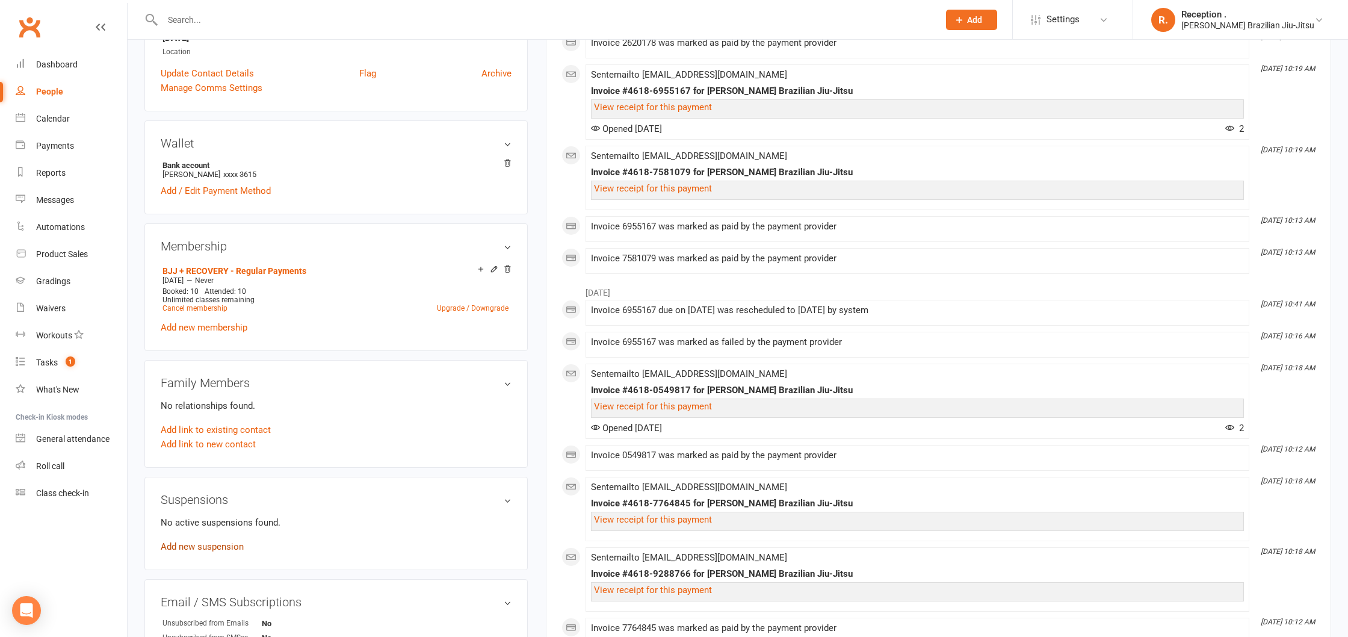
scroll to position [317, 0]
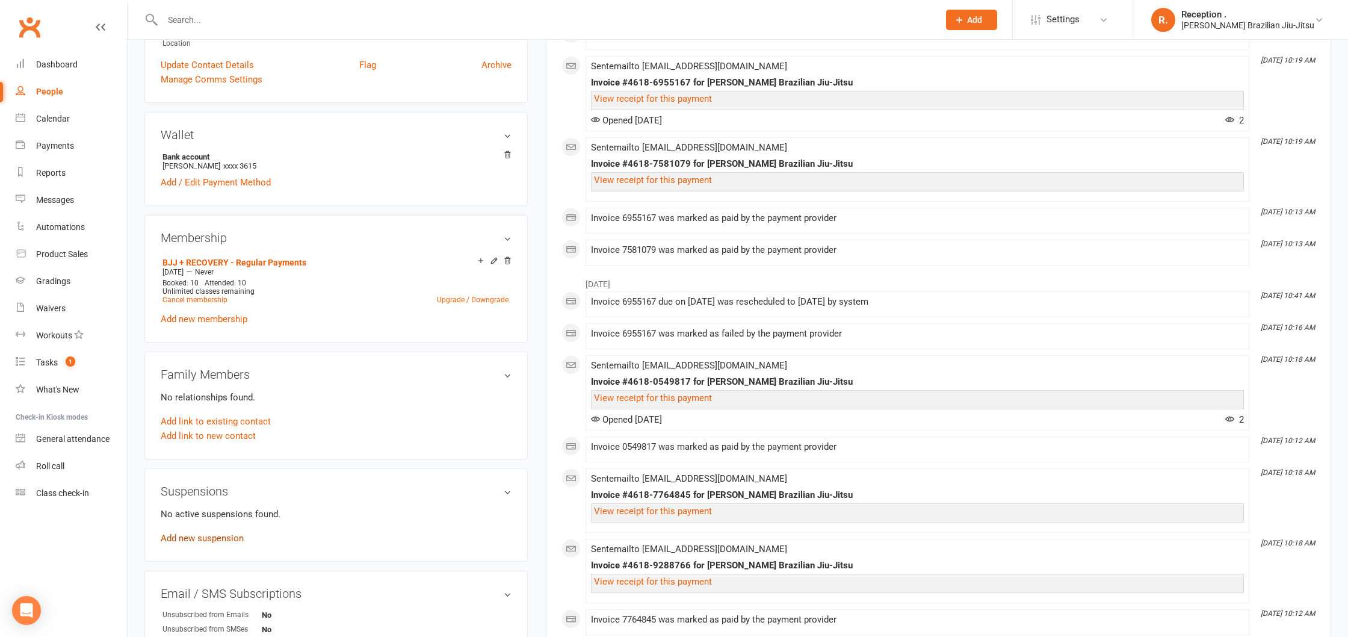
click at [207, 533] on link "Add new suspension" at bounding box center [202, 538] width 83 height 11
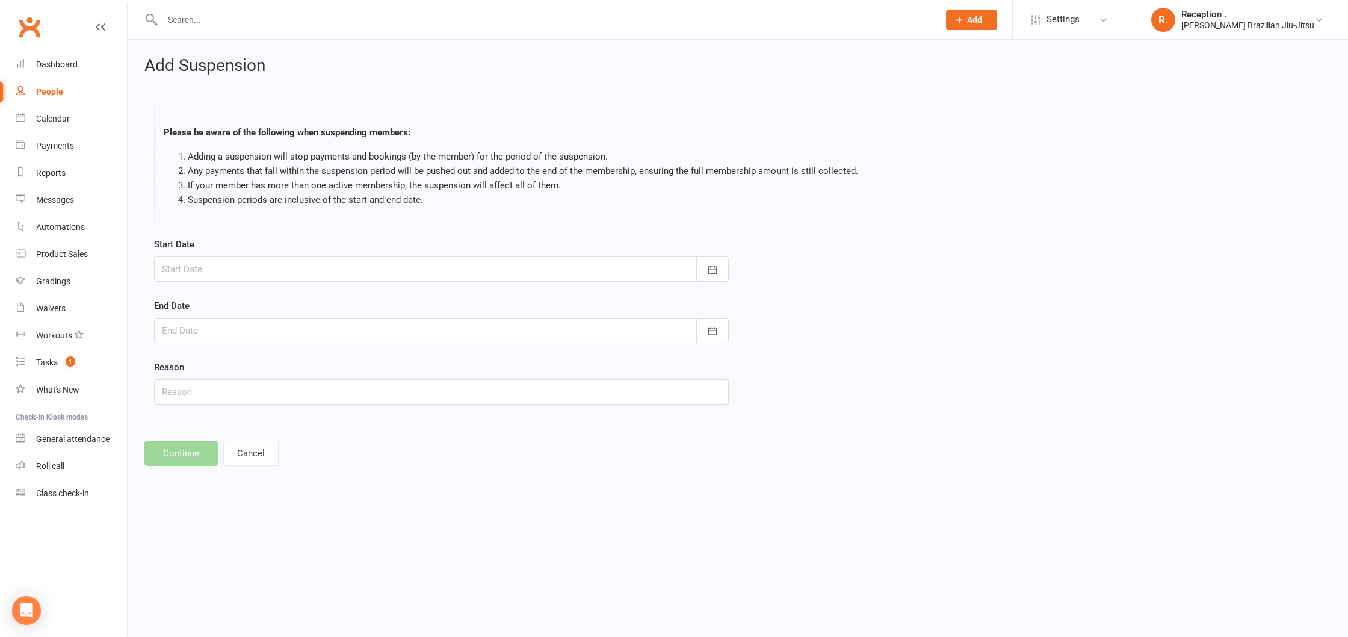
click at [391, 255] on div "Start Date [DATE] Sun Mon Tue Wed Thu Fri Sat 31 27 28 29 30 31 01 02 32 03 04 …" at bounding box center [441, 259] width 575 height 45
click at [348, 264] on div at bounding box center [441, 268] width 575 height 25
click at [232, 409] on span "18" at bounding box center [229, 414] width 10 height 10
type input "[DATE]"
click at [226, 336] on div at bounding box center [441, 330] width 575 height 25
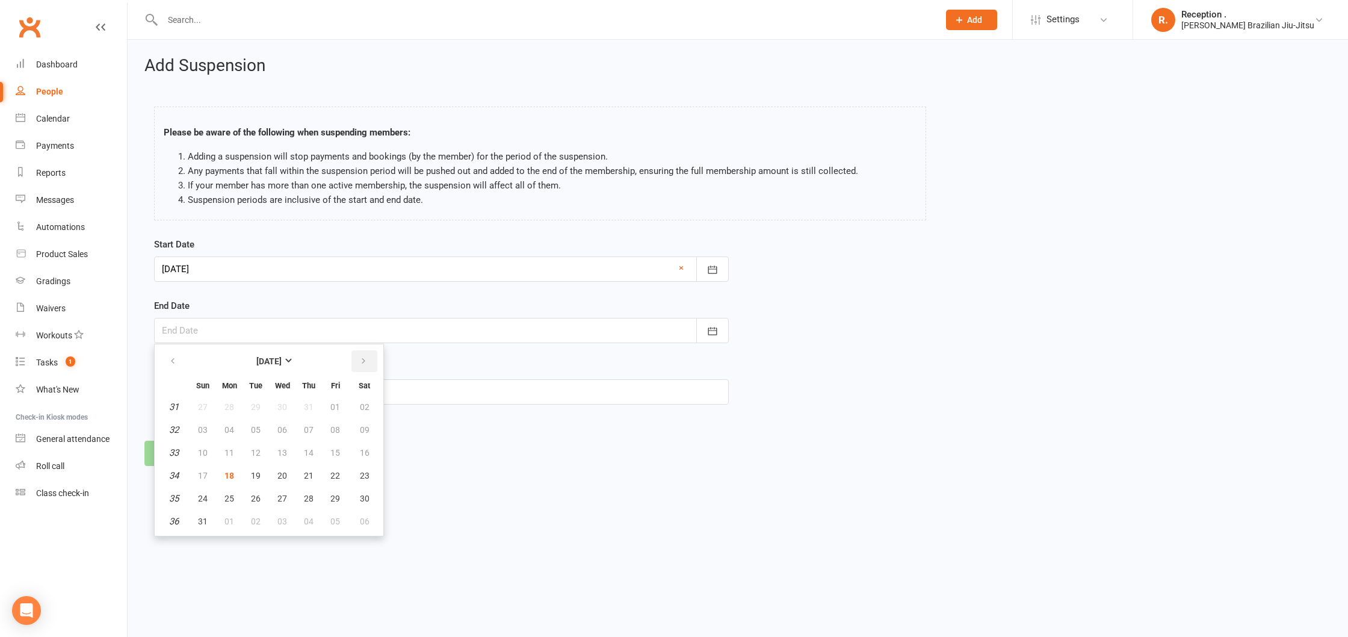
drag, startPoint x: 368, startPoint y: 356, endPoint x: 362, endPoint y: 362, distance: 9.4
click at [368, 356] on button "button" at bounding box center [364, 361] width 26 height 22
click at [312, 449] on button "18" at bounding box center [308, 453] width 25 height 22
type input "[DATE]"
click at [206, 386] on input "text" at bounding box center [441, 391] width 575 height 25
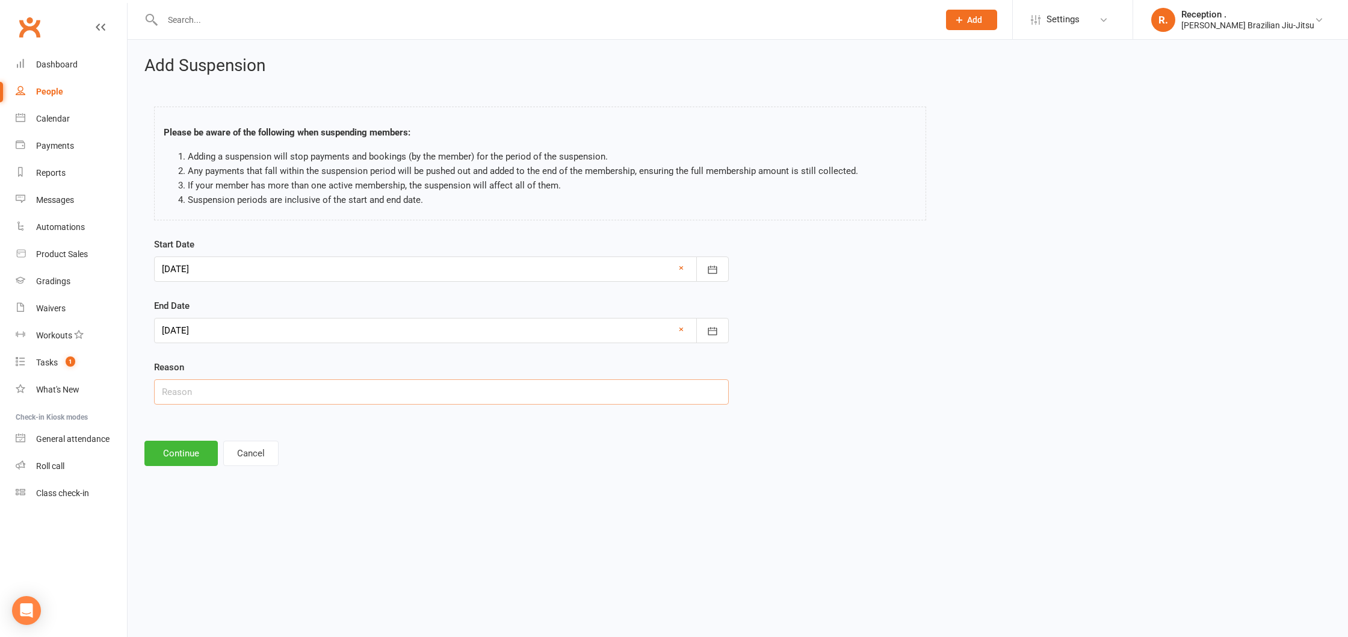
type input "Injury"
click at [161, 457] on button "Continue" at bounding box center [180, 453] width 73 height 25
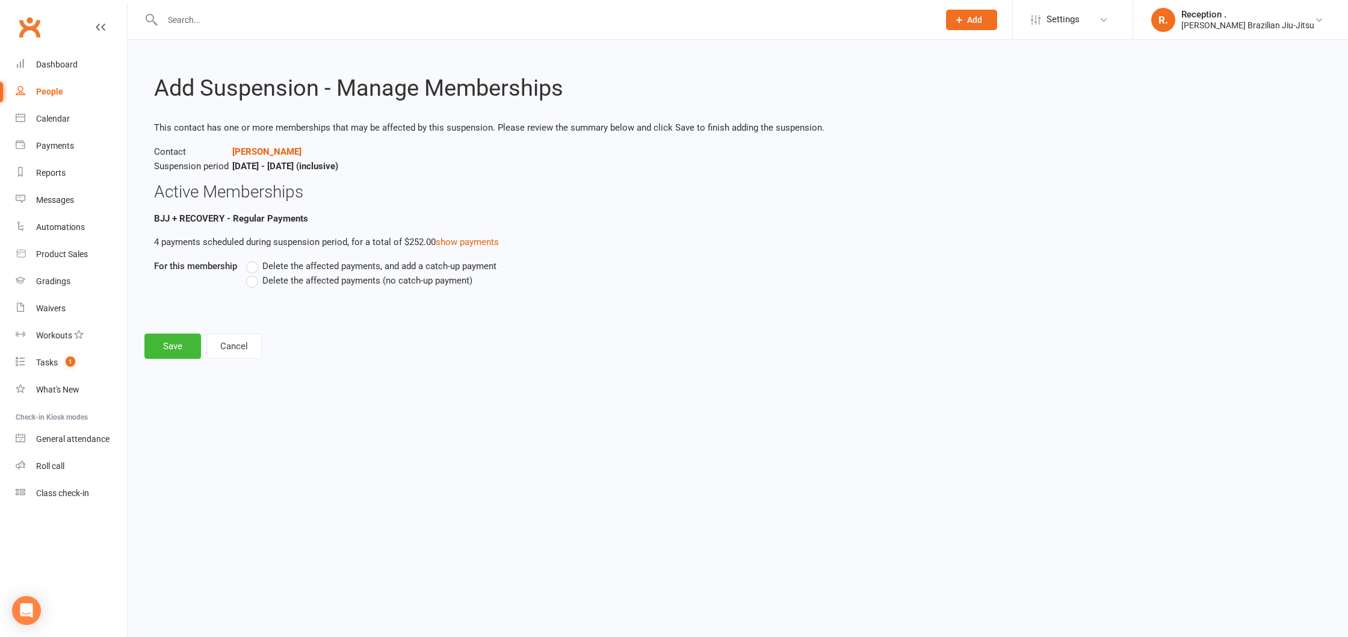
drag, startPoint x: 291, startPoint y: 280, endPoint x: 294, endPoint y: 286, distance: 6.2
click at [291, 280] on span "Delete the affected payments (no catch-up payment)" at bounding box center [367, 279] width 210 height 13
click at [254, 273] on input "Delete the affected payments (no catch-up payment)" at bounding box center [250, 273] width 8 height 0
click at [164, 344] on button "Save" at bounding box center [172, 345] width 57 height 25
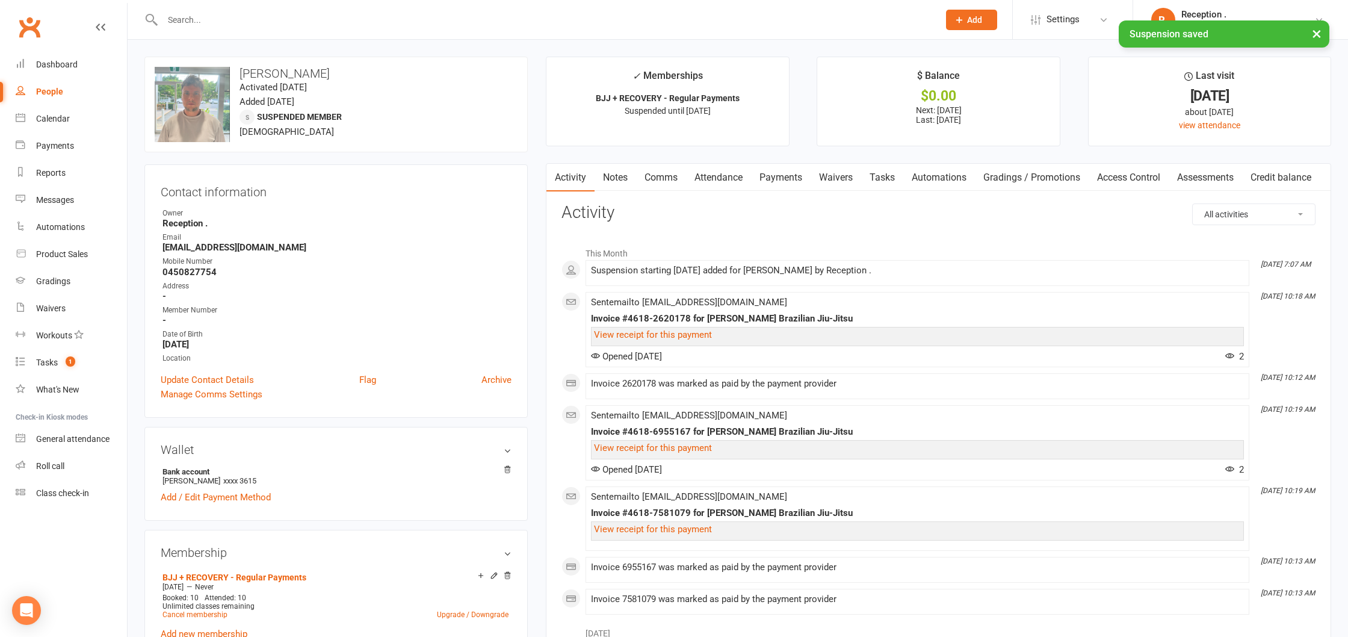
click at [787, 179] on link "Payments" at bounding box center [781, 178] width 60 height 28
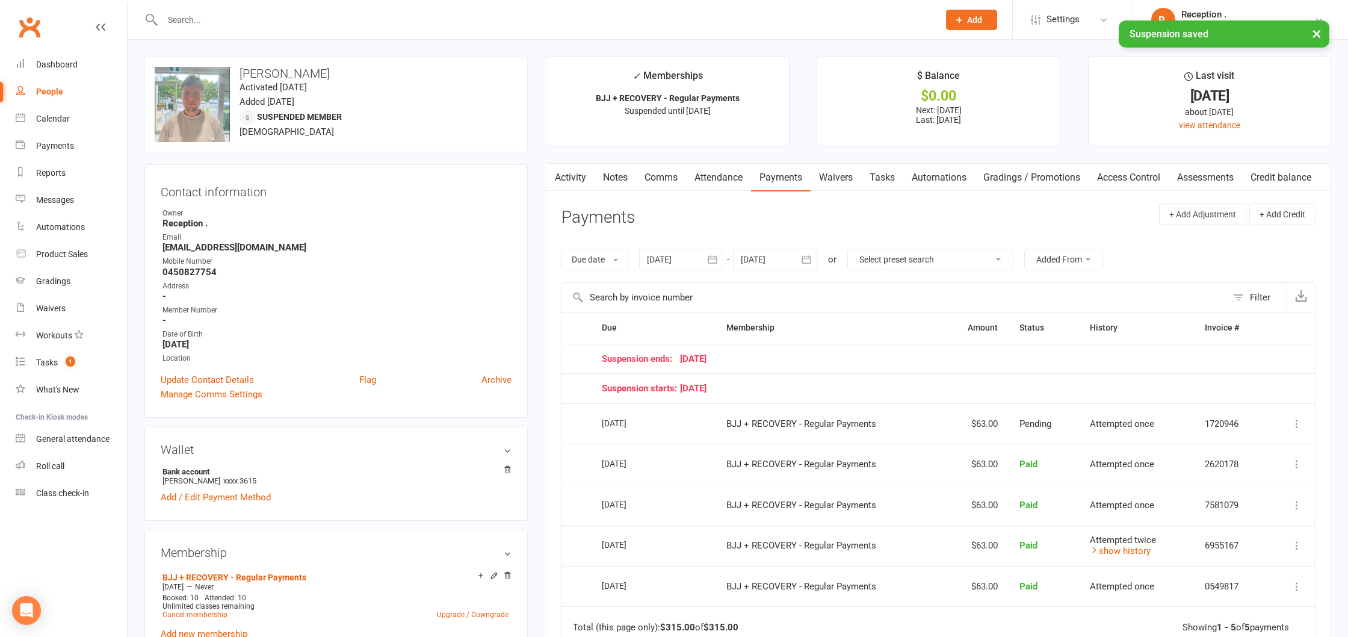
click at [697, 255] on div at bounding box center [681, 260] width 84 height 22
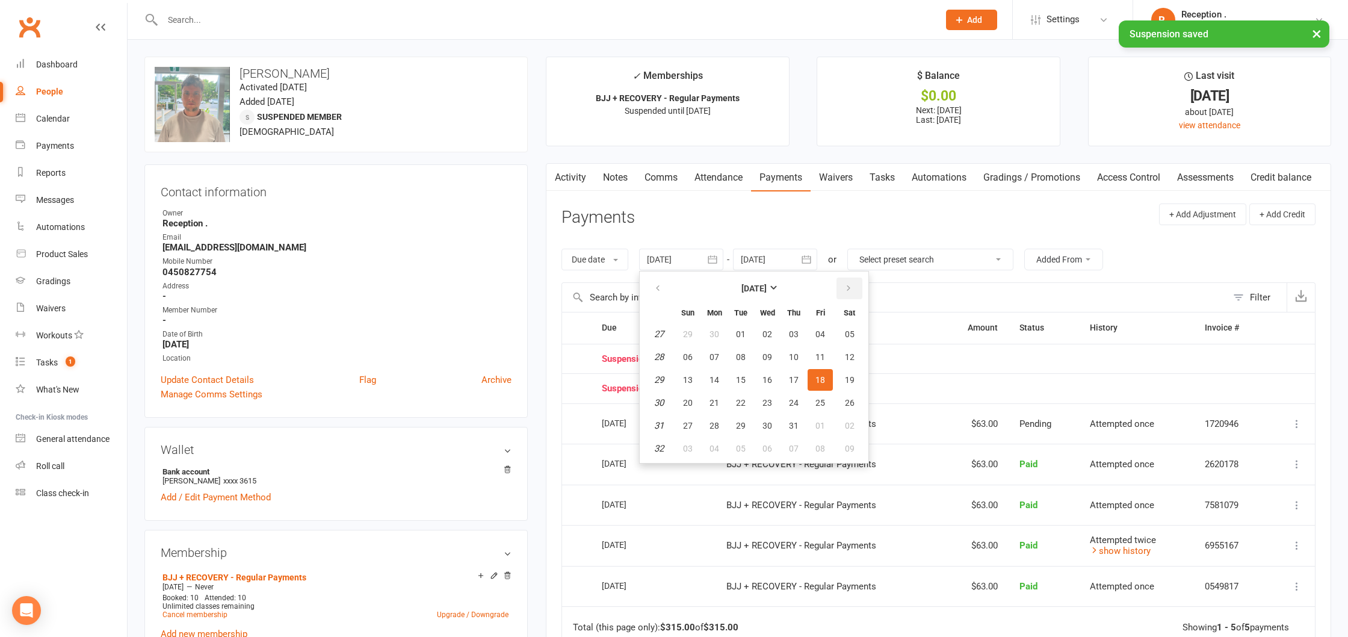
click at [850, 292] on icon "button" at bounding box center [848, 288] width 8 height 10
click at [822, 358] on span "12" at bounding box center [821, 357] width 10 height 10
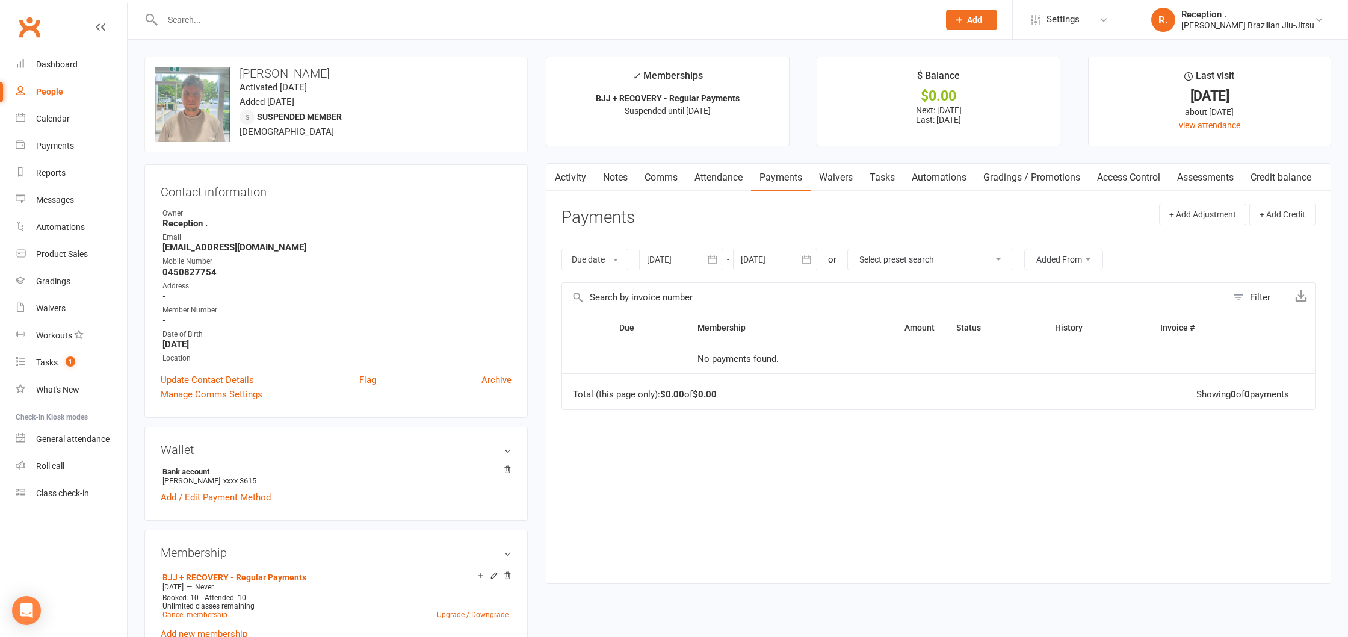
drag, startPoint x: 703, startPoint y: 257, endPoint x: 740, endPoint y: 262, distance: 37.7
click at [704, 258] on div at bounding box center [681, 260] width 84 height 22
click at [659, 282] on button "button" at bounding box center [659, 288] width 26 height 22
drag, startPoint x: 659, startPoint y: 282, endPoint x: 686, endPoint y: 301, distance: 32.9
click at [661, 283] on button "button" at bounding box center [659, 288] width 26 height 22
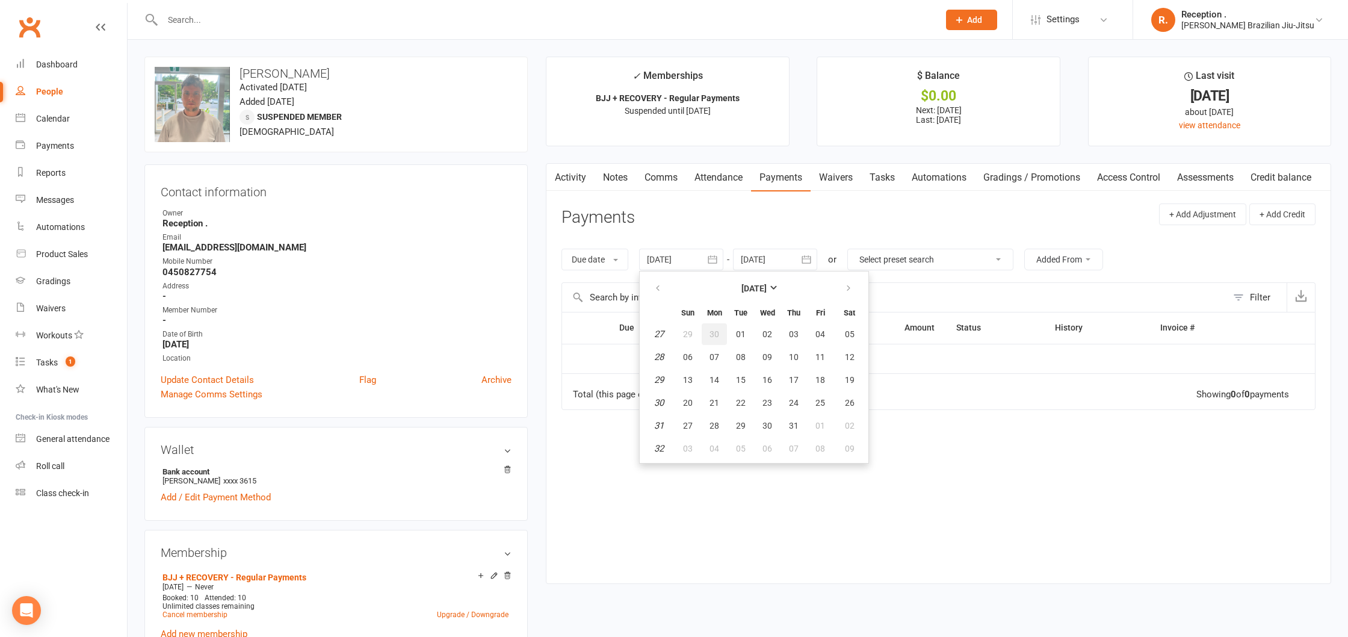
click at [716, 323] on button "30" at bounding box center [714, 334] width 25 height 22
type input "[DATE]"
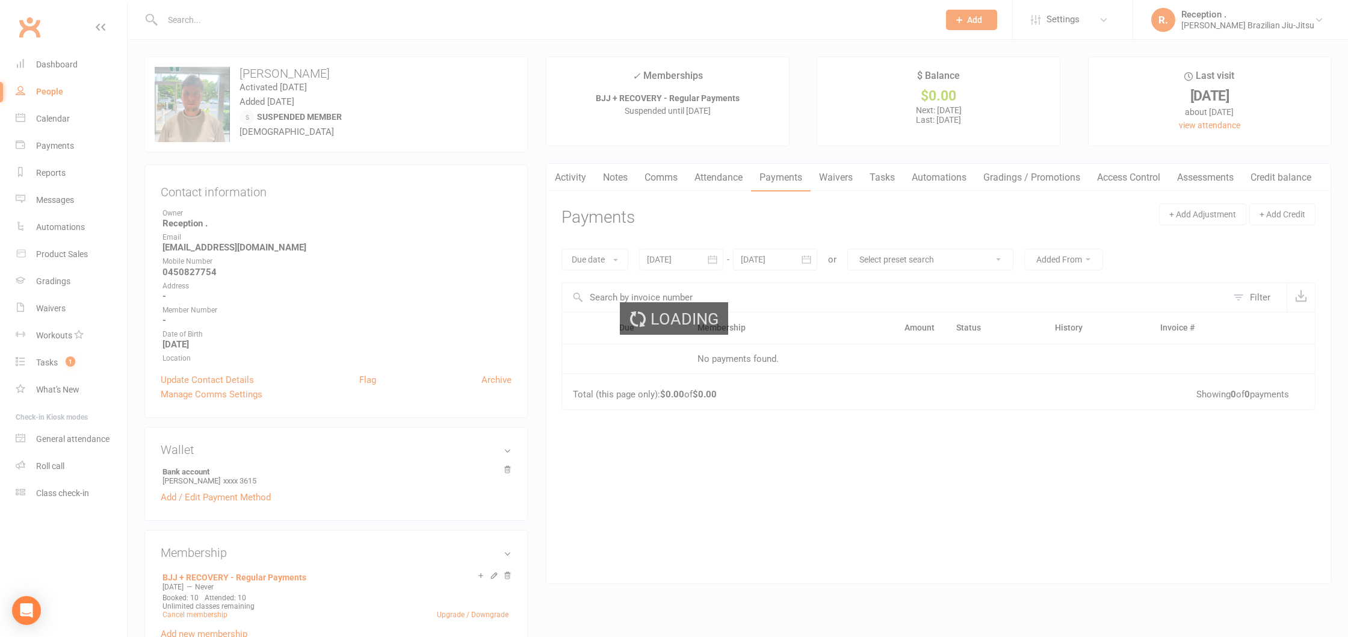
click at [790, 264] on div "Loading" at bounding box center [674, 318] width 1348 height 637
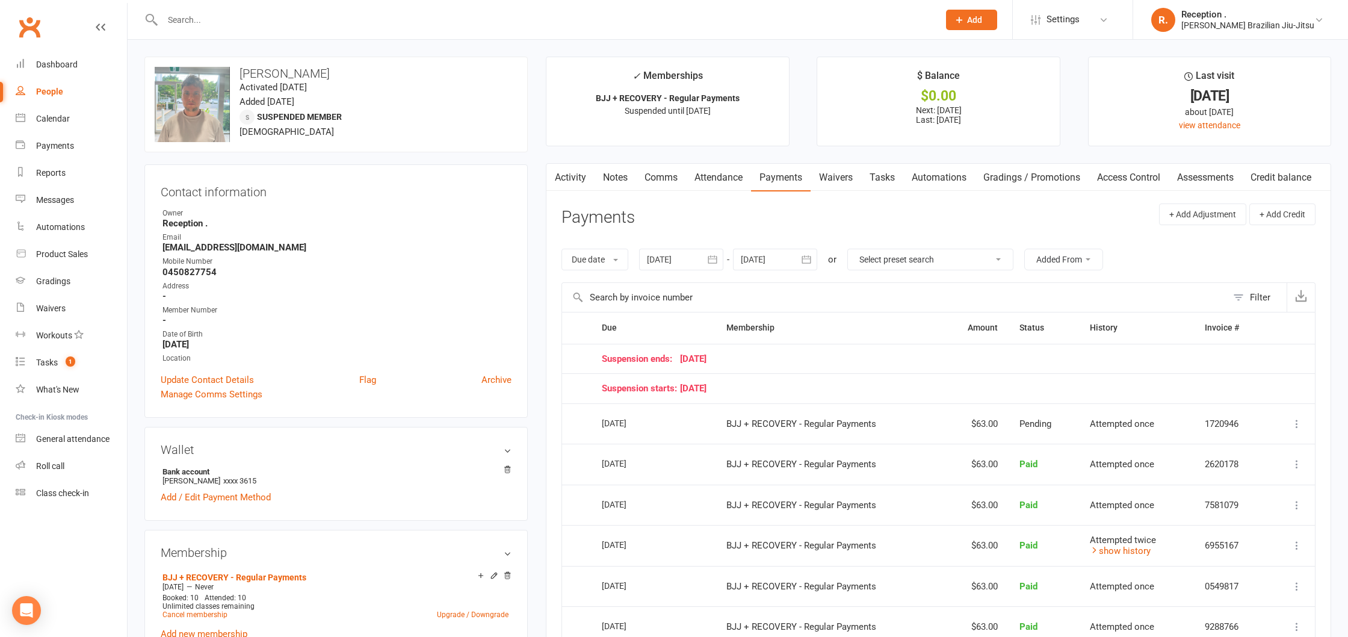
click at [794, 259] on div at bounding box center [775, 260] width 84 height 22
click at [950, 291] on button "button" at bounding box center [943, 288] width 26 height 22
click at [931, 346] on button "13" at bounding box center [943, 357] width 31 height 22
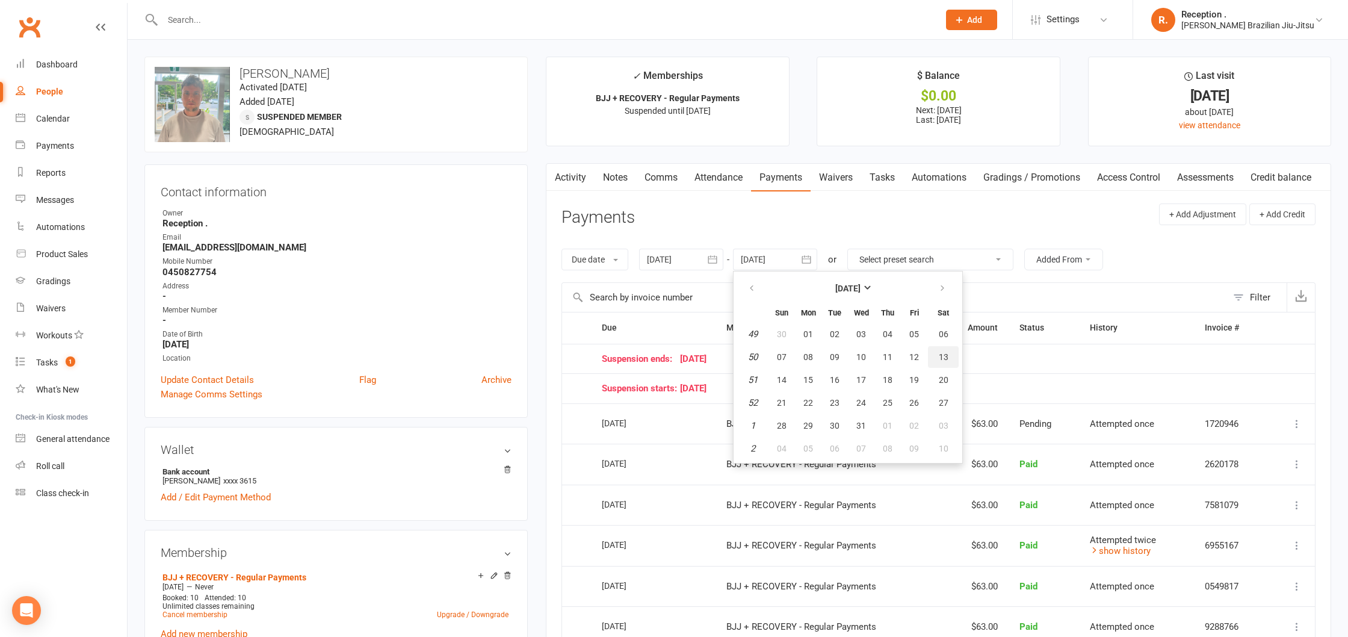
type input "[DATE]"
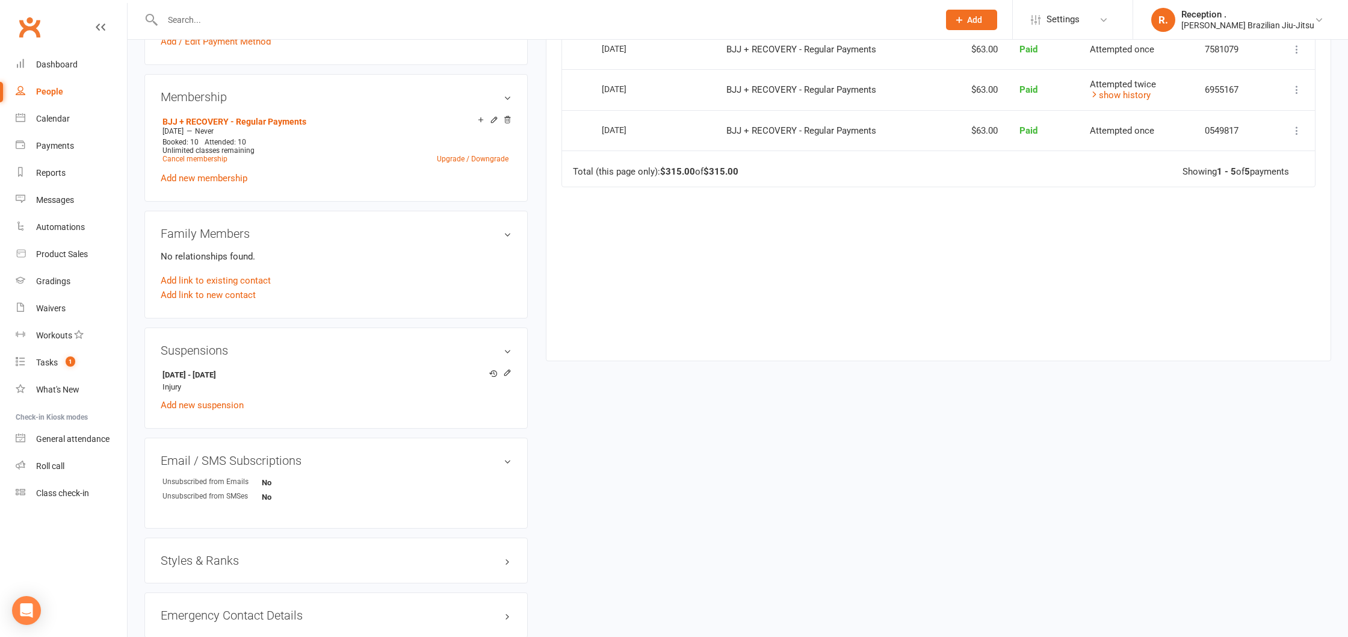
scroll to position [460, 0]
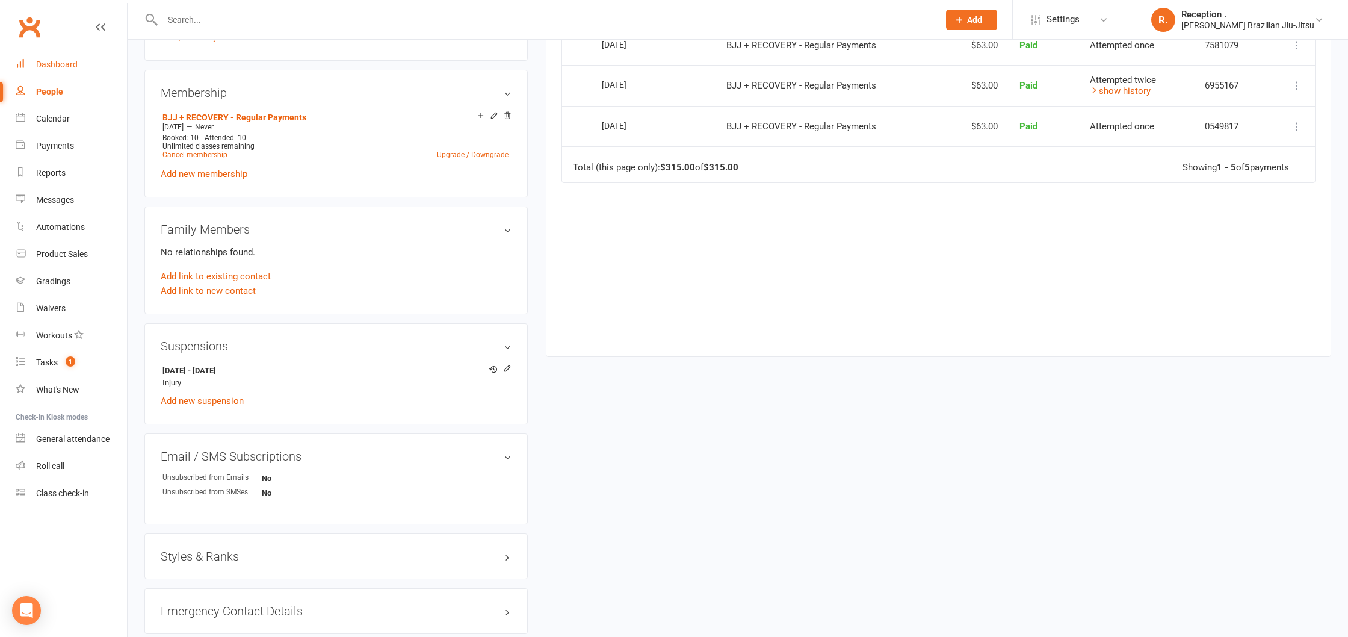
click at [44, 64] on div "Dashboard" at bounding box center [57, 65] width 42 height 10
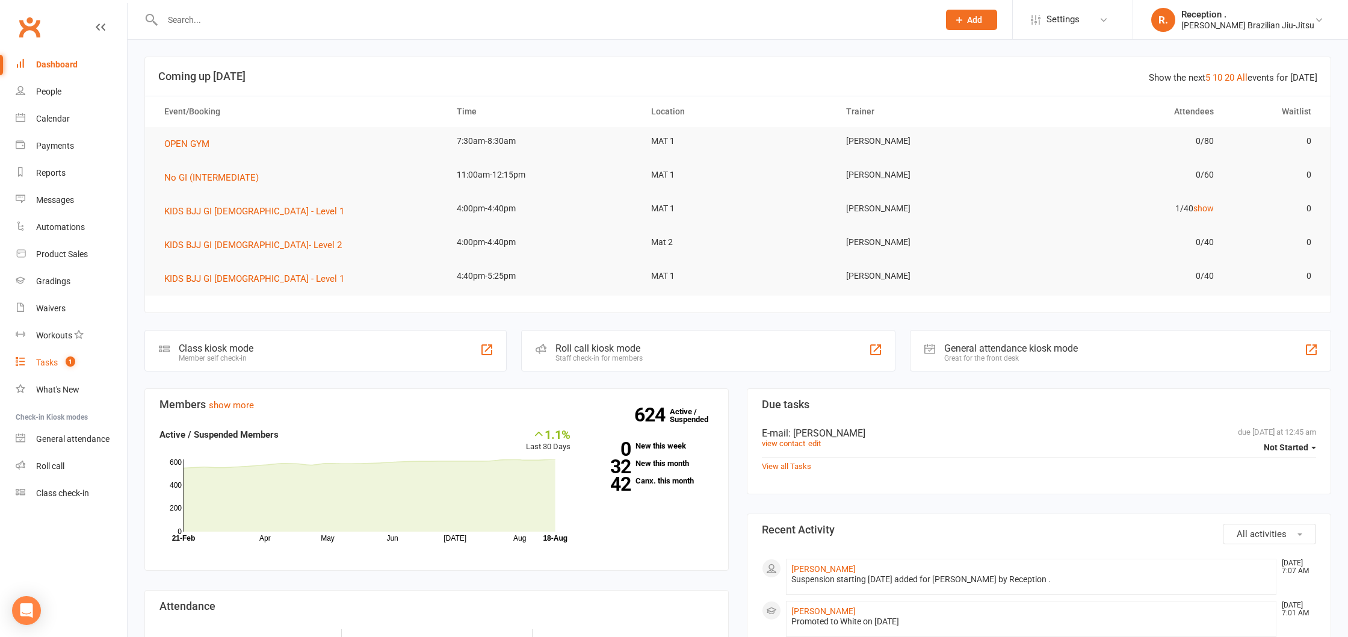
click at [43, 365] on div "Tasks" at bounding box center [47, 363] width 22 height 10
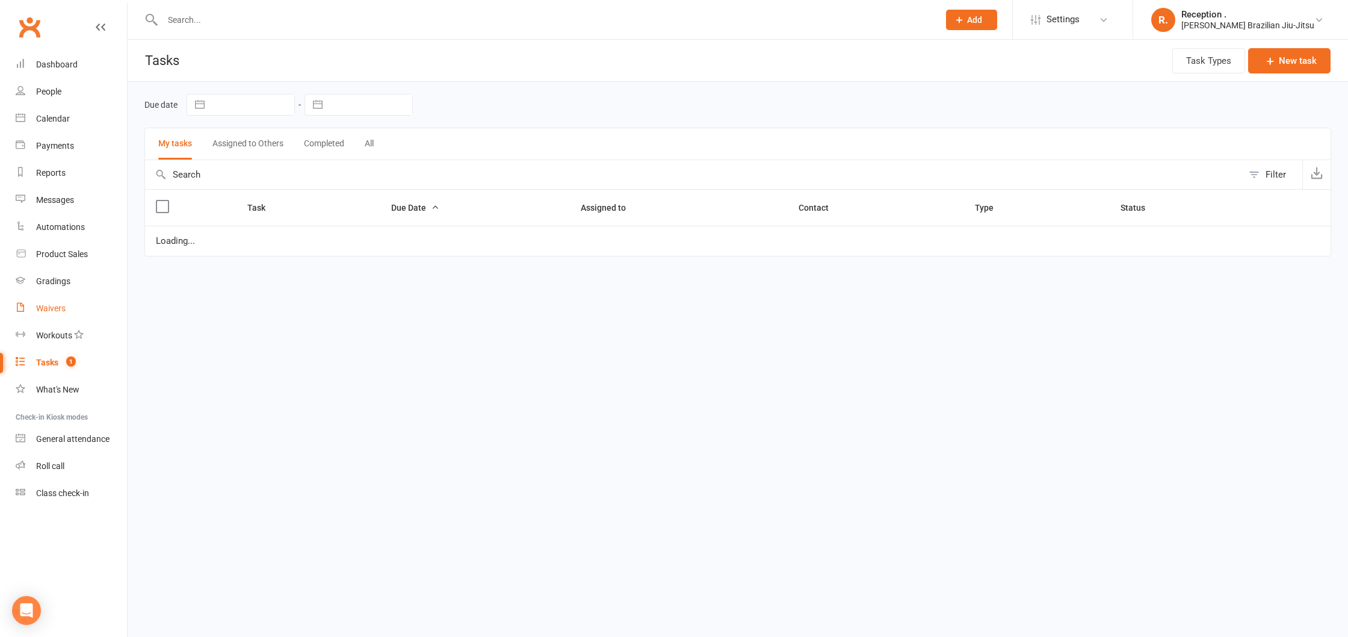
click at [51, 313] on div "Waivers" at bounding box center [50, 308] width 29 height 10
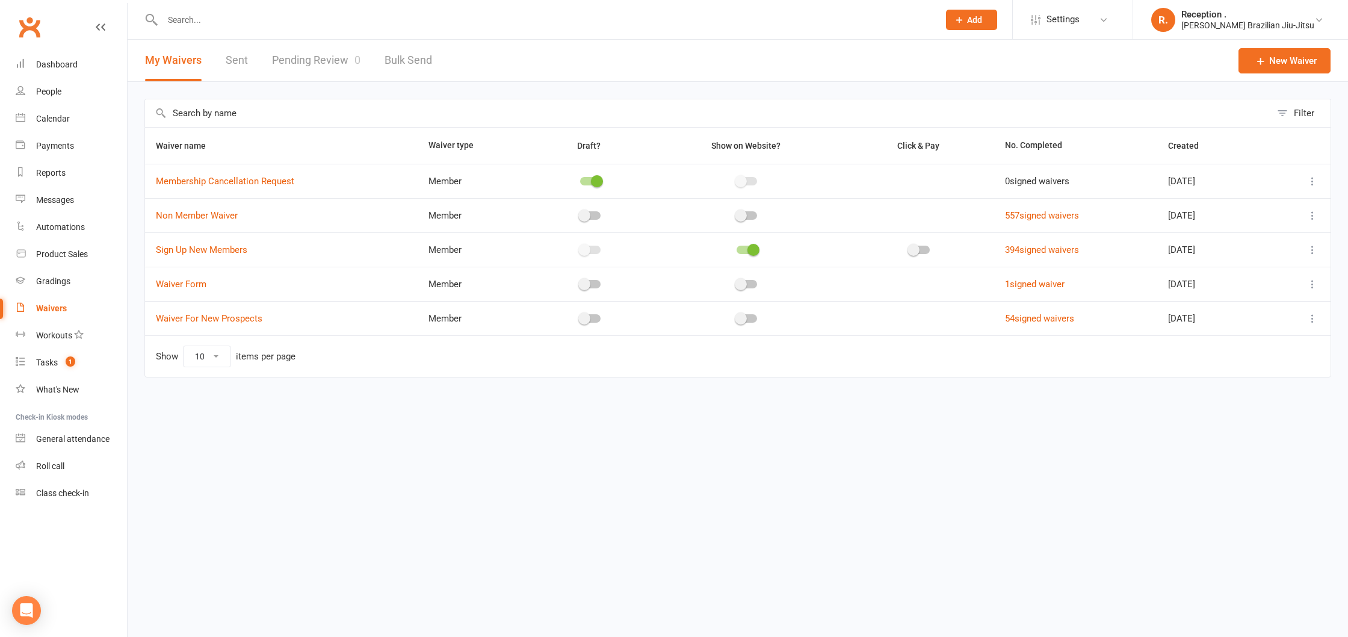
click at [294, 58] on link "Pending Review 0" at bounding box center [316, 61] width 88 height 42
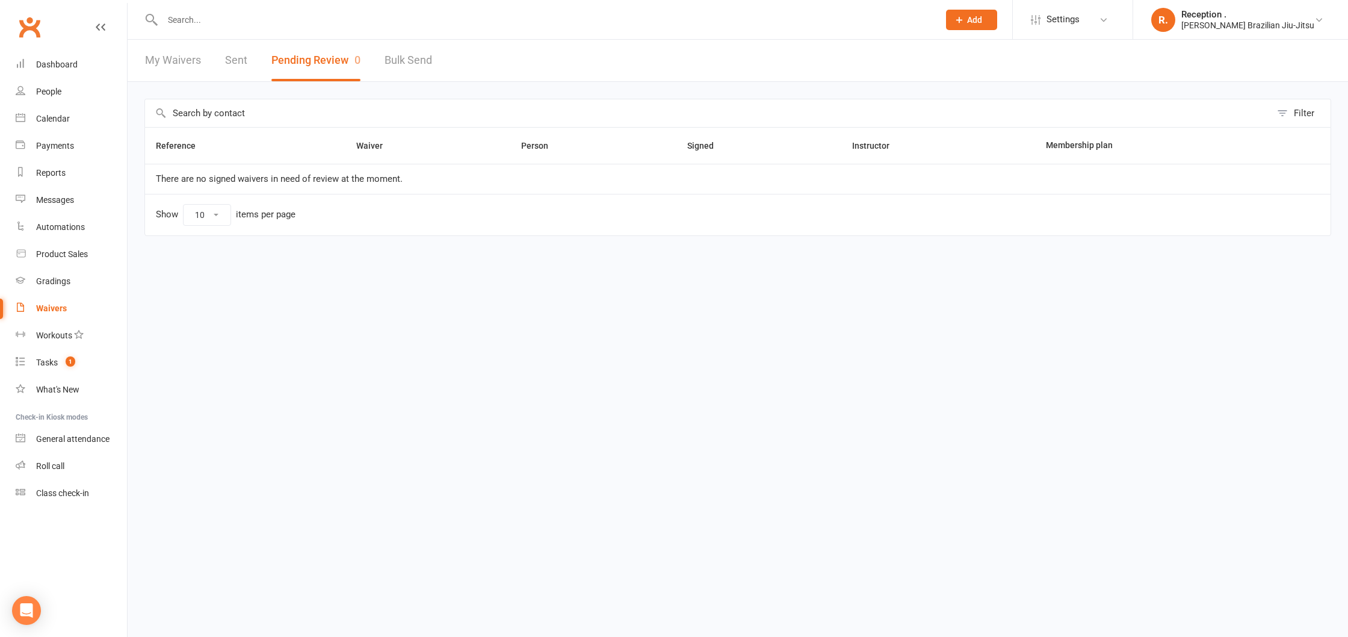
click at [184, 66] on link "My Waivers" at bounding box center [173, 61] width 56 height 42
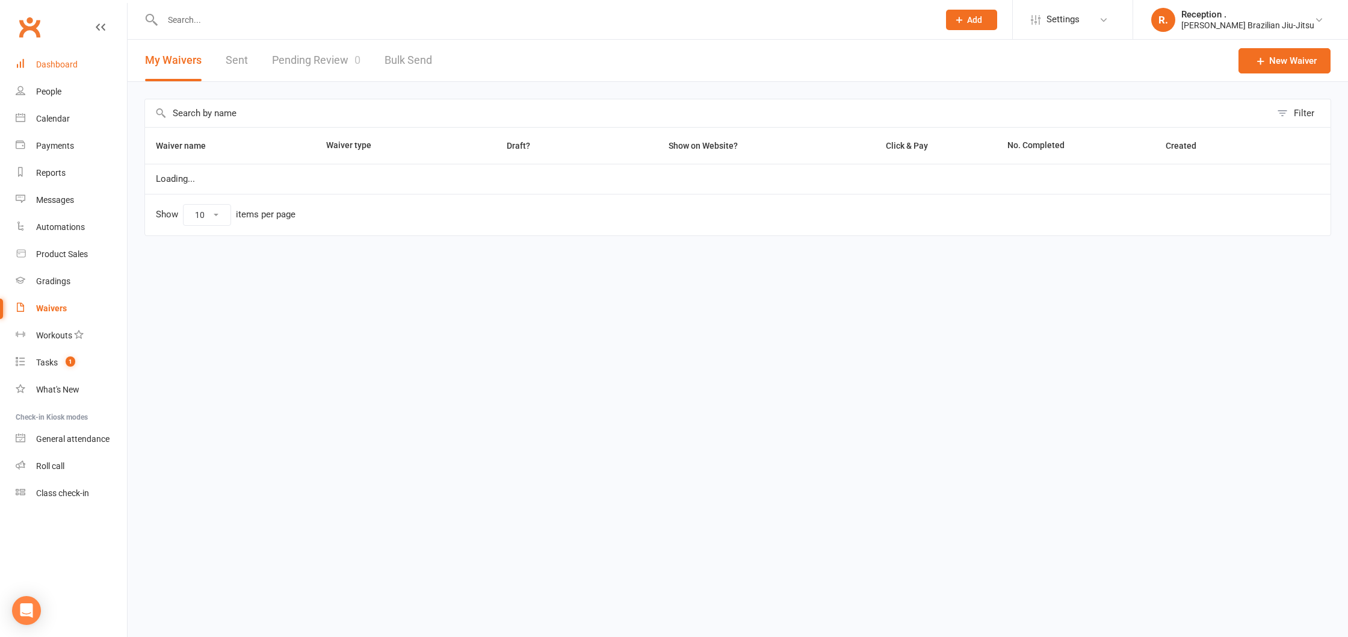
click at [78, 66] on link "Dashboard" at bounding box center [71, 64] width 111 height 27
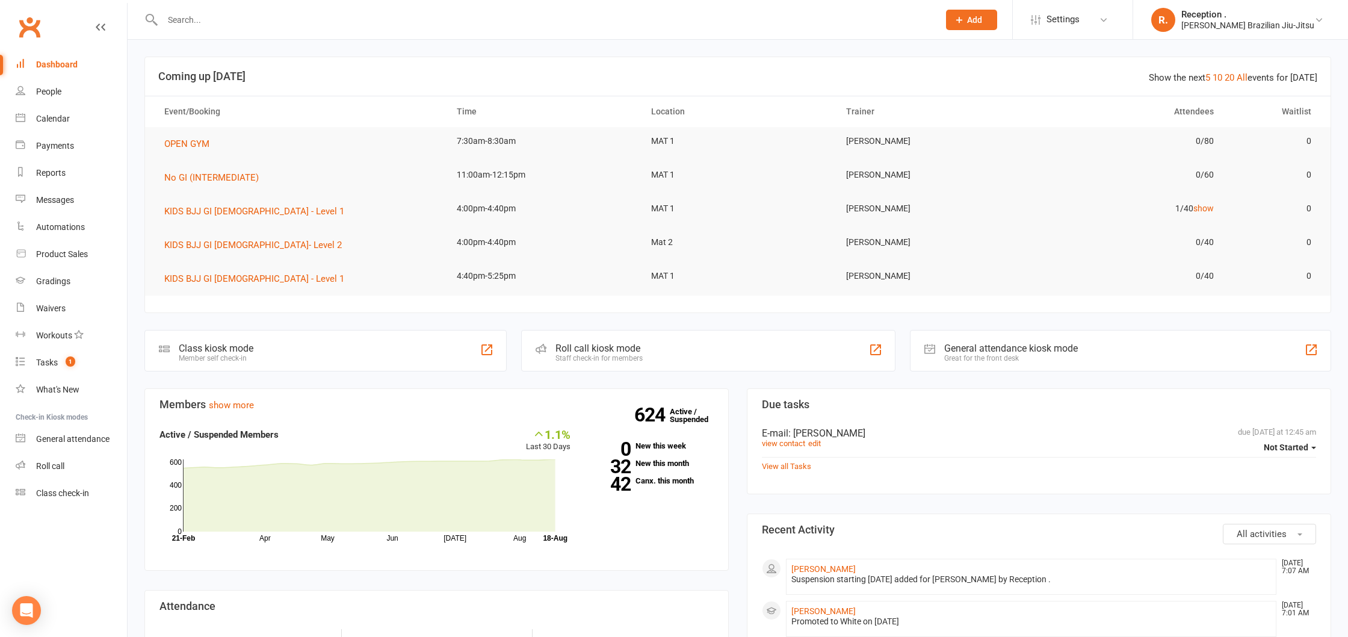
click at [271, 14] on input "text" at bounding box center [545, 19] width 772 height 17
paste input "benholding10@hotmail.com"
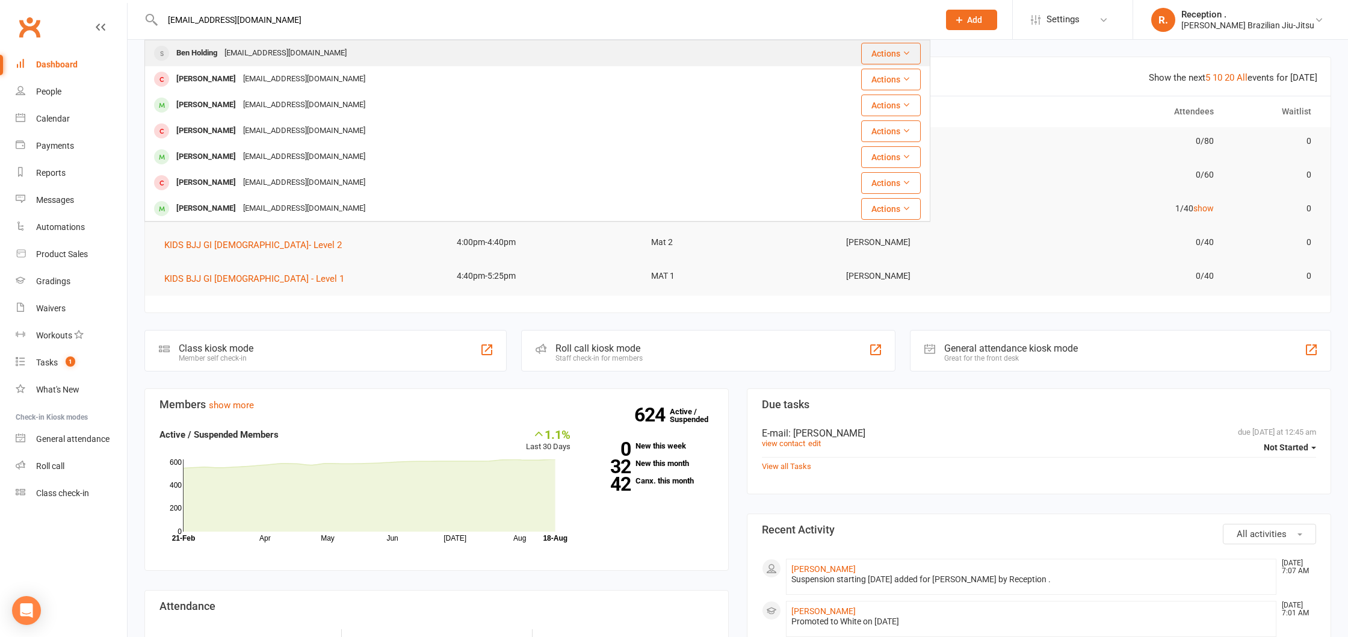
type input "benholding10@hotmail.com"
click at [227, 52] on div "Benholding10@hotmail.com" at bounding box center [285, 53] width 129 height 17
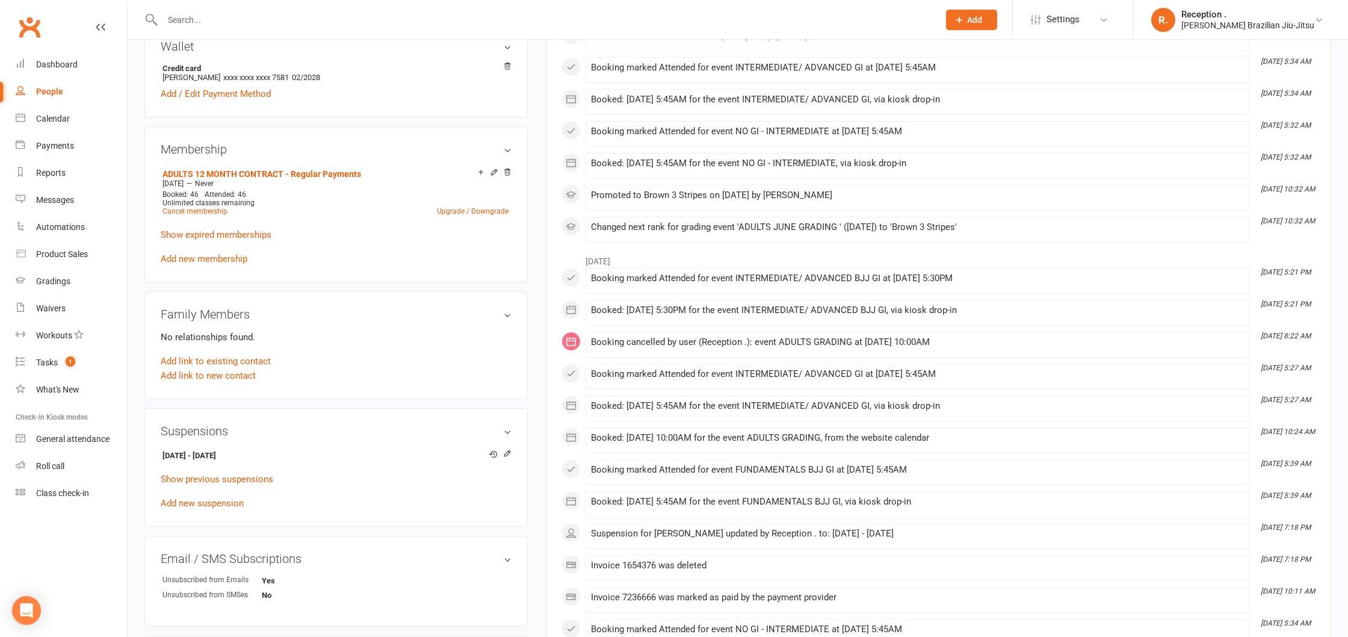
scroll to position [416, 0]
click at [274, 24] on input "text" at bounding box center [545, 19] width 772 height 17
paste input "danx0r@hotmail.com"
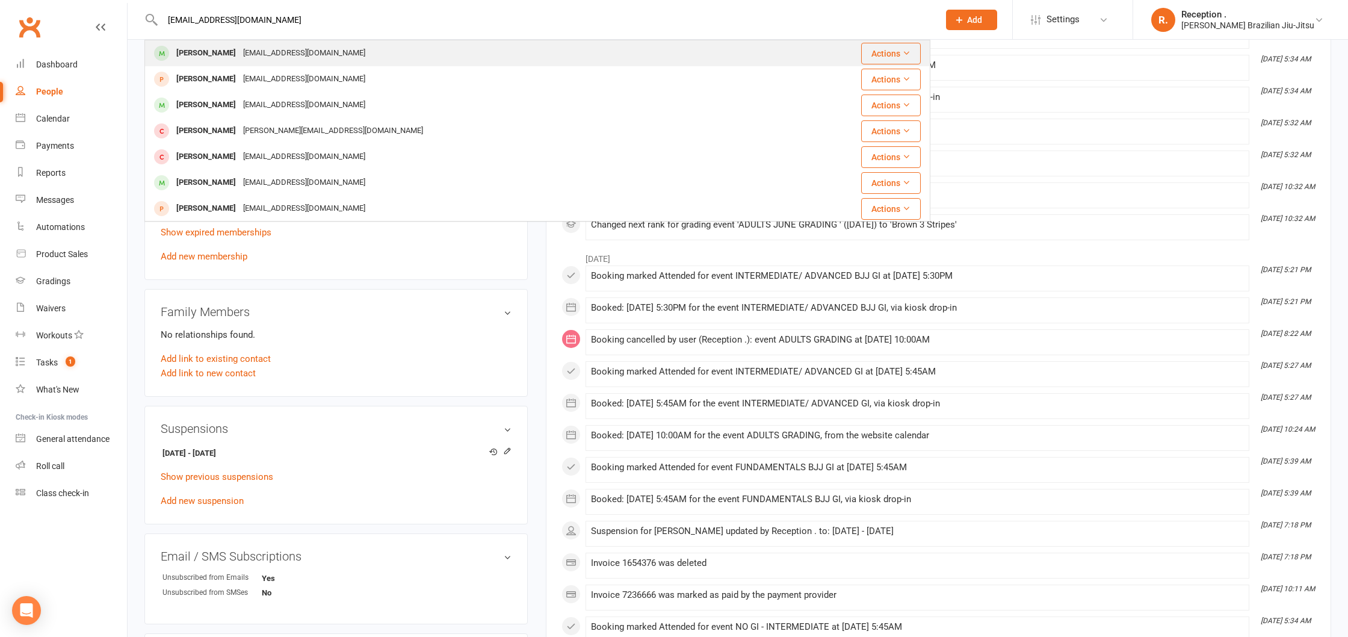
type input "danx0r@hotmail.com"
click at [271, 58] on div "danx0r@hotmail.com" at bounding box center [304, 53] width 129 height 17
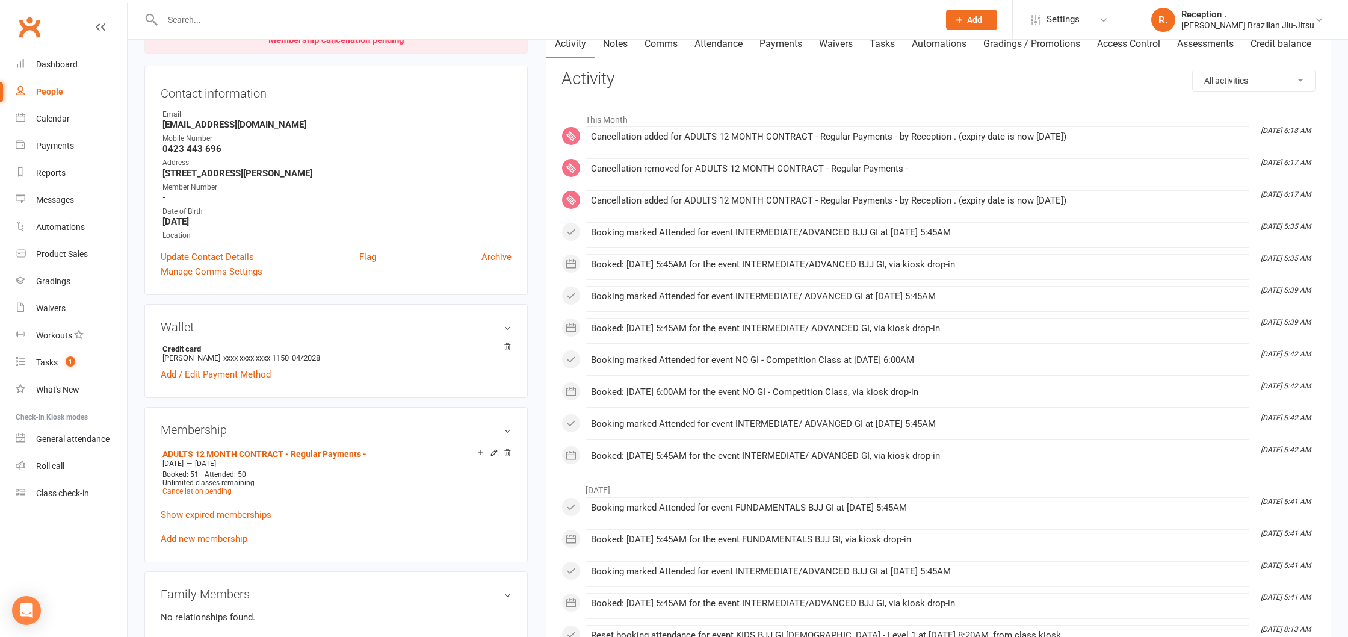
scroll to position [132, 0]
click at [298, 28] on input "text" at bounding box center [545, 19] width 772 height 17
paste input "jacob.dare92@gmail.com"
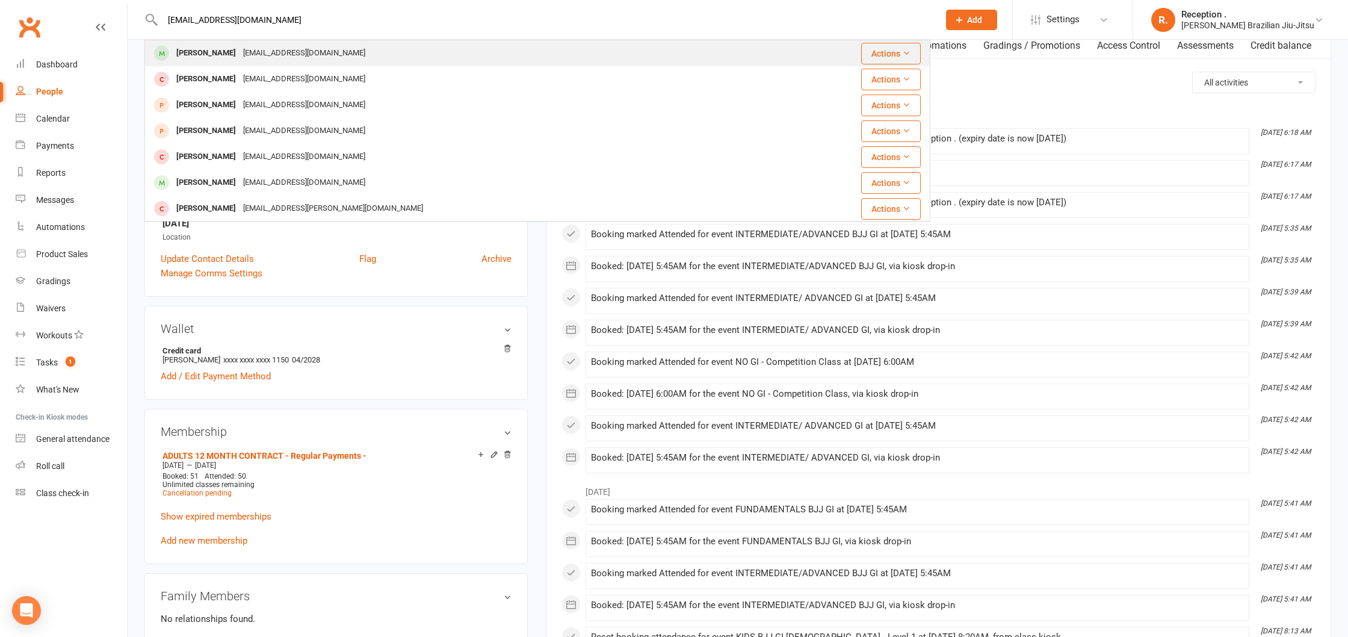
type input "jacob.dare92@gmail.com"
click at [294, 46] on div "jacob.dare92@gmail.com" at bounding box center [304, 53] width 129 height 17
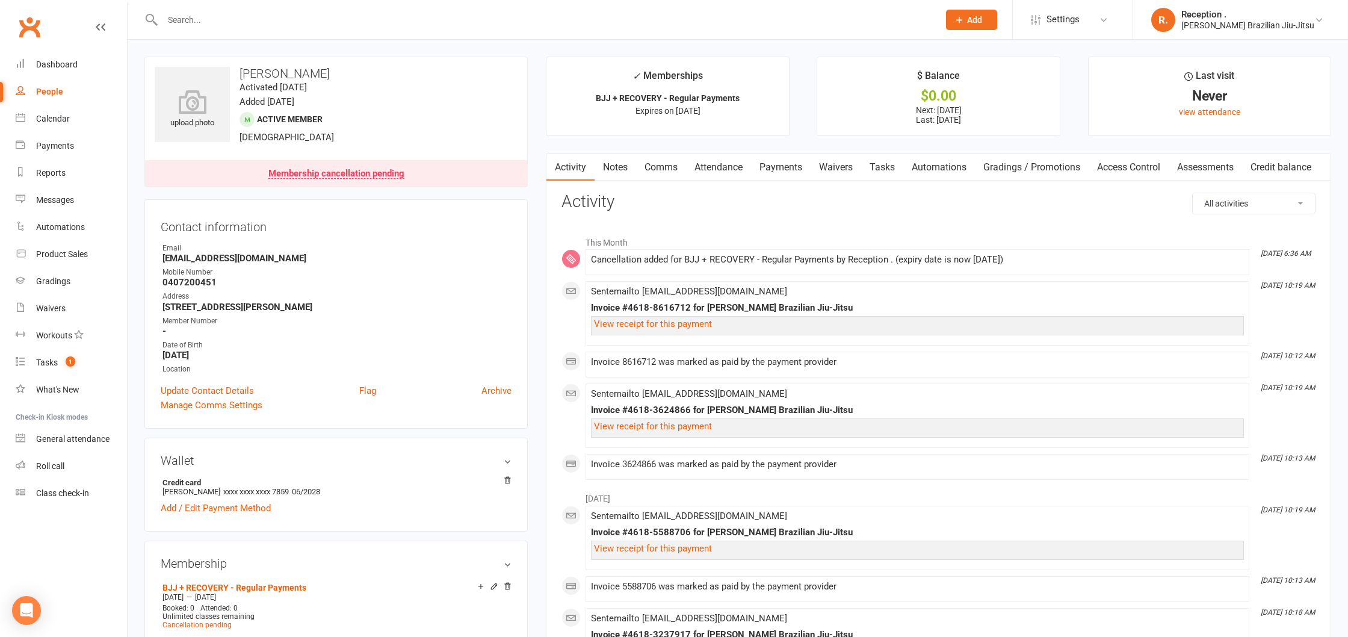
click at [55, 78] on link "People" at bounding box center [71, 91] width 111 height 27
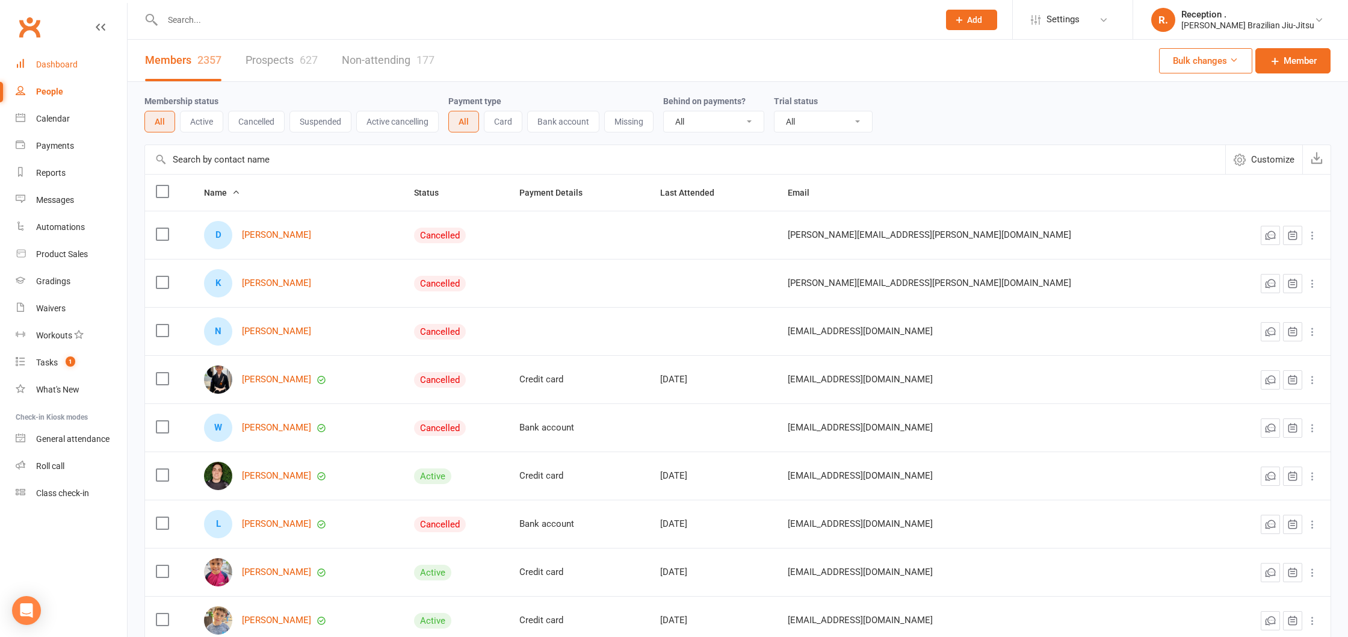
click at [60, 54] on link "Dashboard" at bounding box center [71, 64] width 111 height 27
